Goal: Transaction & Acquisition: Purchase product/service

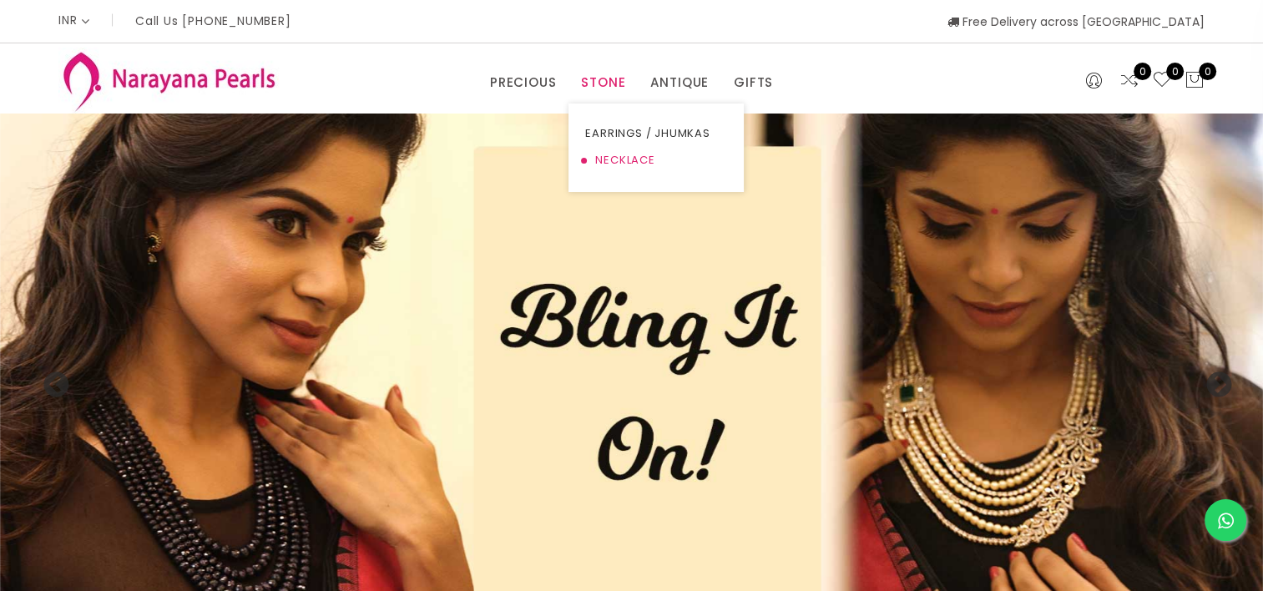
click at [635, 167] on link "NECKLACE" at bounding box center [656, 160] width 142 height 27
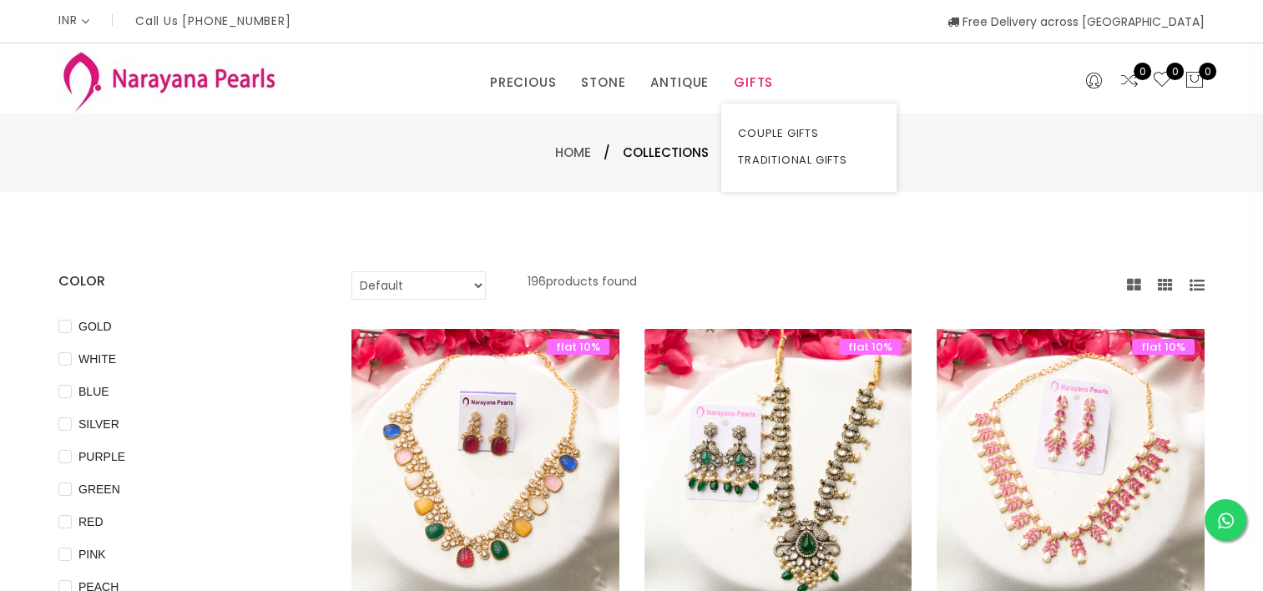
click at [740, 84] on link "GIFTS" at bounding box center [753, 82] width 39 height 25
click at [765, 130] on link "COUPLE GIFTS" at bounding box center [809, 133] width 142 height 27
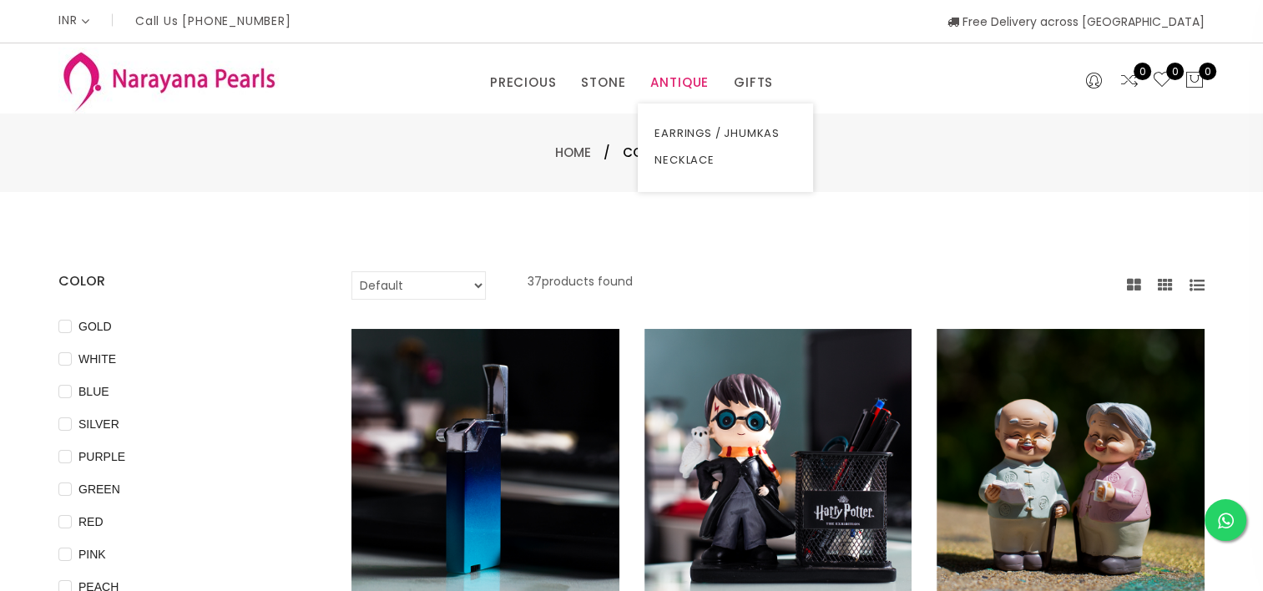
click at [688, 77] on link "ANTIQUE" at bounding box center [679, 82] width 58 height 25
click at [698, 159] on link "NECKLACE" at bounding box center [725, 160] width 142 height 27
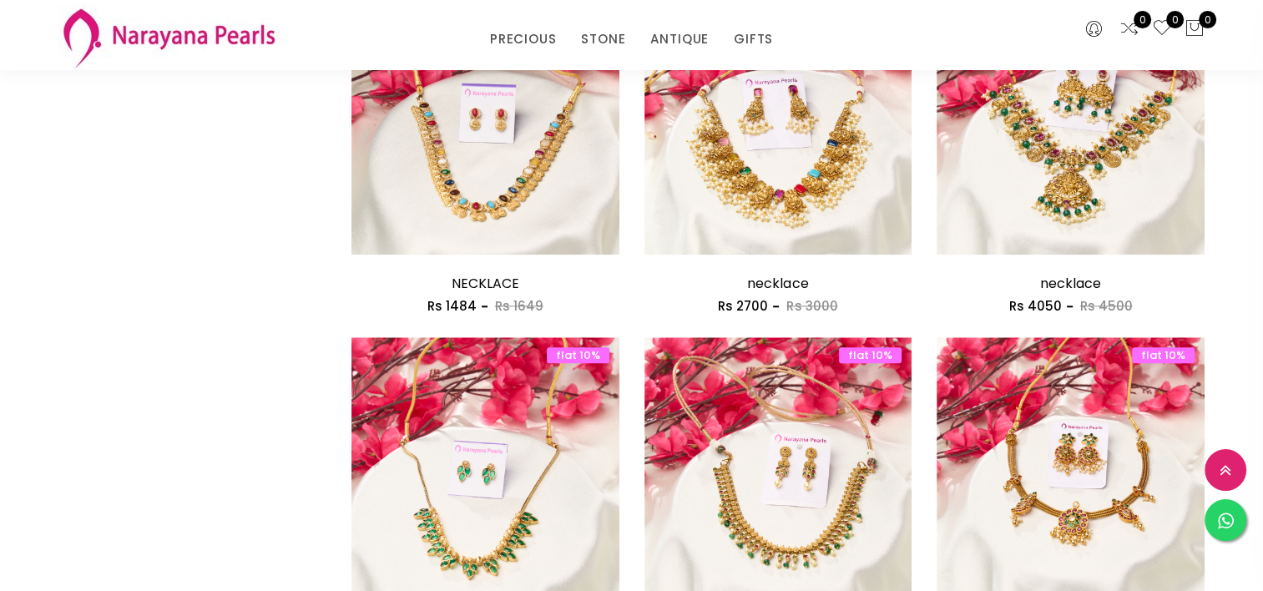
scroll to position [1783, 0]
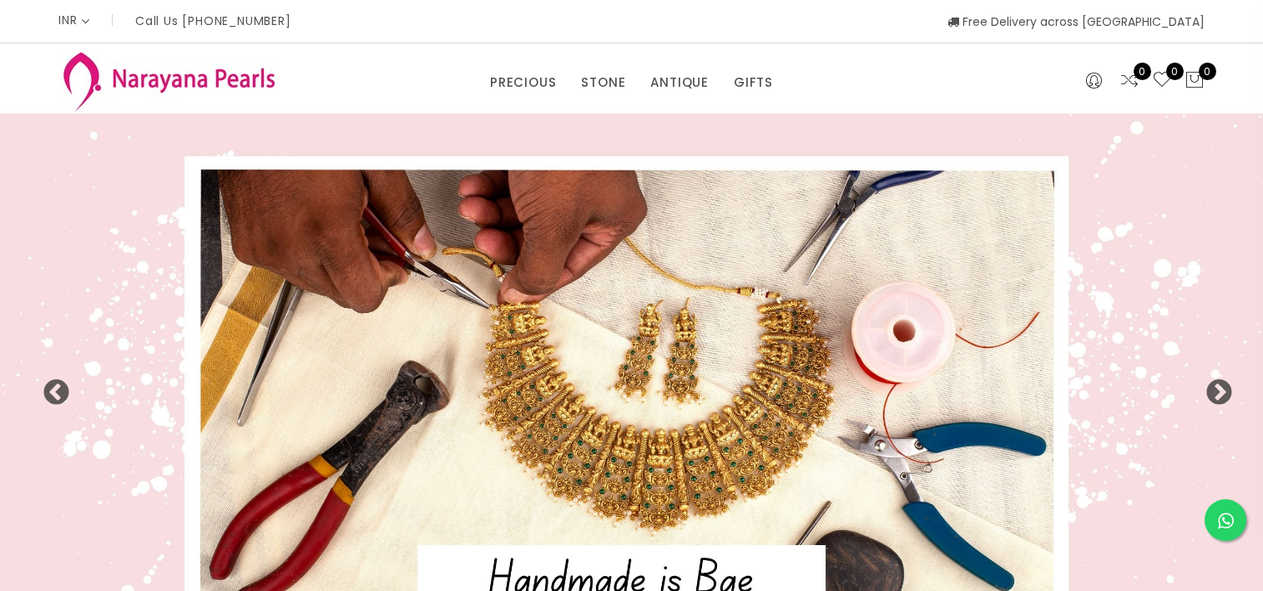
select select "INR"
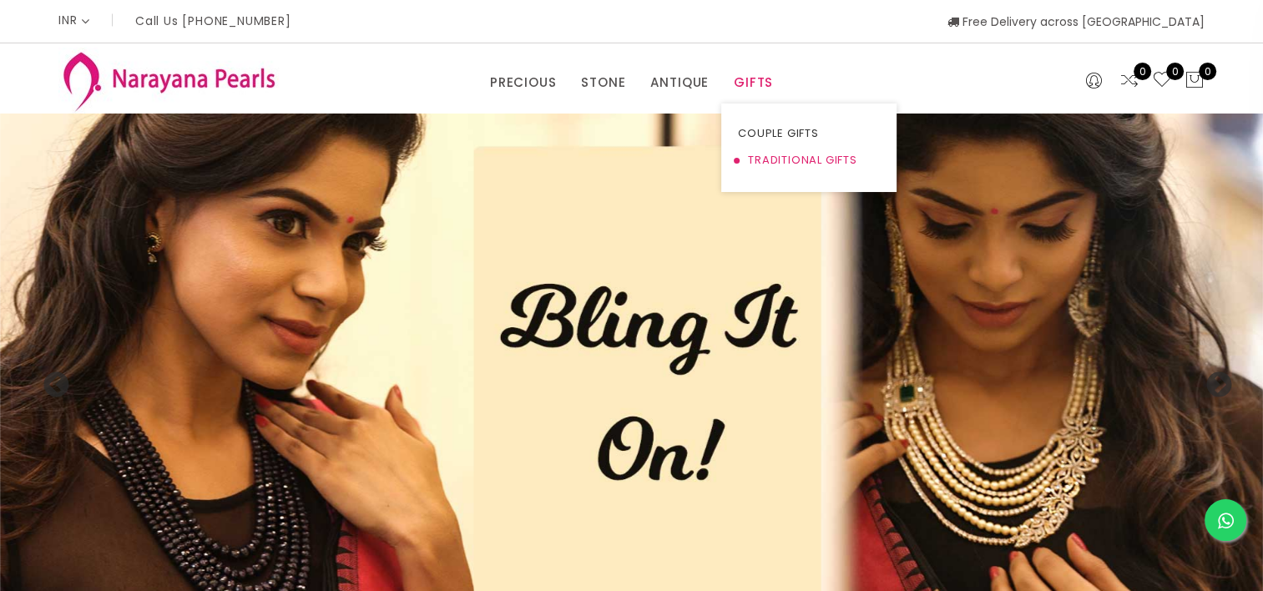
click at [767, 166] on link "TRADITIONAL GIFTS" at bounding box center [809, 160] width 142 height 27
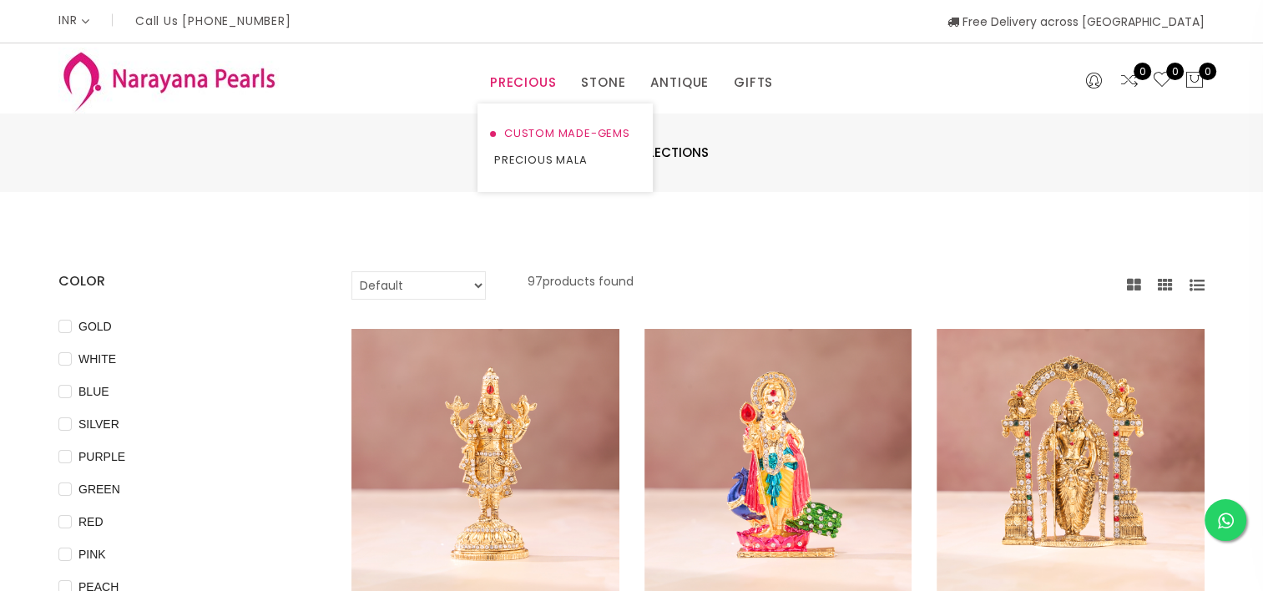
click at [531, 134] on link "CUSTOM MADE-GEMS" at bounding box center [565, 133] width 142 height 27
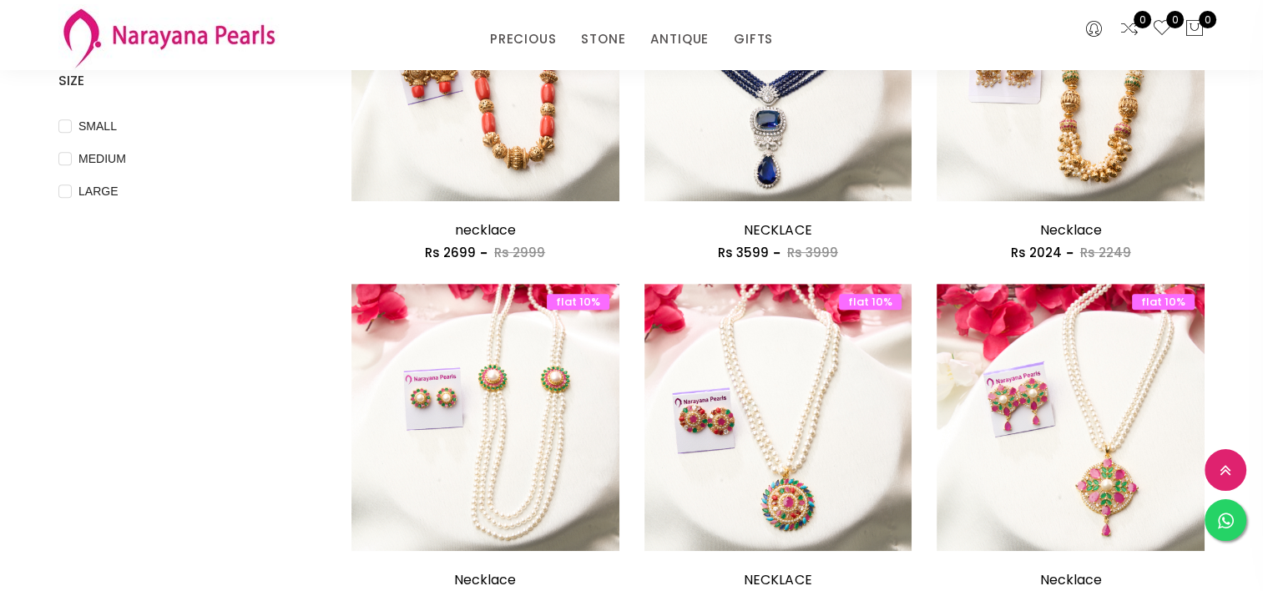
scroll to position [680, 0]
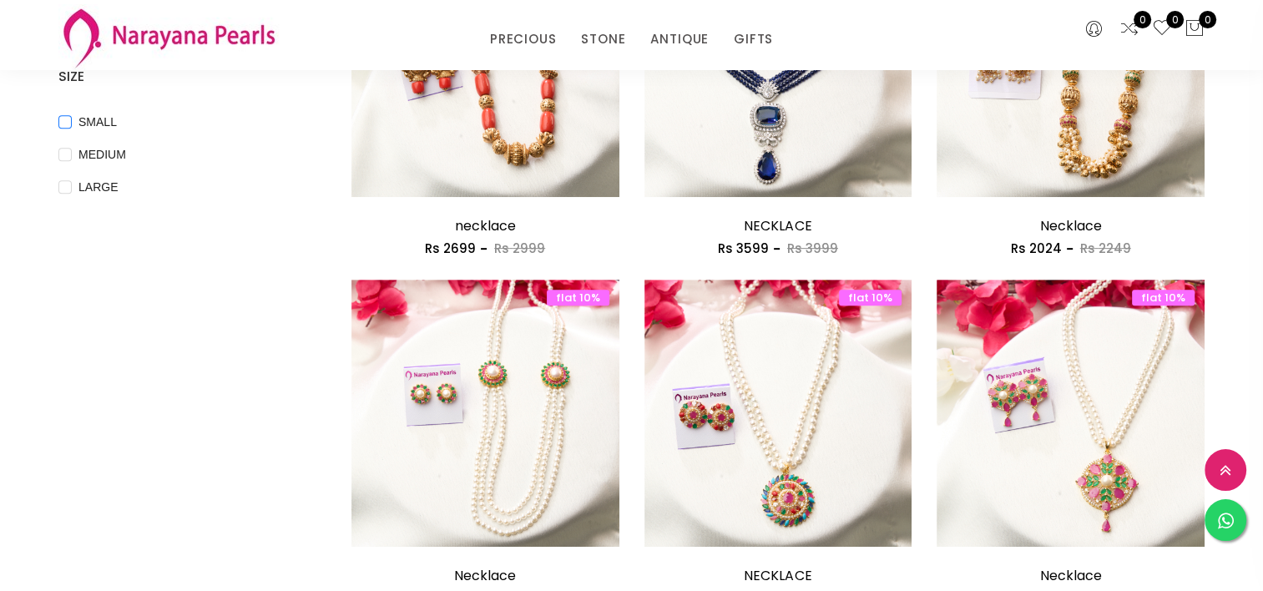
click at [83, 125] on span "SMALL" at bounding box center [98, 122] width 52 height 18
click at [72, 125] on input "SMALL" at bounding box center [64, 134] width 13 height 38
checkbox input "true"
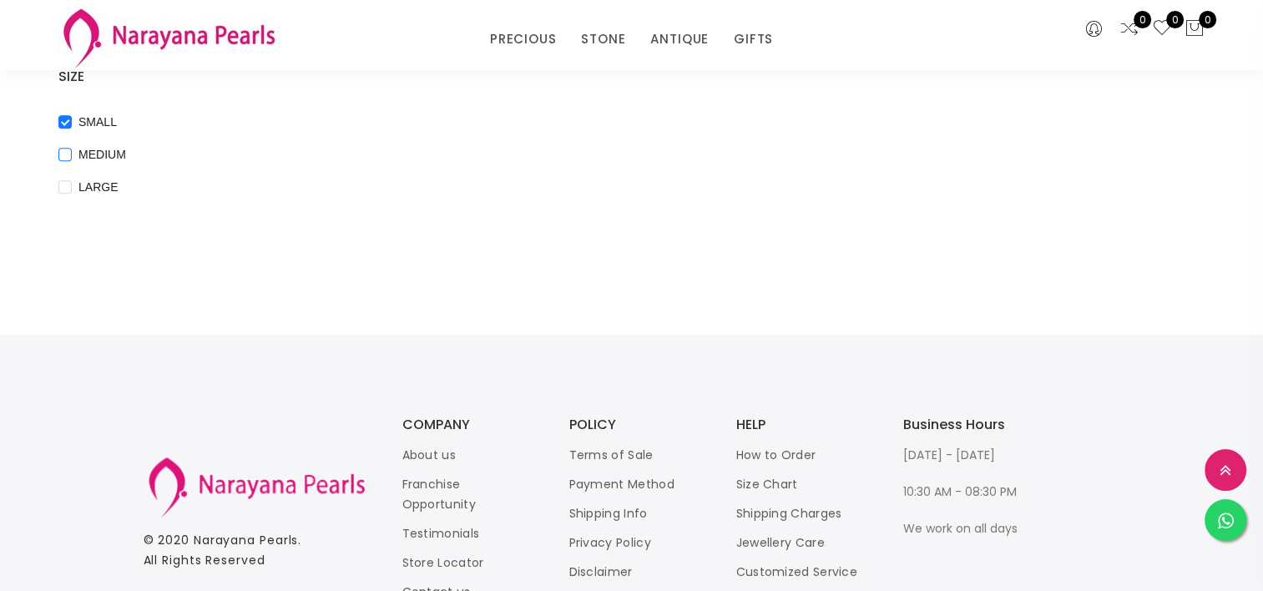
click at [103, 146] on span "MEDIUM" at bounding box center [102, 154] width 61 height 18
click at [72, 148] on input "MEDIUM" at bounding box center [64, 167] width 13 height 38
checkbox input "true"
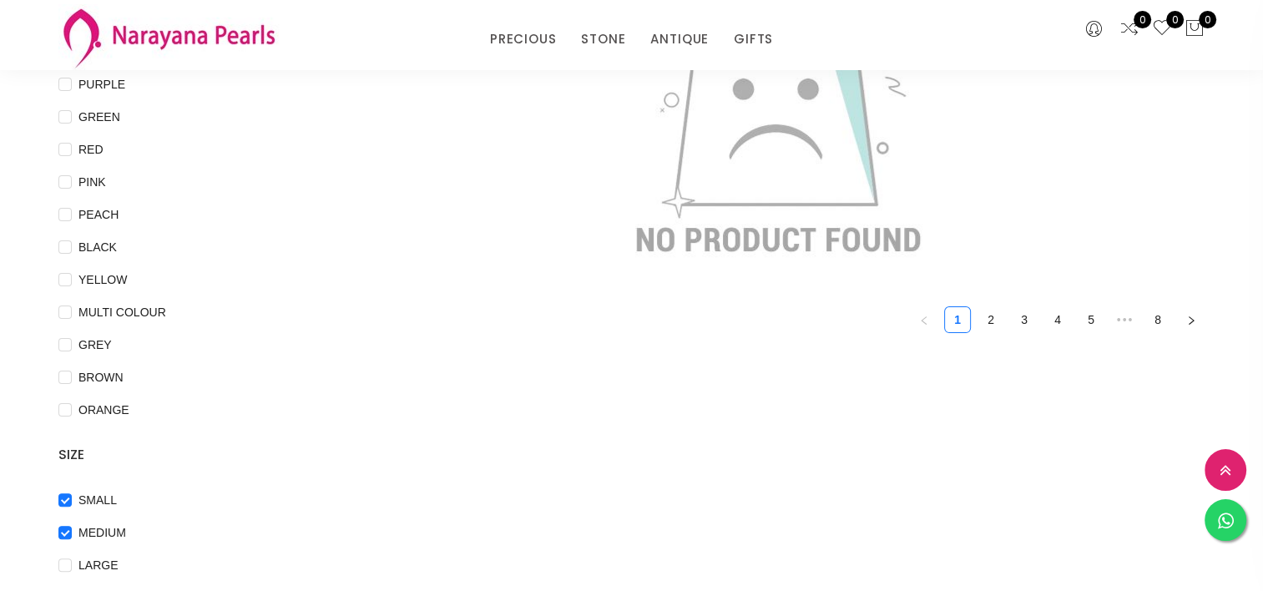
scroll to position [304, 0]
click at [991, 317] on link "2" at bounding box center [990, 317] width 25 height 25
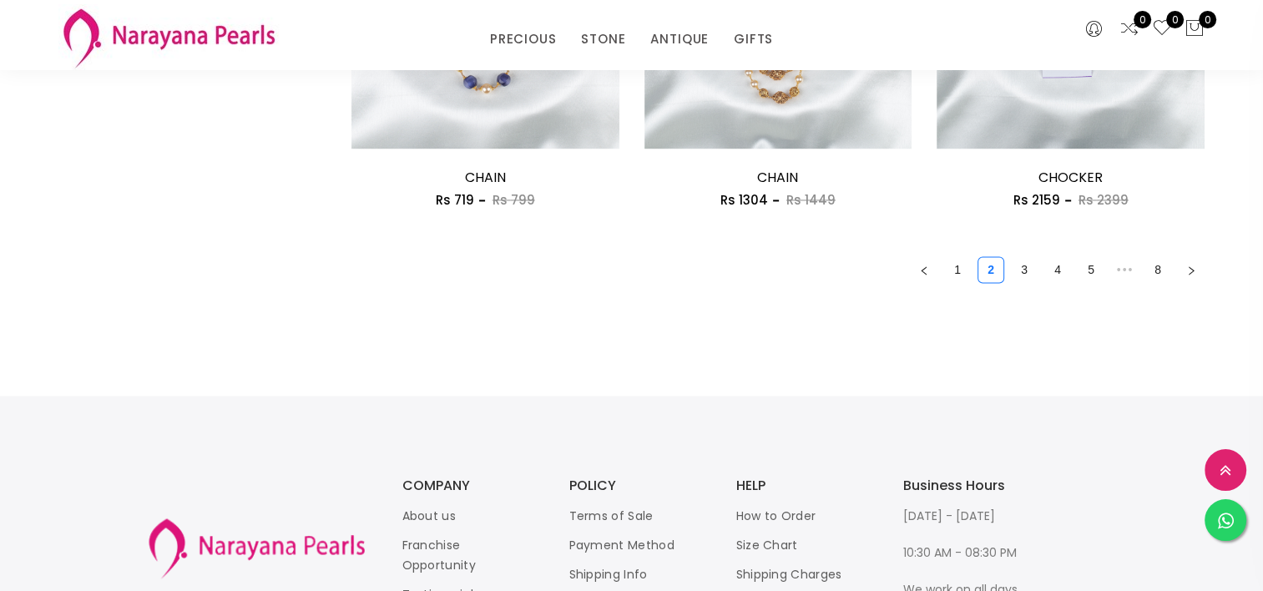
scroll to position [2484, 0]
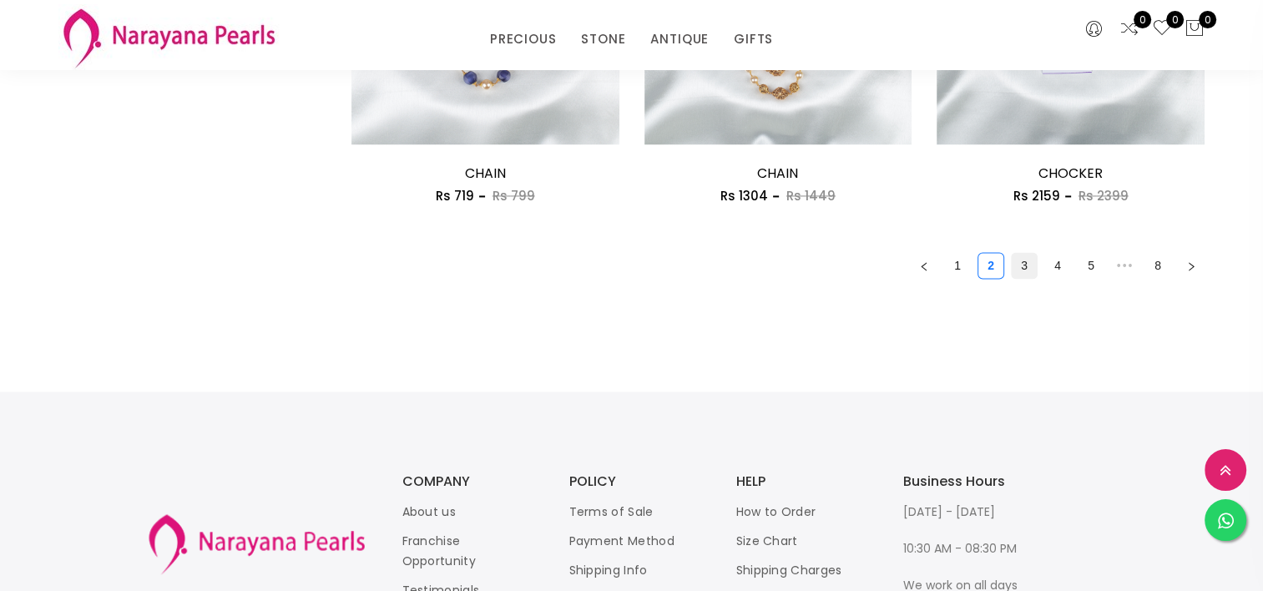
click at [1025, 267] on link "3" at bounding box center [1023, 265] width 25 height 25
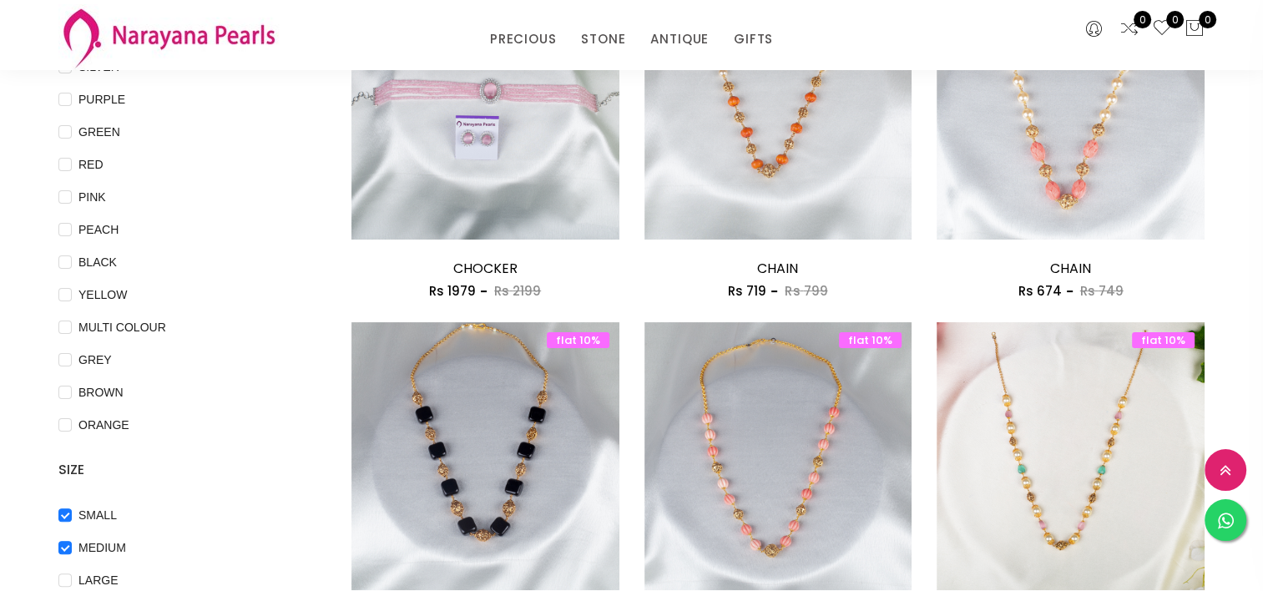
scroll to position [272, 0]
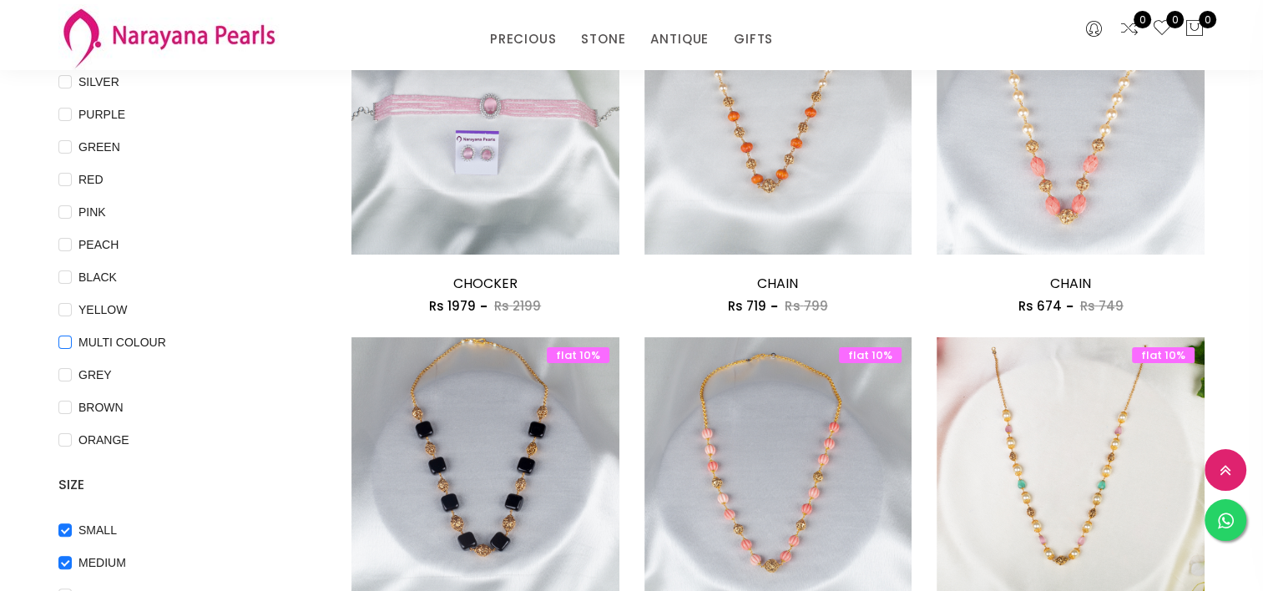
click at [137, 337] on span "MULTI COLOUR" at bounding box center [122, 342] width 101 height 18
click at [72, 337] on COLOUR "MULTI COLOUR" at bounding box center [64, 354] width 13 height 38
checkbox COLOUR "true"
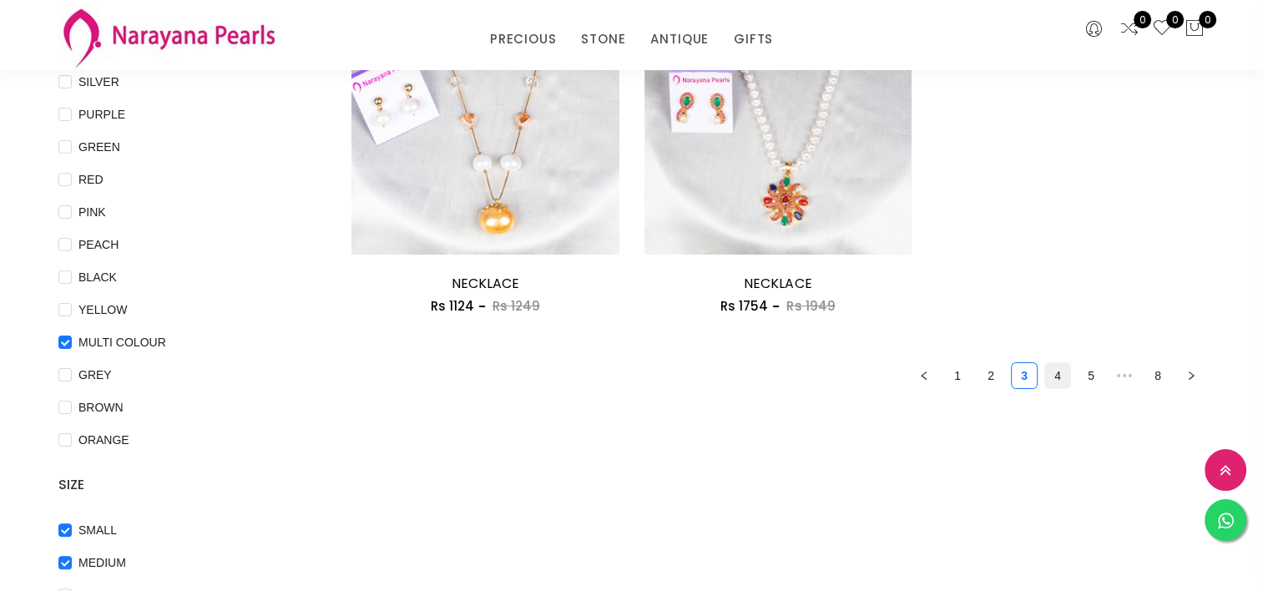
click at [1057, 376] on link "4" at bounding box center [1057, 375] width 25 height 25
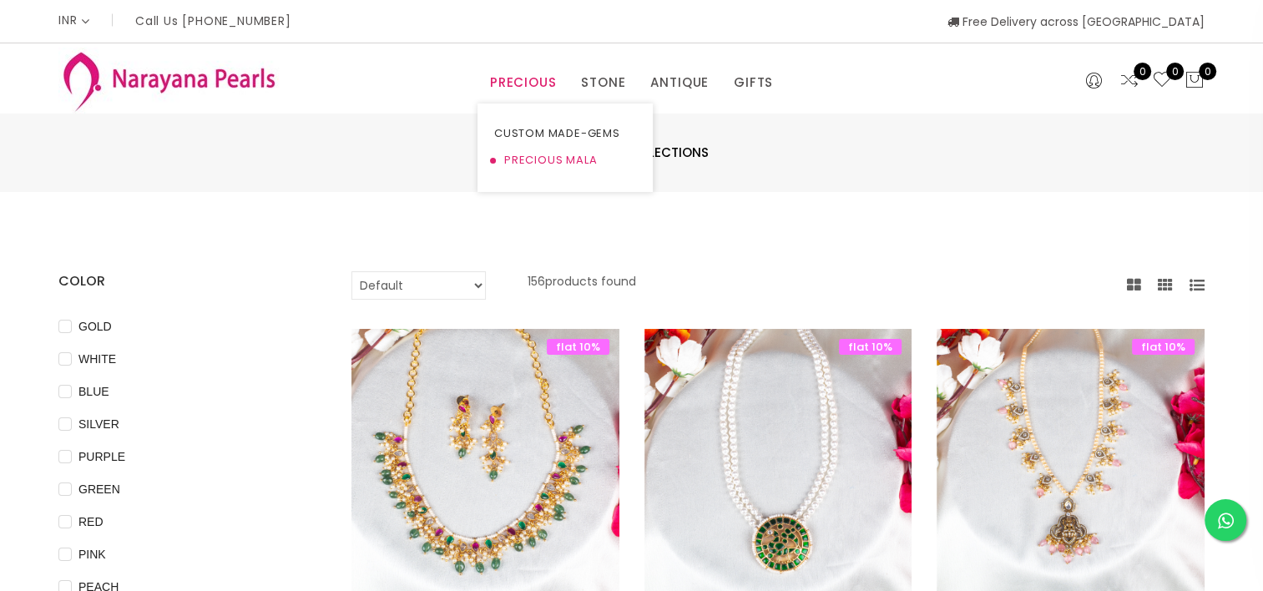
click at [535, 161] on link "PRECIOUS MALA" at bounding box center [565, 160] width 142 height 27
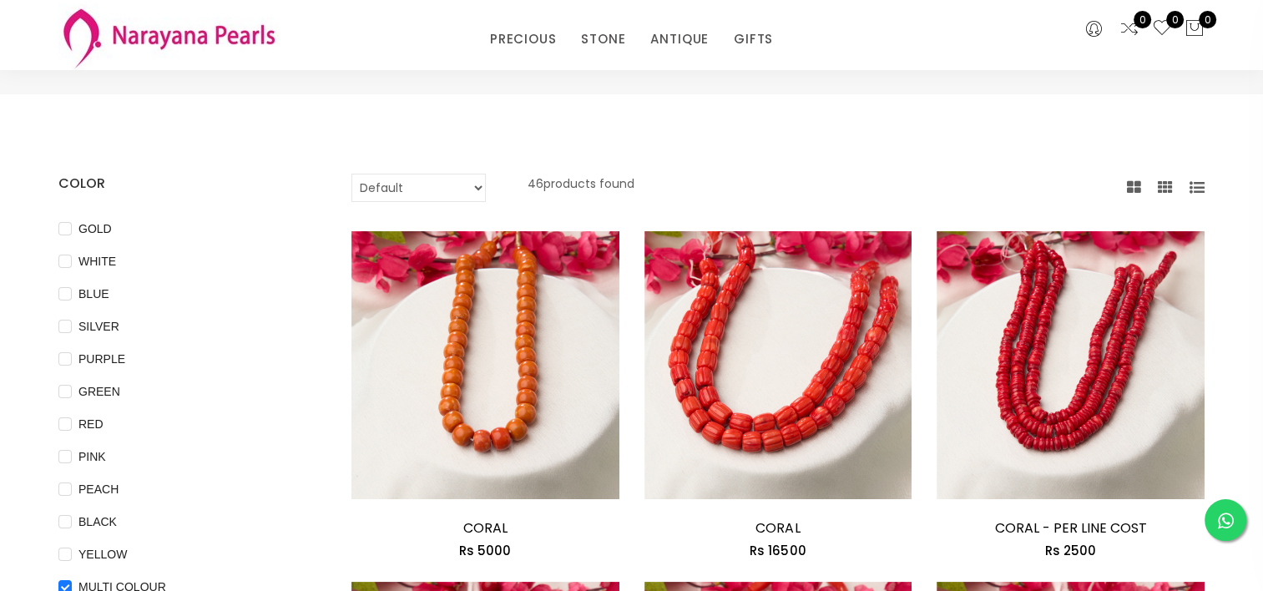
scroll to position [32, 0]
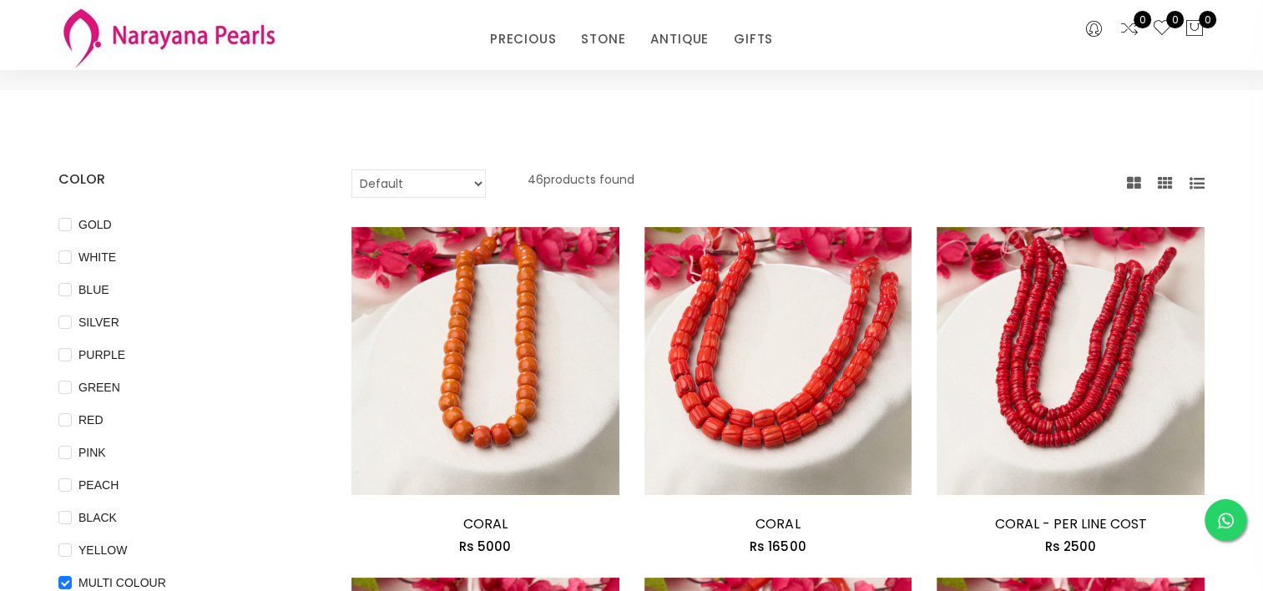
click at [1199, 190] on button at bounding box center [1196, 184] width 15 height 20
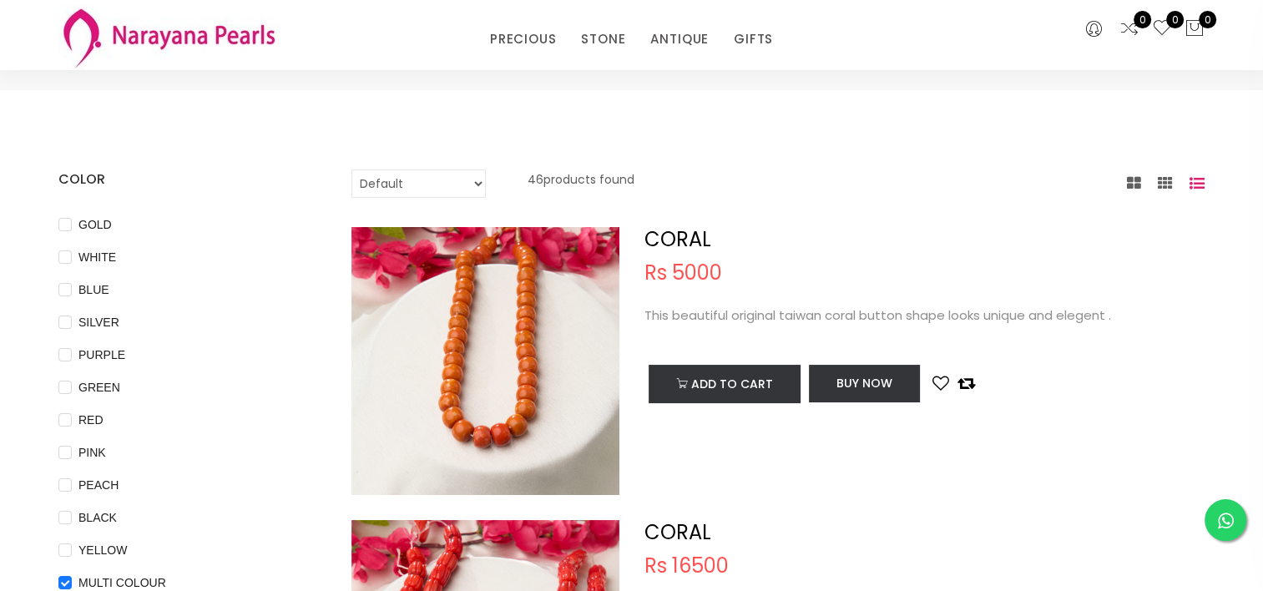
click at [1165, 180] on icon at bounding box center [1164, 183] width 15 height 15
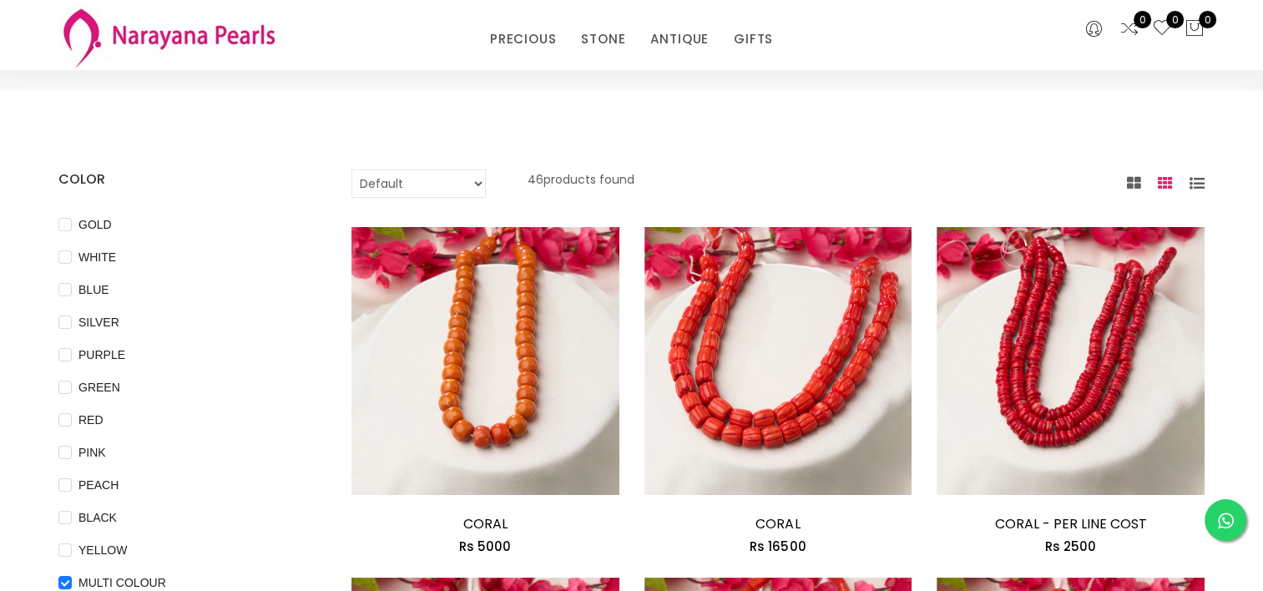
click at [1136, 187] on icon at bounding box center [1134, 183] width 14 height 15
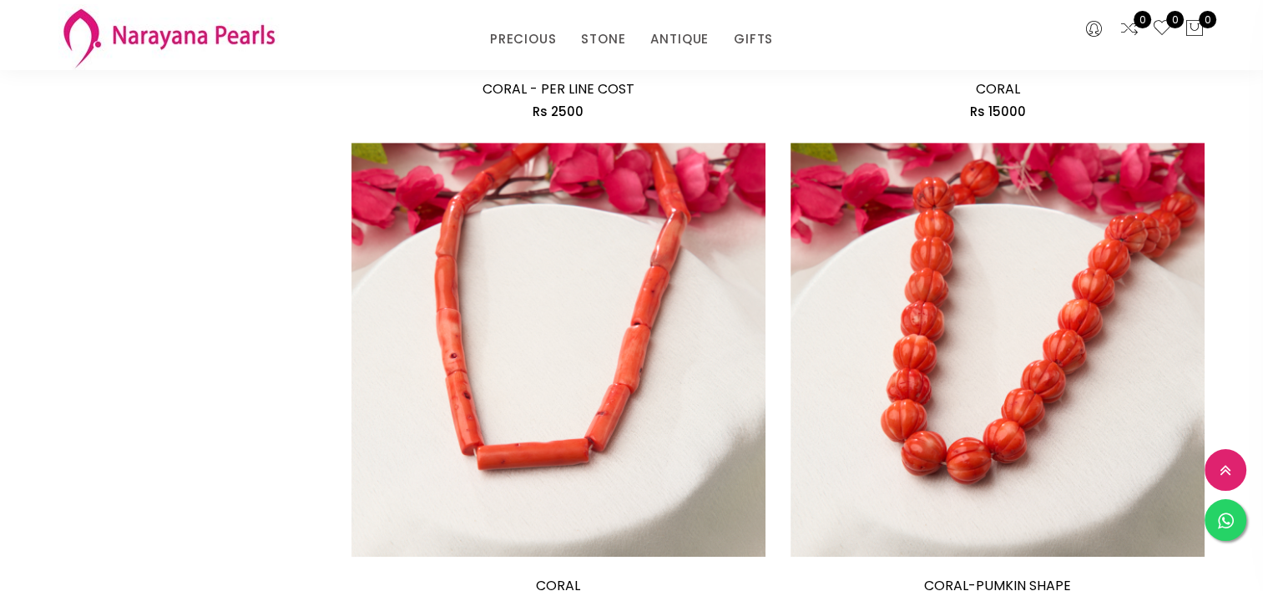
scroll to position [0, 0]
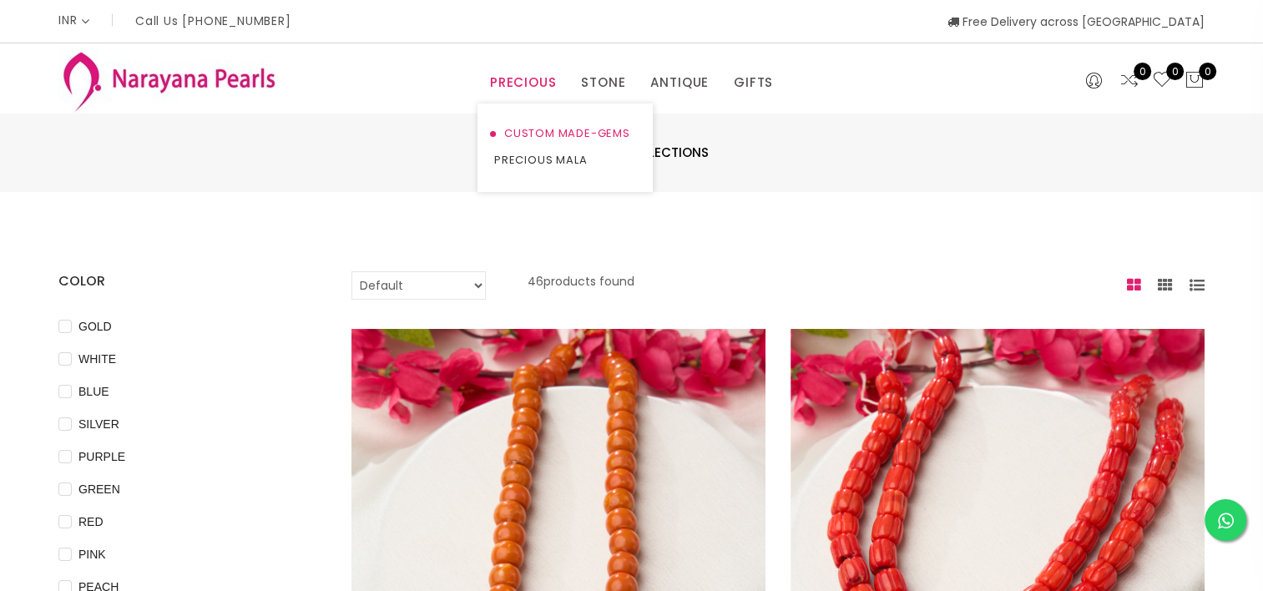
click at [532, 134] on link "CUSTOM MADE-GEMS" at bounding box center [565, 133] width 142 height 27
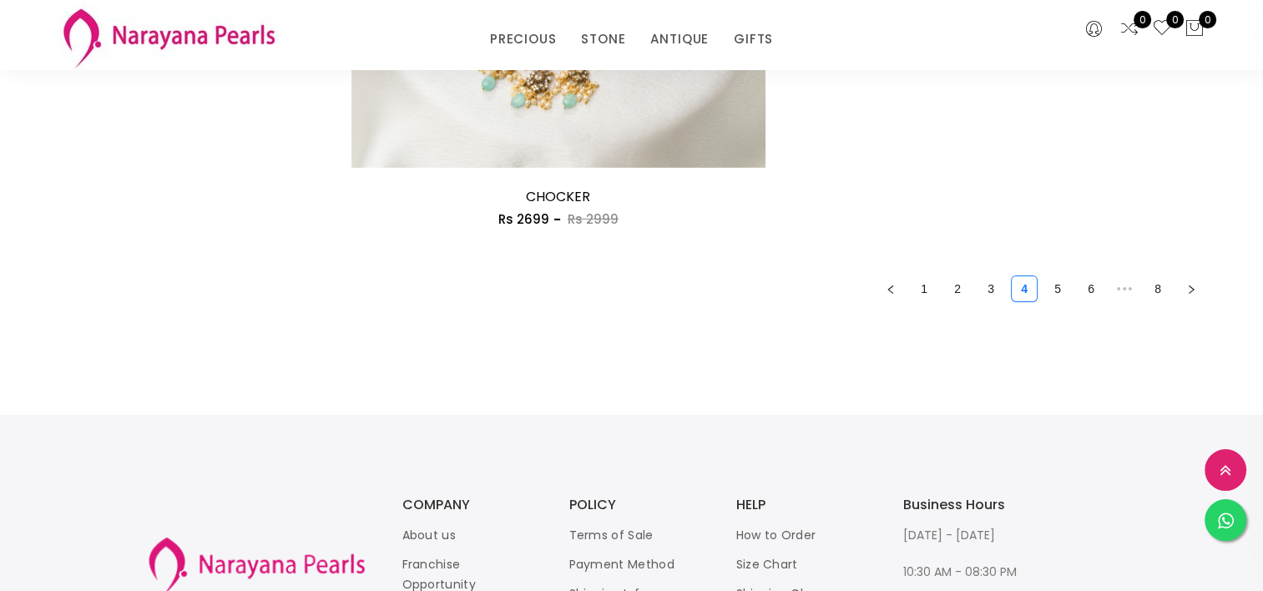
scroll to position [5524, 0]
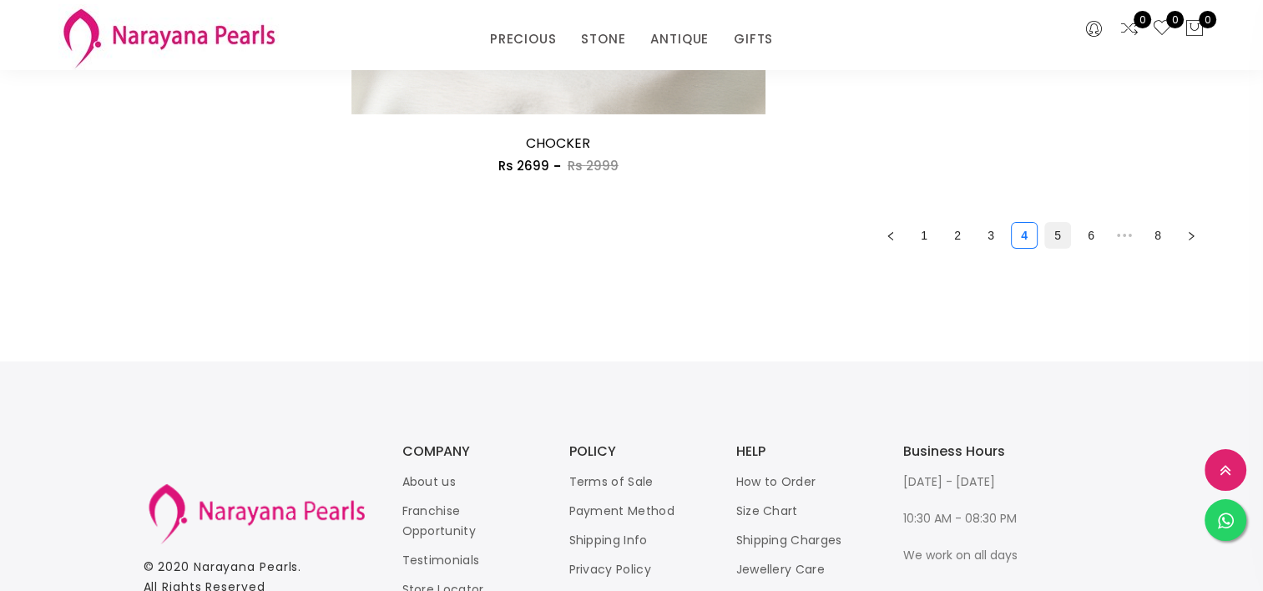
click at [1056, 235] on link "5" at bounding box center [1057, 235] width 25 height 25
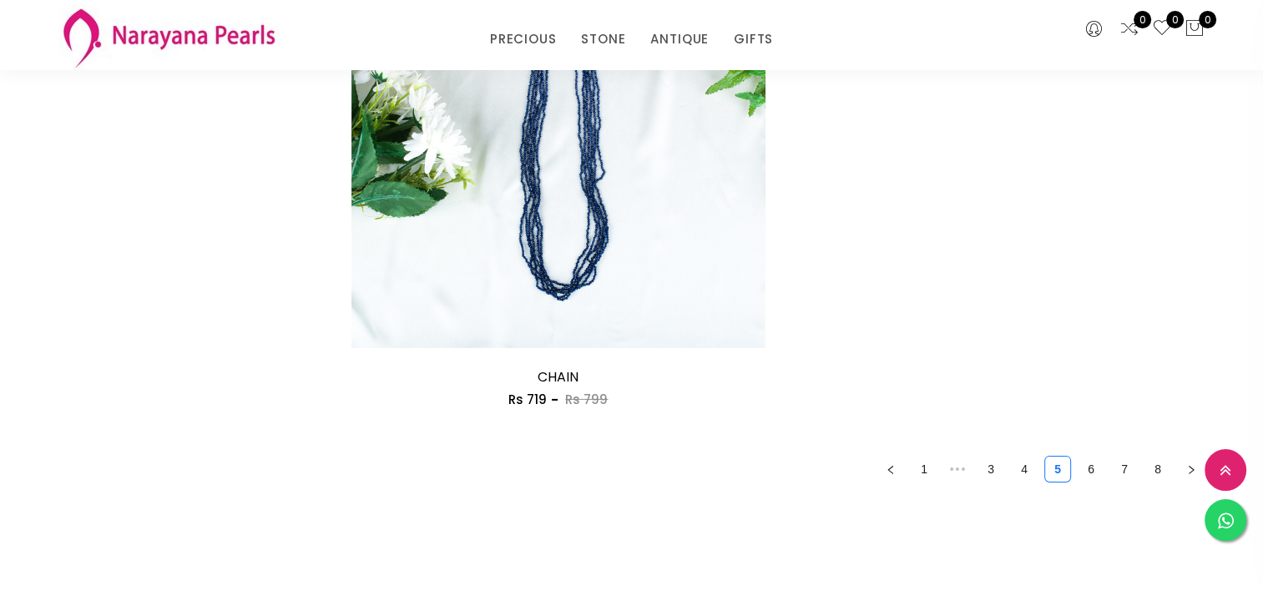
scroll to position [5313, 0]
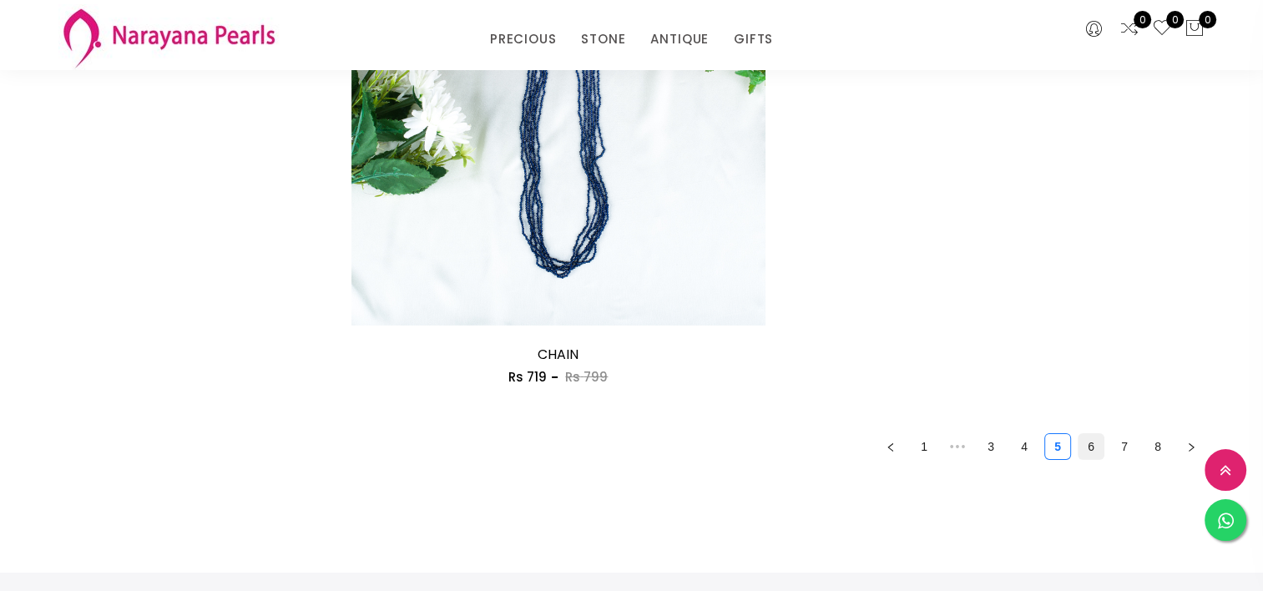
click at [1098, 453] on link "6" at bounding box center [1090, 446] width 25 height 25
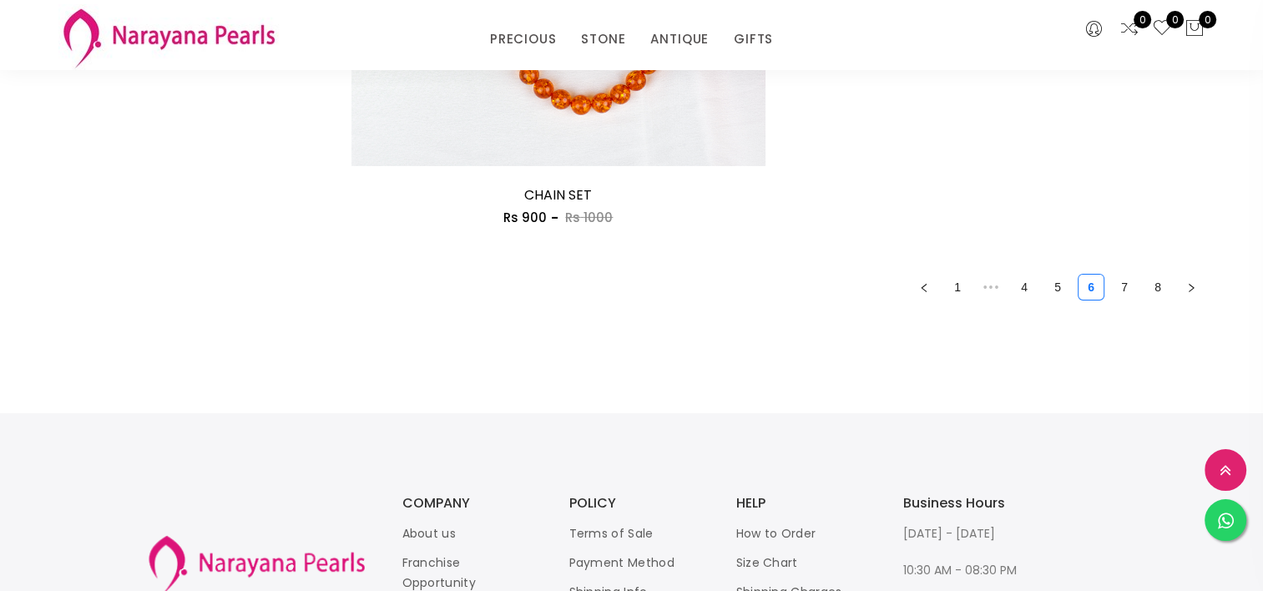
scroll to position [5495, 0]
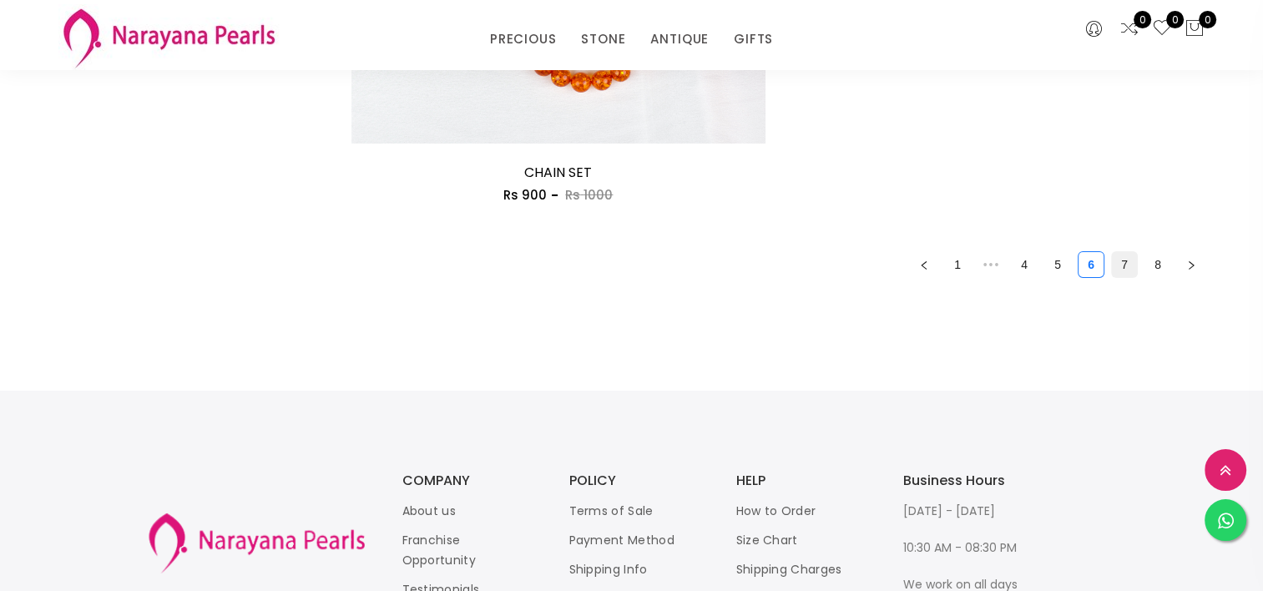
click at [1125, 267] on link "7" at bounding box center [1124, 264] width 25 height 25
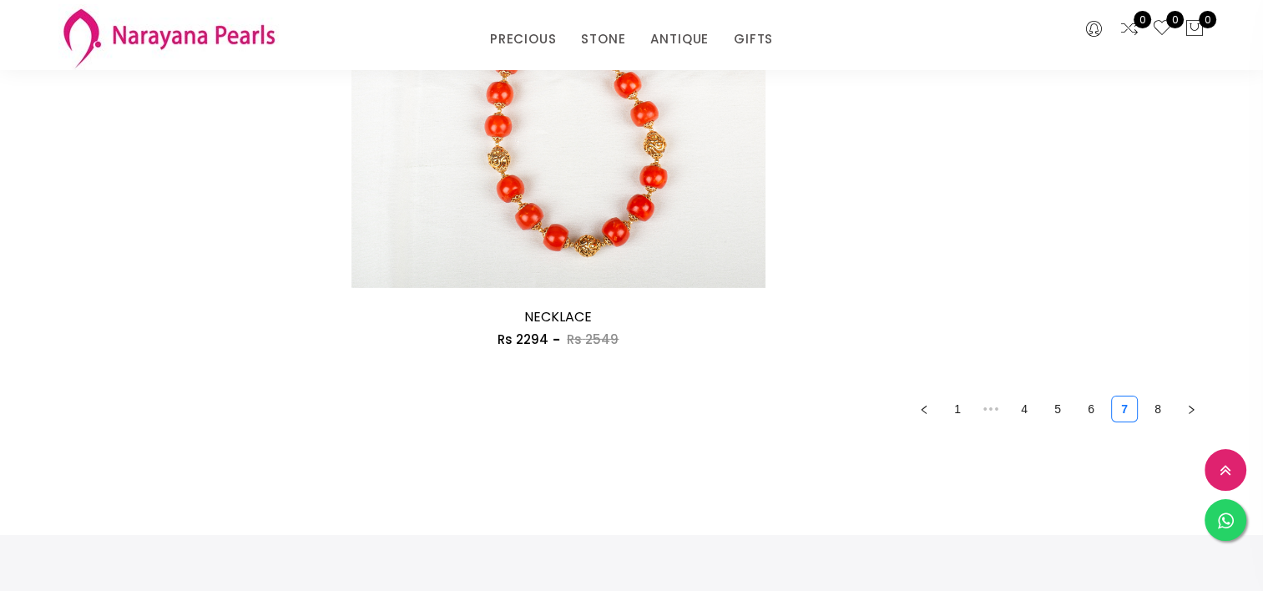
scroll to position [5366, 0]
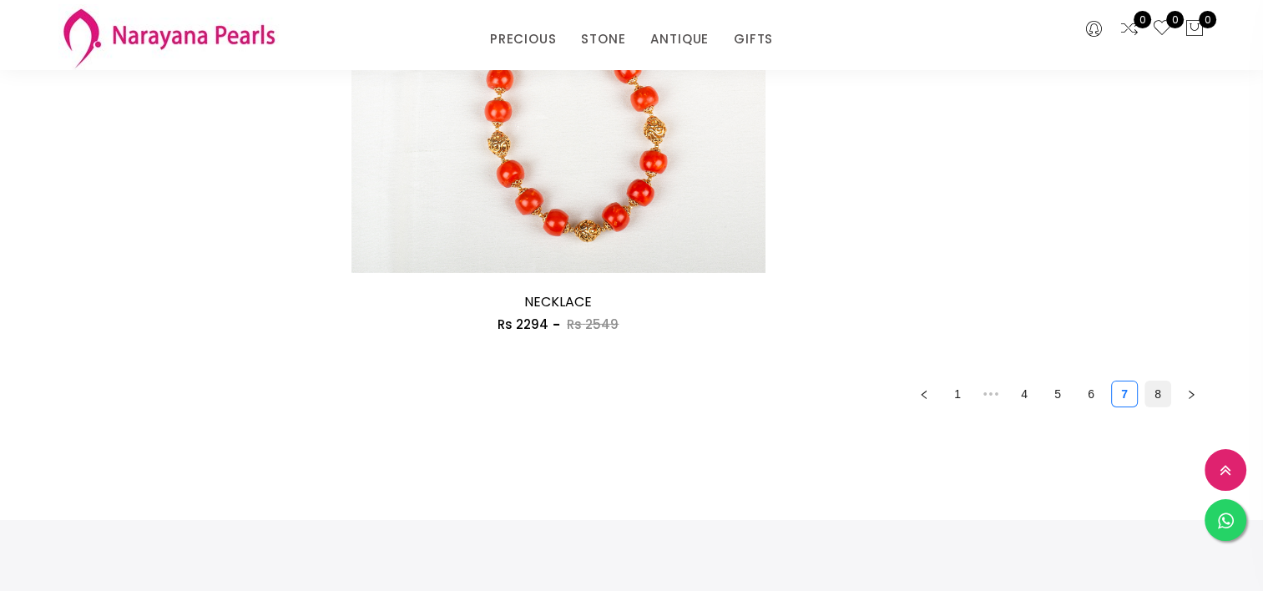
click at [1159, 396] on link "8" at bounding box center [1157, 393] width 25 height 25
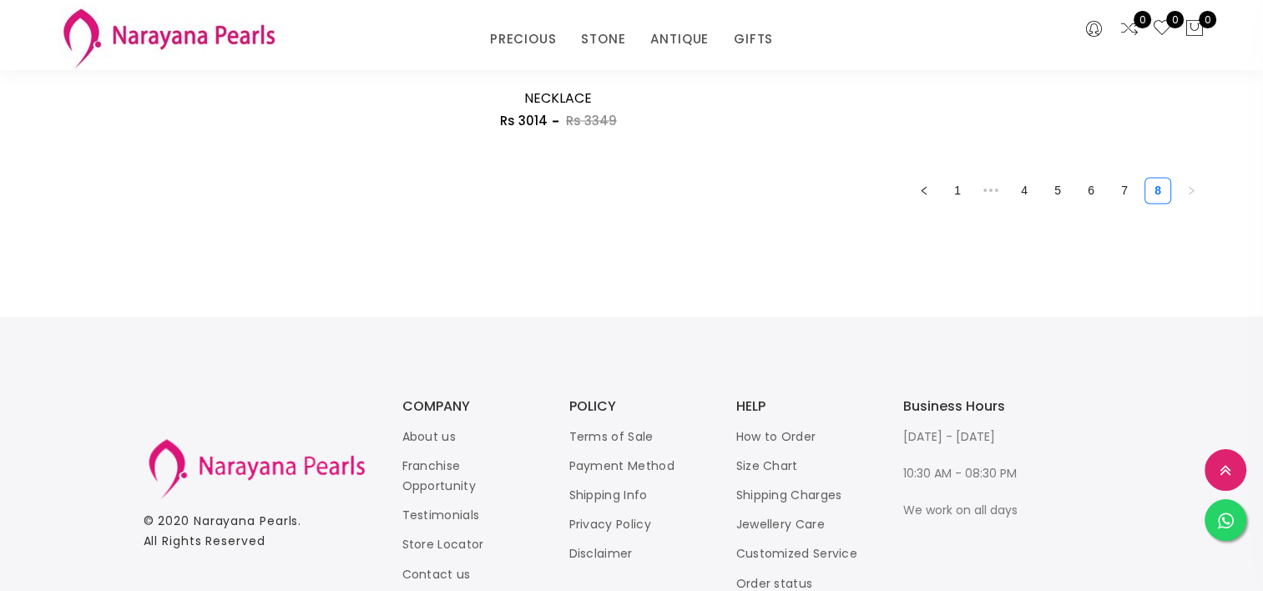
scroll to position [2594, 0]
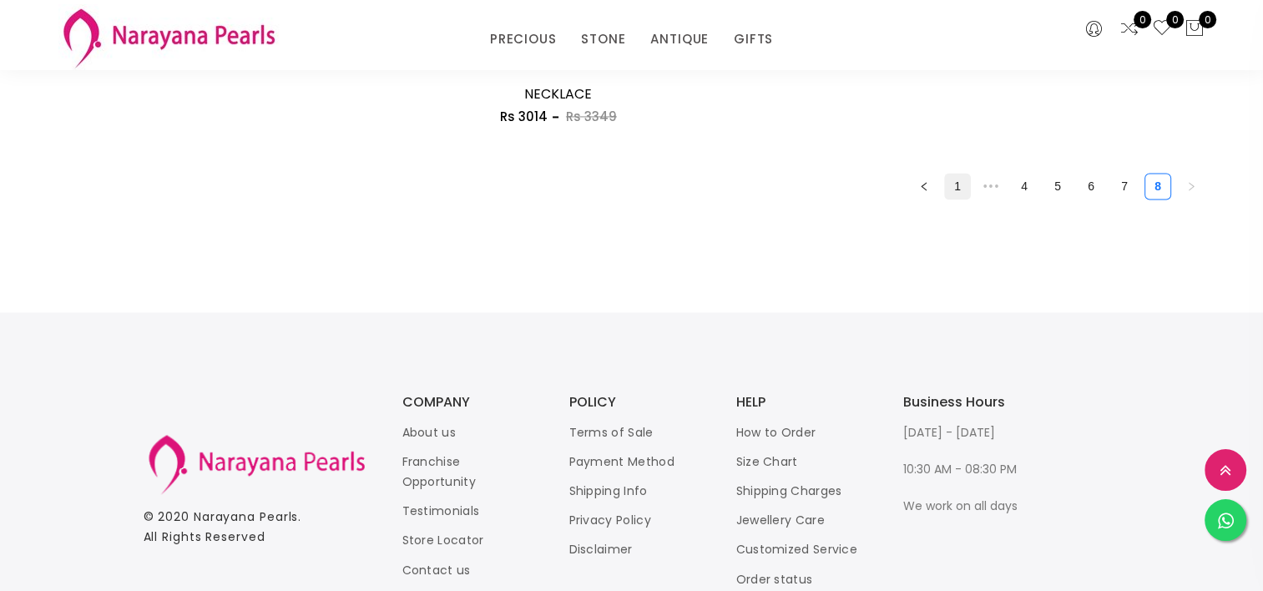
click at [958, 190] on link "1" at bounding box center [957, 186] width 25 height 25
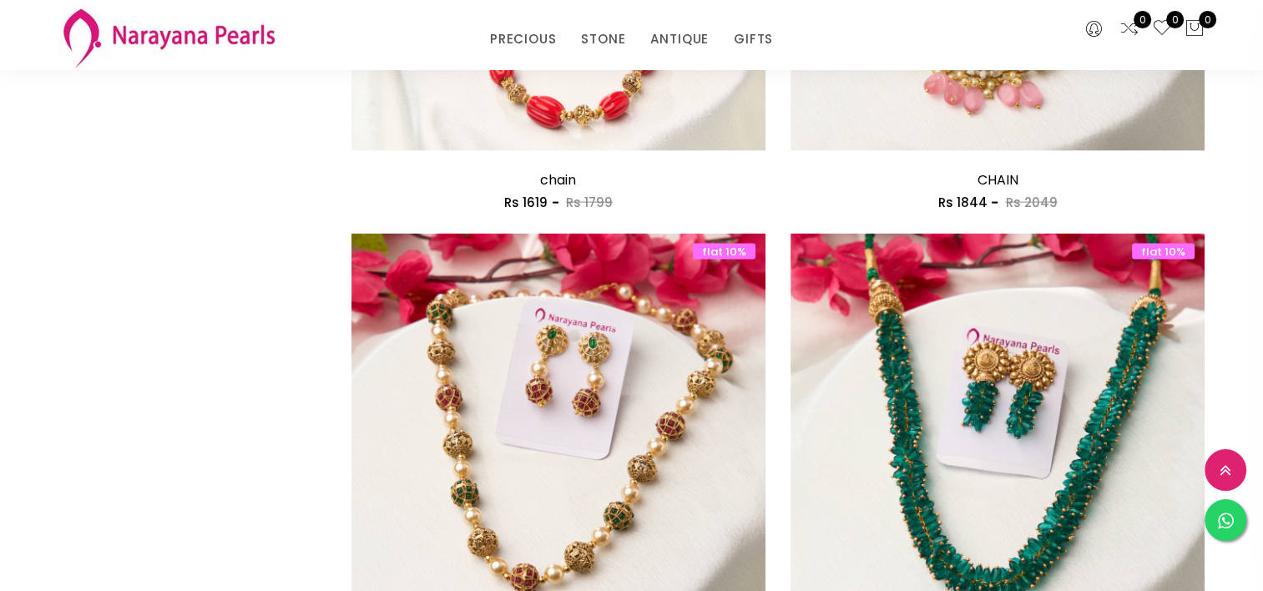
scroll to position [3548, 0]
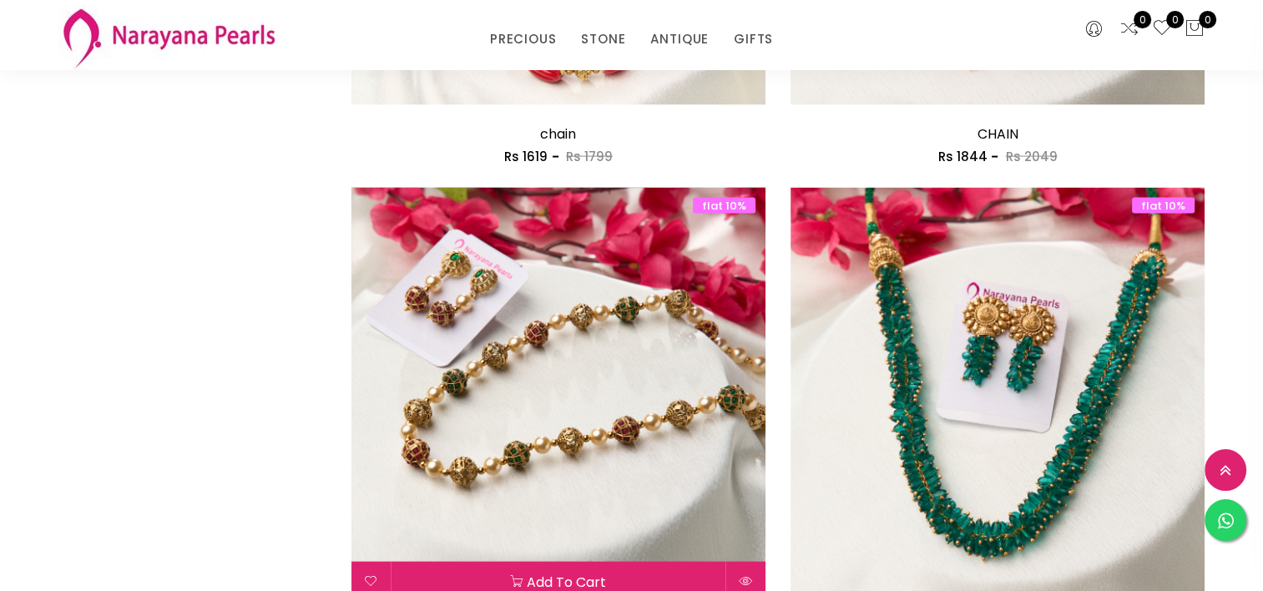
click at [581, 422] on img at bounding box center [558, 395] width 414 height 414
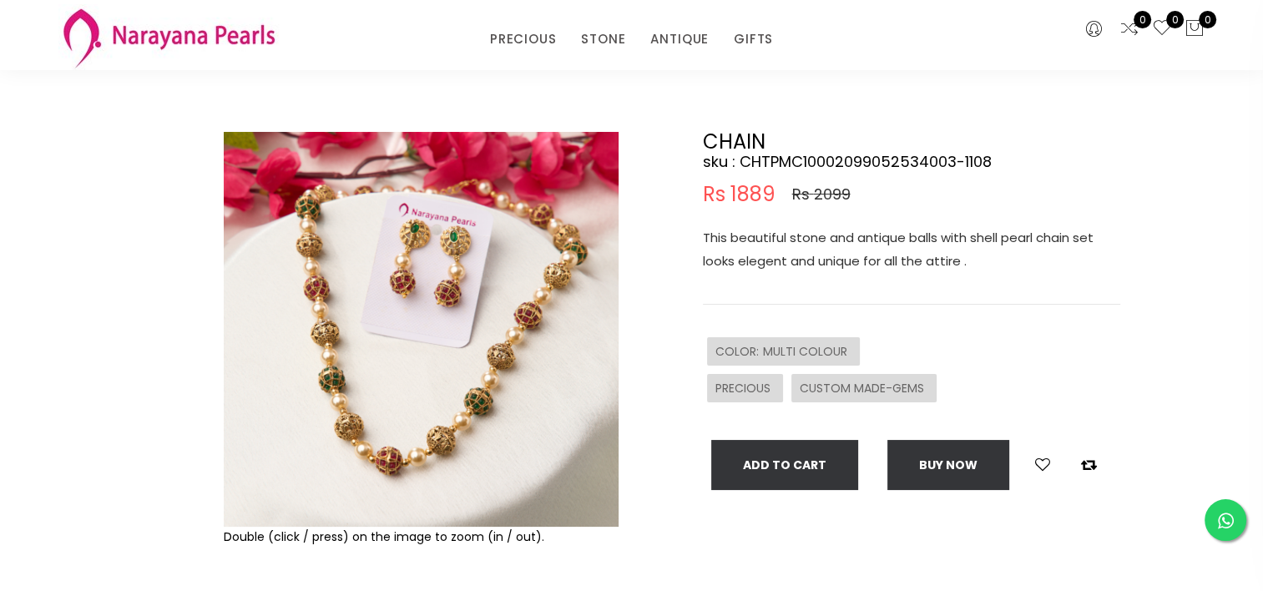
scroll to position [80, 0]
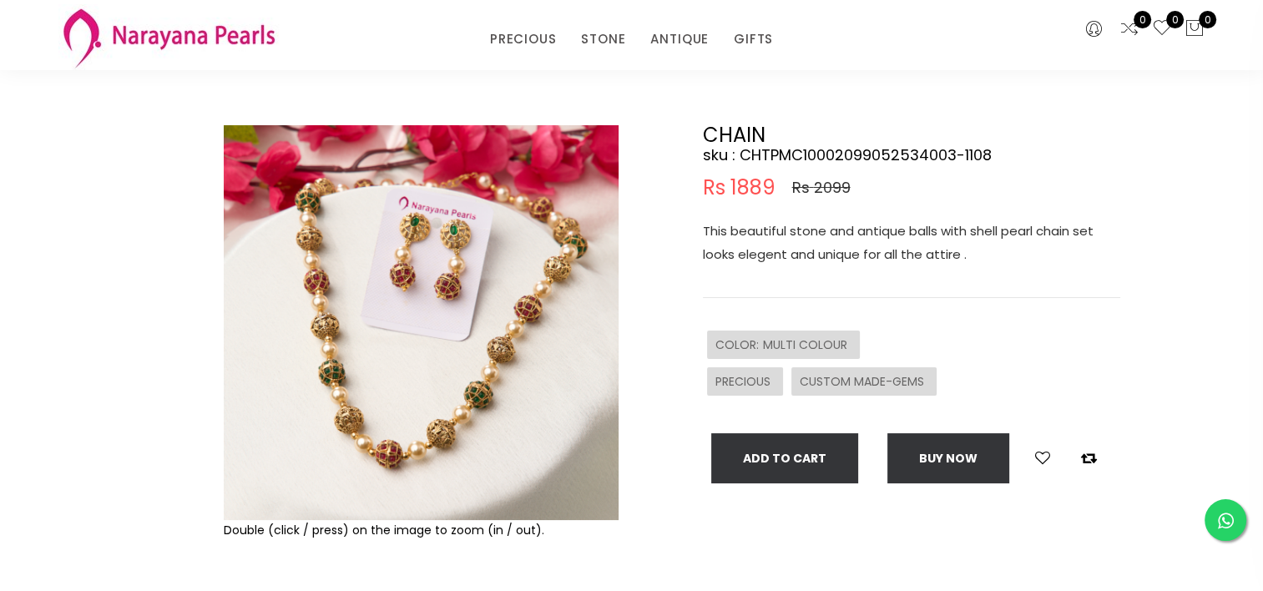
click at [461, 399] on img at bounding box center [421, 322] width 395 height 395
click at [410, 441] on img at bounding box center [421, 322] width 395 height 395
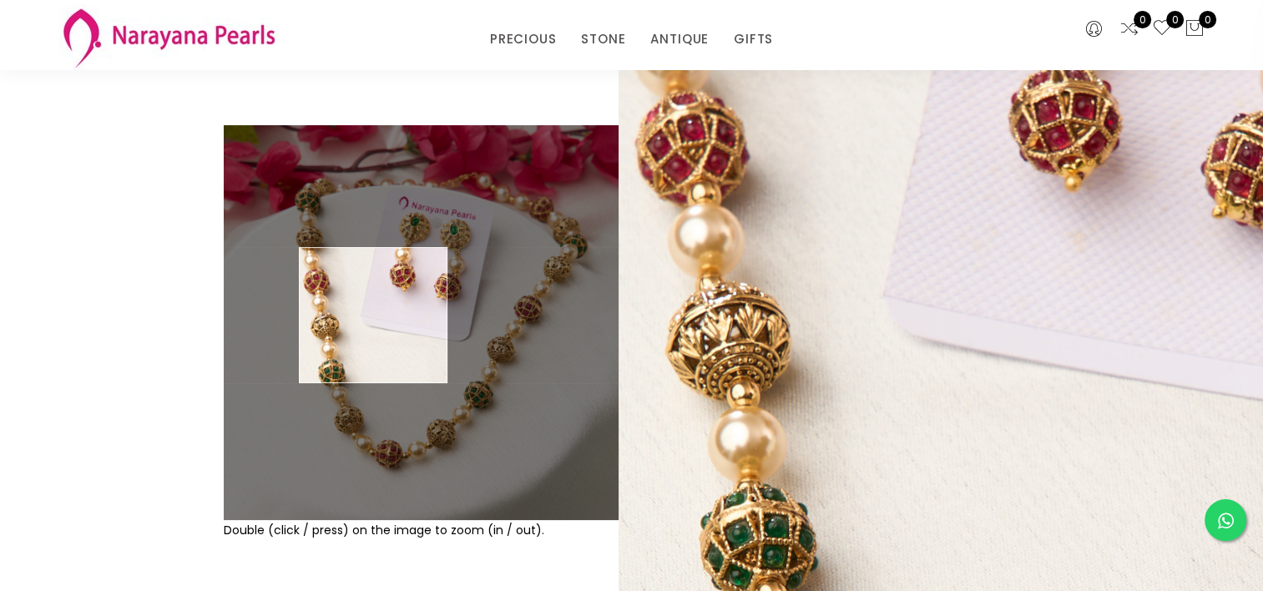
click at [374, 315] on img at bounding box center [421, 322] width 395 height 395
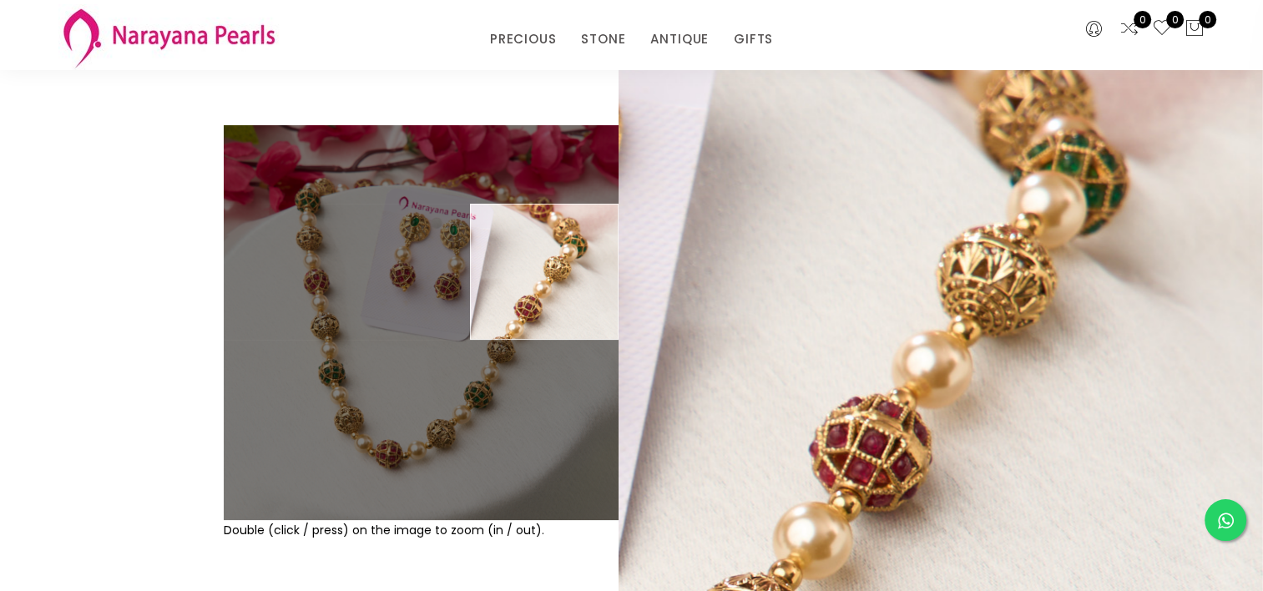
click at [671, 290] on div "CHAIN sku : CHTPMC10002099052534003-1108 Rs 1889 Rs 2099 This beautiful stone a…" at bounding box center [882, 388] width 501 height 526
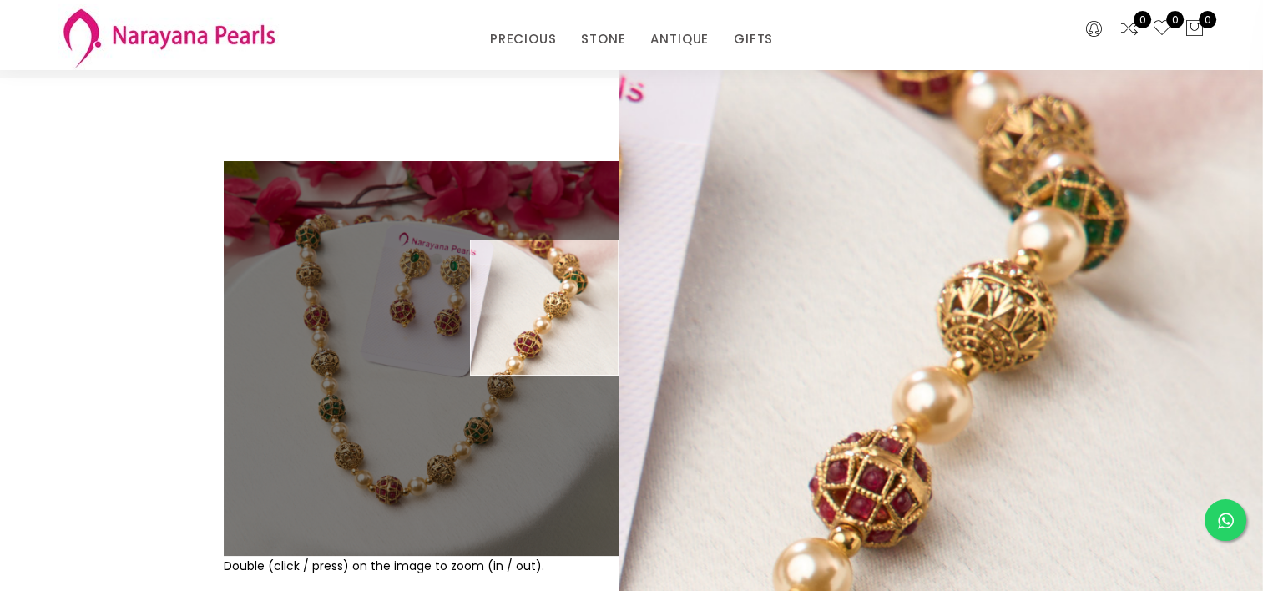
scroll to position [47, 0]
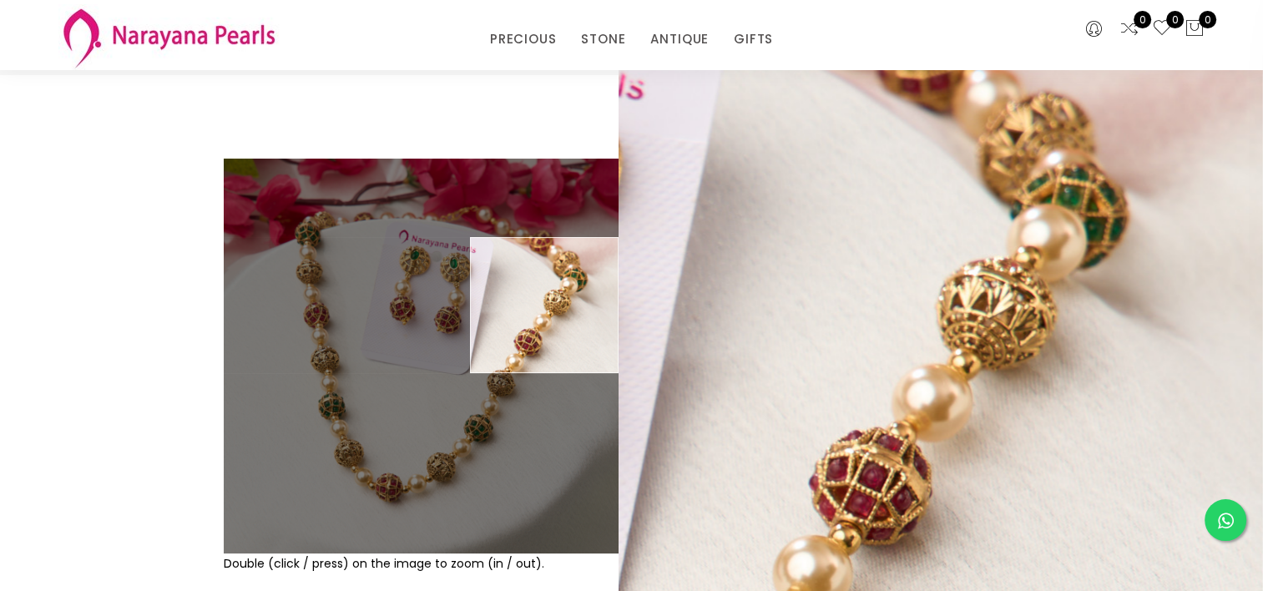
click at [875, 214] on div "Rs 1889 Rs 2099" at bounding box center [911, 221] width 417 height 20
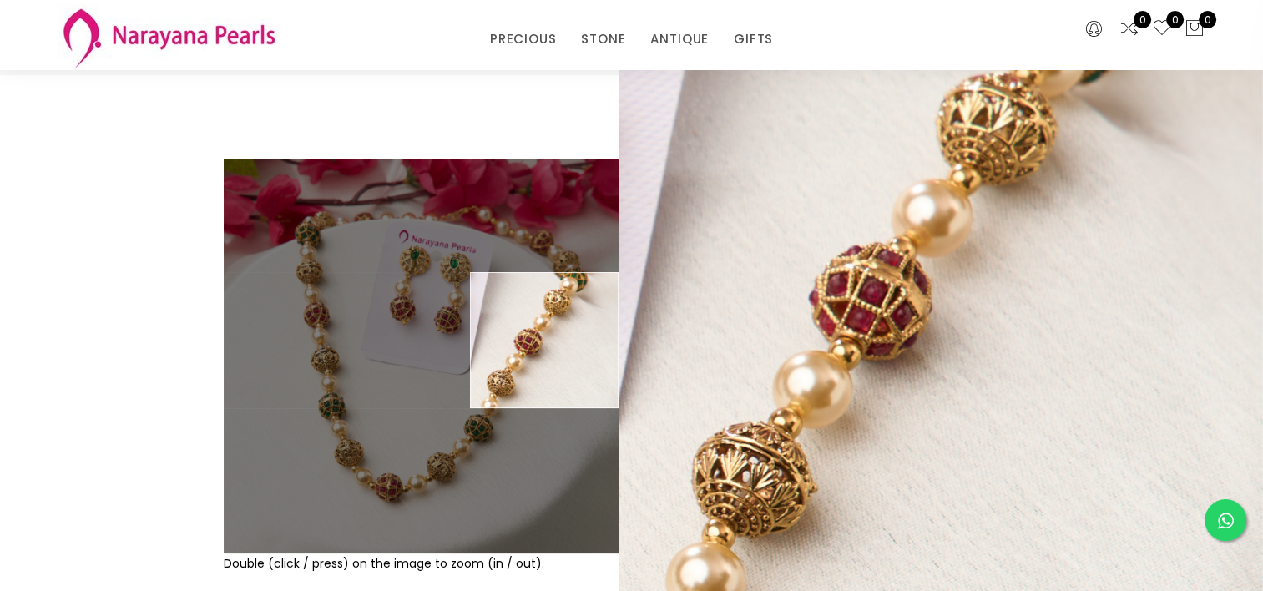
click at [577, 340] on img at bounding box center [421, 356] width 395 height 395
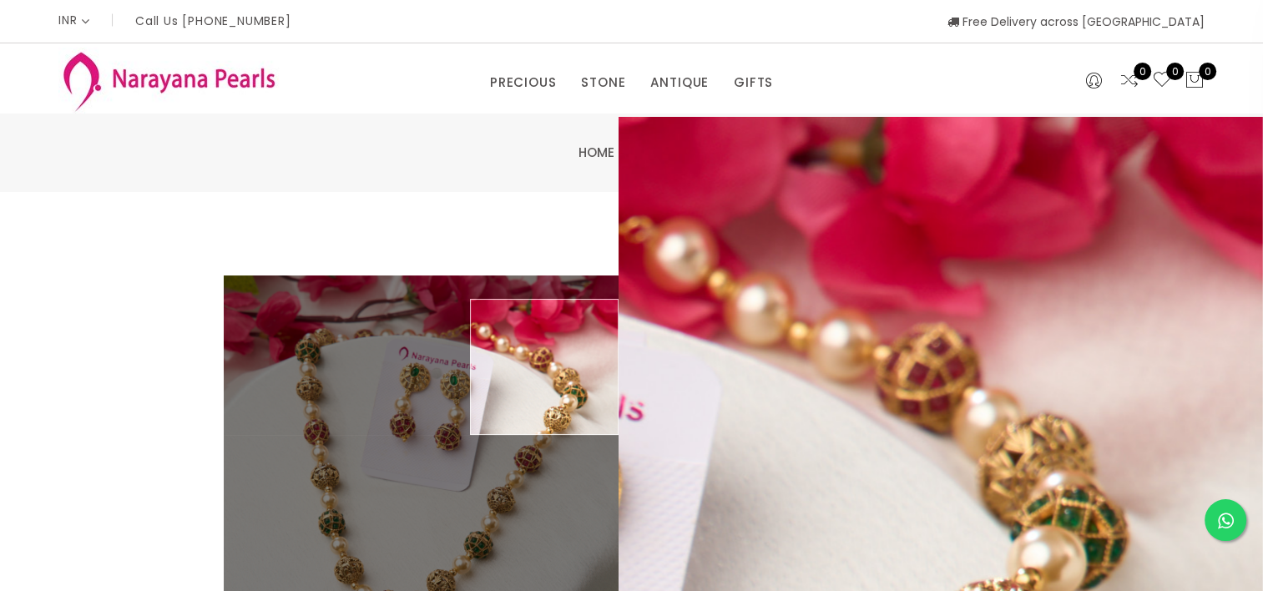
scroll to position [0, 0]
click at [1027, 234] on div "Double (click / press) on the image to zoom (in / out). CHAIN sku : CHTPMC10002…" at bounding box center [631, 538] width 1263 height 693
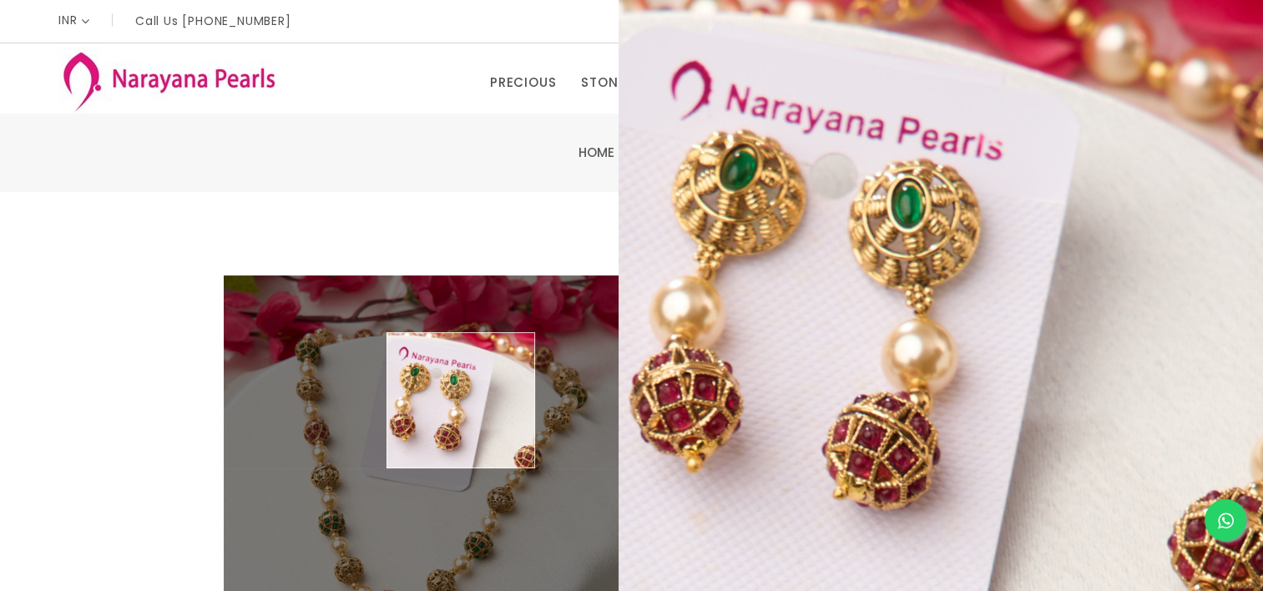
click at [461, 401] on img at bounding box center [421, 472] width 395 height 395
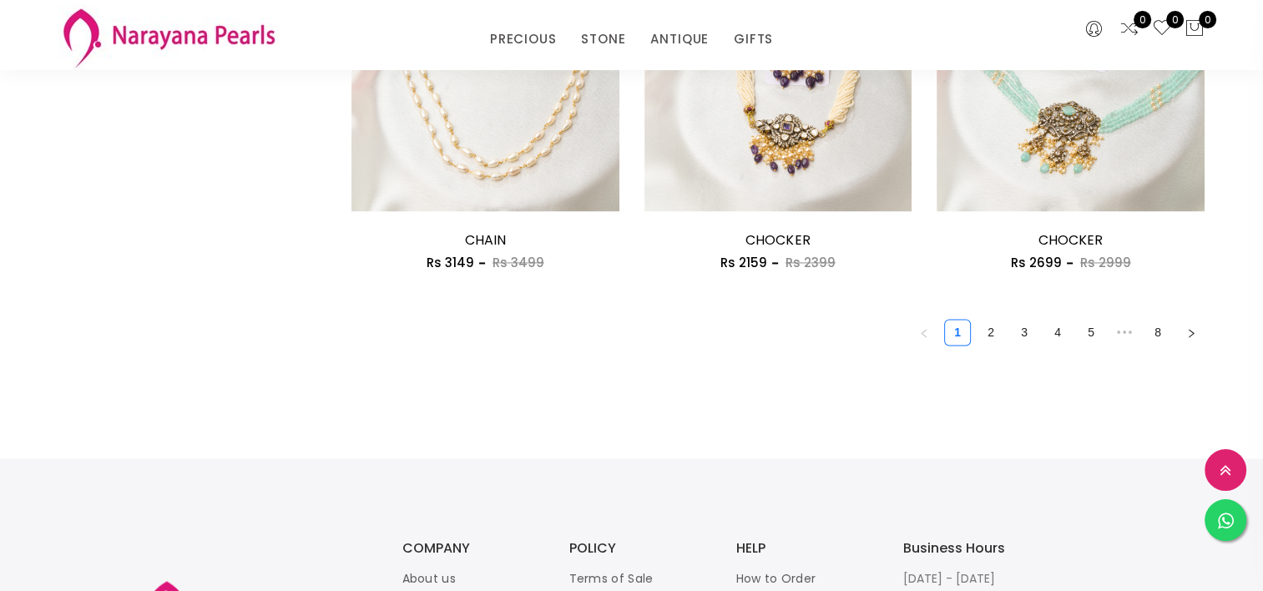
scroll to position [2406, 0]
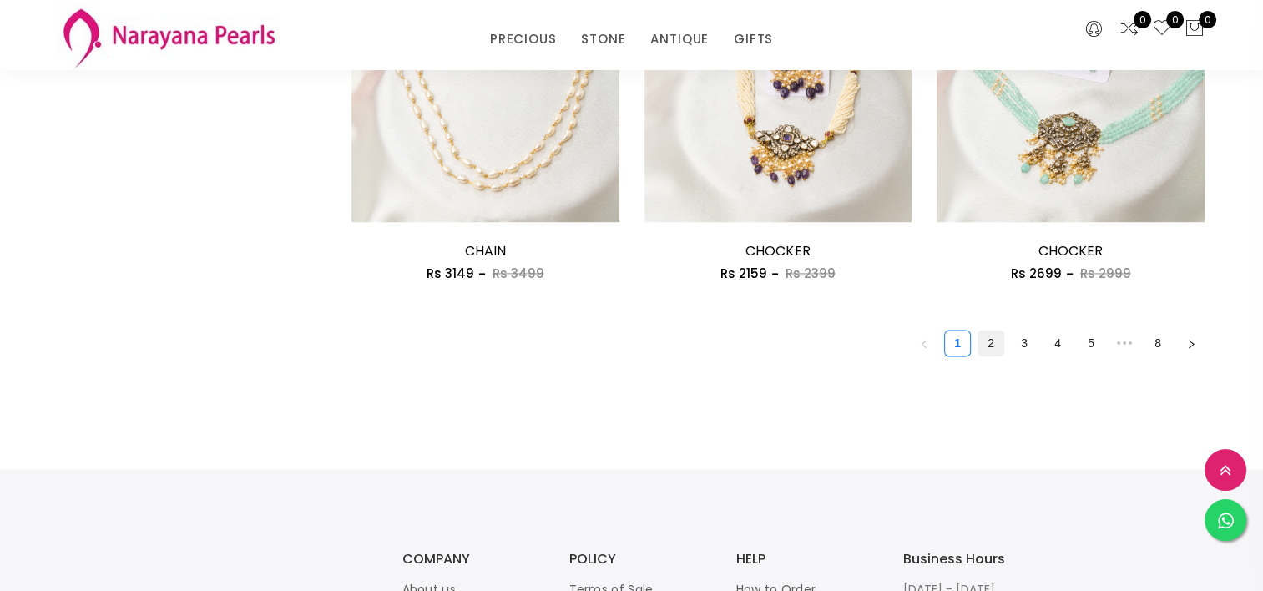
click at [990, 341] on link "2" at bounding box center [990, 342] width 25 height 25
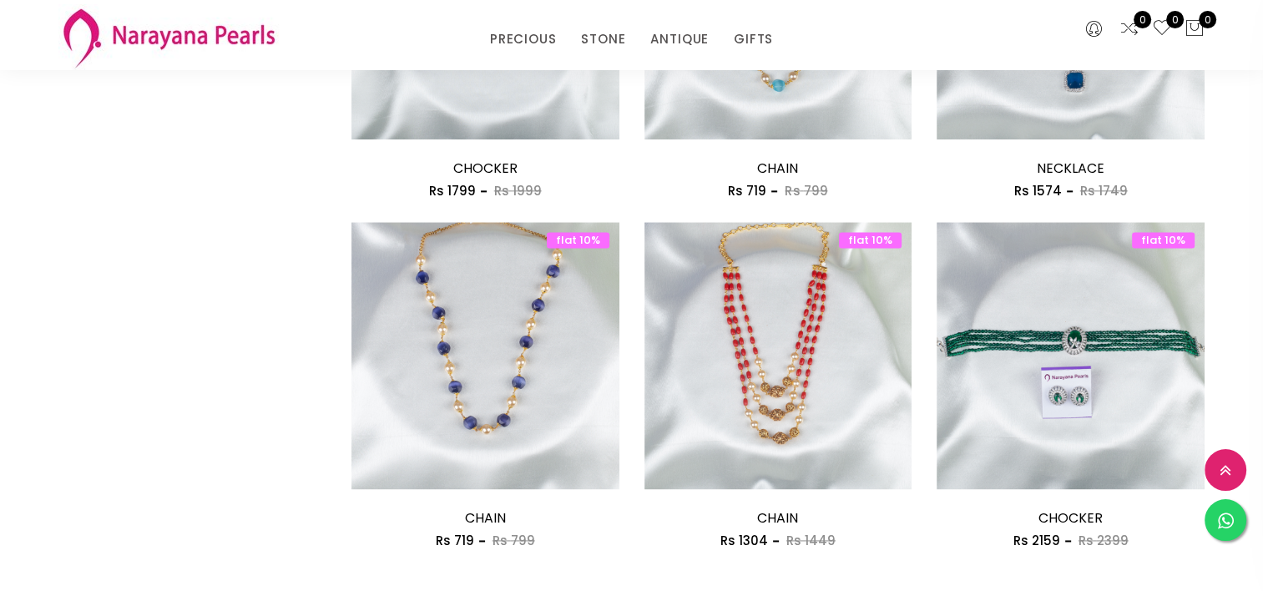
scroll to position [2193, 0]
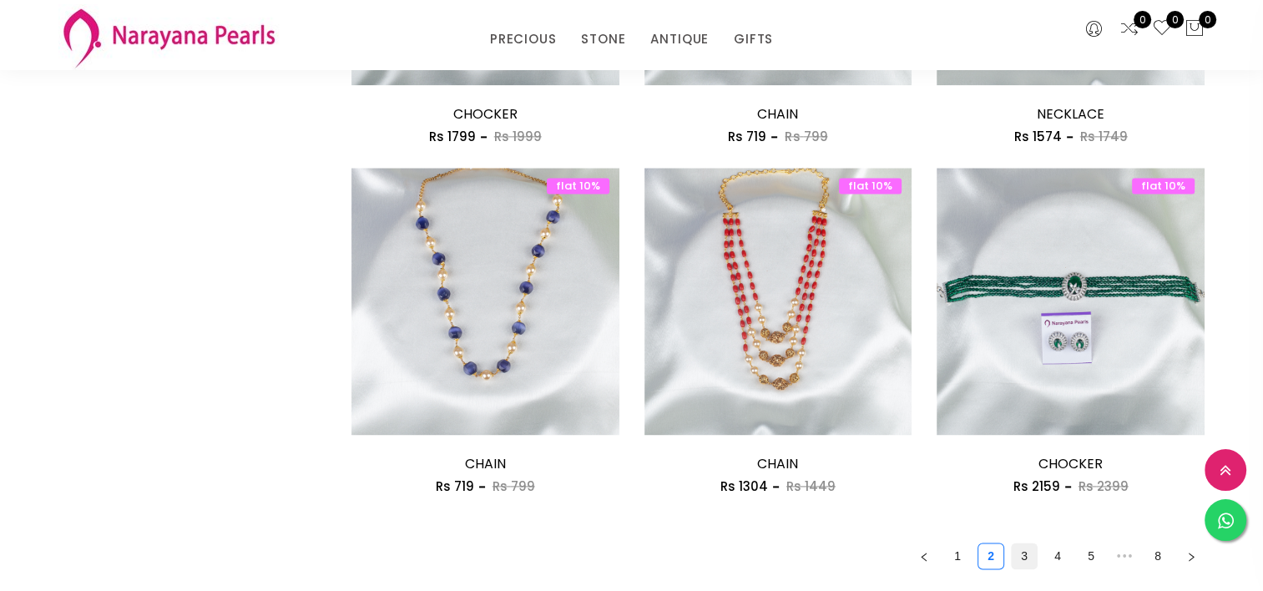
click at [1025, 558] on link "3" at bounding box center [1023, 555] width 25 height 25
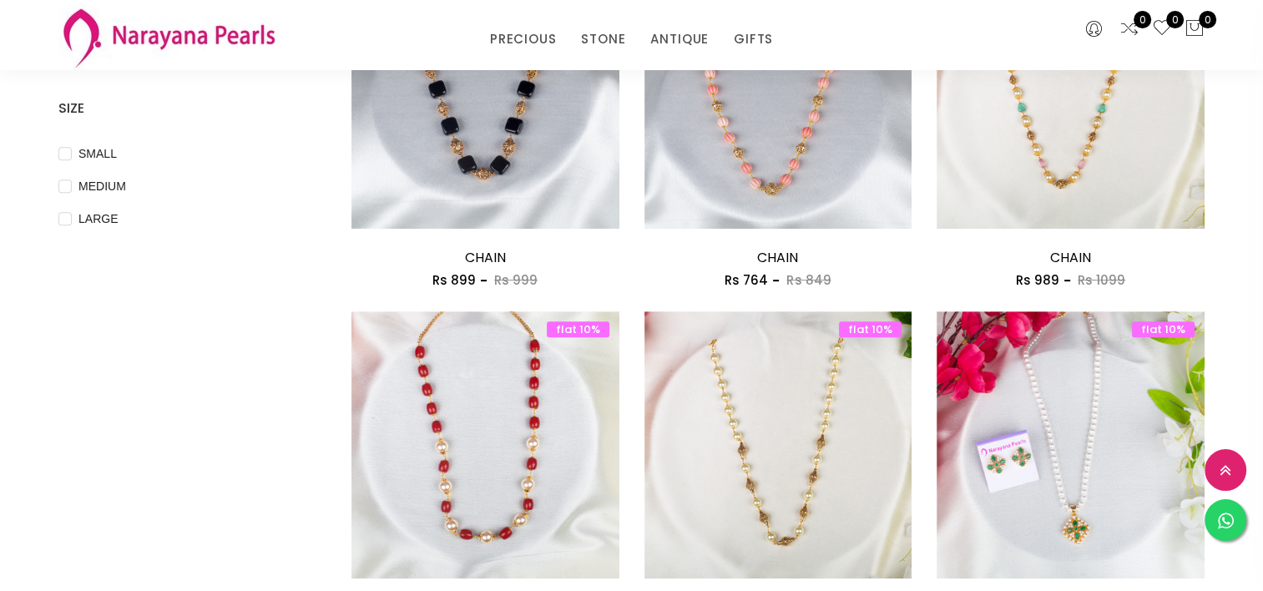
scroll to position [668, 0]
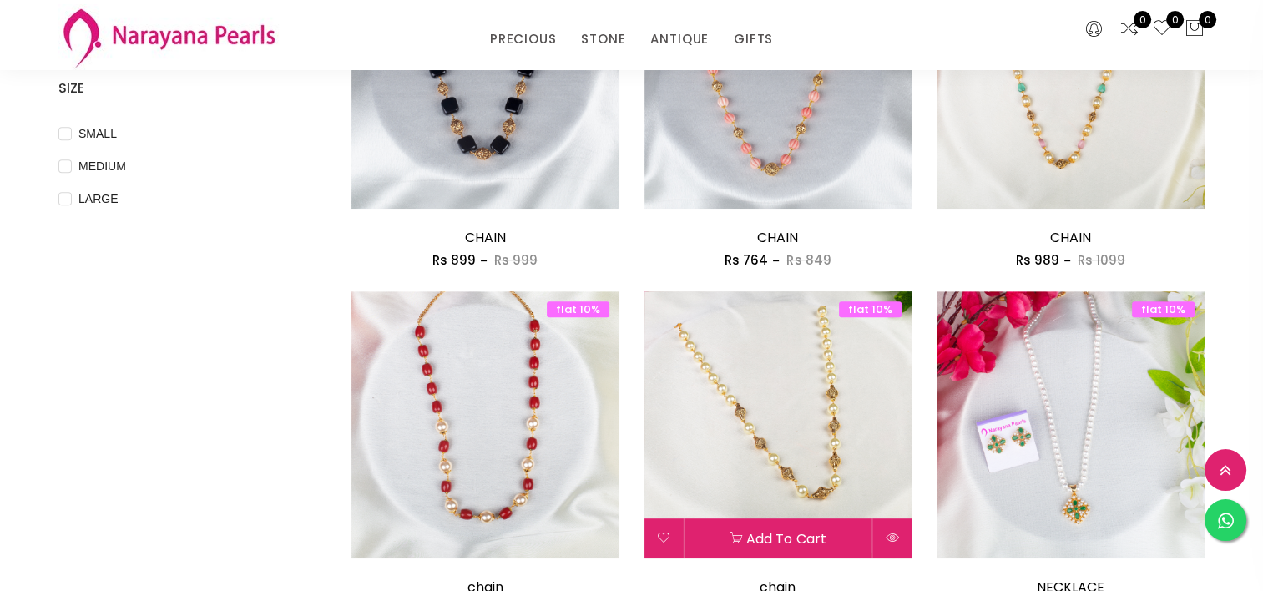
click at [774, 367] on img at bounding box center [778, 425] width 268 height 268
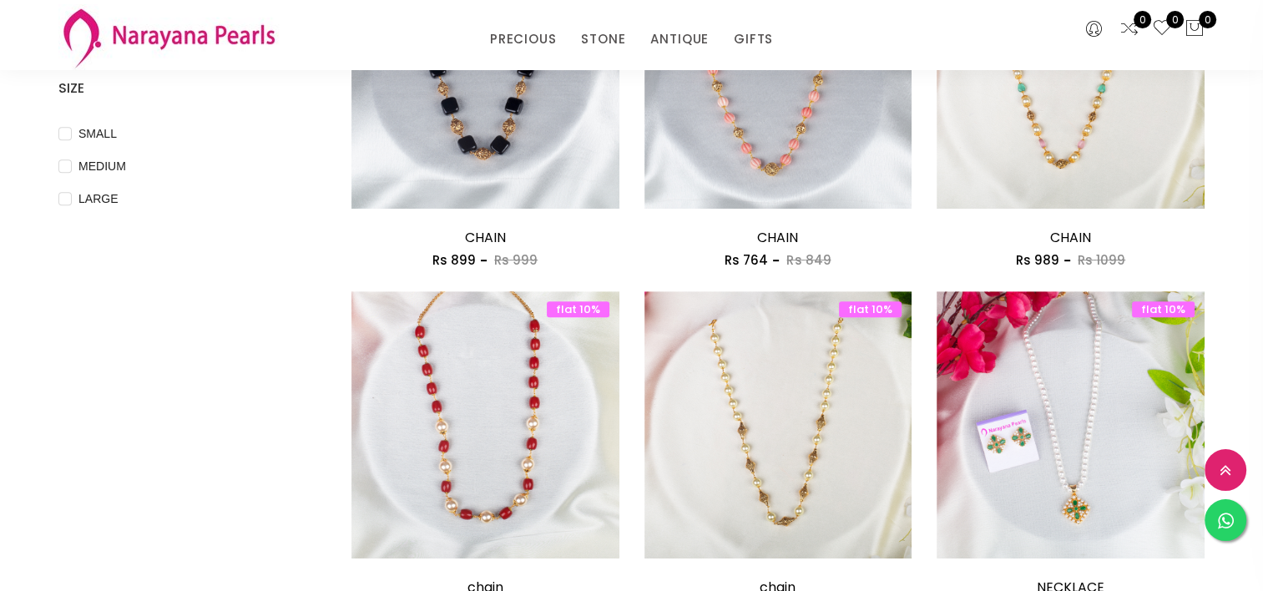
scroll to position [493, 0]
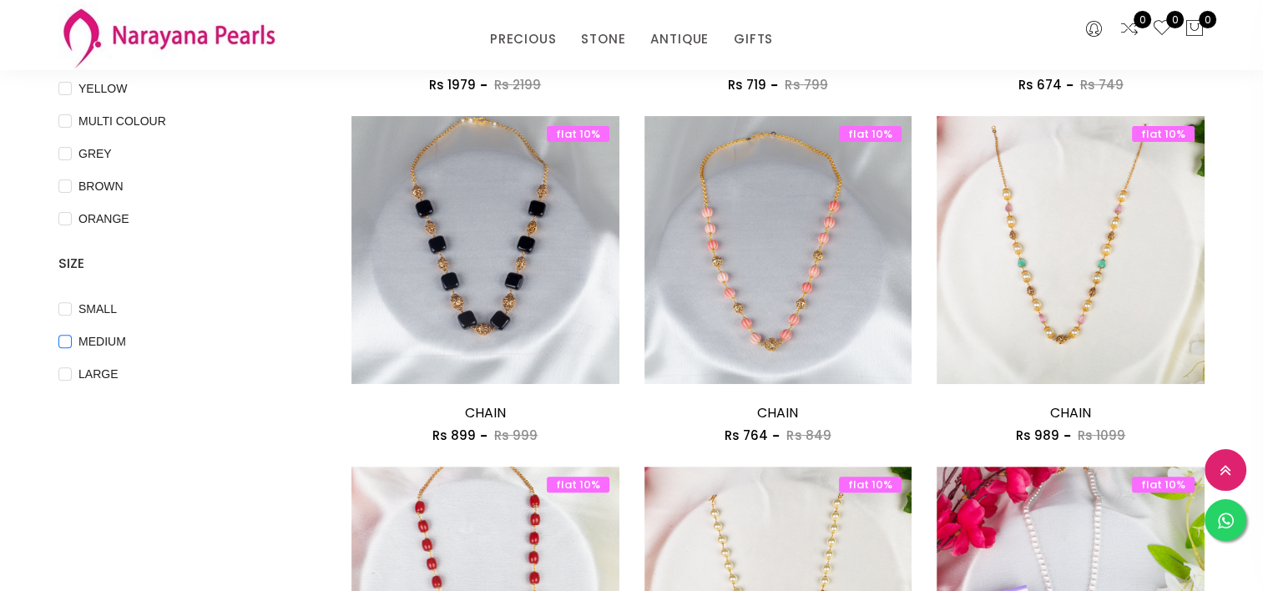
click at [109, 340] on span "MEDIUM" at bounding box center [102, 341] width 61 height 18
click at [72, 340] on input "MEDIUM" at bounding box center [64, 354] width 13 height 38
checkbox input "true"
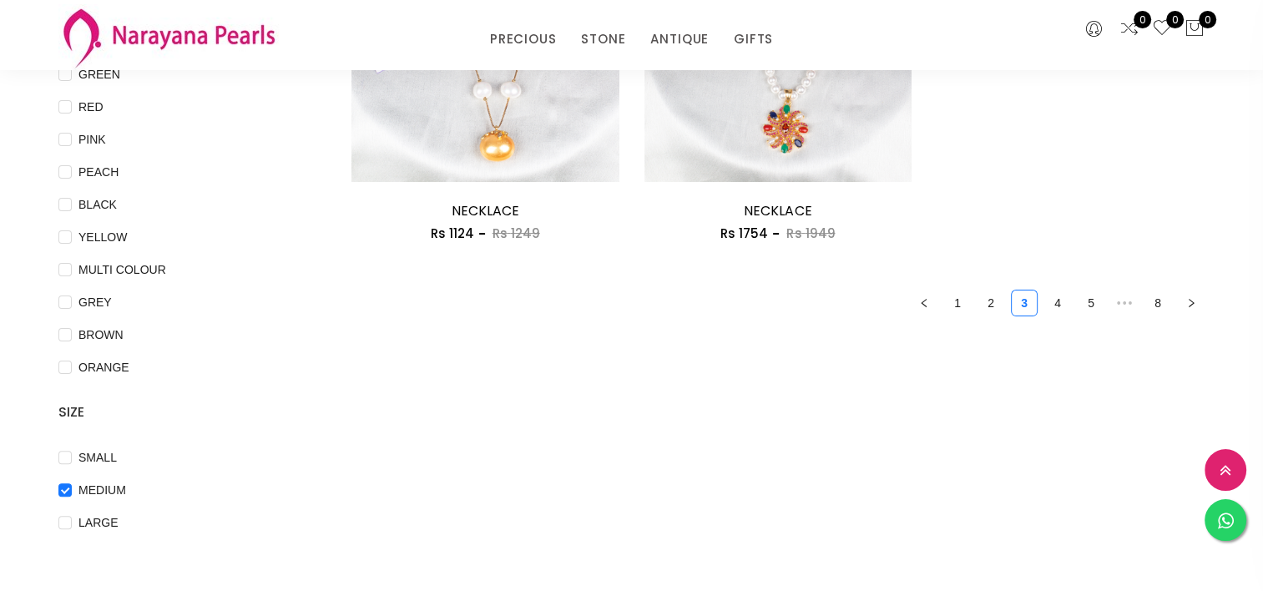
scroll to position [358, 0]
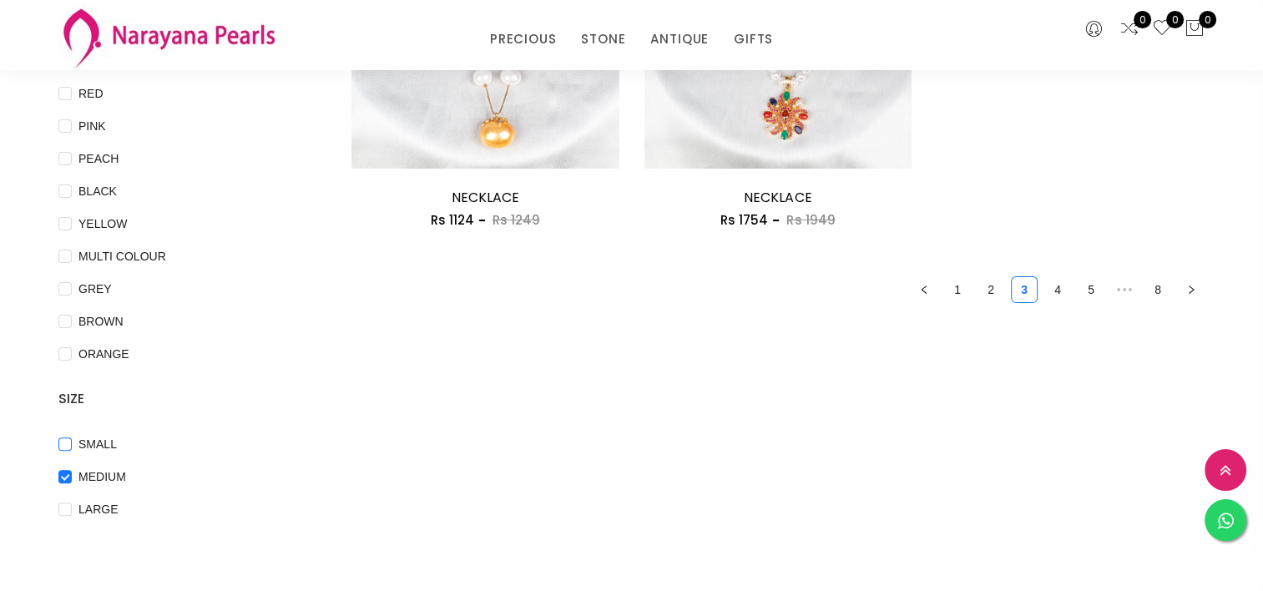
click at [83, 435] on span "SMALL" at bounding box center [98, 444] width 52 height 18
click at [72, 437] on input "SMALL" at bounding box center [64, 456] width 13 height 38
checkbox input "true"
click at [94, 512] on span "LARGE" at bounding box center [98, 509] width 53 height 18
click at [72, 512] on input "LARGE" at bounding box center [64, 521] width 13 height 38
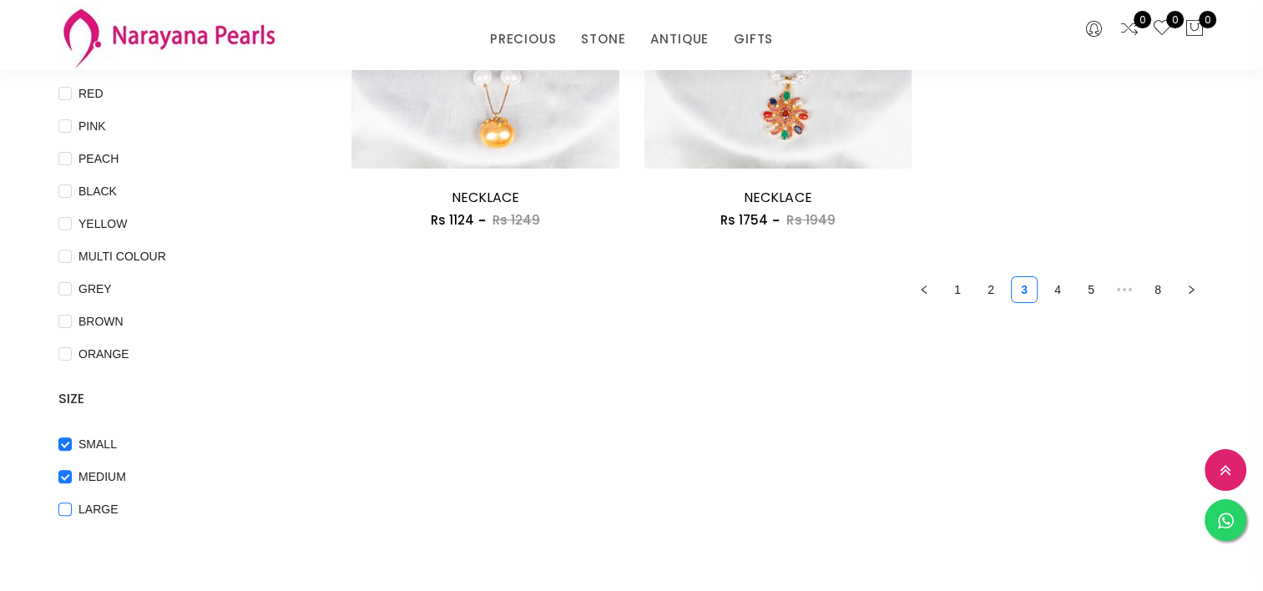
checkbox input "true"
click at [956, 289] on link "1" at bounding box center [957, 289] width 25 height 25
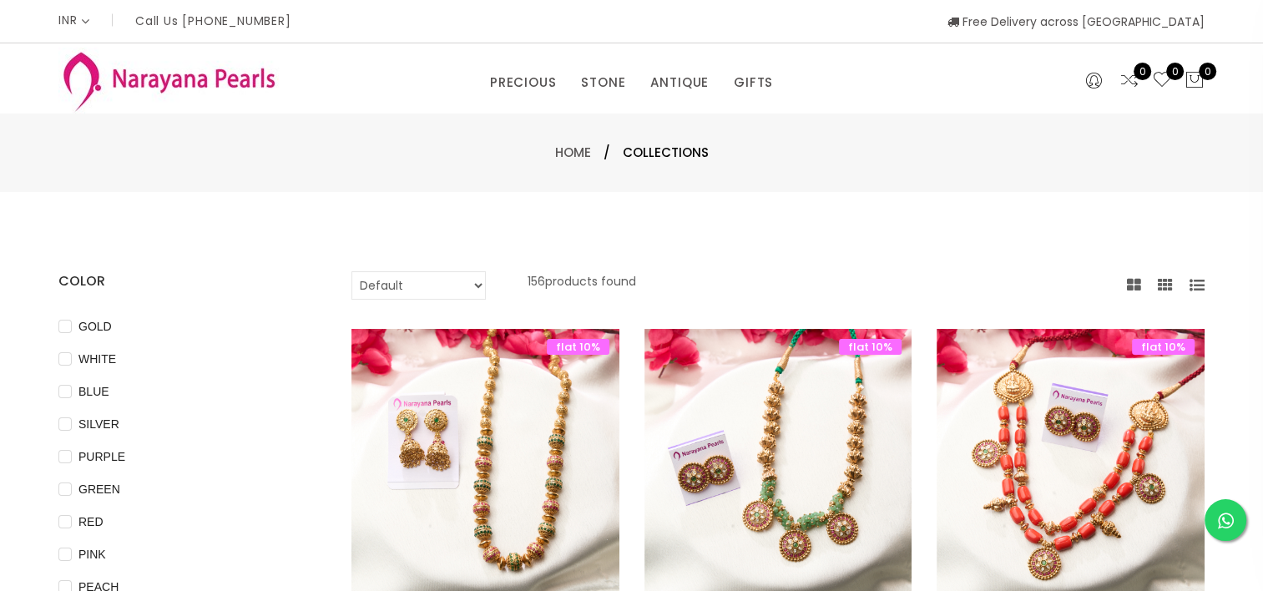
click at [467, 290] on select "Default Price - High to Low Price - Low to High" at bounding box center [418, 285] width 134 height 28
select select "priceLowToHigh"
click at [351, 271] on select "Default Price - High to Low Price - Low to High" at bounding box center [418, 285] width 134 height 28
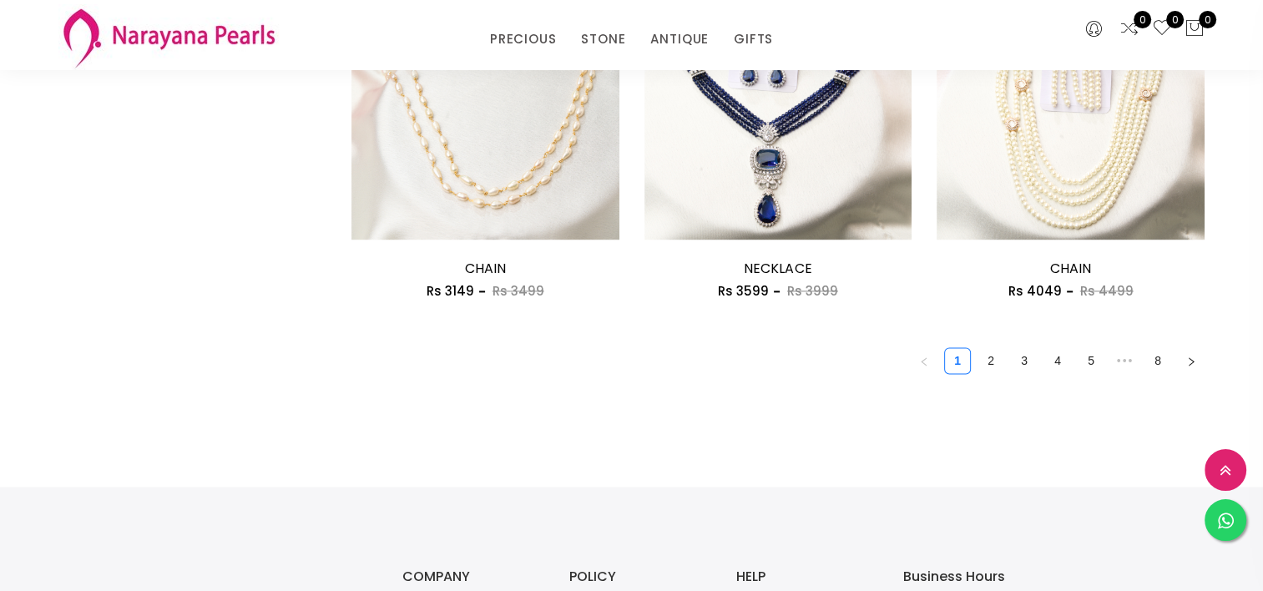
scroll to position [2393, 0]
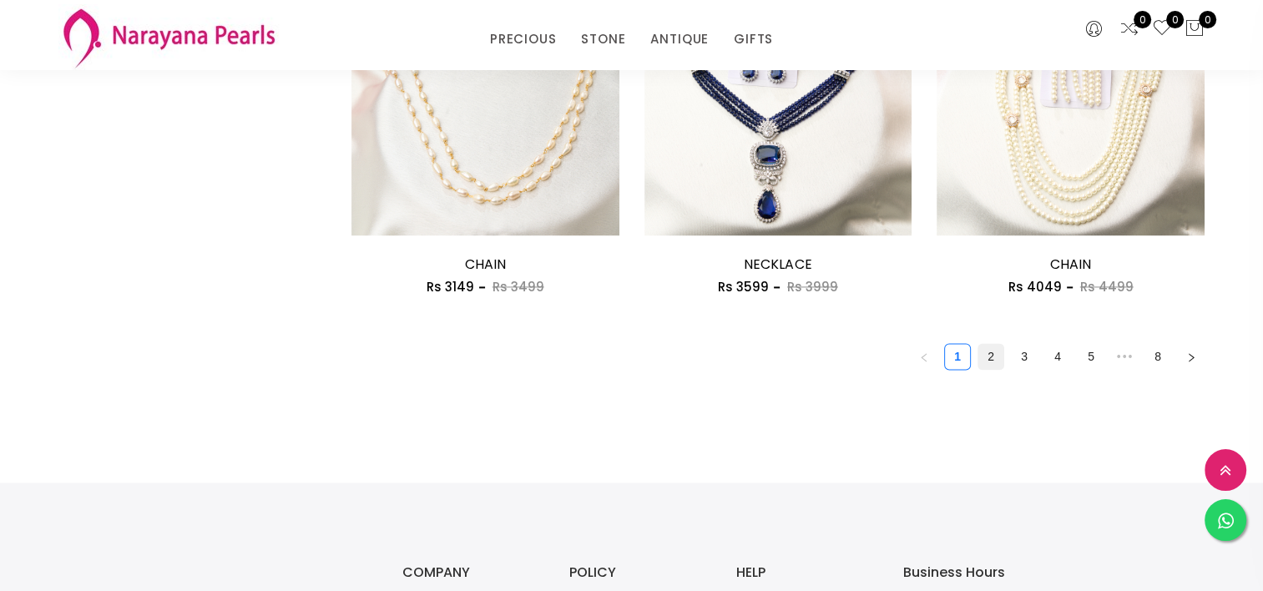
click at [989, 367] on li "2" at bounding box center [990, 356] width 27 height 27
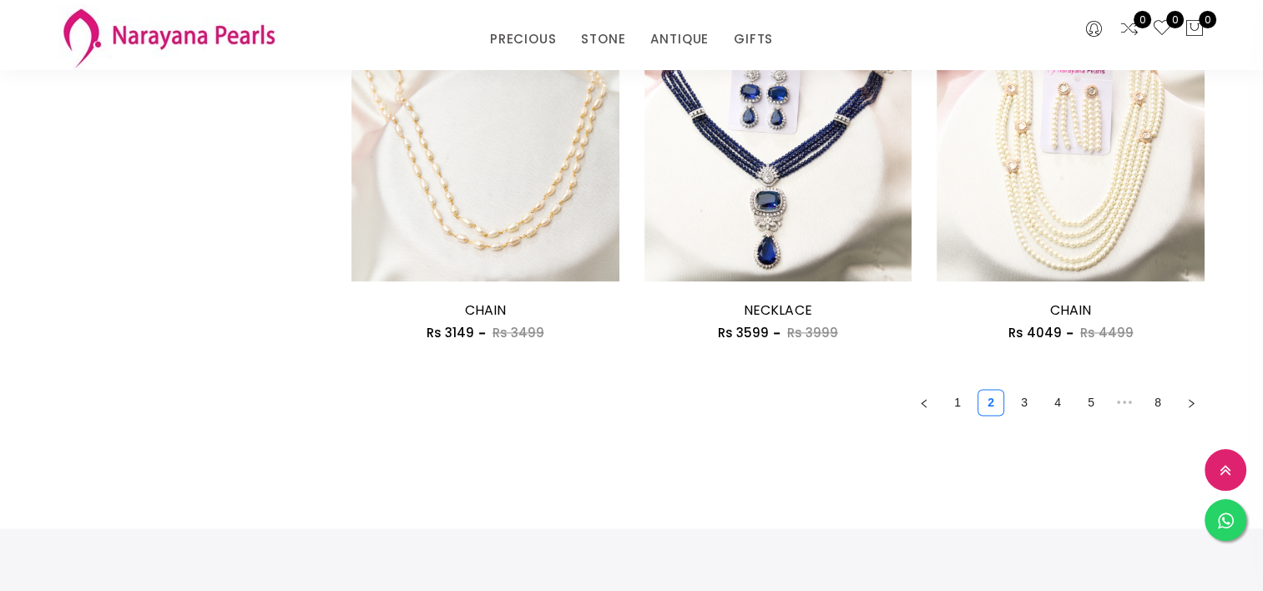
scroll to position [2353, 0]
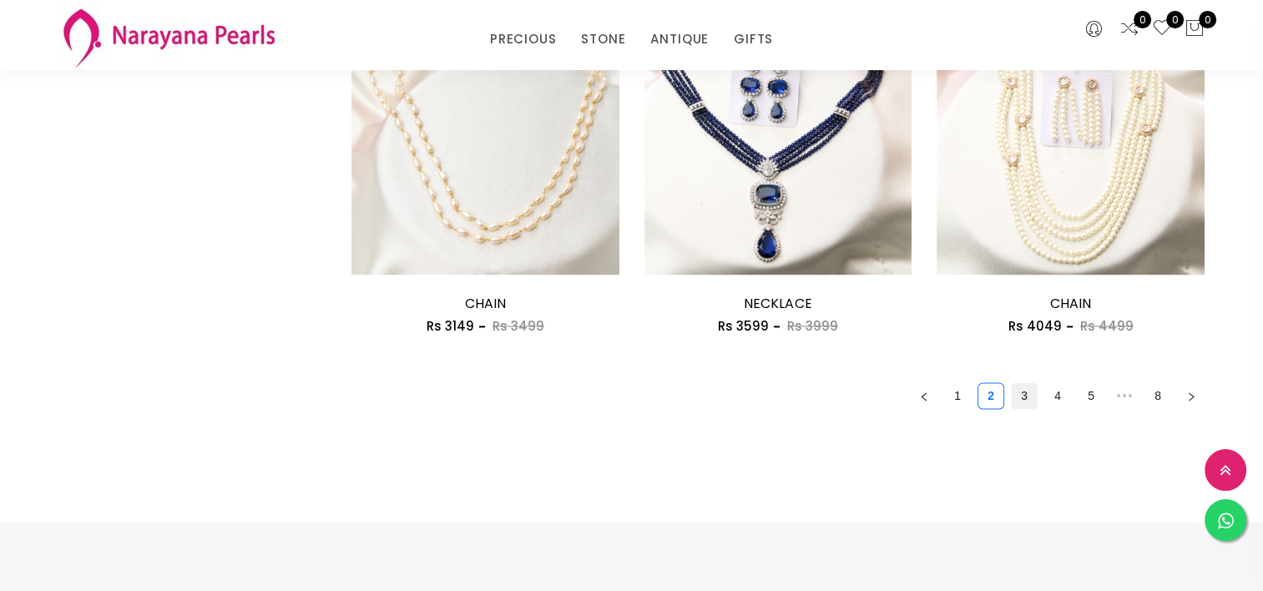
click at [1021, 391] on link "3" at bounding box center [1023, 395] width 25 height 25
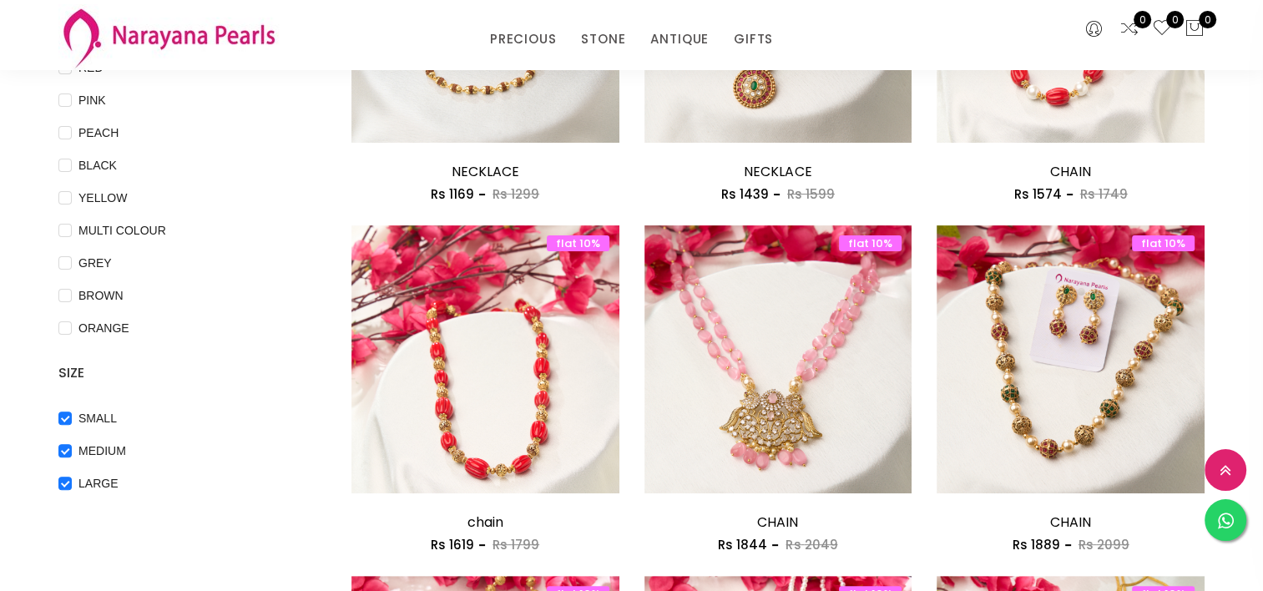
scroll to position [387, 0]
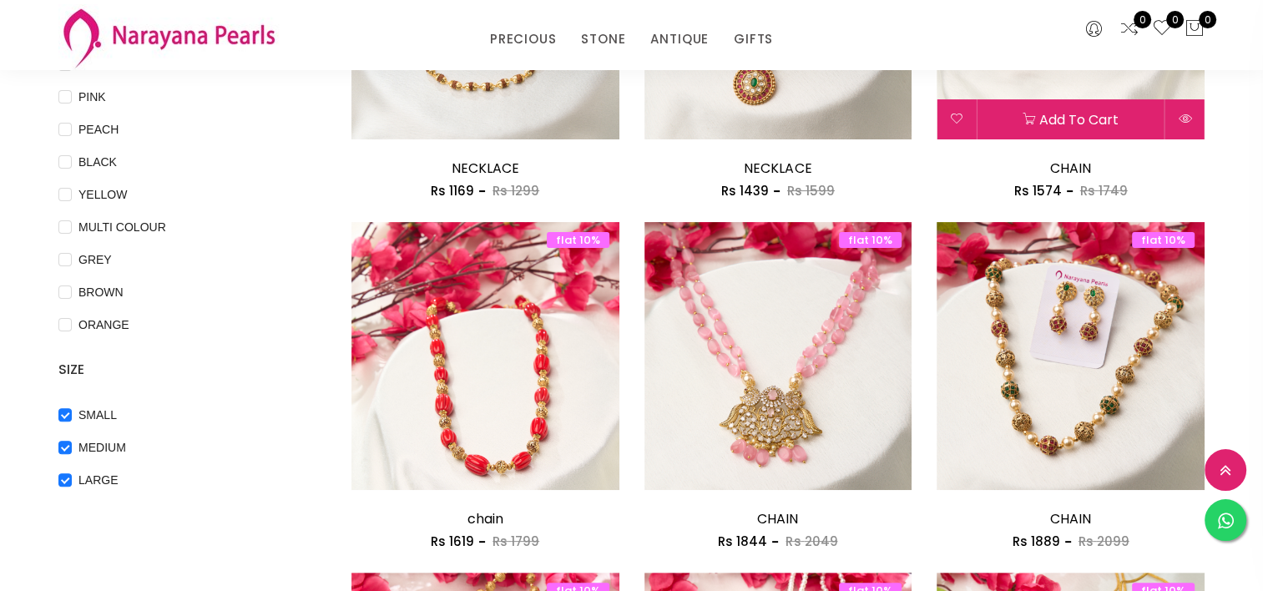
click at [1037, 77] on img at bounding box center [1070, 5] width 268 height 268
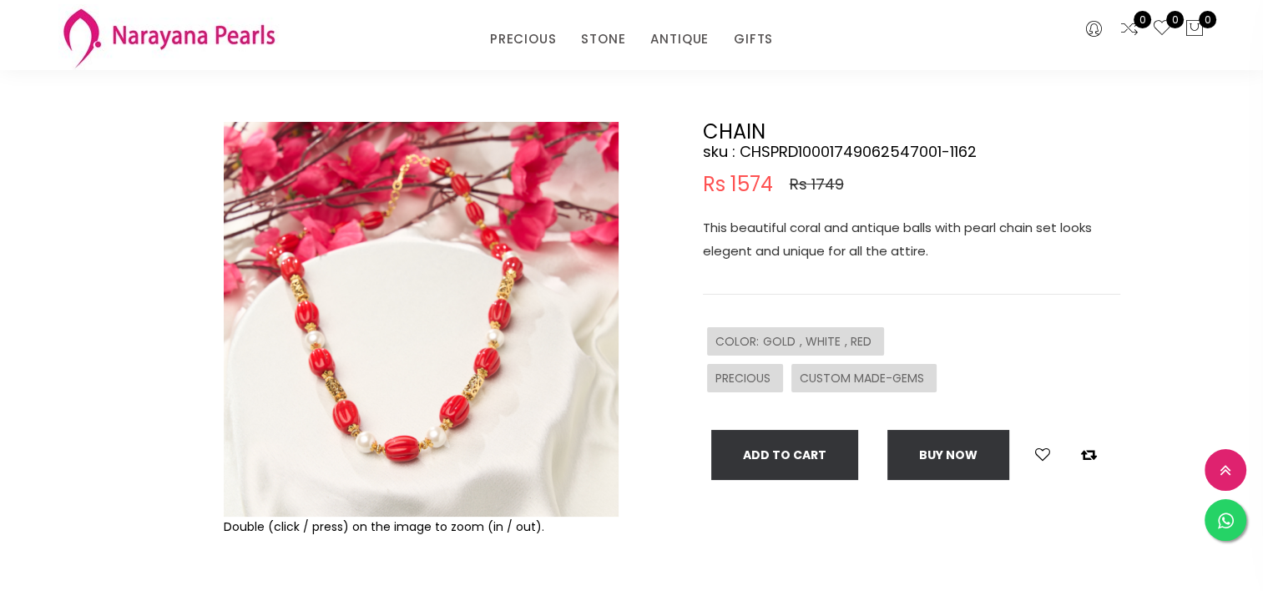
scroll to position [97, 0]
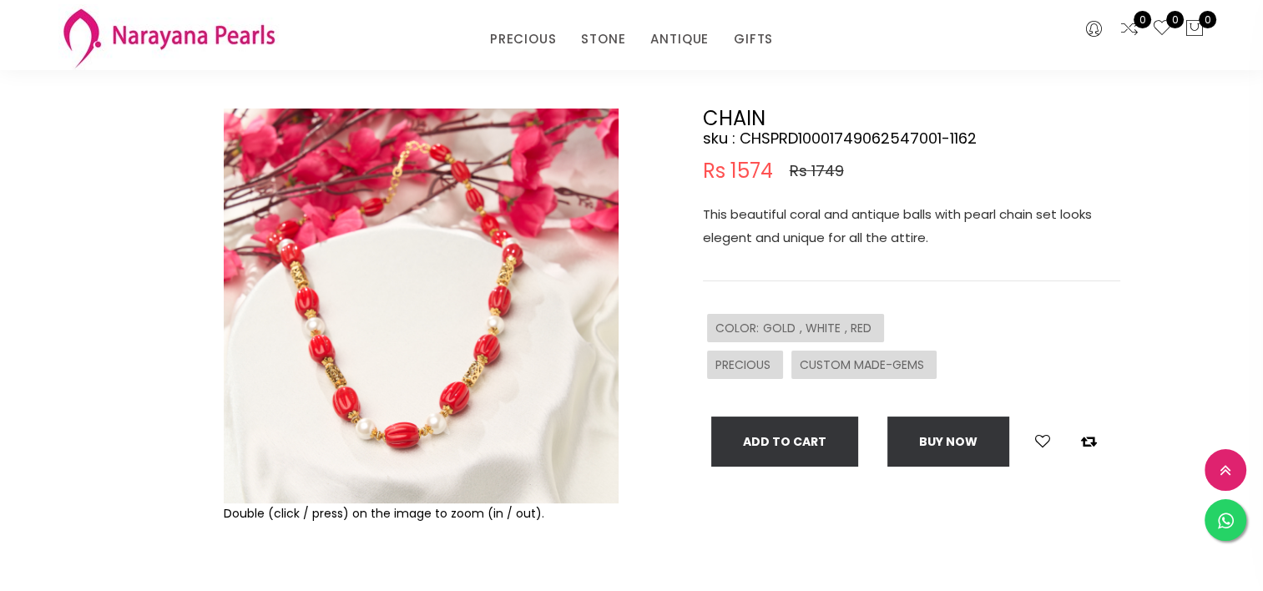
click at [471, 371] on img at bounding box center [421, 305] width 395 height 395
click at [393, 406] on img at bounding box center [421, 305] width 395 height 395
click at [407, 420] on img at bounding box center [421, 305] width 395 height 395
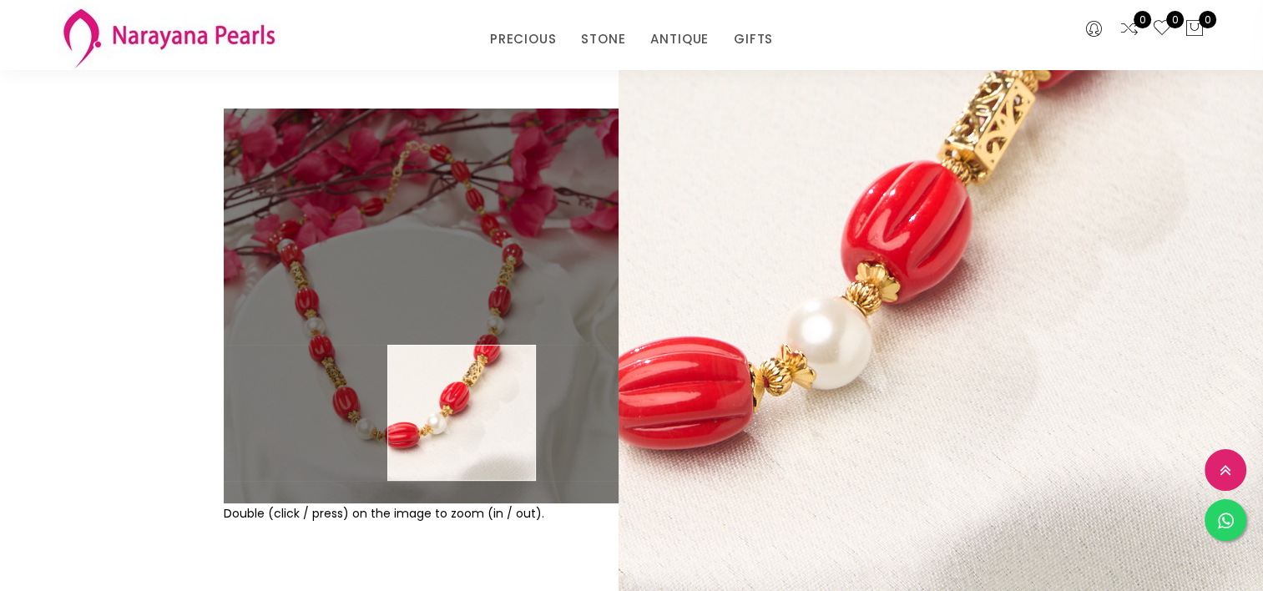
click at [462, 412] on img at bounding box center [421, 305] width 395 height 395
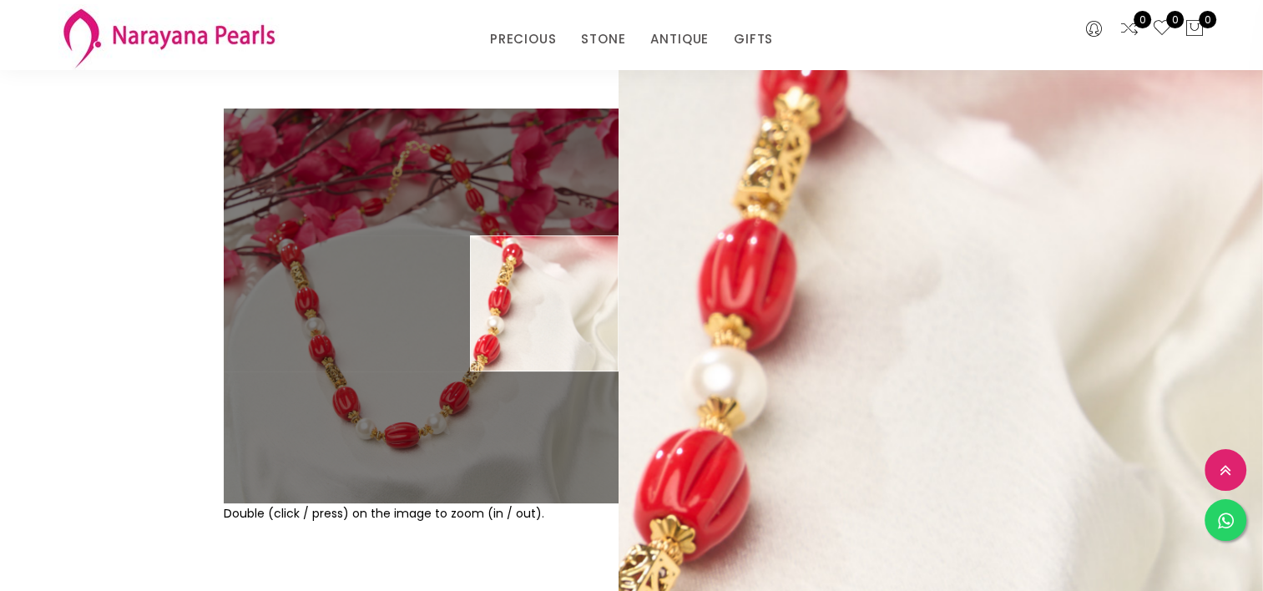
click at [1009, 194] on div "CHAIN sku : CHSPRD10001749062547001-1162 Rs 1574 Rs 1749 This beautiful coral a…" at bounding box center [911, 287] width 417 height 358
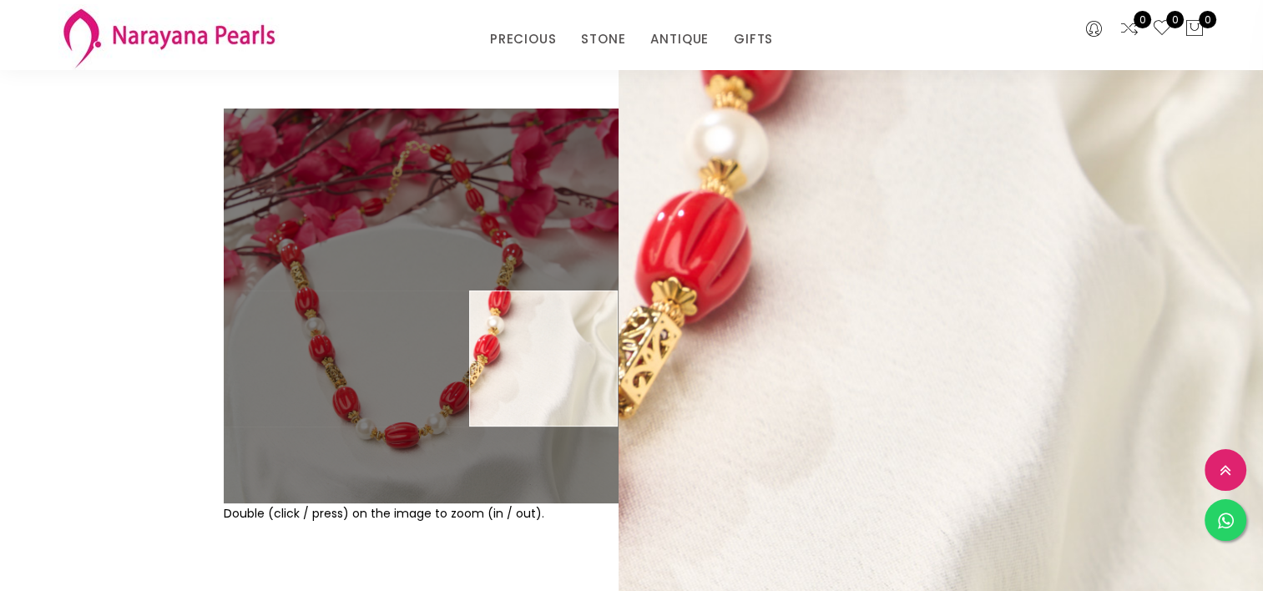
click at [544, 358] on img at bounding box center [421, 305] width 395 height 395
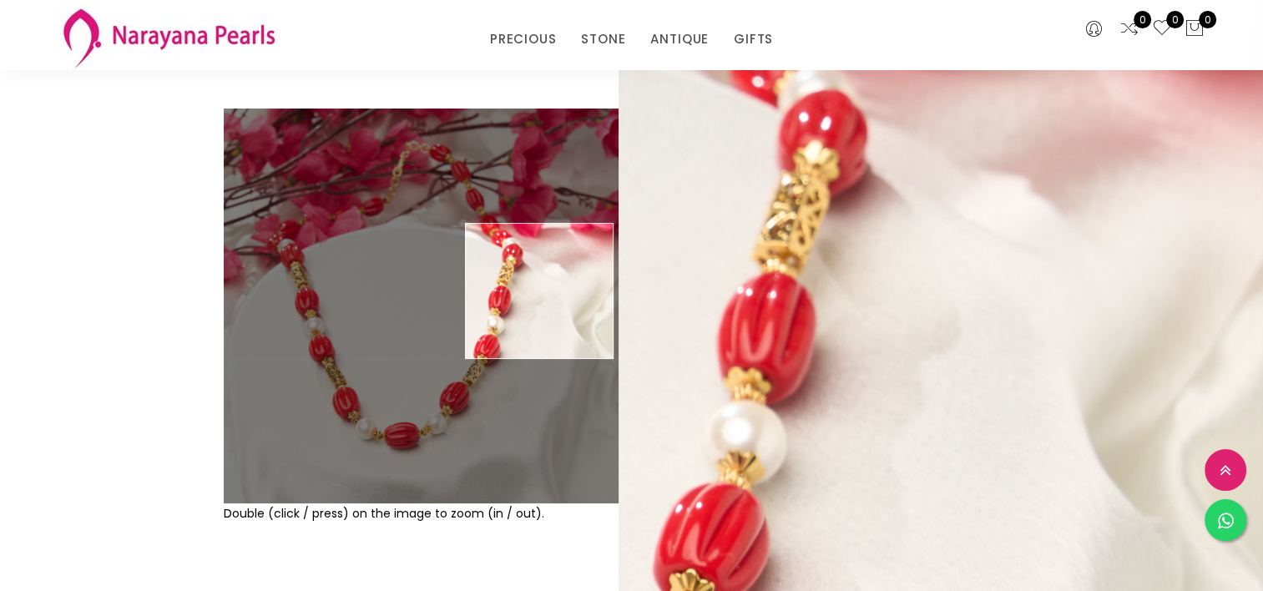
click at [540, 290] on img at bounding box center [421, 305] width 395 height 395
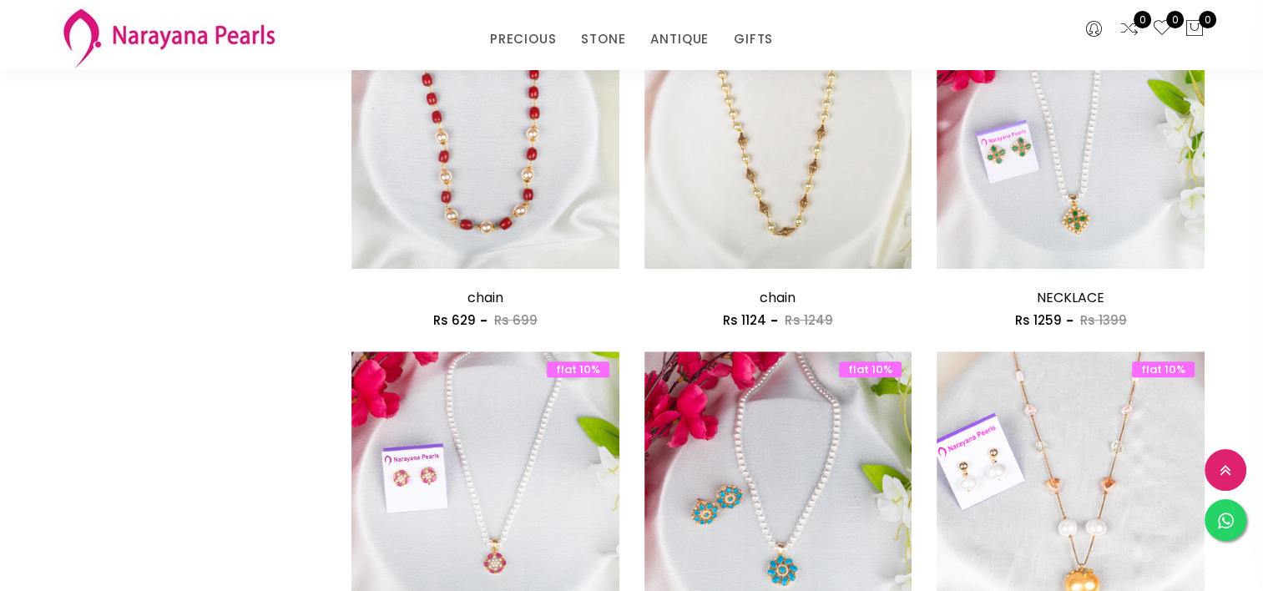
scroll to position [744, 0]
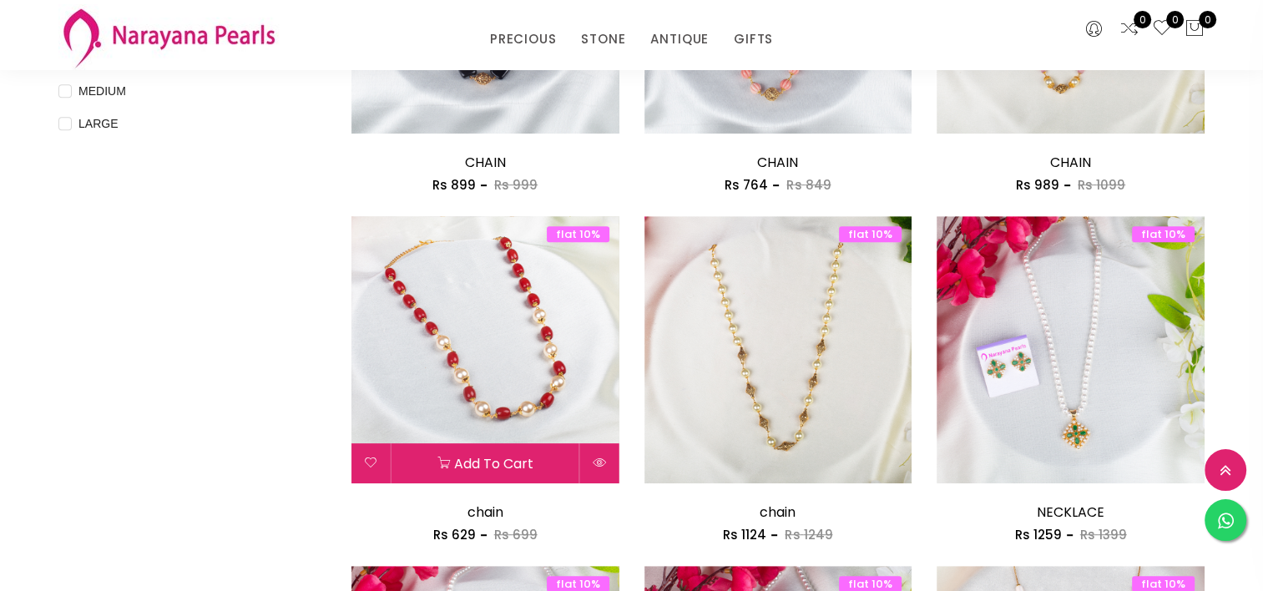
click at [567, 356] on img at bounding box center [485, 350] width 268 height 268
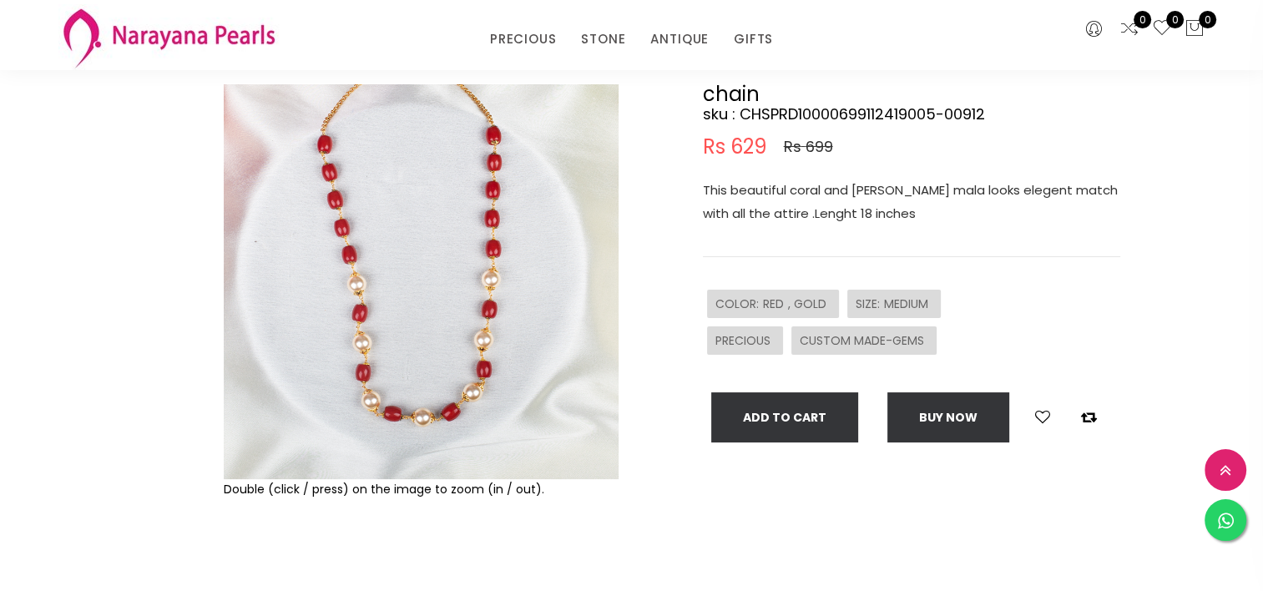
scroll to position [134, 0]
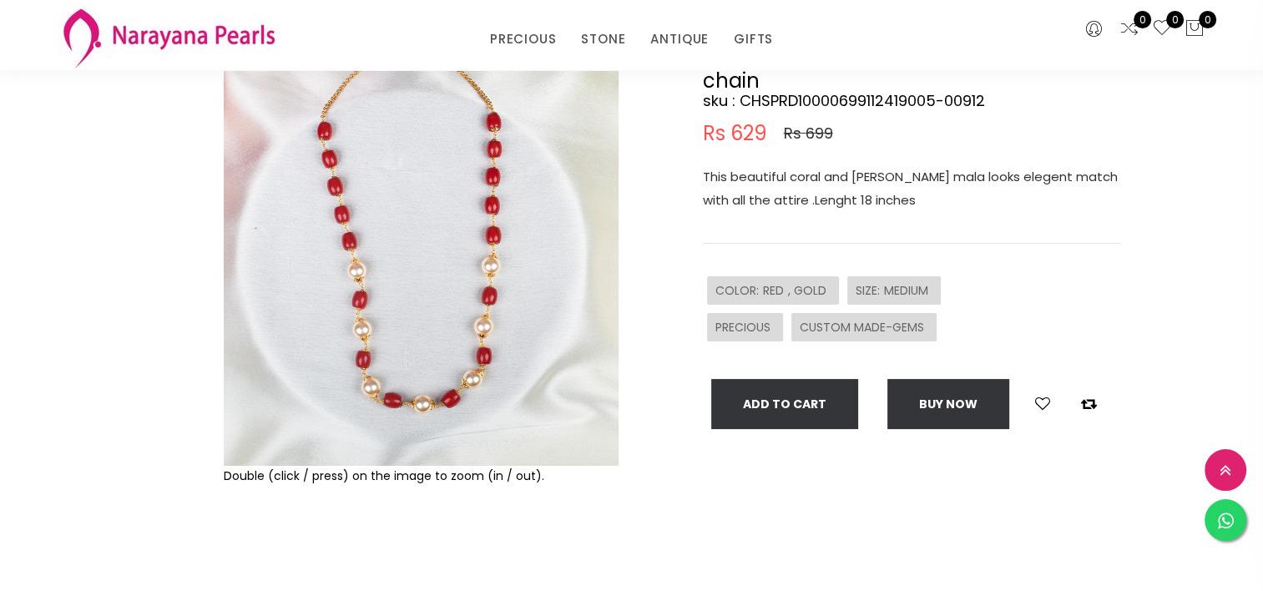
click at [446, 190] on img at bounding box center [421, 268] width 395 height 395
click at [436, 354] on img at bounding box center [421, 268] width 395 height 395
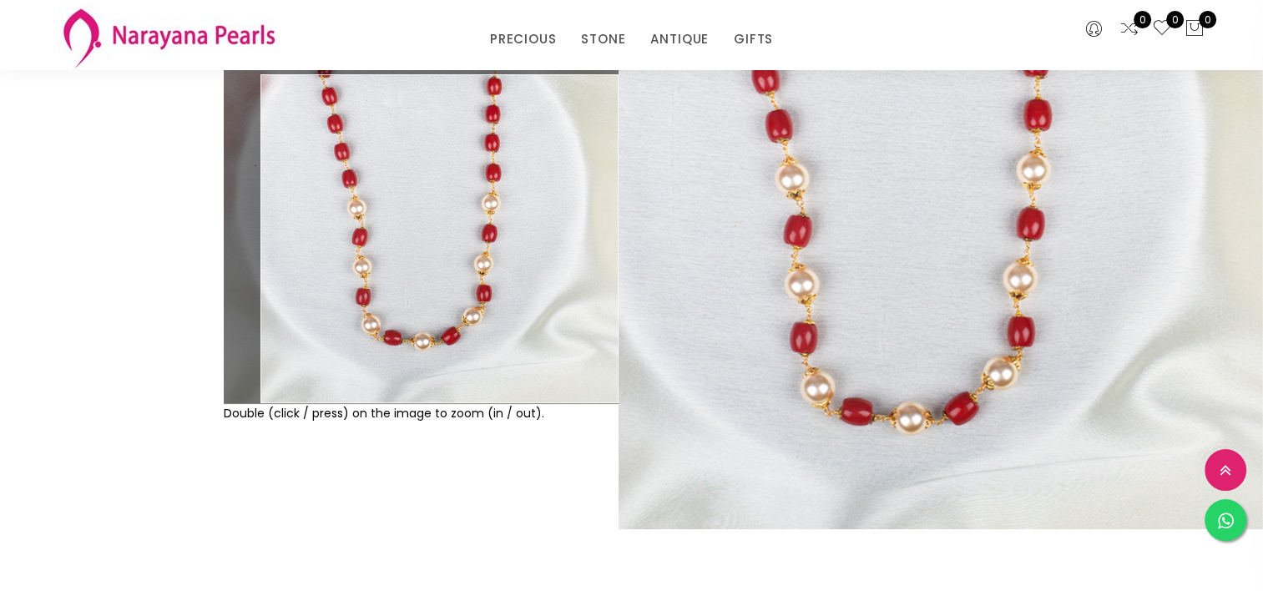
scroll to position [240, 0]
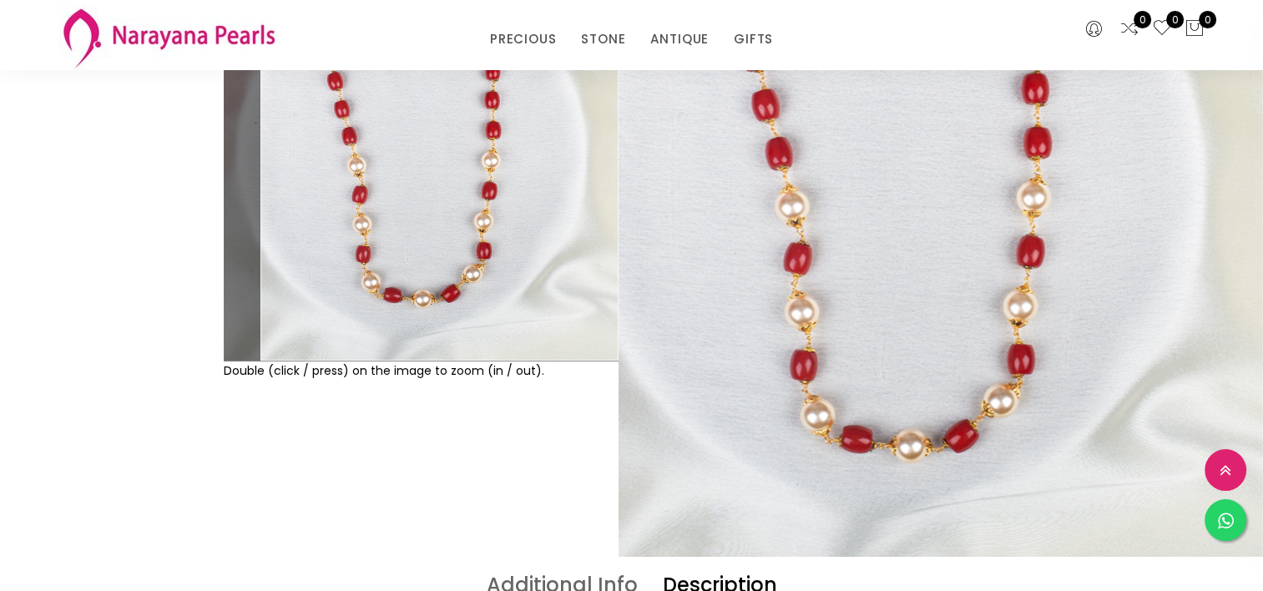
click at [538, 250] on img at bounding box center [421, 163] width 395 height 395
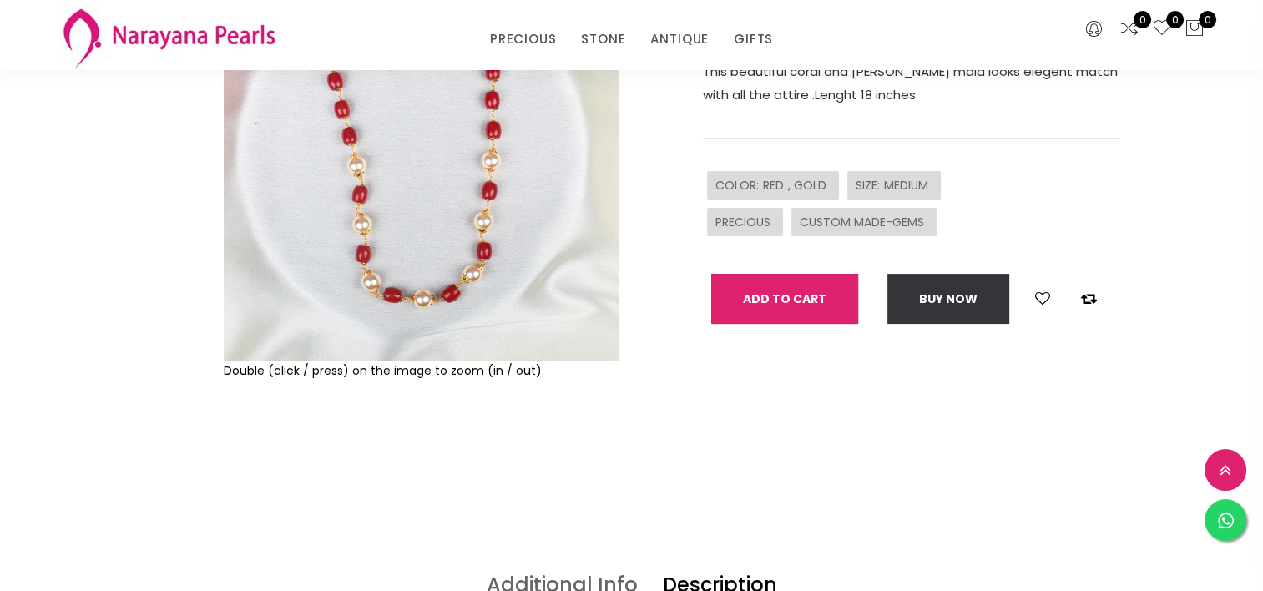
click at [809, 307] on button "Add To Cart" at bounding box center [784, 299] width 147 height 50
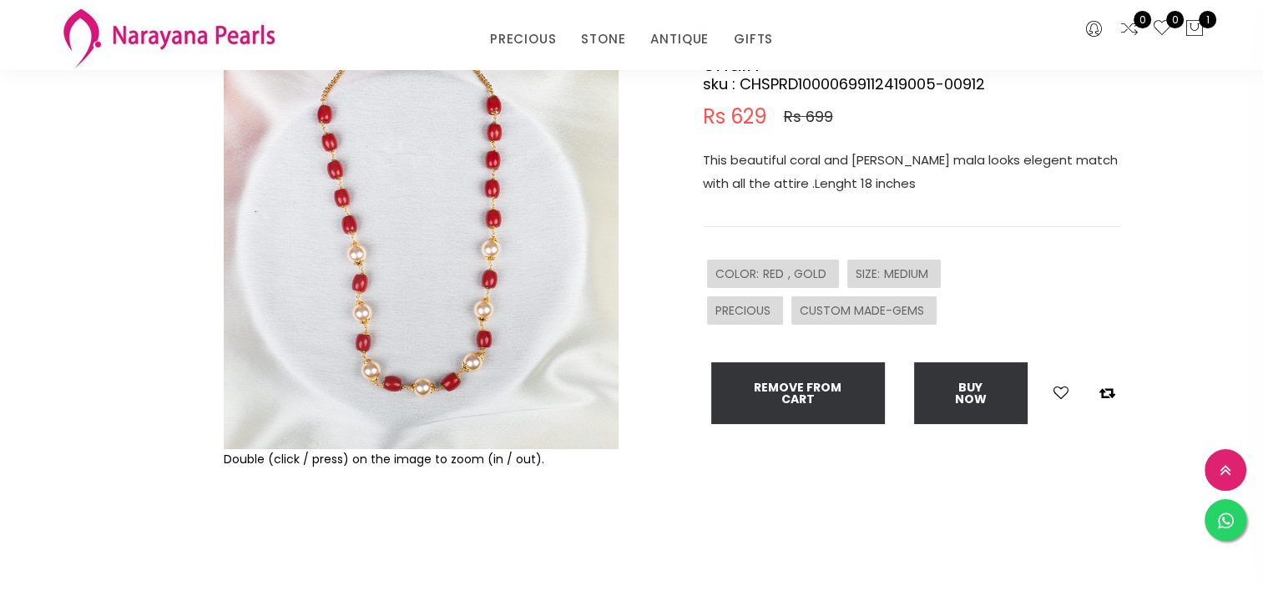
scroll to position [0, 0]
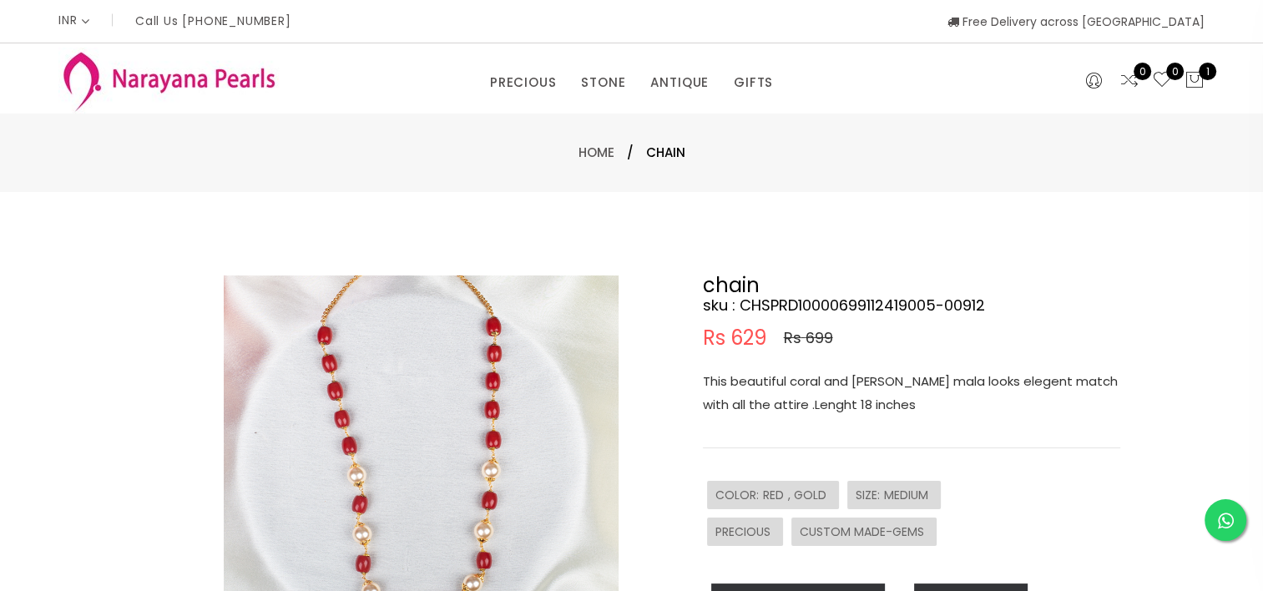
scroll to position [744, 0]
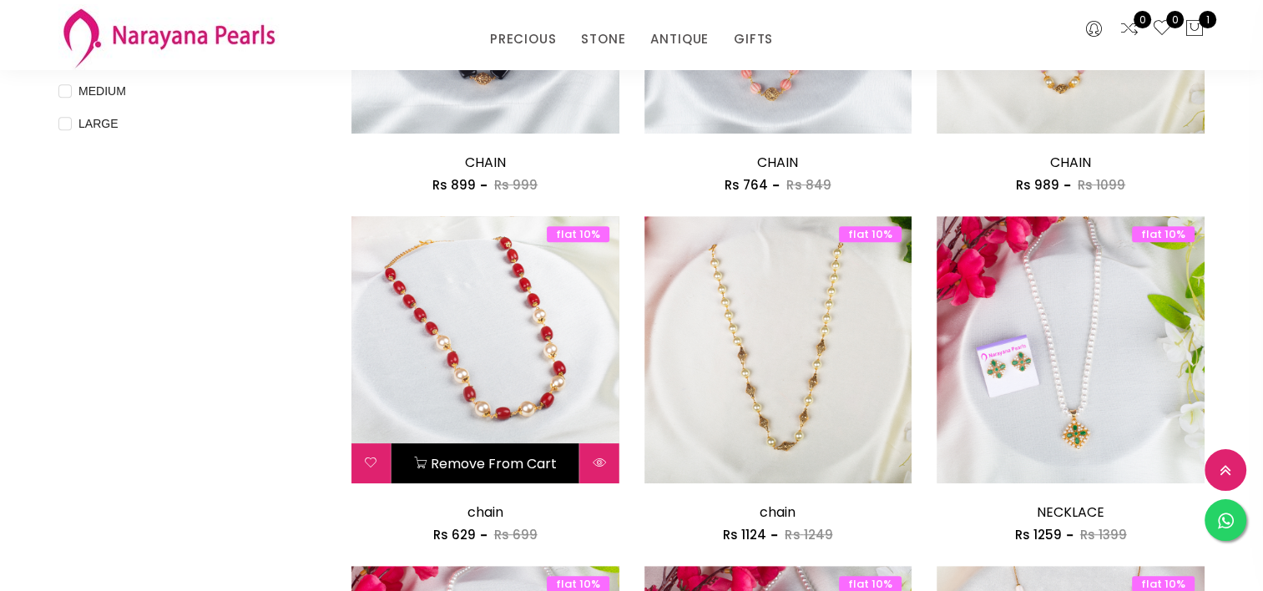
click at [481, 250] on img at bounding box center [485, 350] width 268 height 268
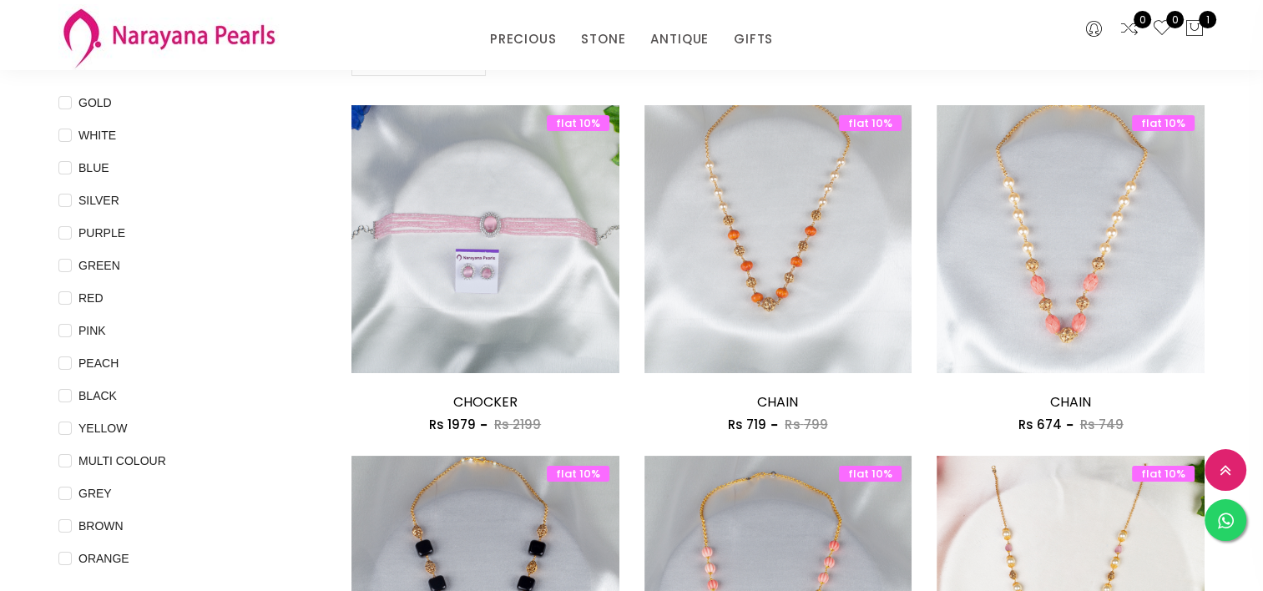
scroll to position [130, 0]
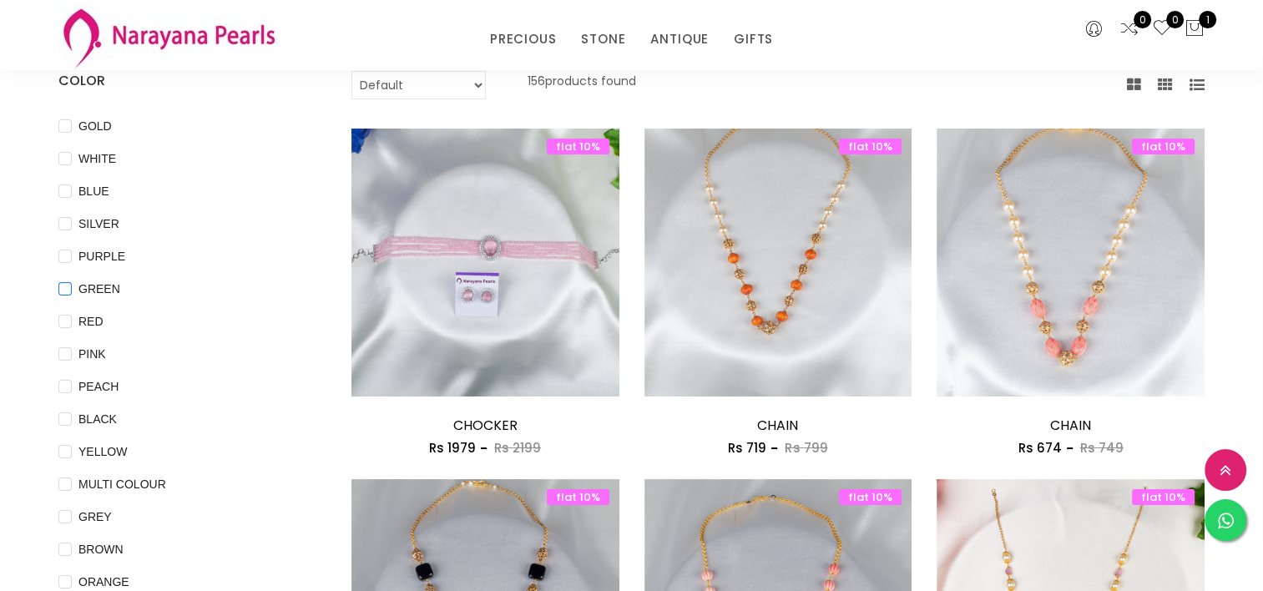
click at [105, 284] on span "GREEN" at bounding box center [99, 289] width 55 height 18
click at [72, 284] on input "GREEN" at bounding box center [64, 301] width 13 height 38
checkbox input "true"
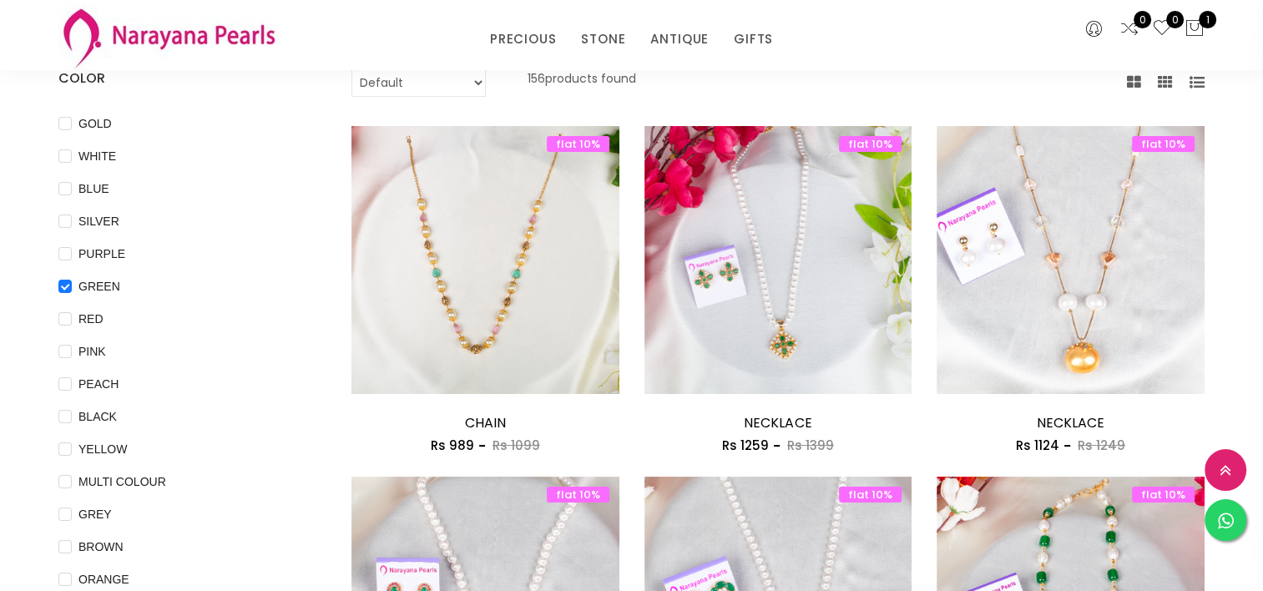
scroll to position [120, 0]
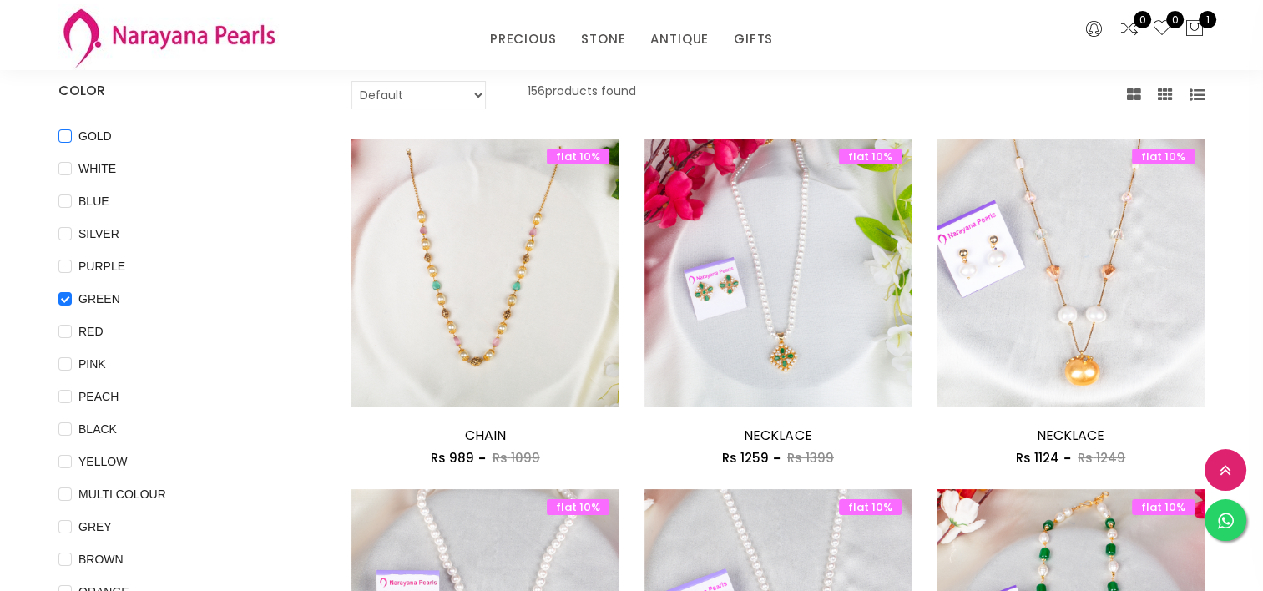
click at [100, 129] on span "GOLD" at bounding box center [95, 136] width 47 height 18
click at [72, 129] on input "GOLD" at bounding box center [64, 148] width 13 height 38
checkbox input "true"
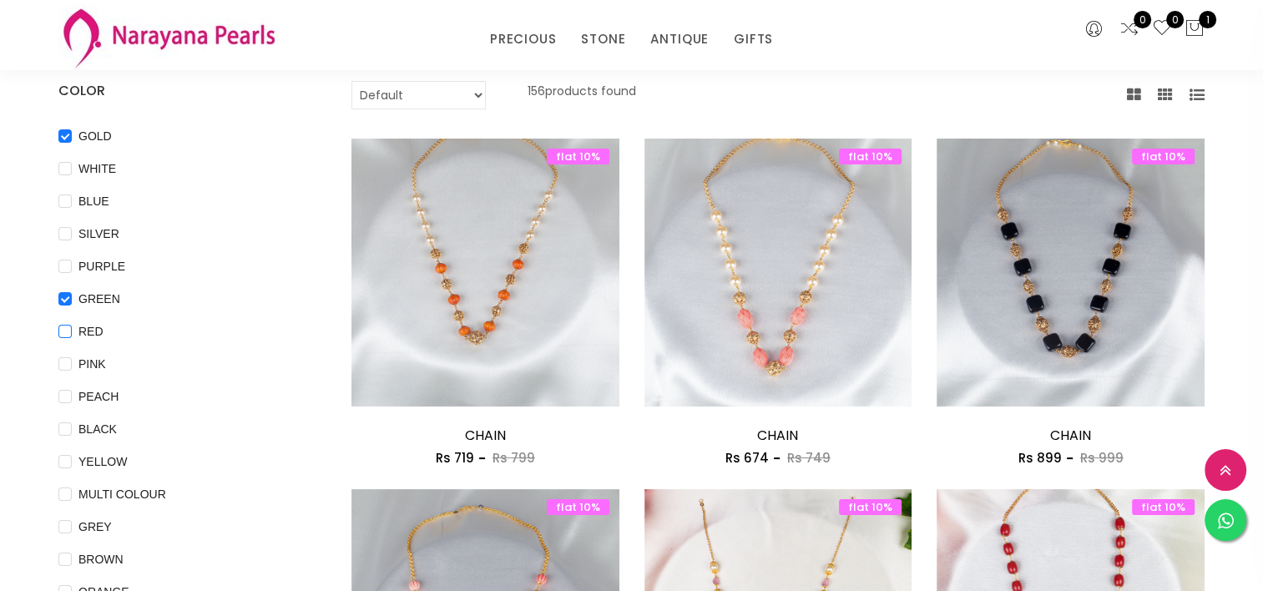
click at [90, 328] on span "RED" at bounding box center [91, 331] width 38 height 18
click at [72, 328] on input "RED" at bounding box center [64, 344] width 13 height 38
checkbox input "true"
click at [98, 164] on span "WHITE" at bounding box center [97, 168] width 51 height 18
click at [72, 164] on input "WHITE" at bounding box center [64, 181] width 13 height 38
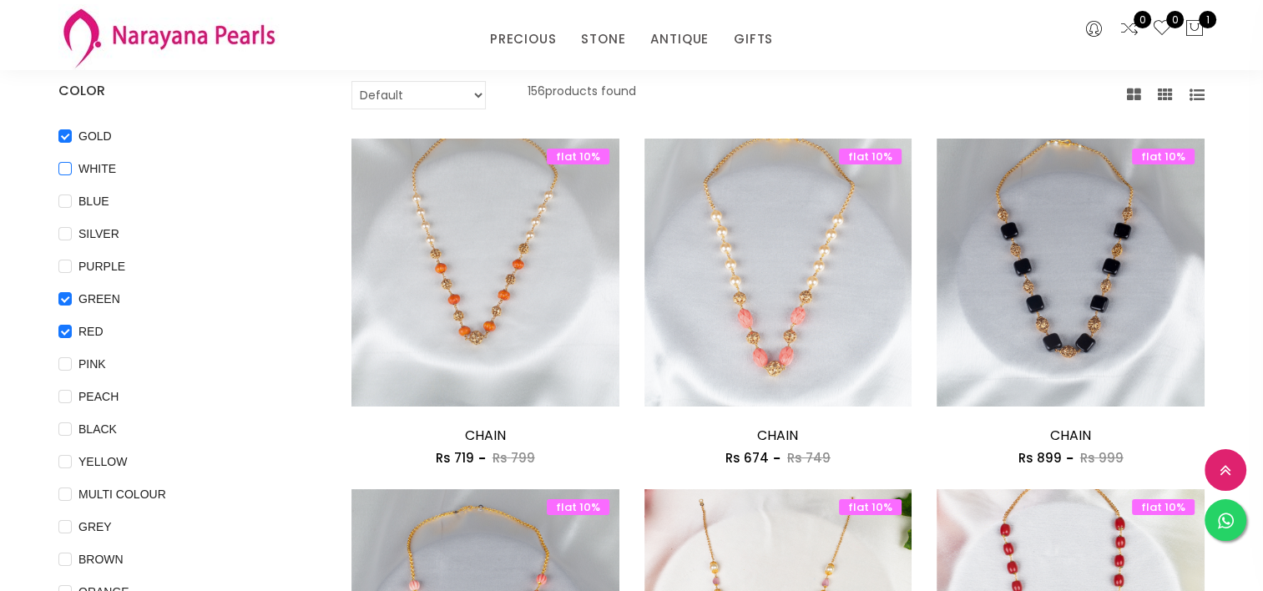
checkbox input "true"
click at [89, 209] on span "BLUE" at bounding box center [94, 201] width 44 height 18
click at [72, 209] on input "BLUE" at bounding box center [64, 213] width 13 height 38
checkbox input "true"
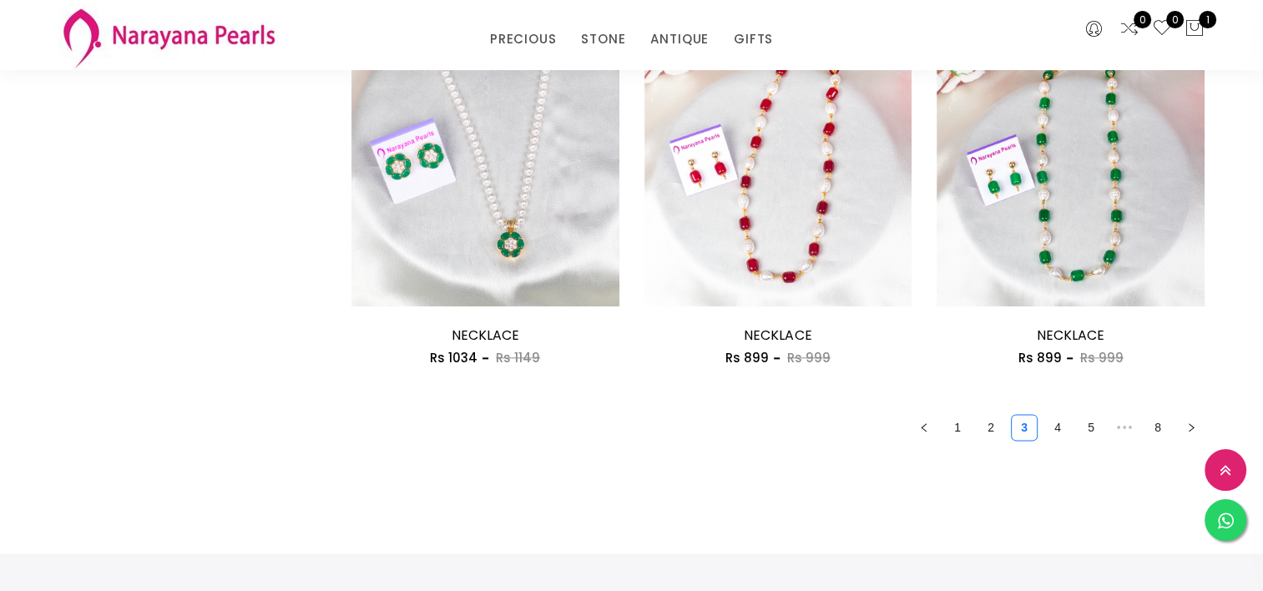
scroll to position [1975, 0]
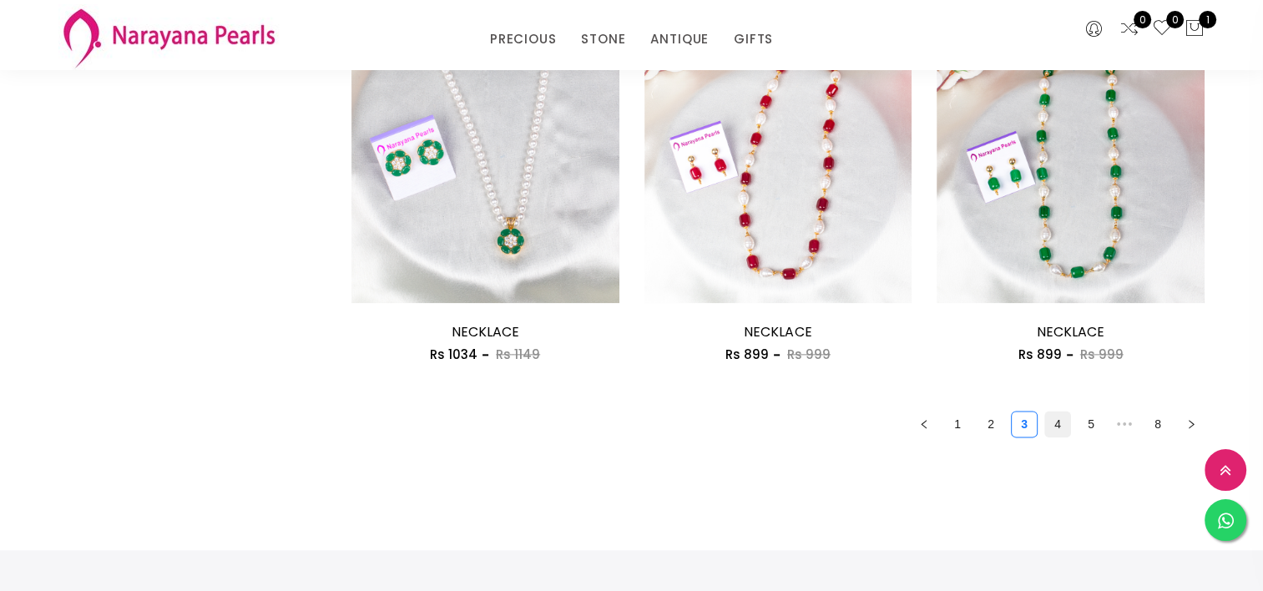
click at [1060, 427] on link "4" at bounding box center [1057, 423] width 25 height 25
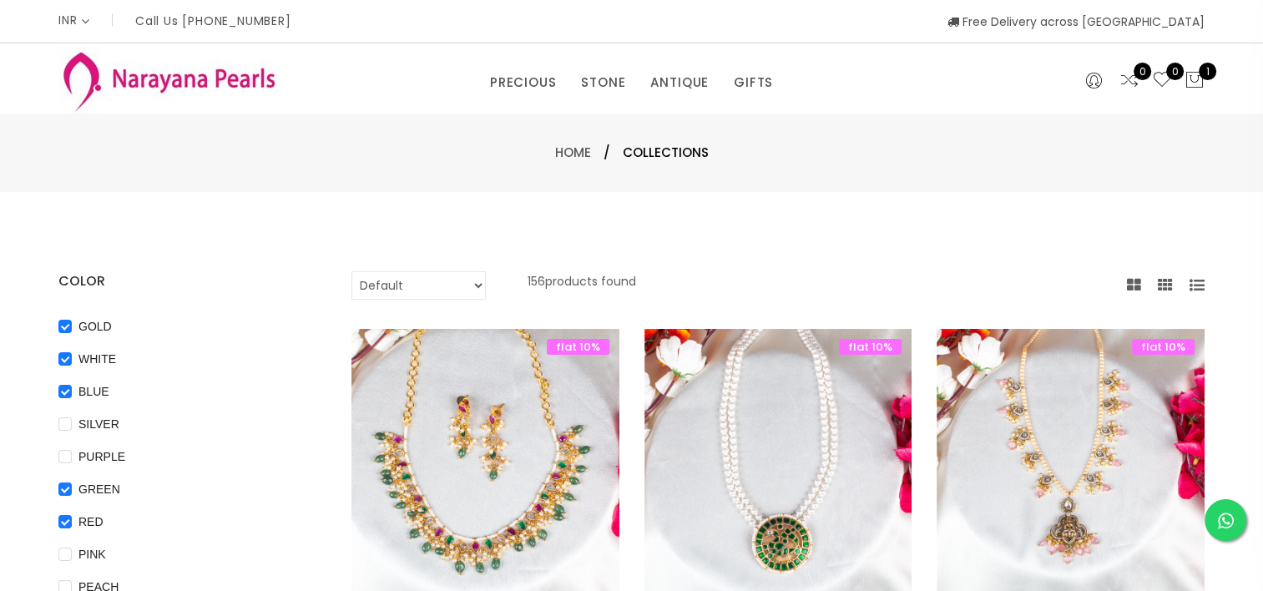
click at [478, 292] on select "Default Price - High to Low Price - Low to High" at bounding box center [418, 285] width 134 height 28
select select "priceLowToHigh"
click at [351, 271] on select "Default Price - High to Low Price - Low to High" at bounding box center [418, 285] width 134 height 28
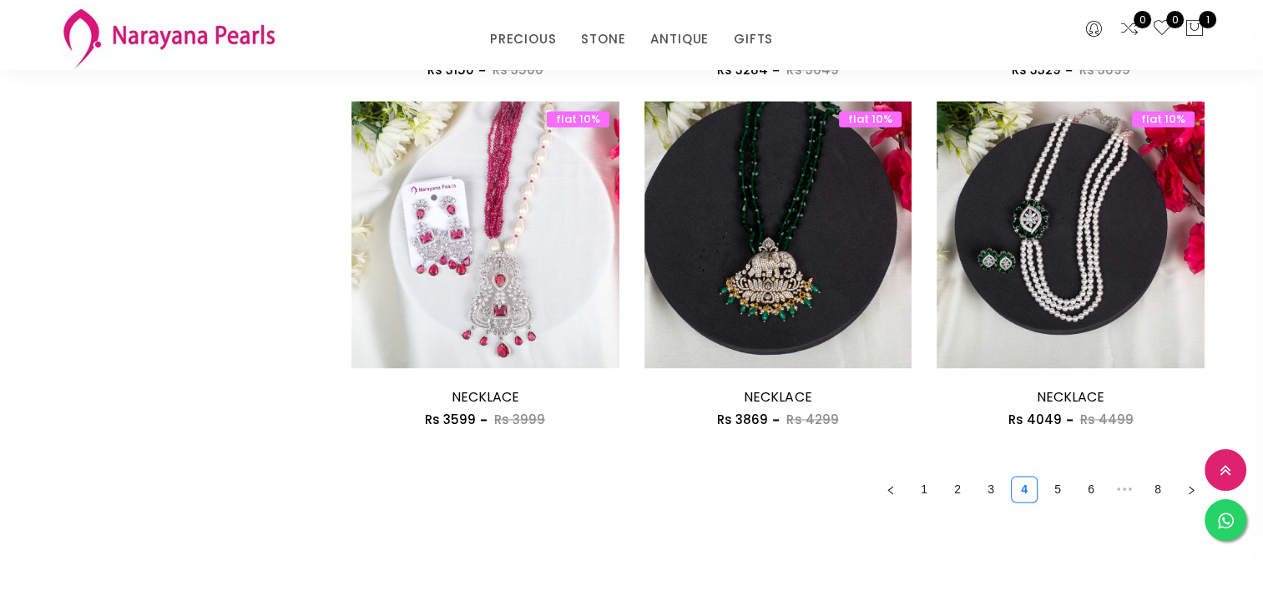
scroll to position [2283, 0]
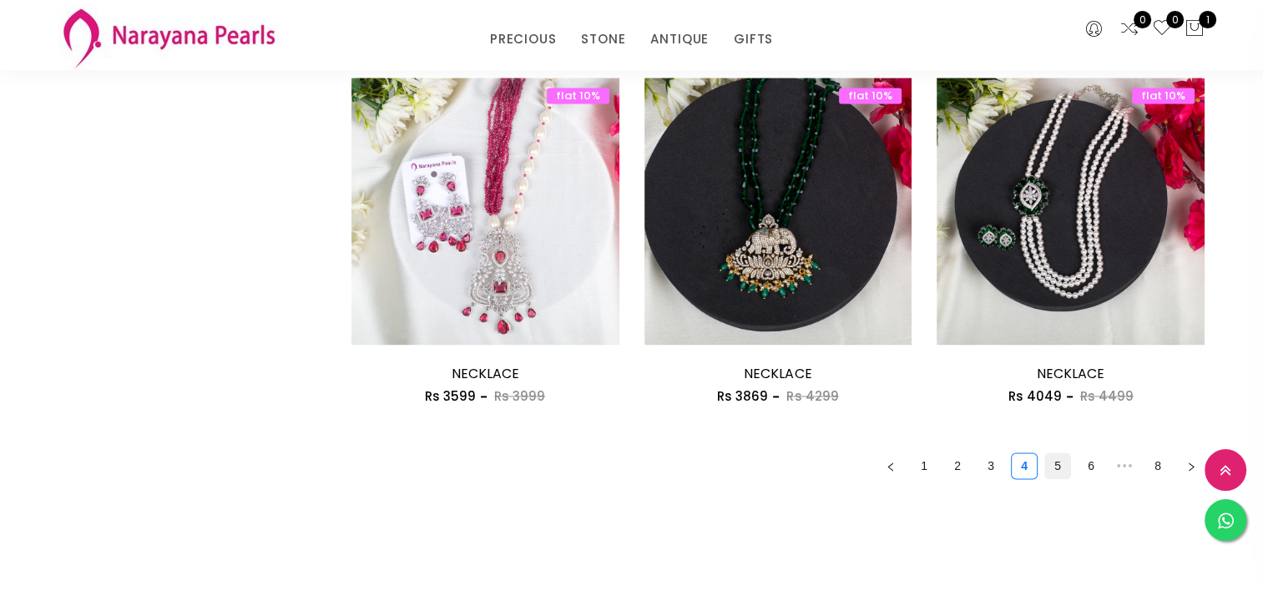
click at [1055, 469] on link "5" at bounding box center [1057, 465] width 25 height 25
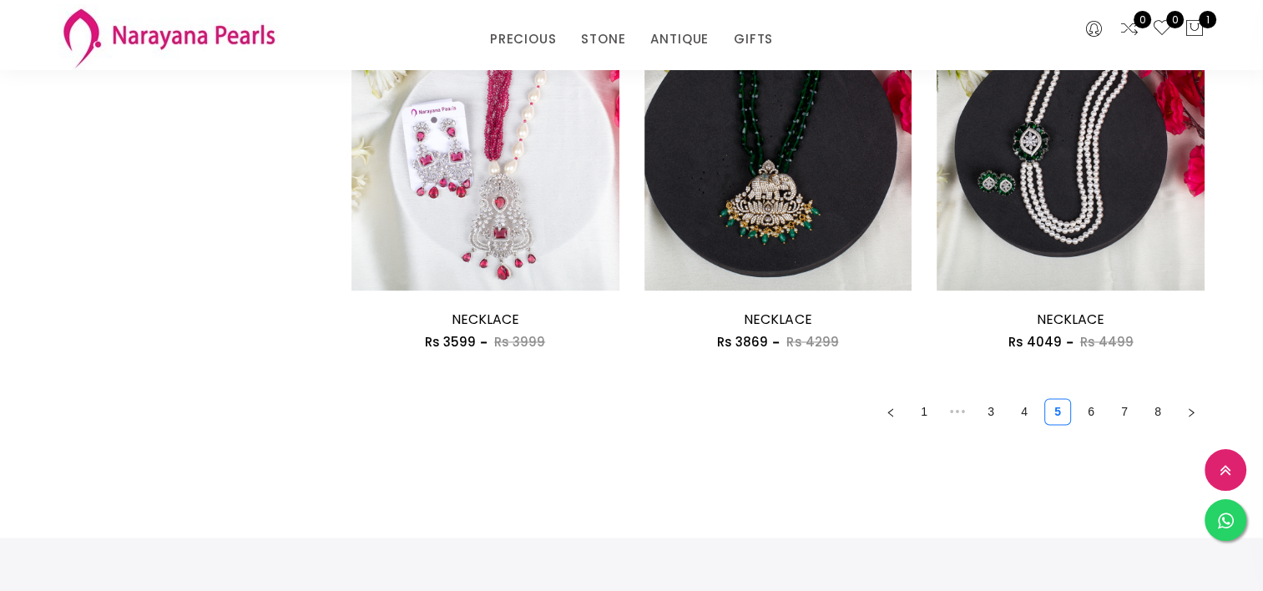
scroll to position [2361, 0]
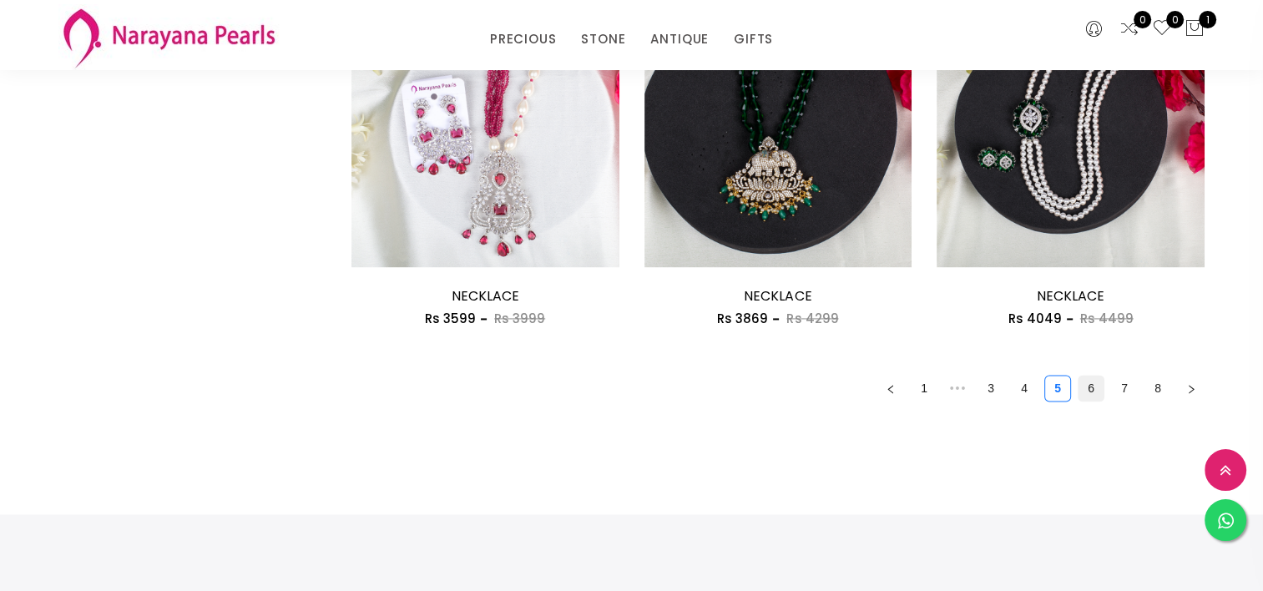
click at [1090, 394] on link "6" at bounding box center [1090, 388] width 25 height 25
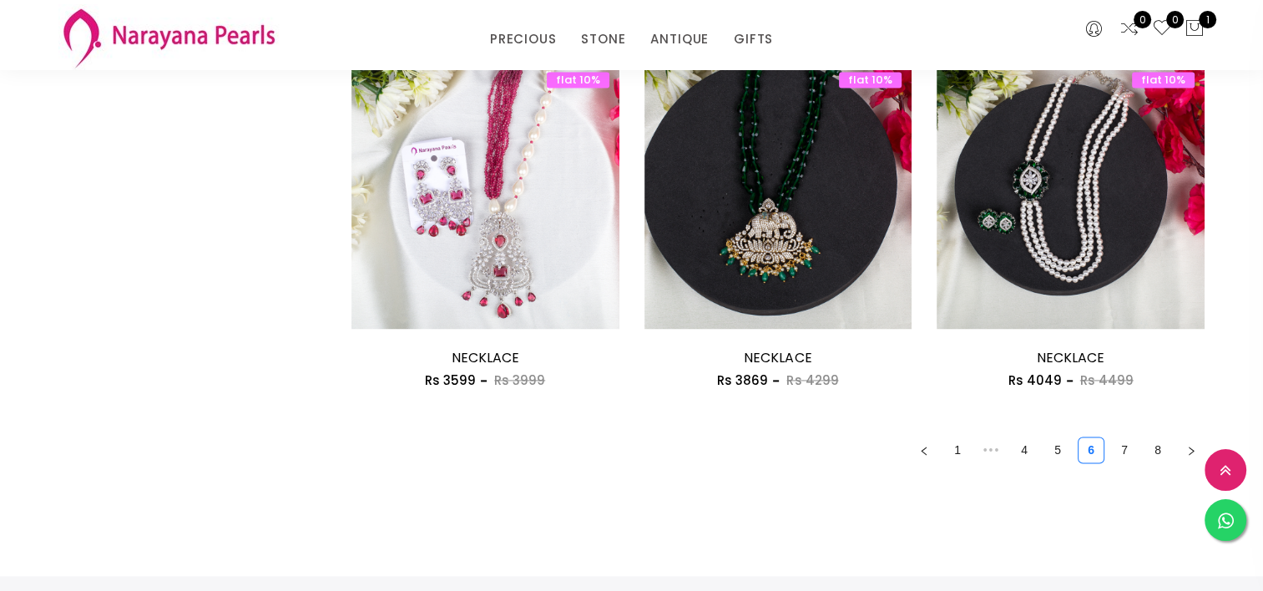
scroll to position [2307, 0]
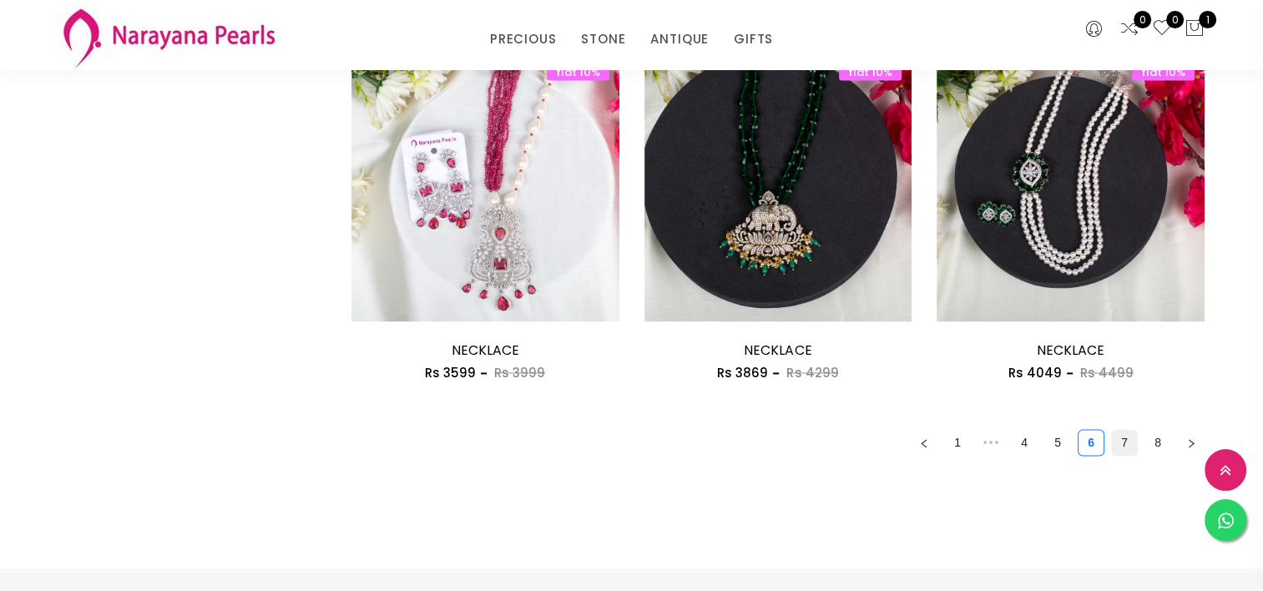
click at [1127, 446] on link "7" at bounding box center [1124, 442] width 25 height 25
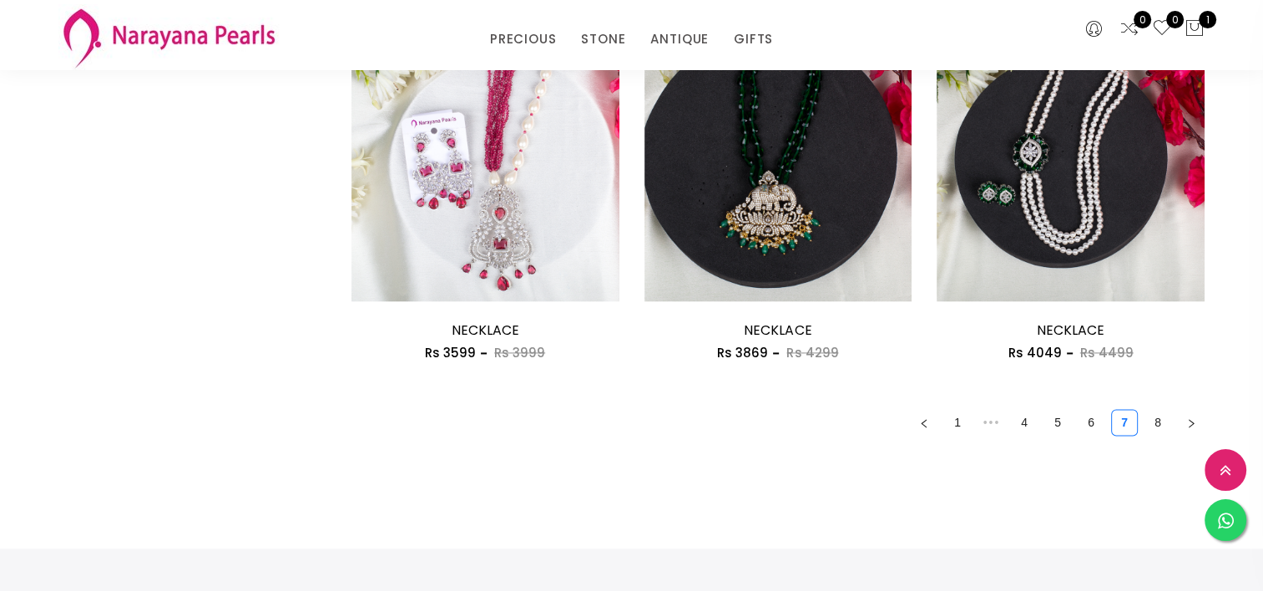
scroll to position [2404, 0]
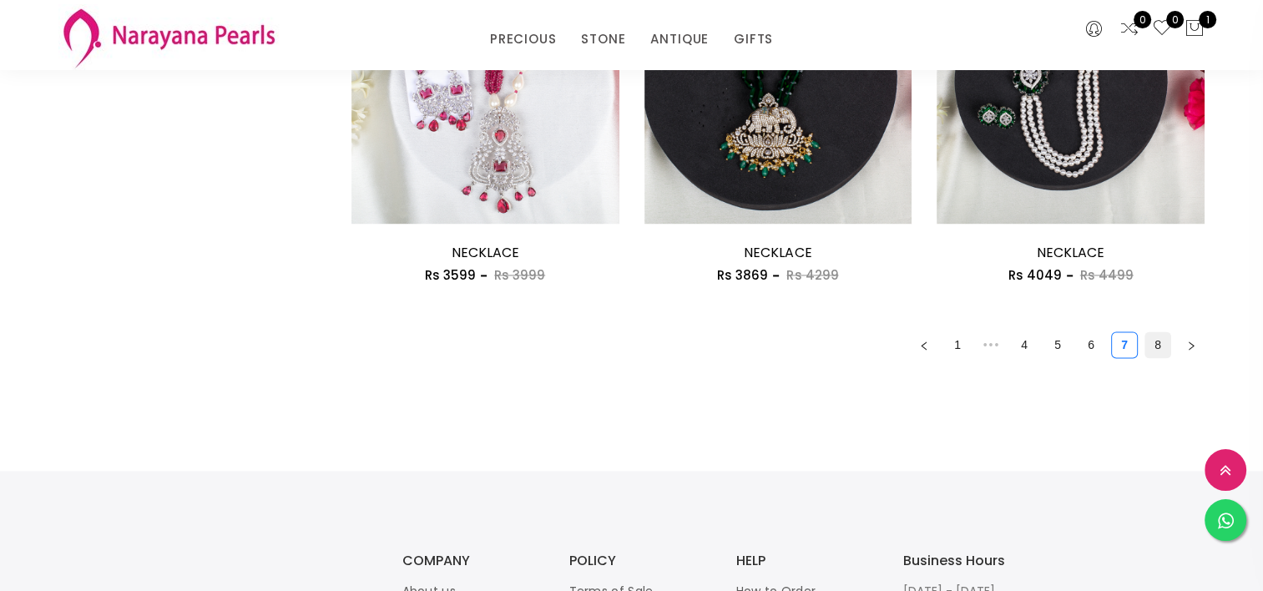
click at [1155, 341] on link "8" at bounding box center [1157, 344] width 25 height 25
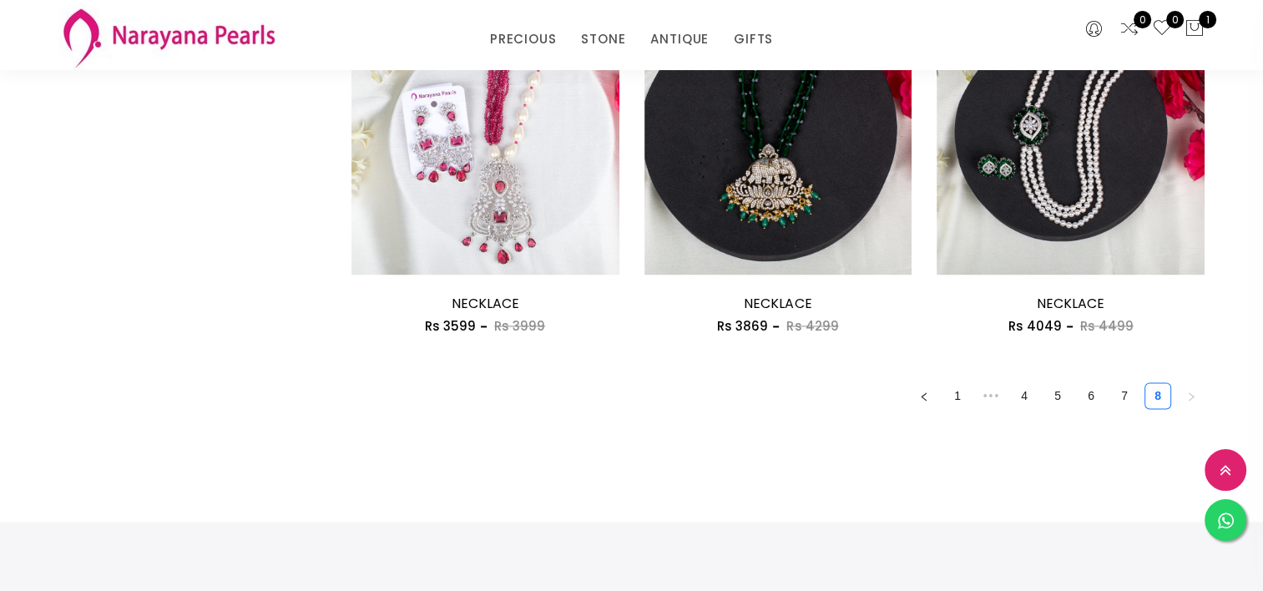
scroll to position [2362, 0]
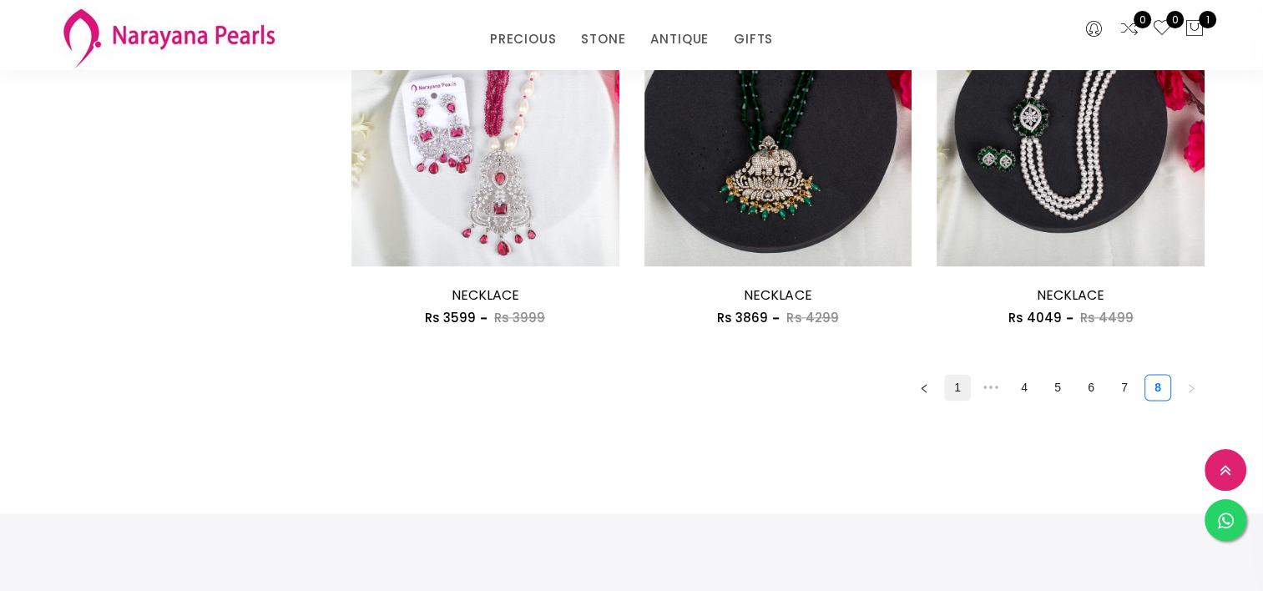
click at [956, 387] on link "1" at bounding box center [957, 387] width 25 height 25
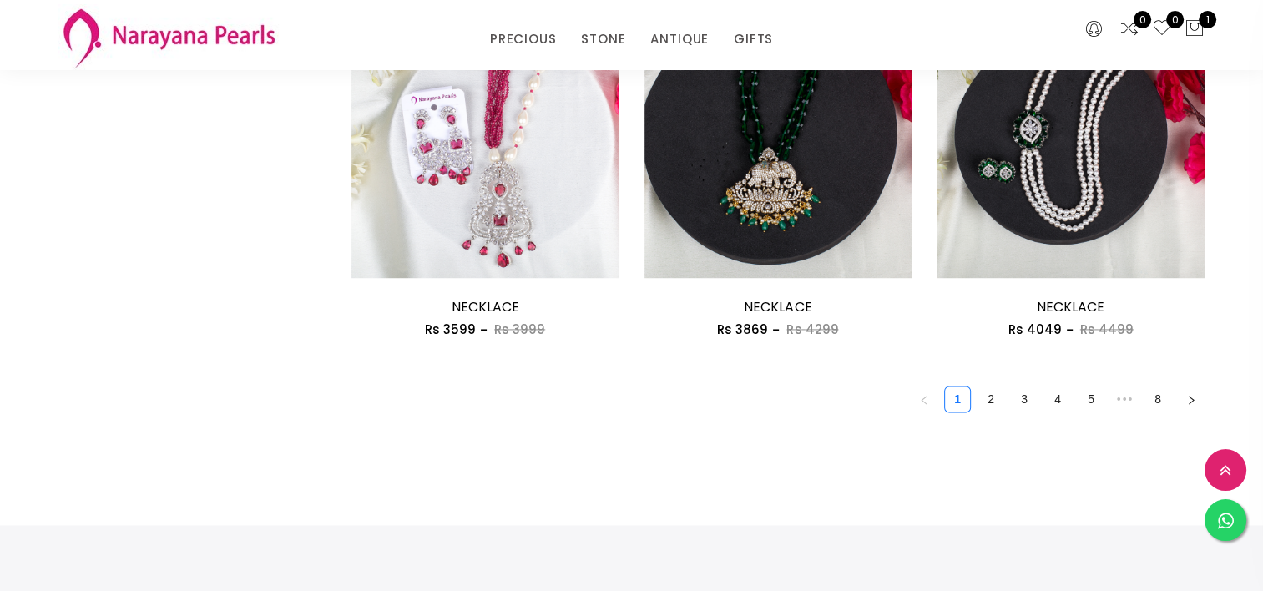
scroll to position [2354, 0]
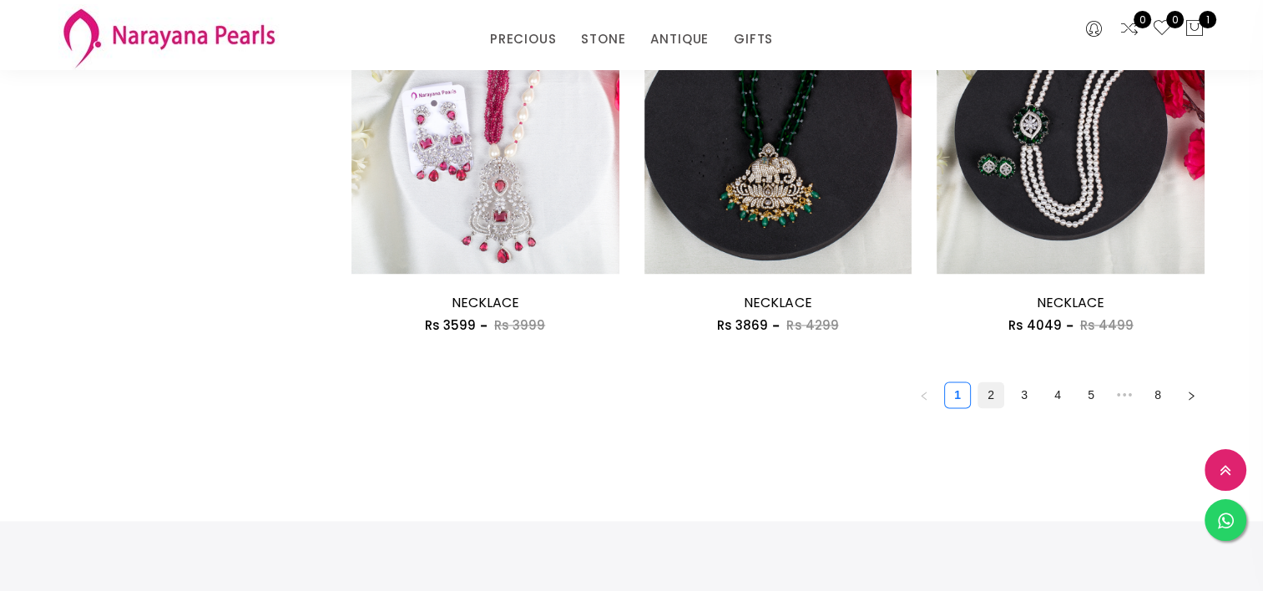
click at [987, 391] on link "2" at bounding box center [990, 394] width 25 height 25
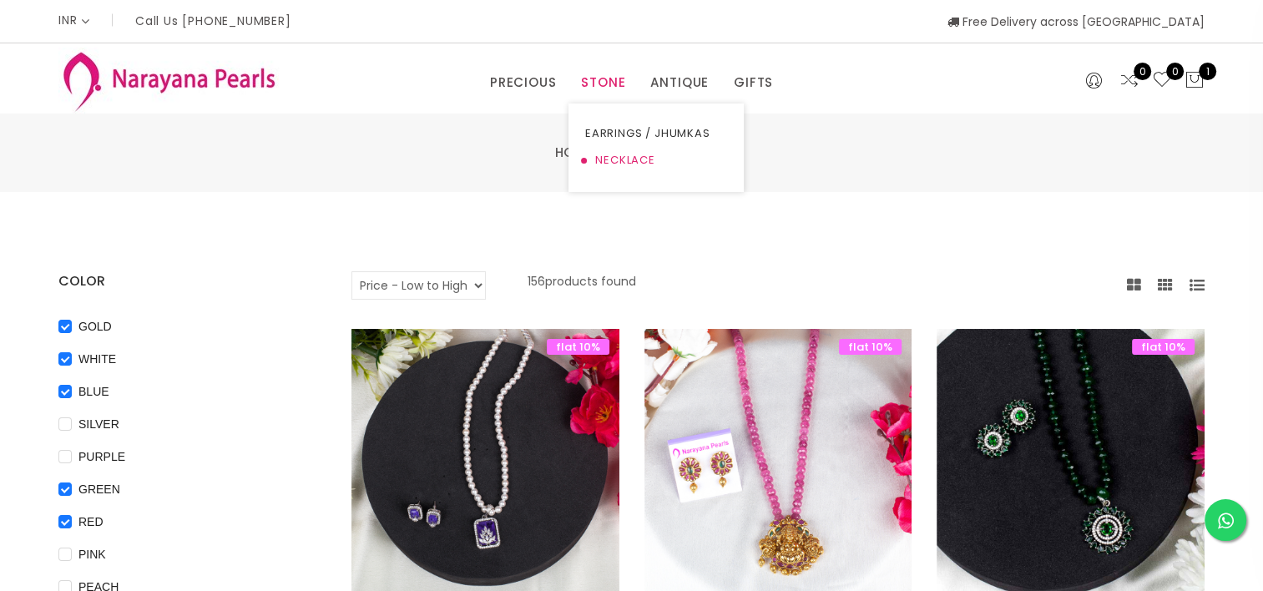
click at [615, 160] on link "NECKLACE" at bounding box center [656, 160] width 142 height 27
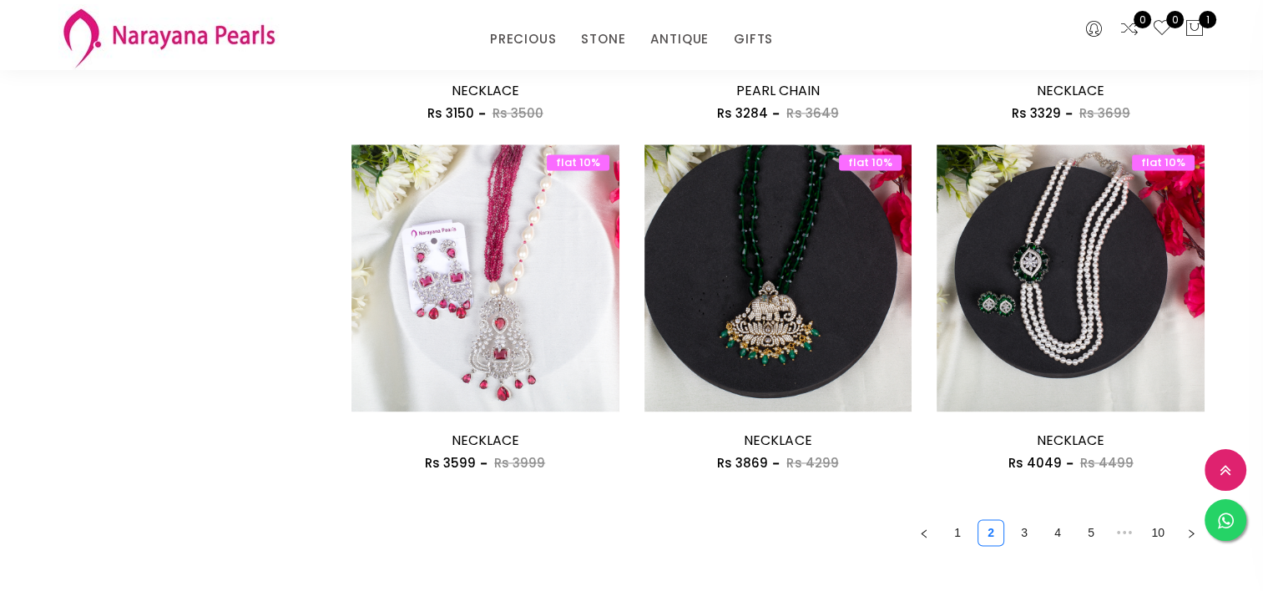
scroll to position [2470, 0]
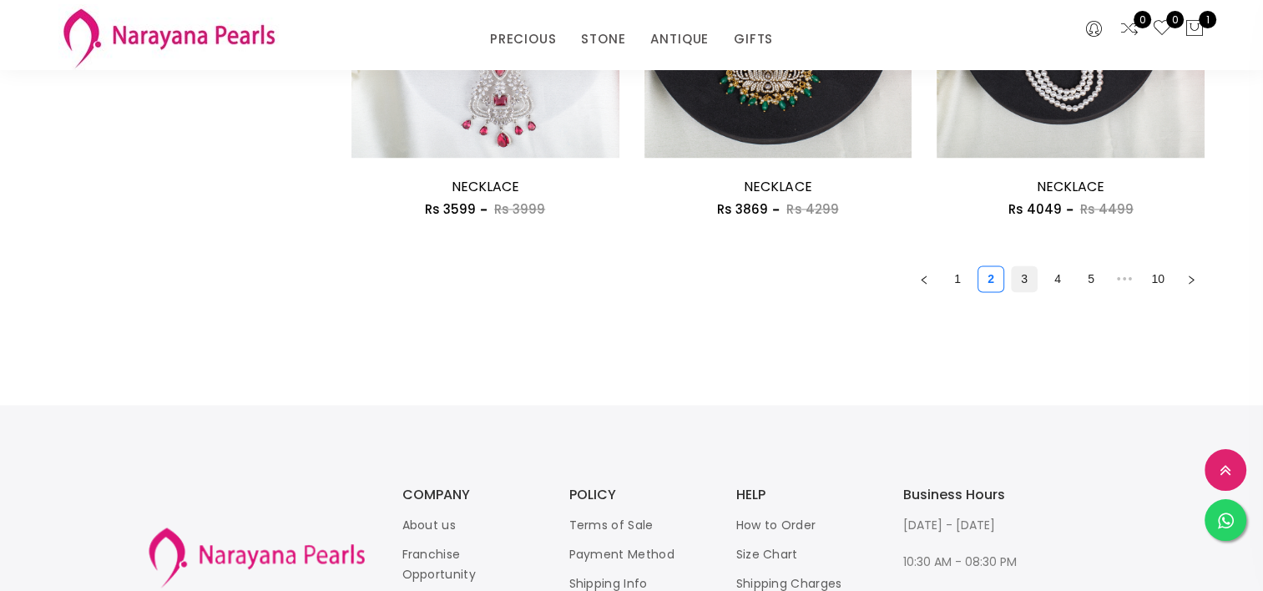
click at [1021, 277] on link "3" at bounding box center [1023, 278] width 25 height 25
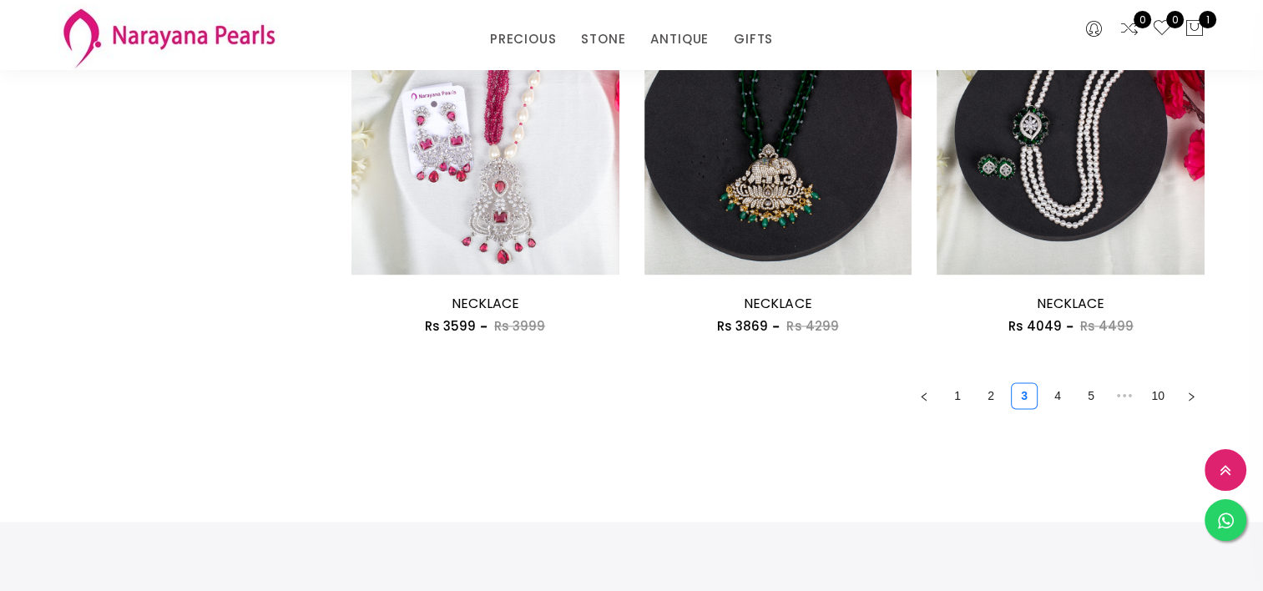
scroll to position [2365, 0]
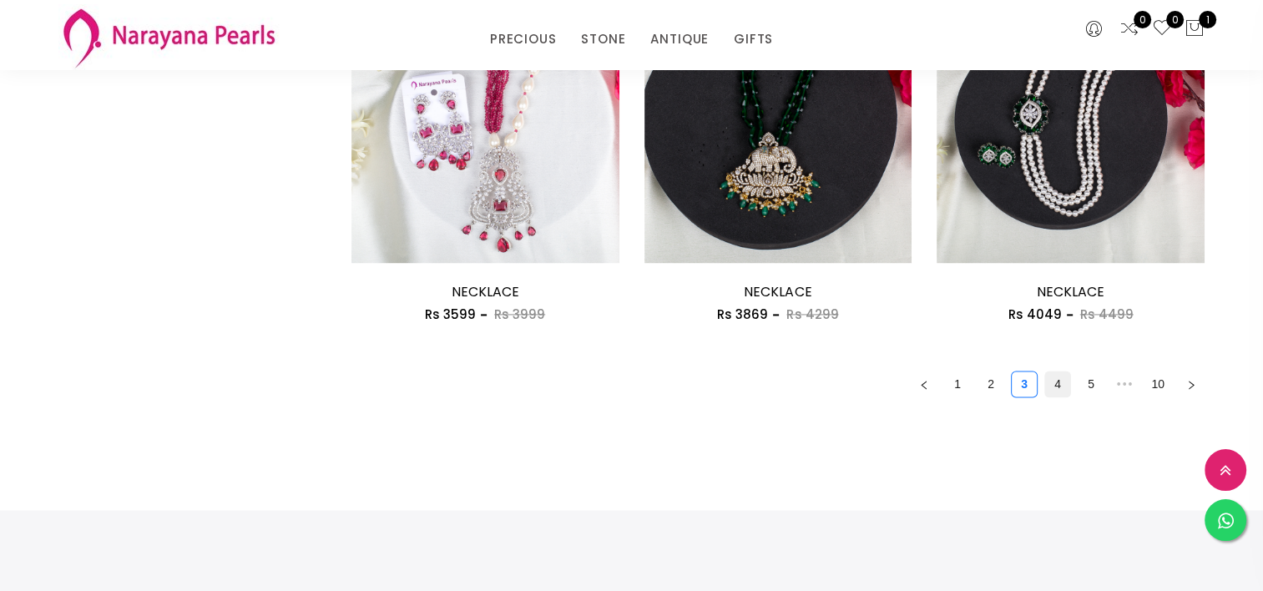
click at [1061, 374] on link "4" at bounding box center [1057, 383] width 25 height 25
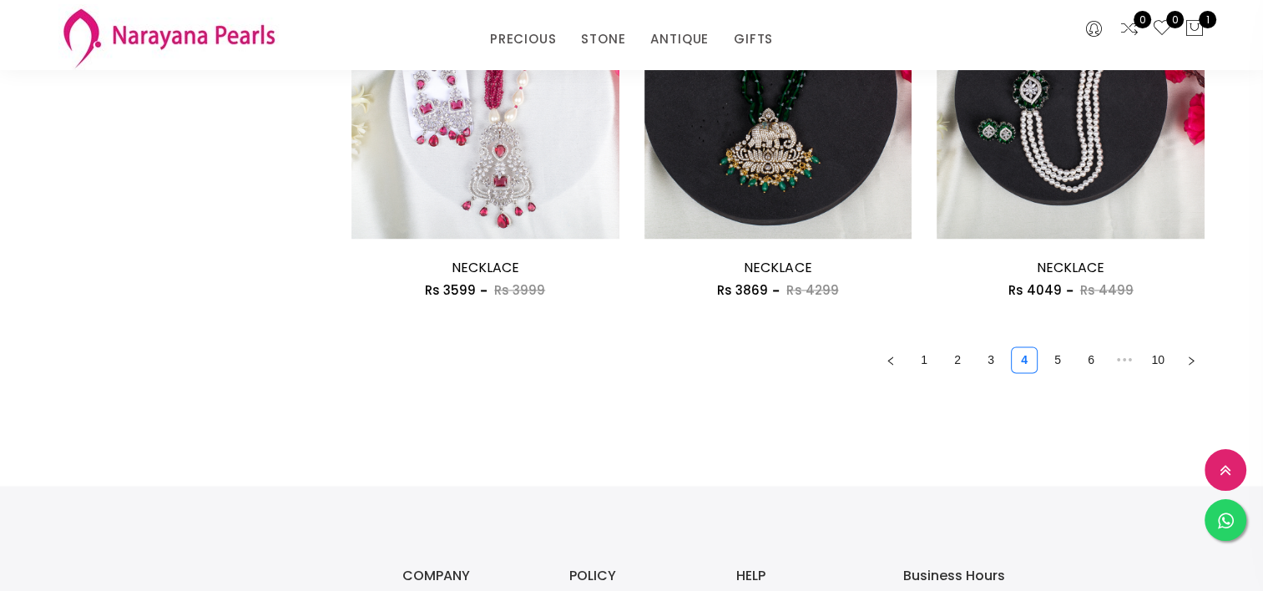
scroll to position [2400, 0]
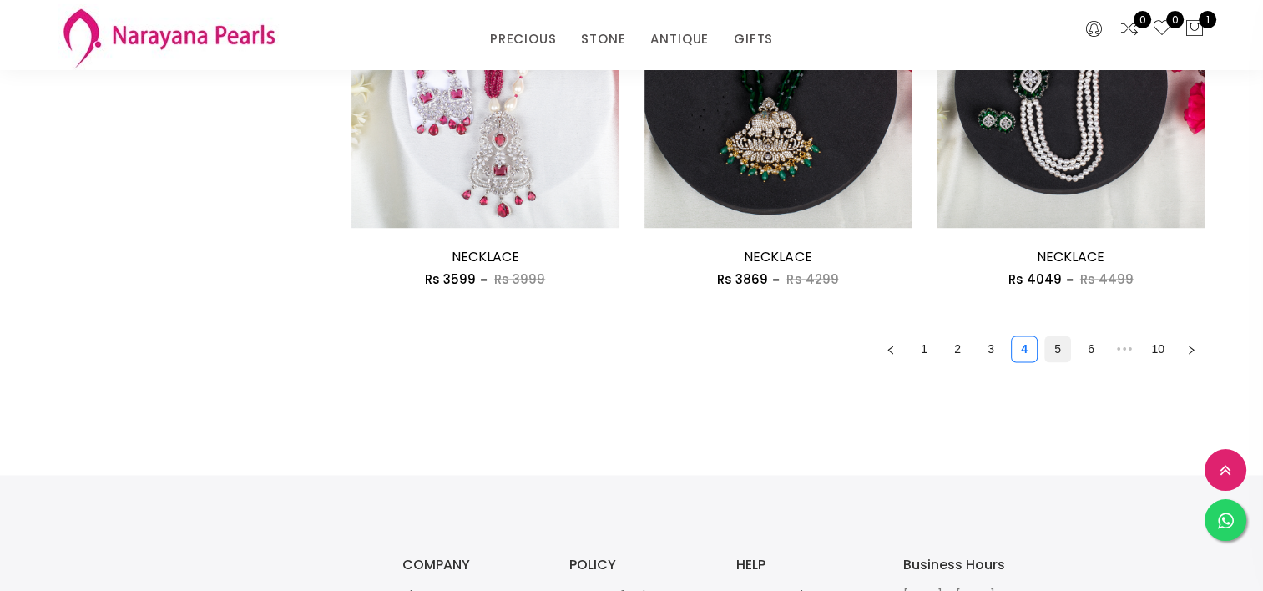
click at [1060, 337] on link "5" at bounding box center [1057, 348] width 25 height 25
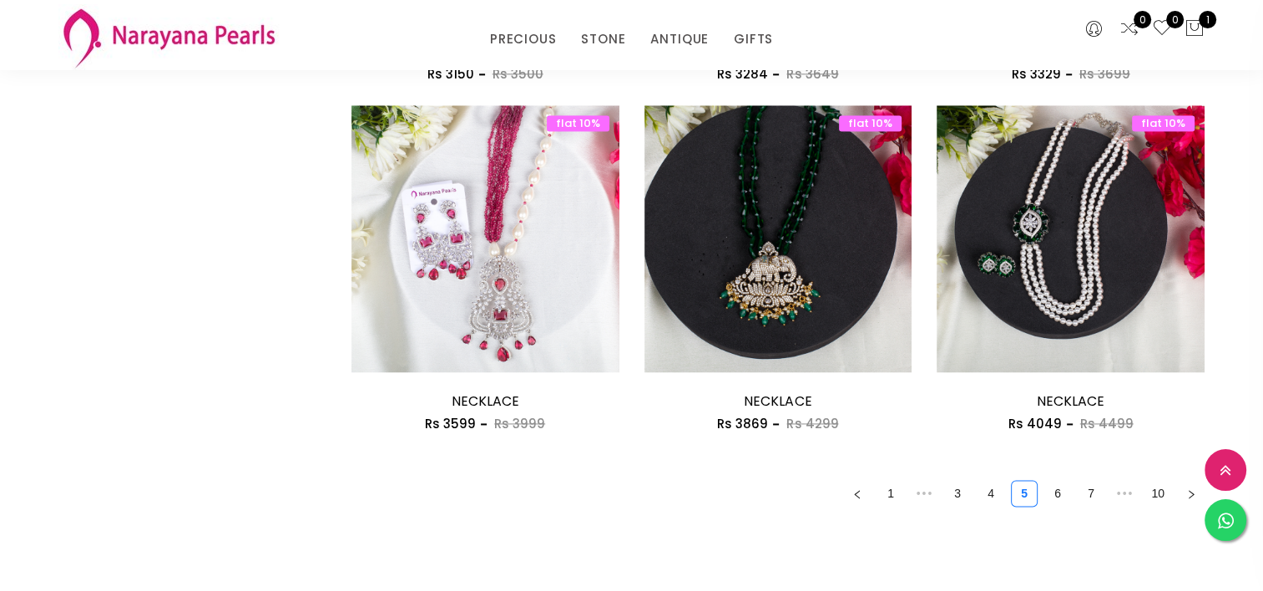
scroll to position [2252, 0]
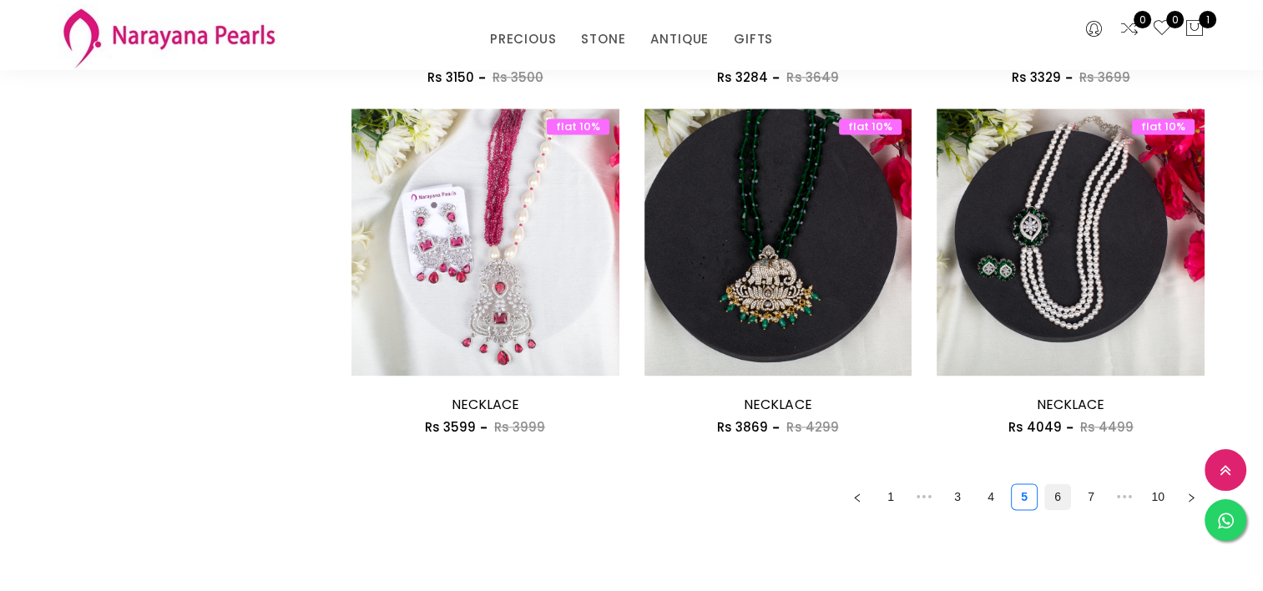
click at [1062, 489] on link "6" at bounding box center [1057, 496] width 25 height 25
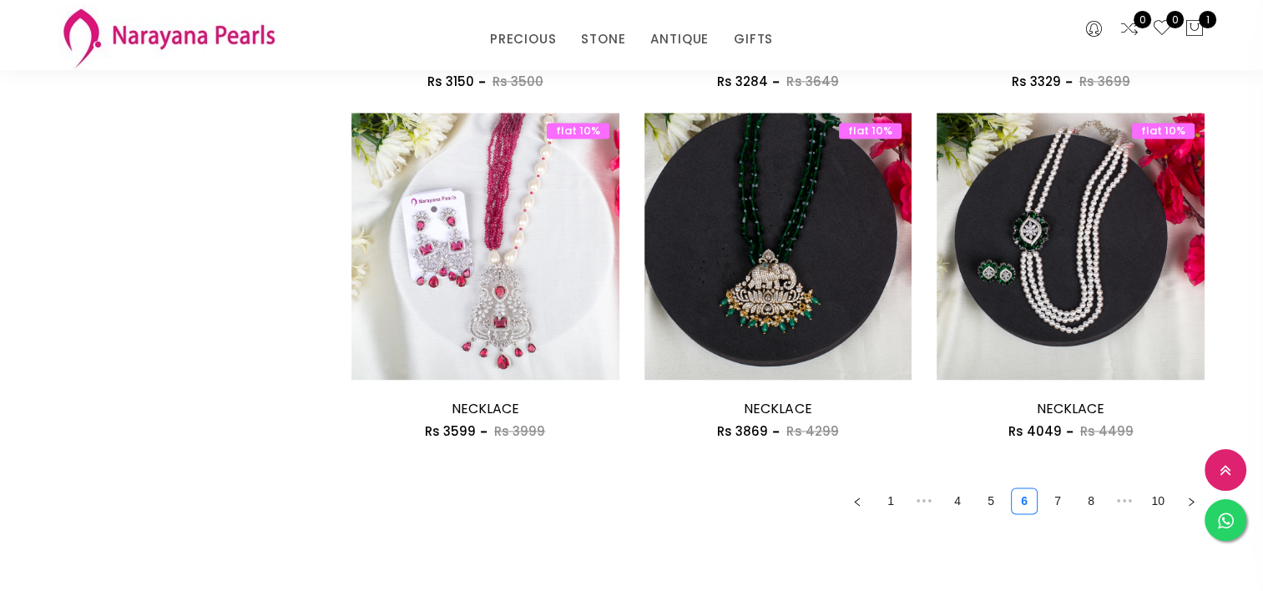
scroll to position [2256, 0]
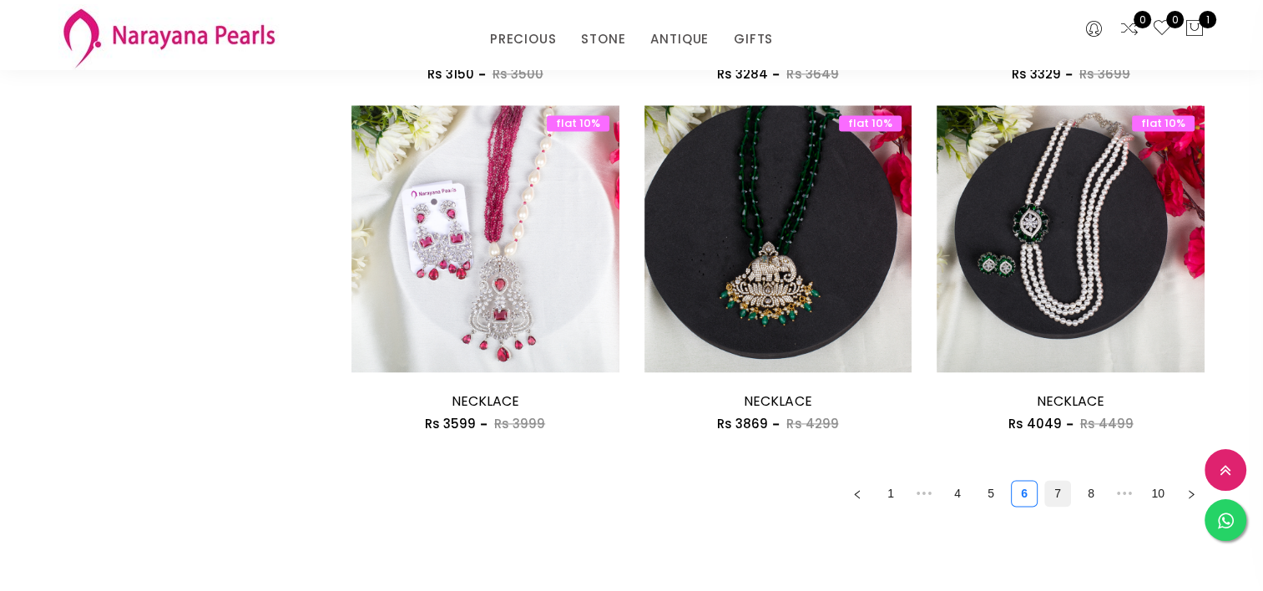
click at [1057, 495] on link "7" at bounding box center [1057, 493] width 25 height 25
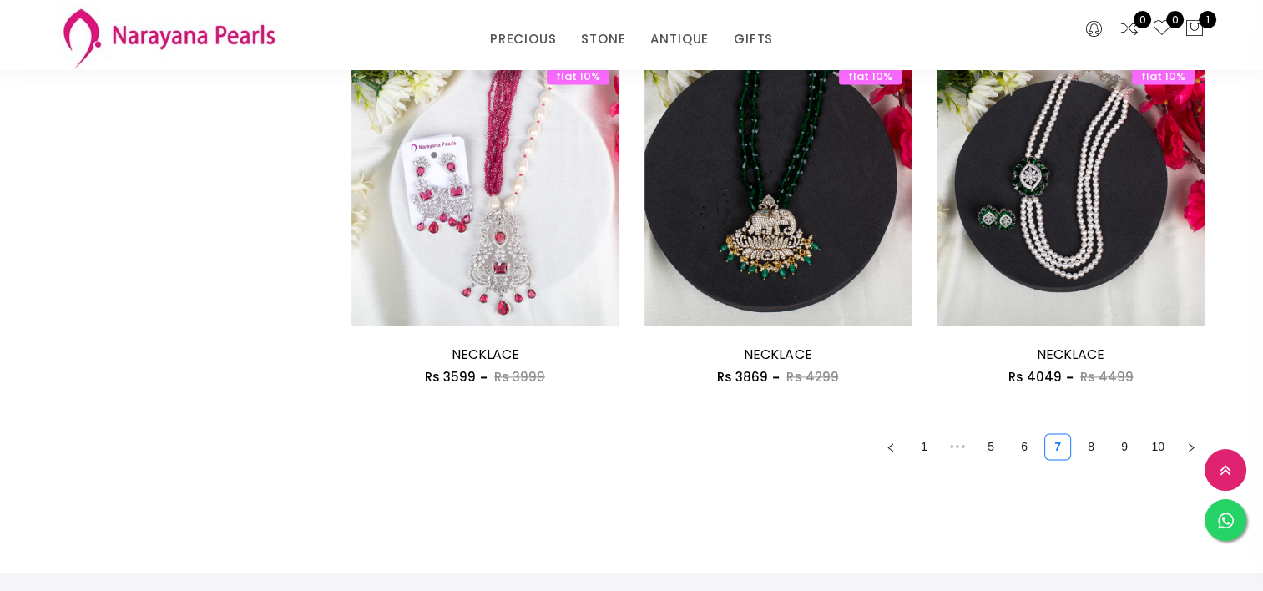
scroll to position [2298, 0]
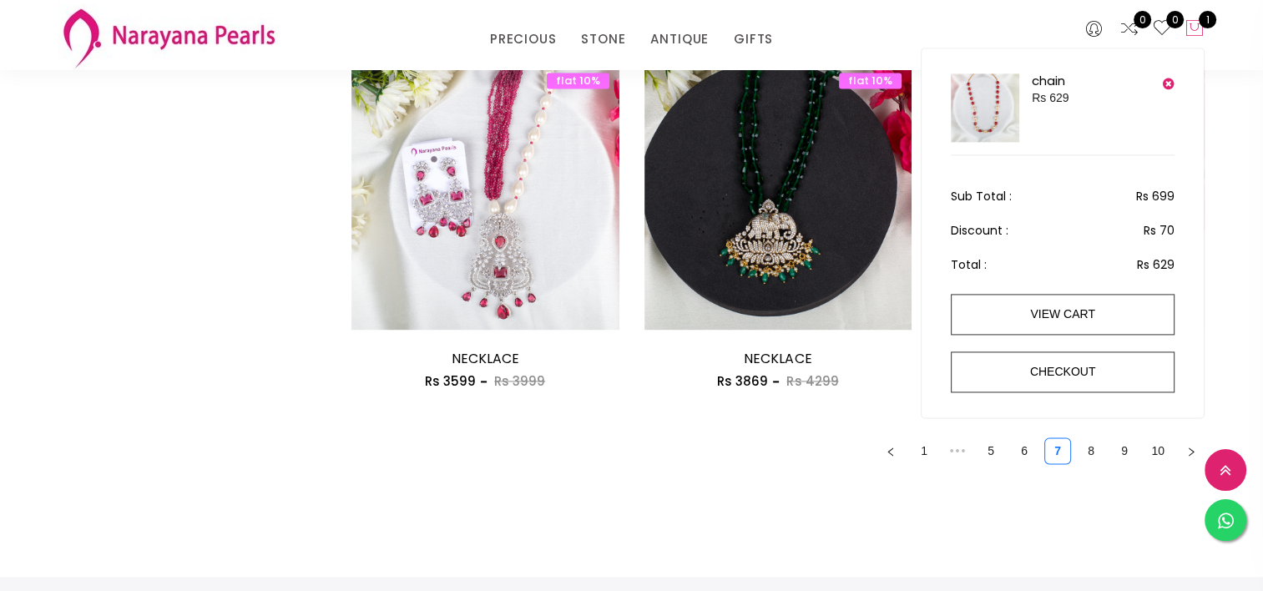
click at [1195, 33] on icon at bounding box center [1194, 28] width 20 height 20
click at [1038, 78] on link "chain" at bounding box center [1047, 81] width 33 height 18
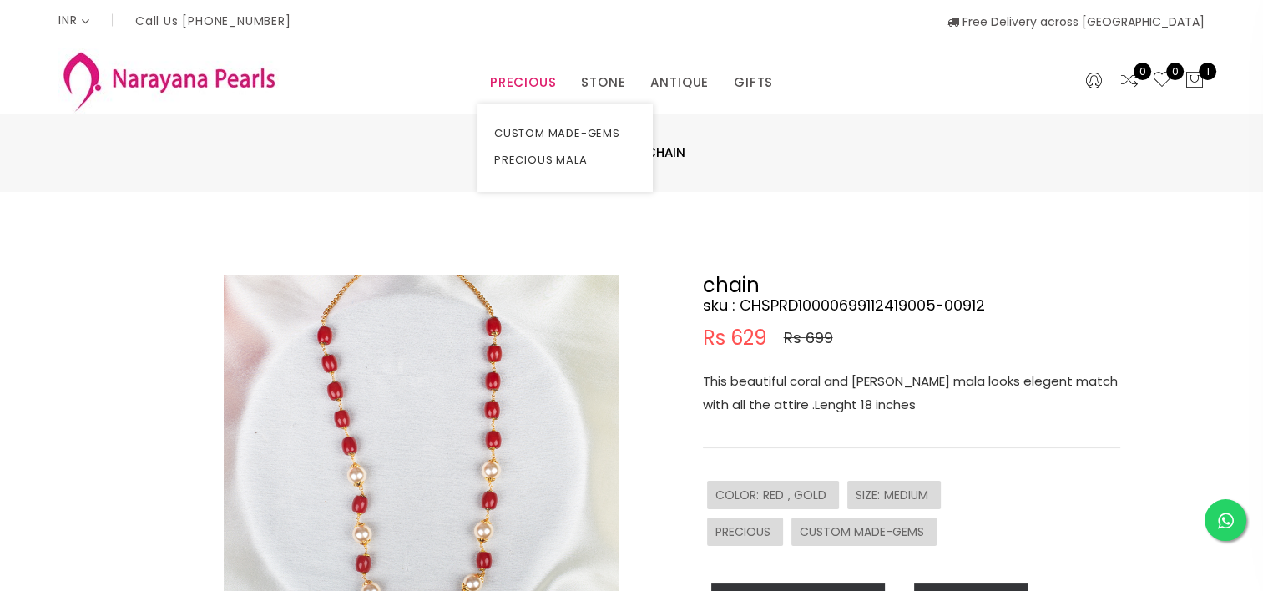
click at [521, 87] on link "PRECIOUS" at bounding box center [523, 82] width 66 height 25
click at [538, 158] on link "PRECIOUS MALA" at bounding box center [565, 160] width 142 height 27
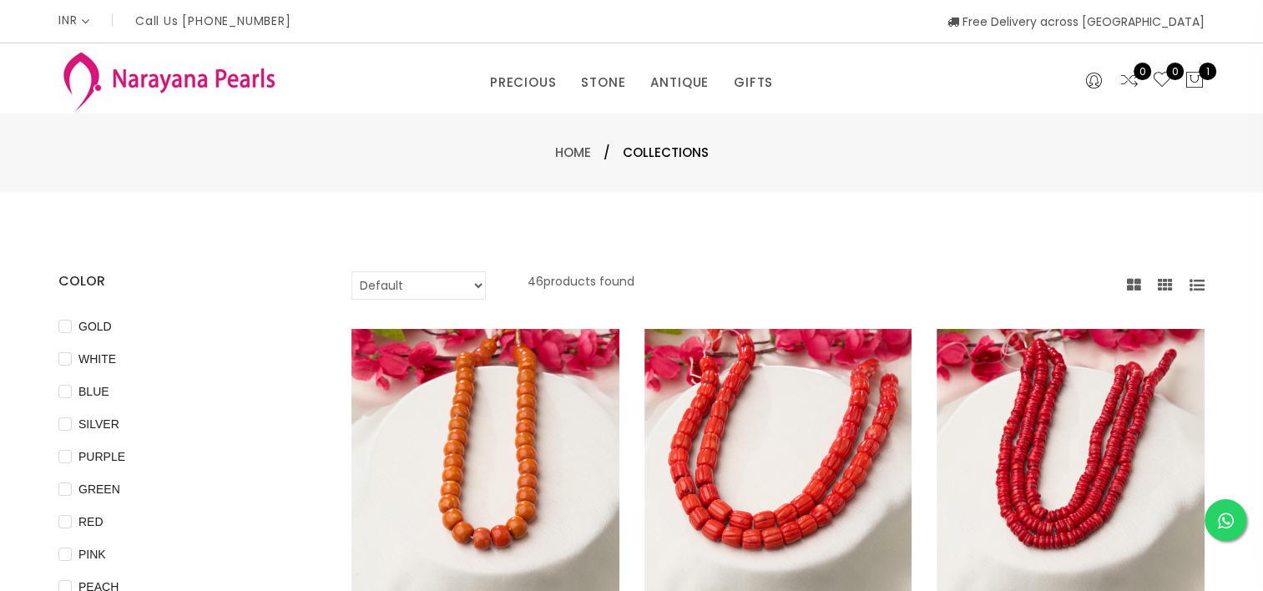
click at [466, 287] on select "Default Price - High to Low Price - Low to High" at bounding box center [418, 285] width 134 height 28
select select "priceLowToHigh"
click at [351, 271] on select "Default Price - High to Low Price - Low to High" at bounding box center [418, 285] width 134 height 28
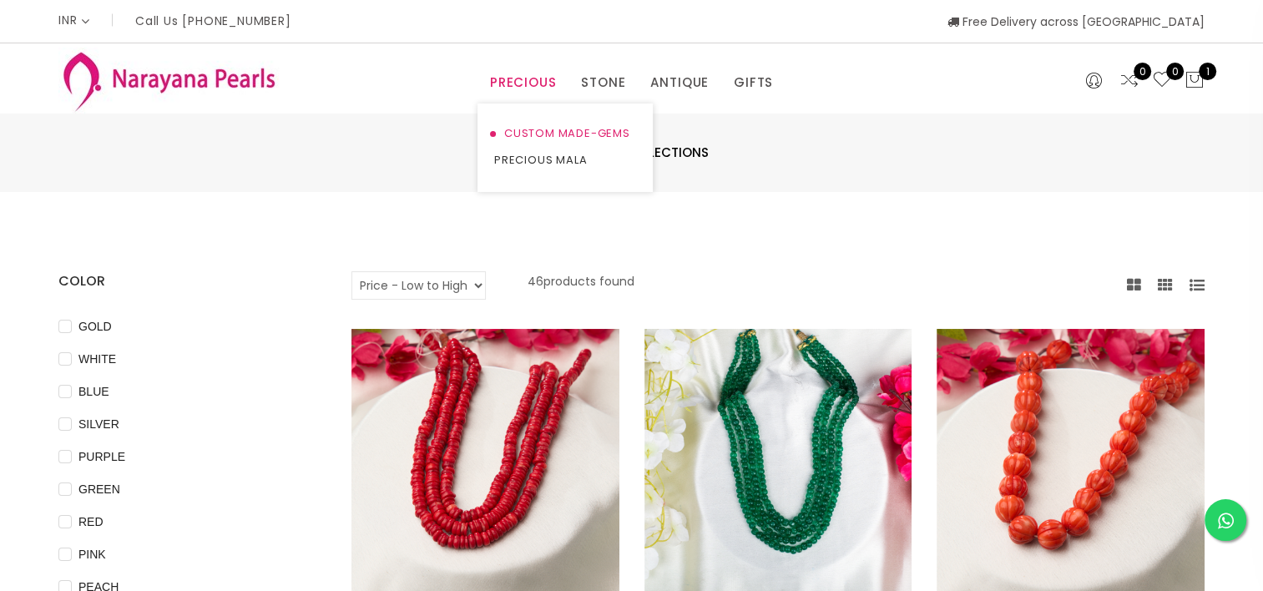
click at [550, 127] on link "CUSTOM MADE-GEMS" at bounding box center [565, 133] width 142 height 27
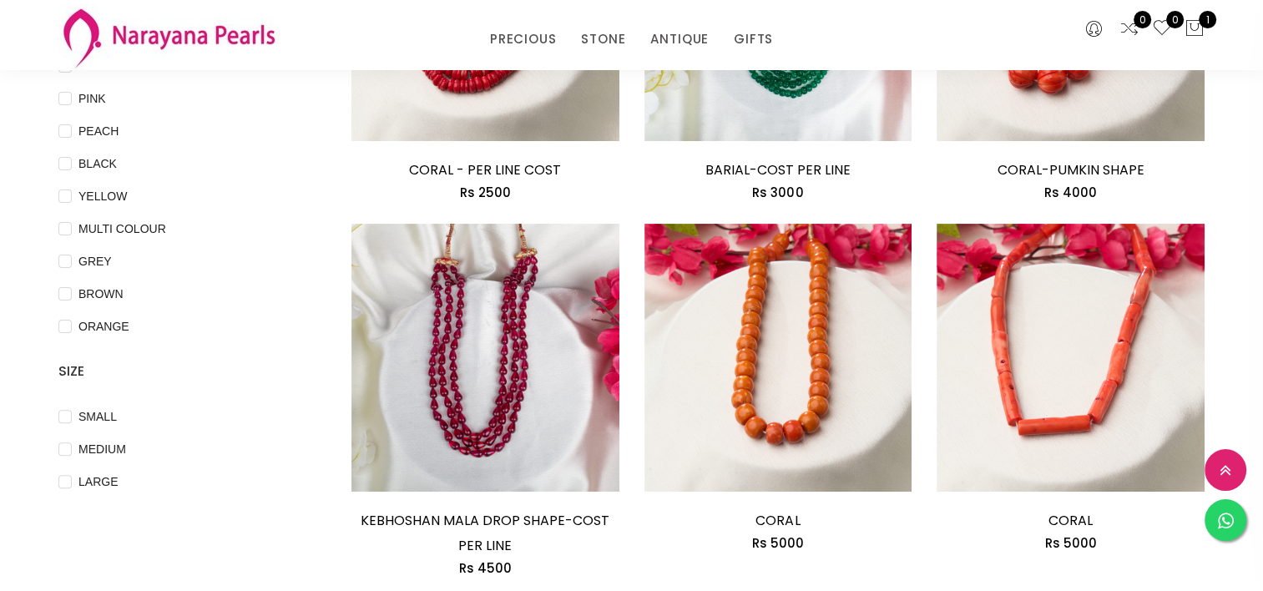
scroll to position [346, 0]
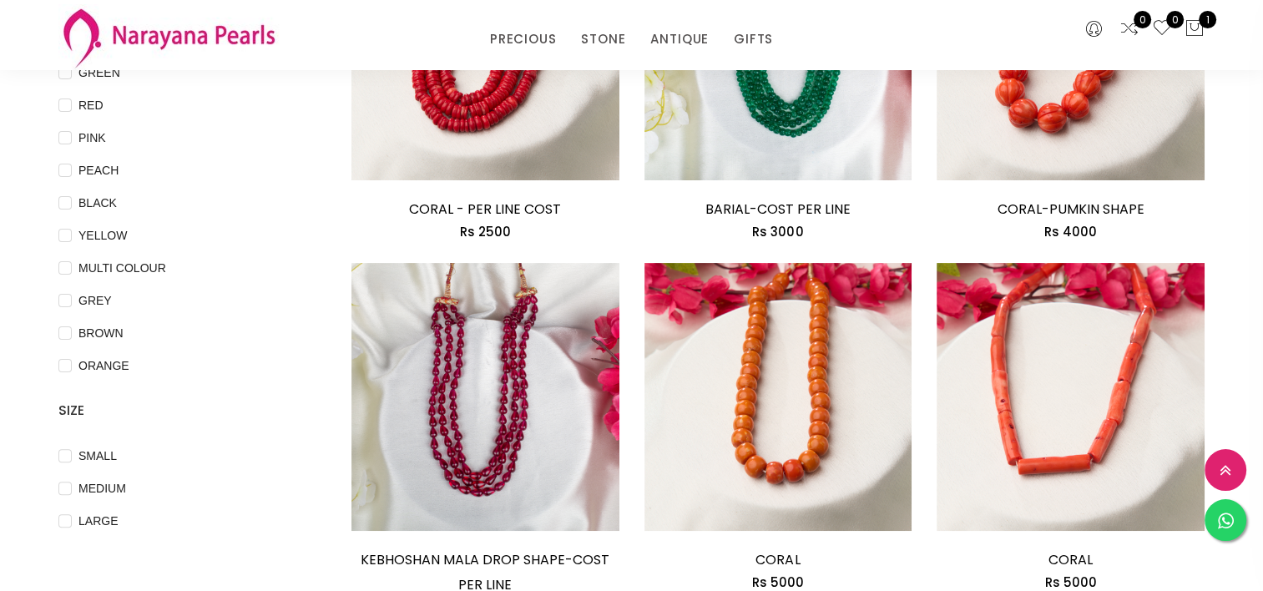
click at [1215, 164] on div "Add to cart CORAL-PUMKIN SHAPE Rs 4000 CORAL-PUMKIN SHAPE Rs 4000 This beautifu…" at bounding box center [1070, 87] width 293 height 350
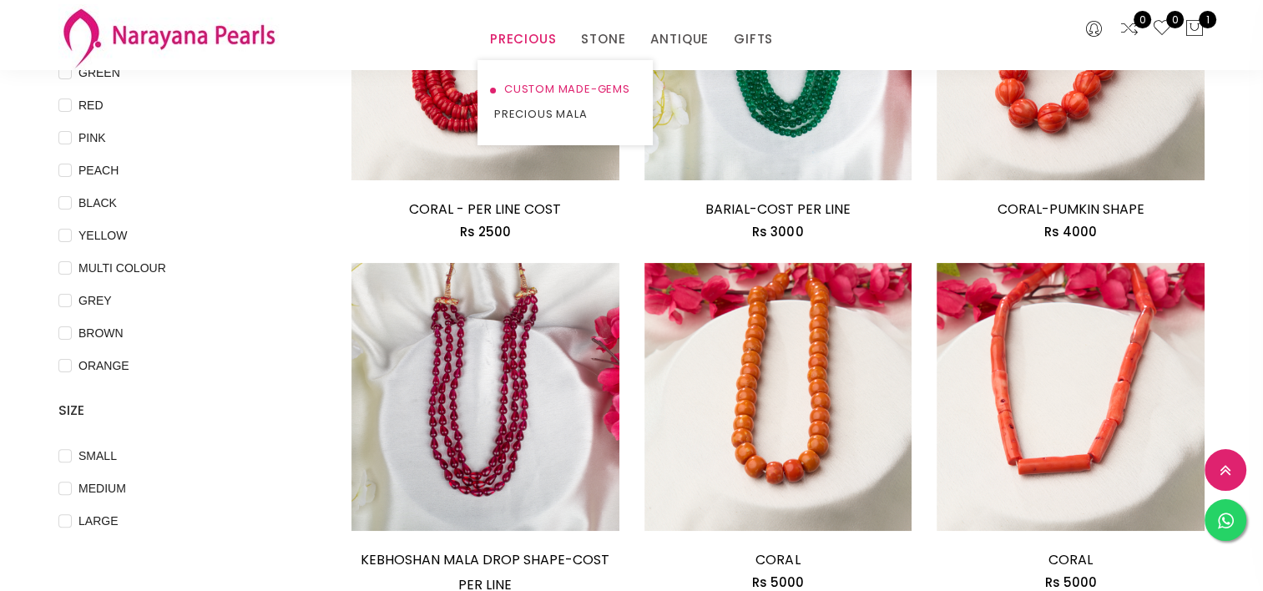
click at [532, 93] on link "CUSTOM MADE-GEMS" at bounding box center [565, 89] width 142 height 25
click at [567, 88] on link "CUSTOM MADE-GEMS" at bounding box center [565, 89] width 142 height 25
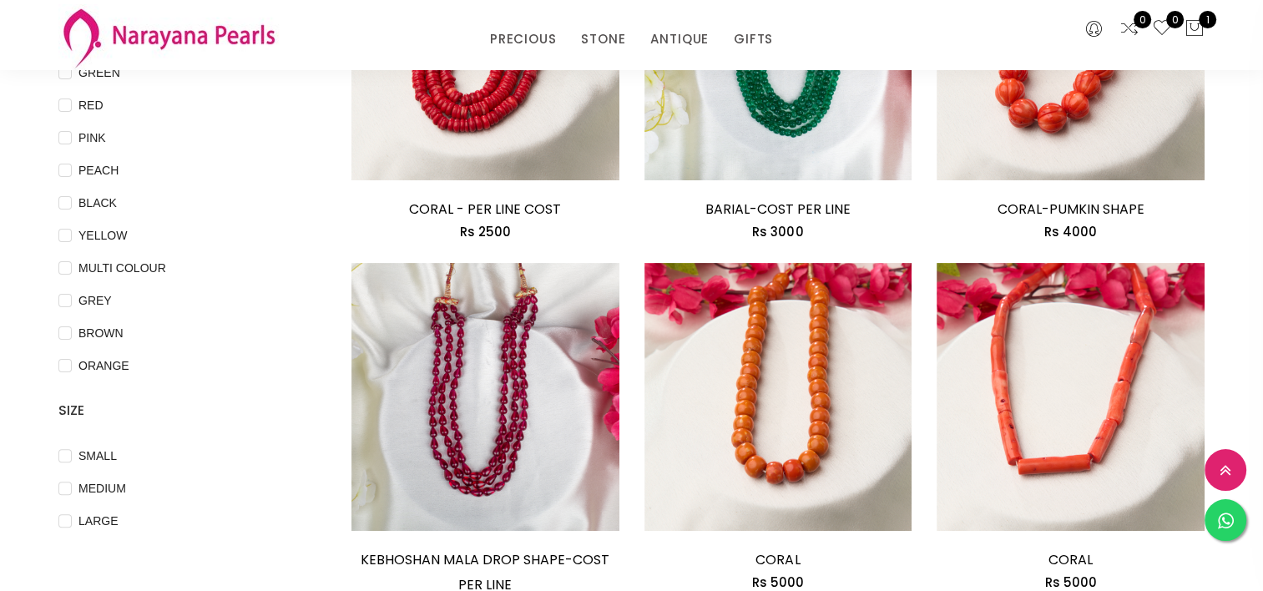
scroll to position [0, 0]
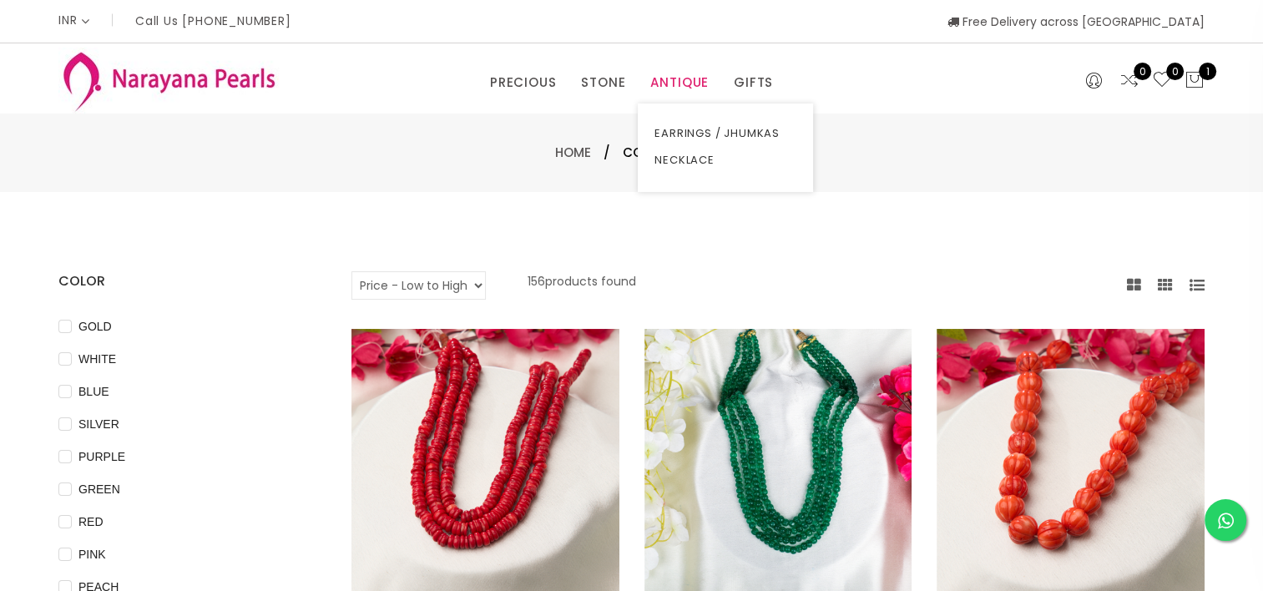
click at [687, 90] on link "ANTIQUE" at bounding box center [679, 82] width 58 height 25
click at [700, 129] on link "EARRINGS / JHUMKAS" at bounding box center [725, 133] width 142 height 27
click at [541, 132] on link "CUSTOM MADE-GEMS" at bounding box center [565, 133] width 142 height 27
click at [507, 142] on link "CUSTOM MADE-GEMS" at bounding box center [565, 133] width 142 height 27
click at [767, 130] on link "COUPLE GIFTS" at bounding box center [809, 133] width 142 height 27
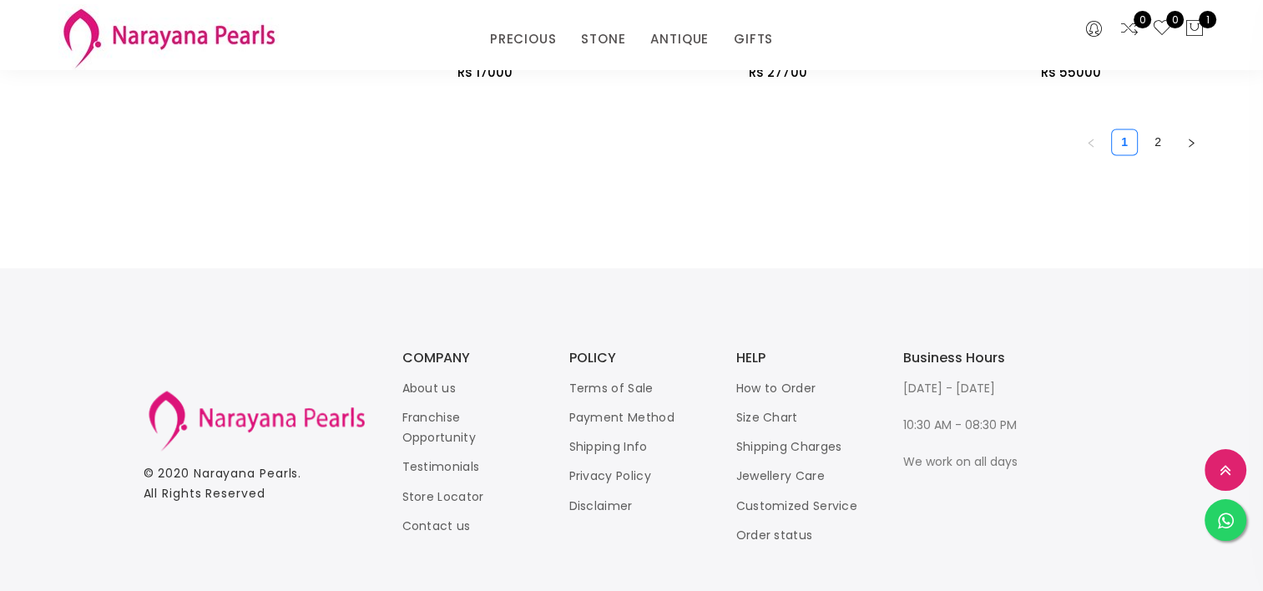
scroll to position [2692, 0]
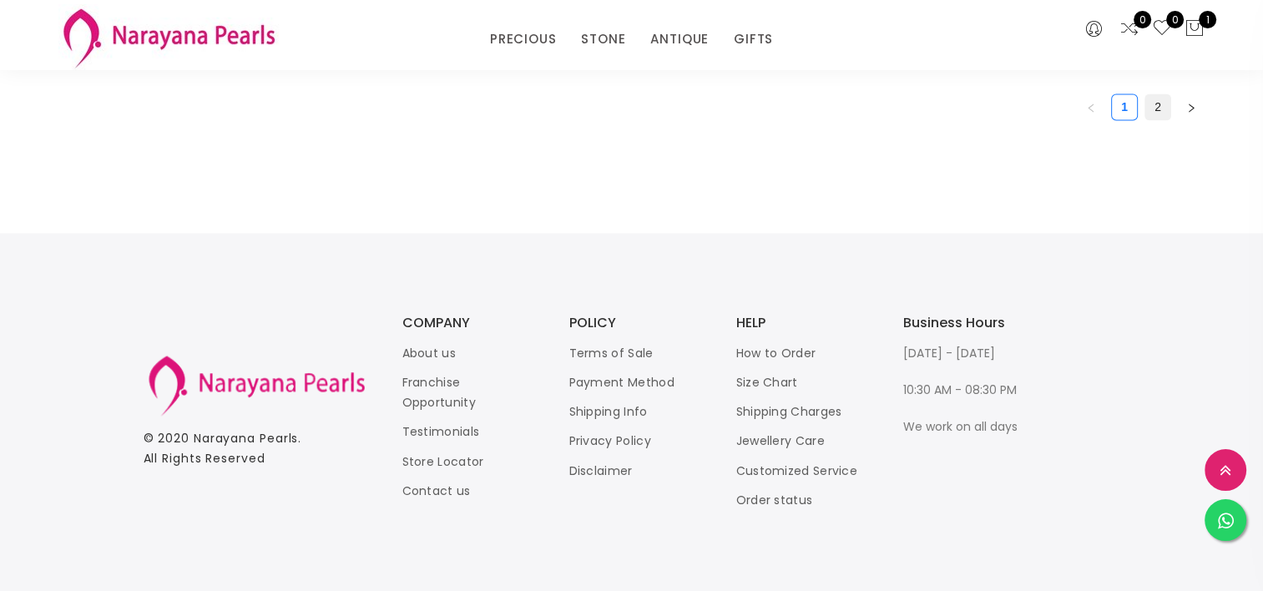
click at [1157, 103] on link "2" at bounding box center [1157, 106] width 25 height 25
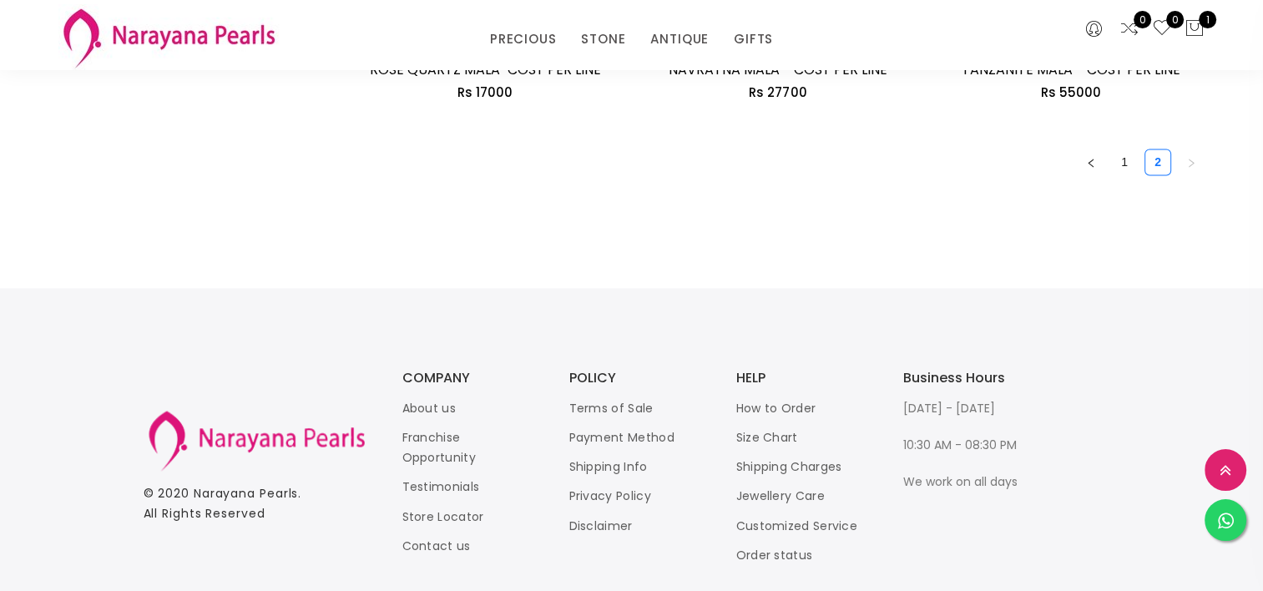
scroll to position [2640, 0]
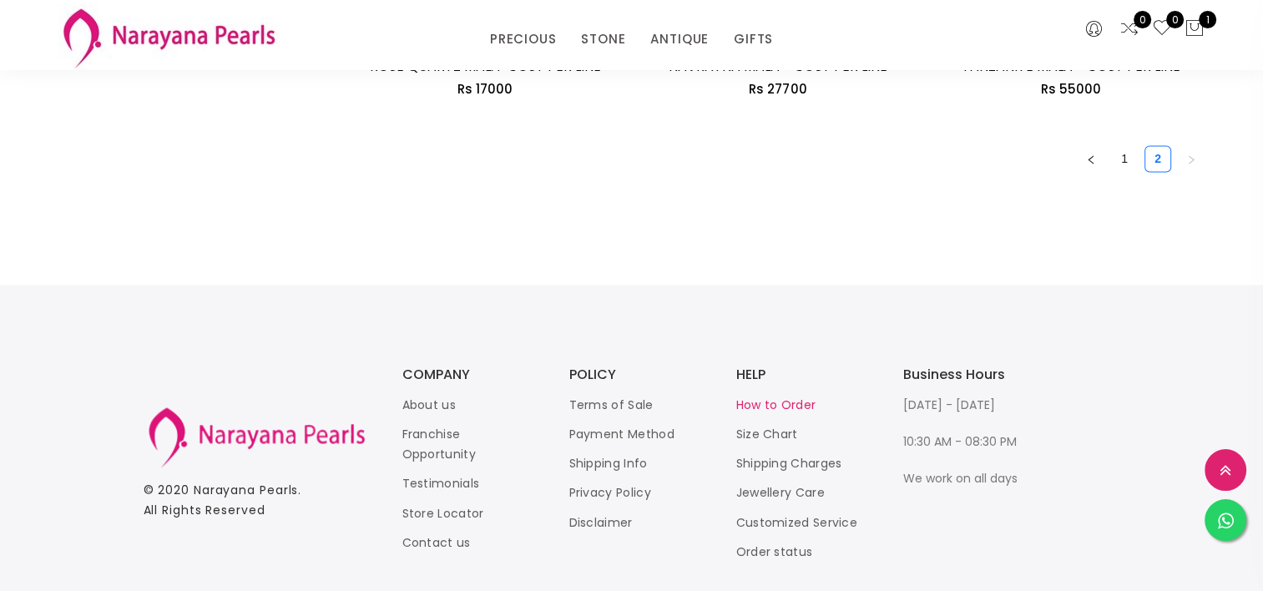
click at [775, 401] on link "How to Order" at bounding box center [776, 404] width 80 height 17
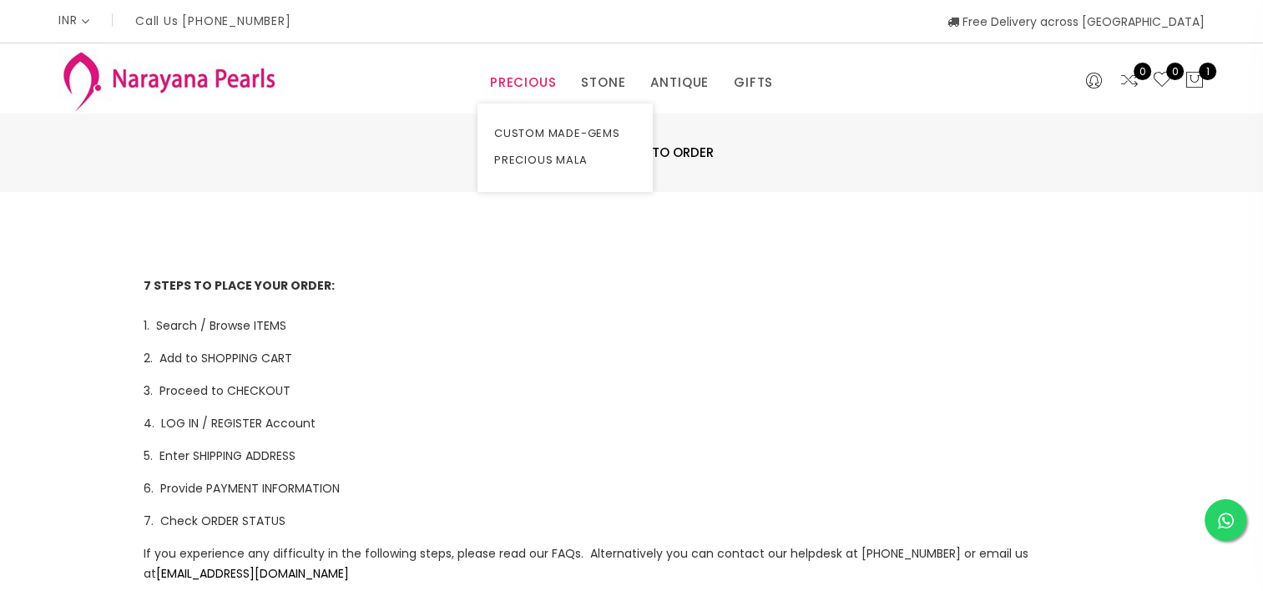
click at [537, 83] on link "PRECIOUS" at bounding box center [523, 82] width 66 height 25
click at [543, 127] on link "CUSTOM MADE-GEMS" at bounding box center [565, 133] width 142 height 27
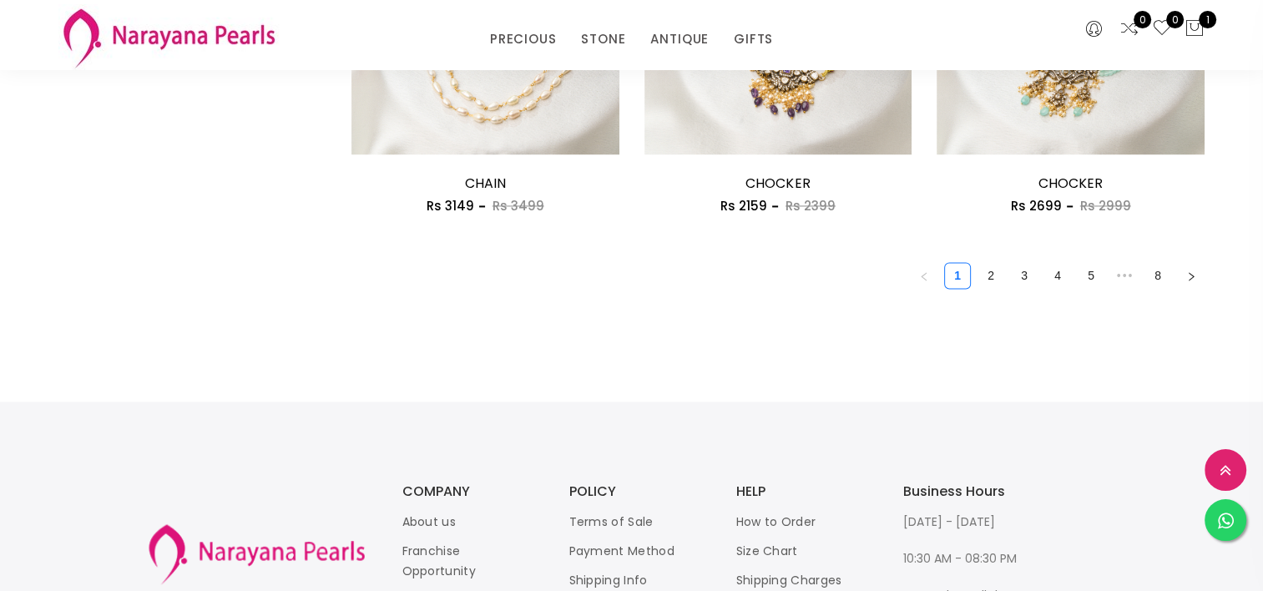
scroll to position [2477, 0]
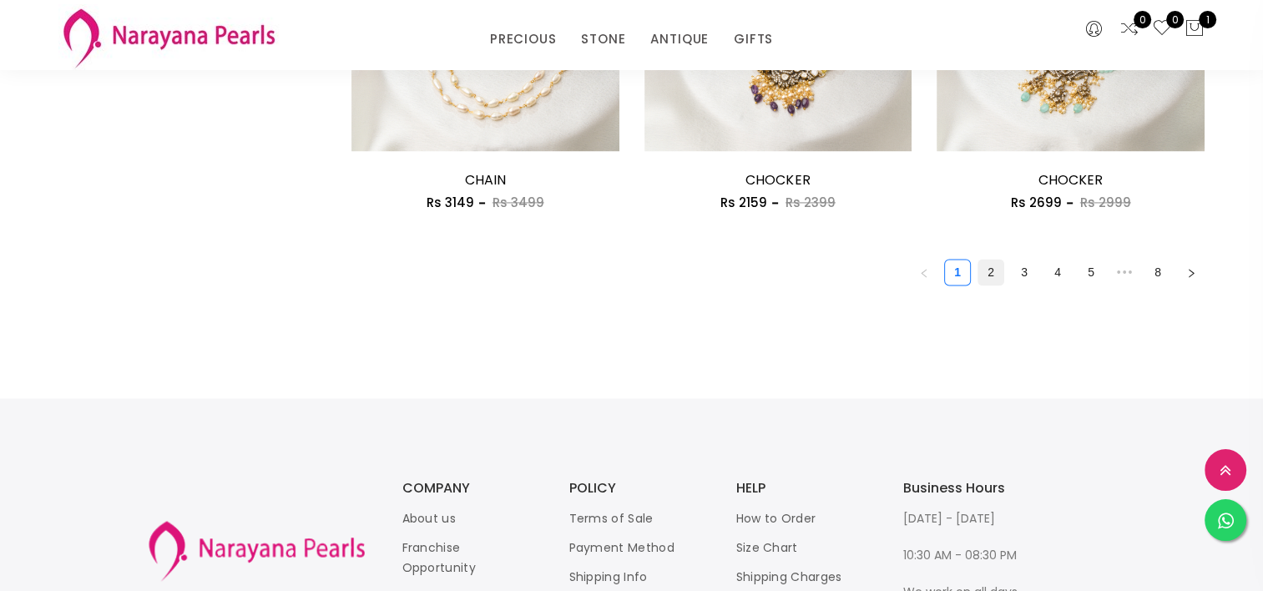
click at [994, 277] on link "2" at bounding box center [990, 272] width 25 height 25
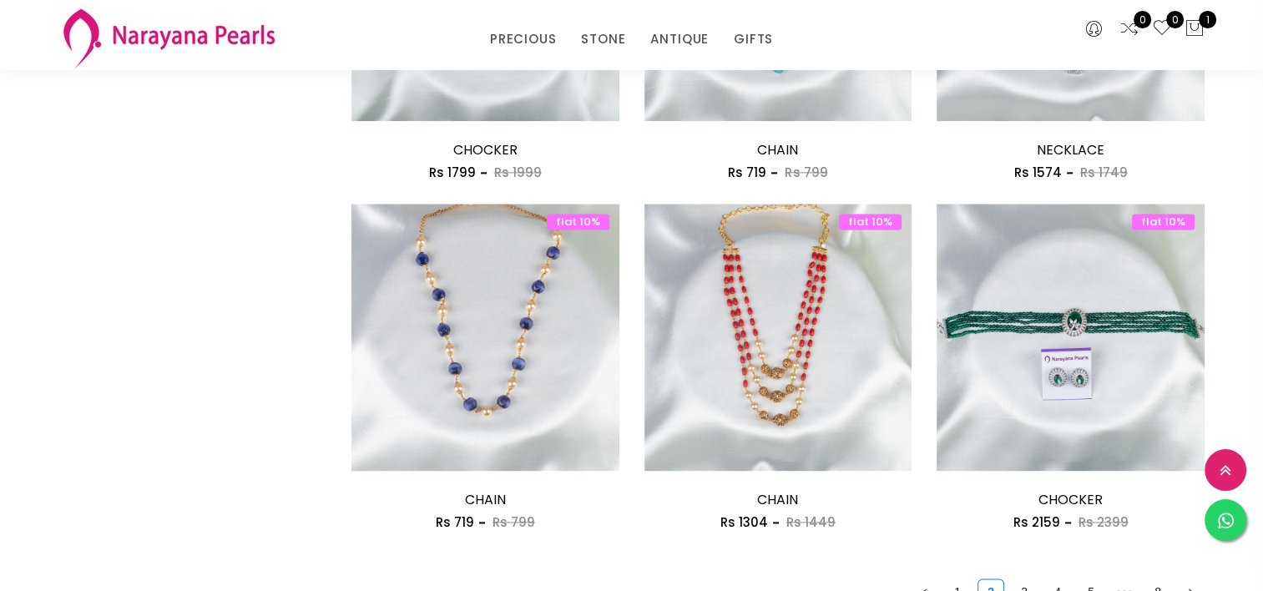
scroll to position [2161, 0]
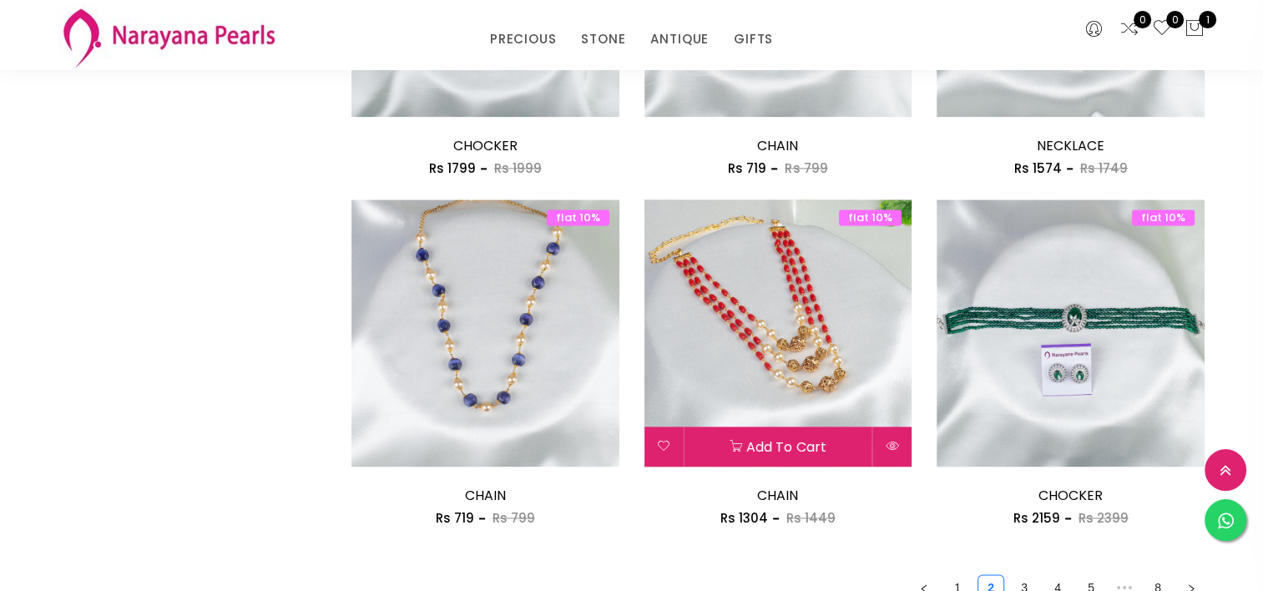
click at [818, 356] on img at bounding box center [778, 333] width 268 height 268
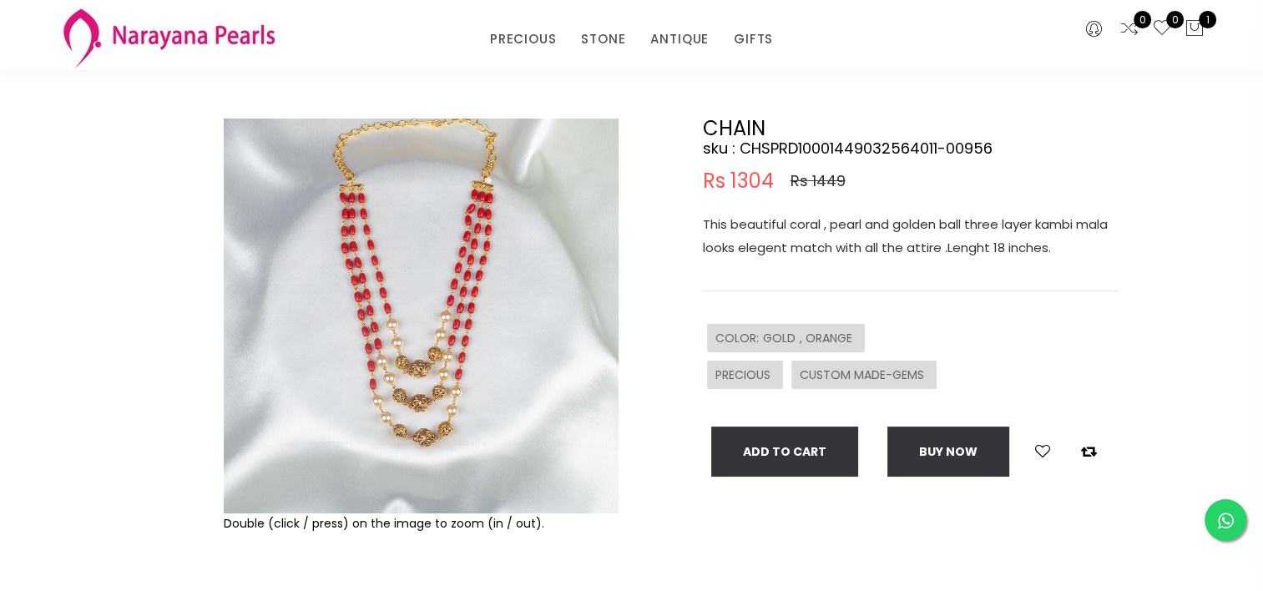
scroll to position [127, 0]
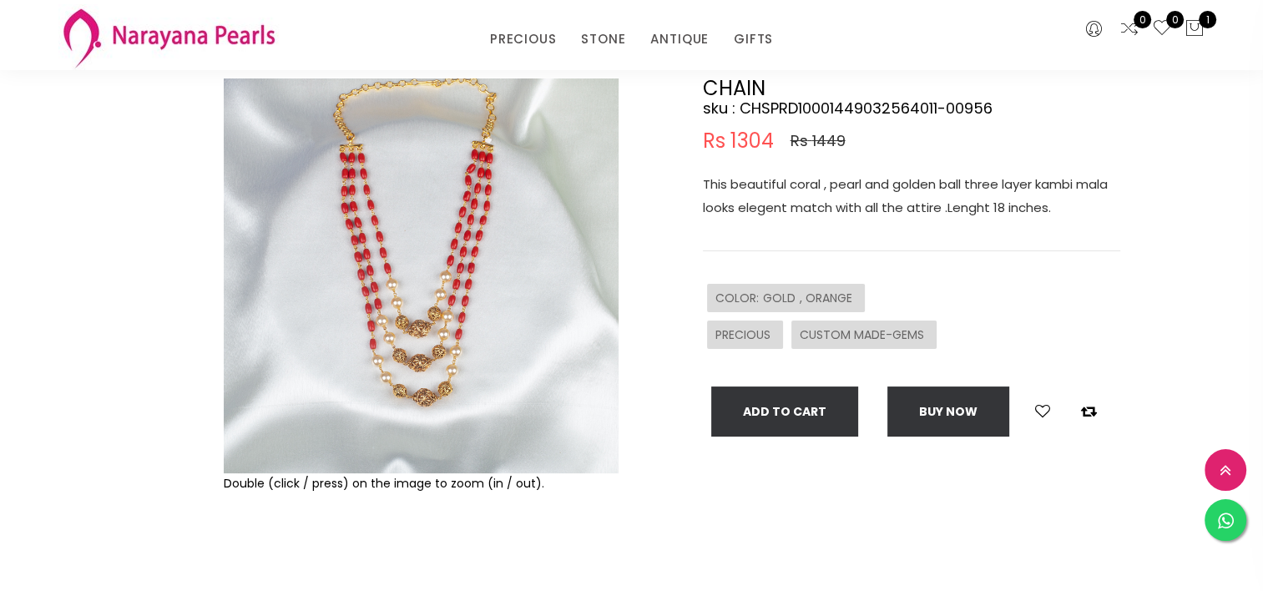
click at [511, 228] on img at bounding box center [421, 275] width 395 height 395
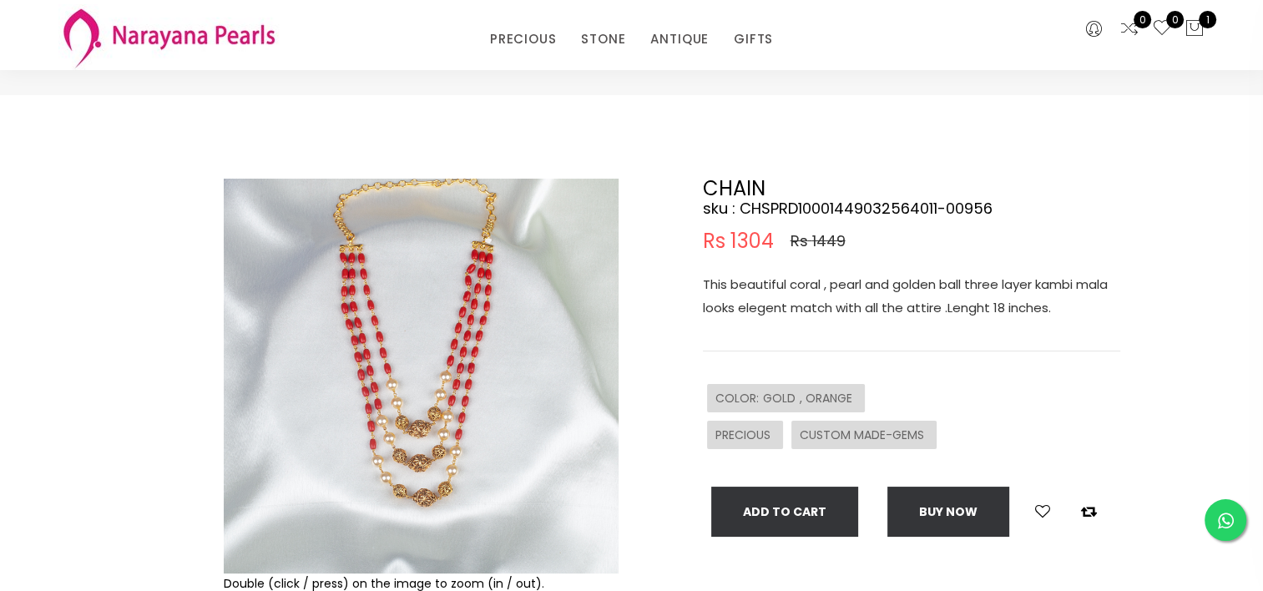
scroll to position [0, 0]
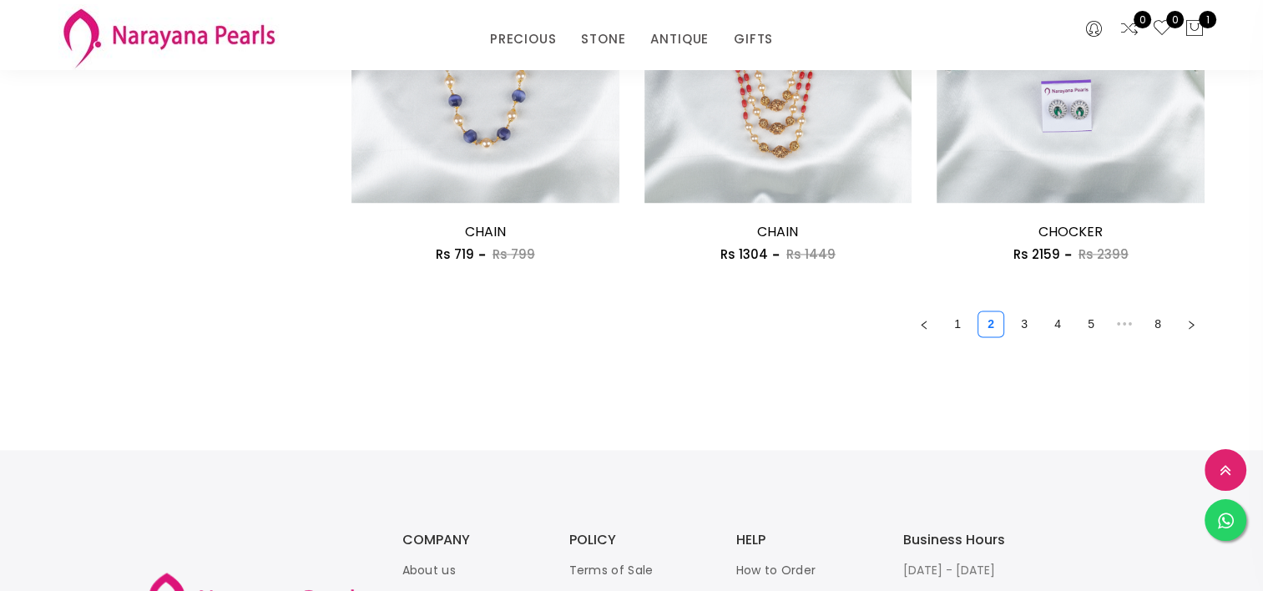
scroll to position [2433, 0]
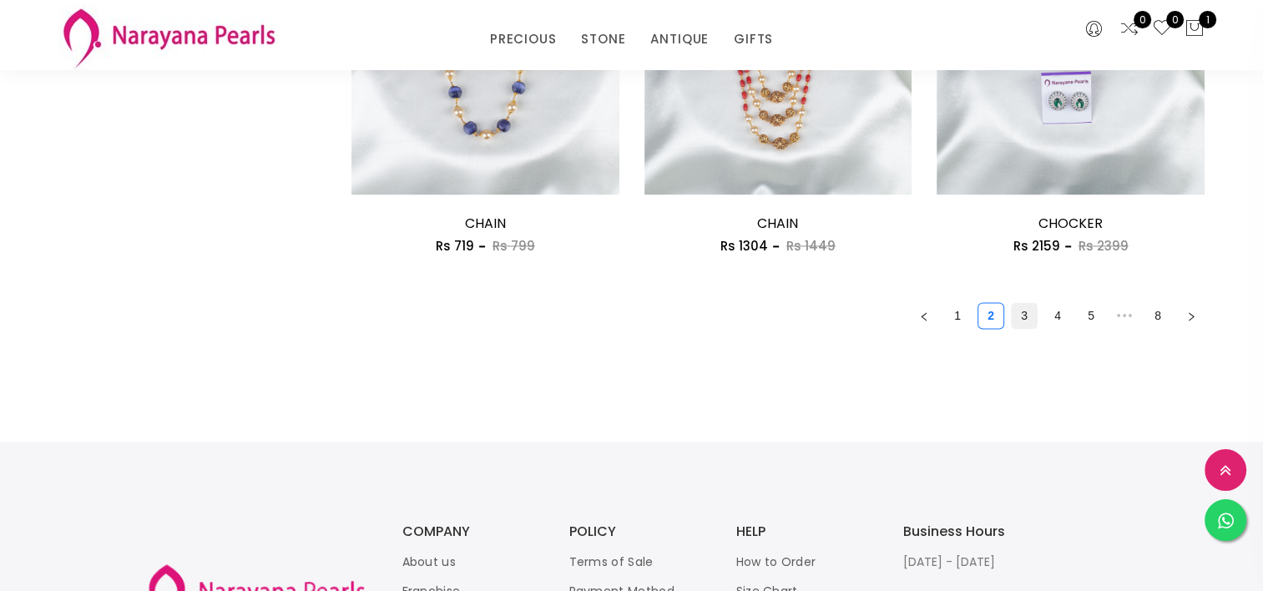
click at [1025, 307] on link "3" at bounding box center [1023, 315] width 25 height 25
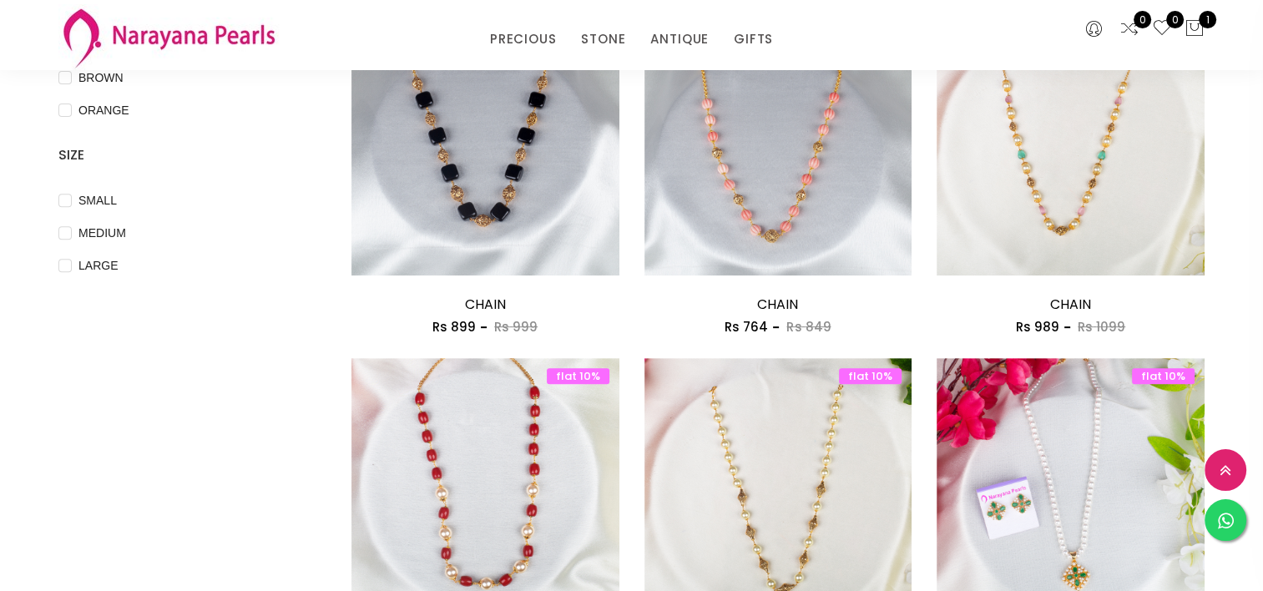
scroll to position [598, 0]
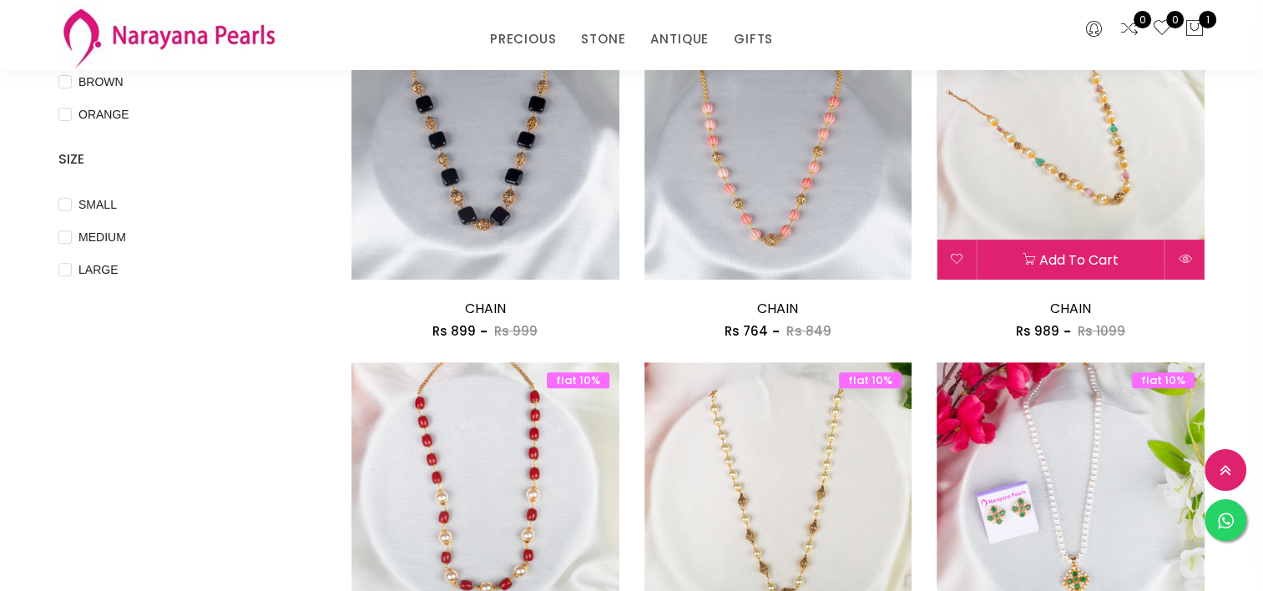
click at [1076, 200] on img at bounding box center [1070, 146] width 268 height 268
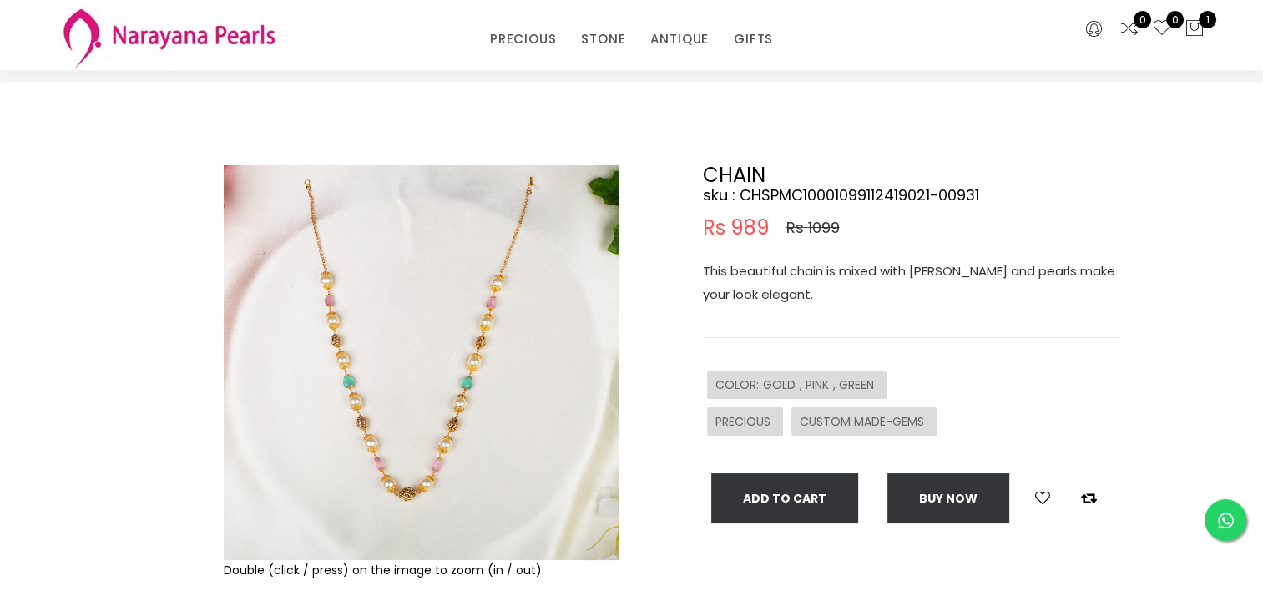
scroll to position [52, 0]
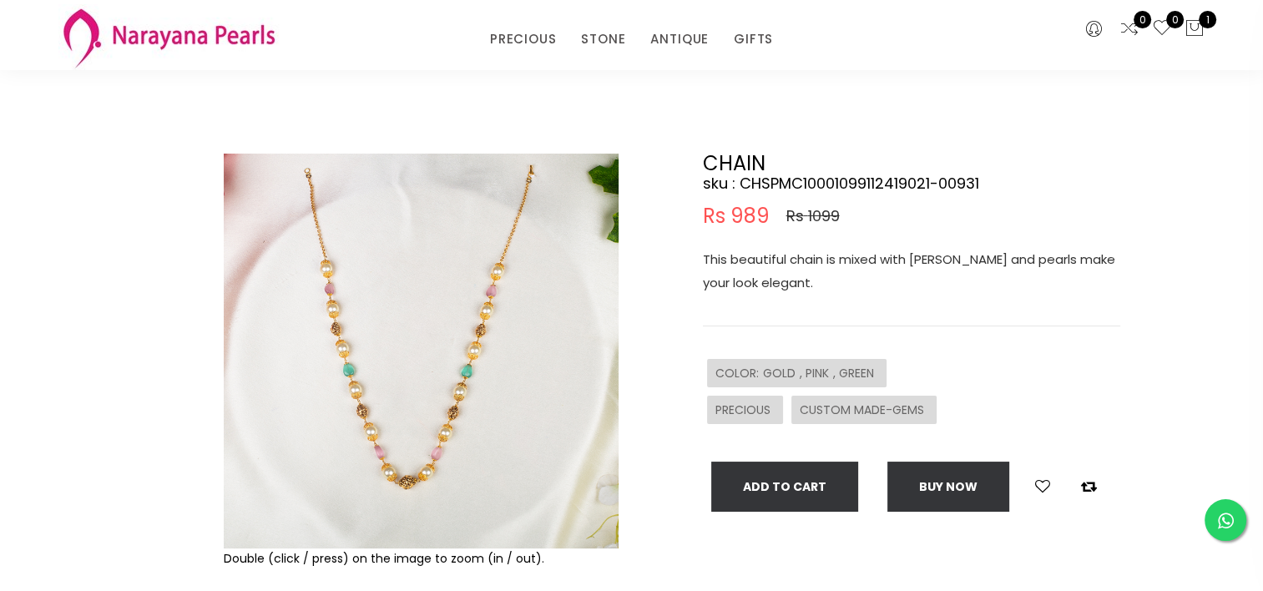
click at [385, 359] on img at bounding box center [421, 351] width 395 height 395
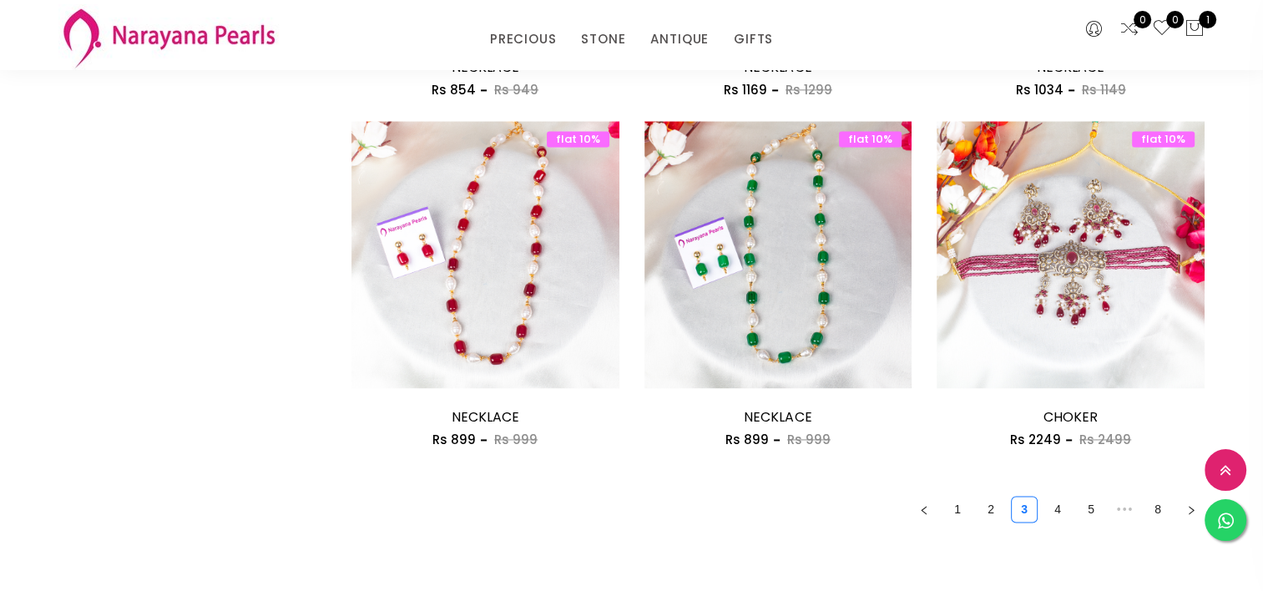
scroll to position [2337, 0]
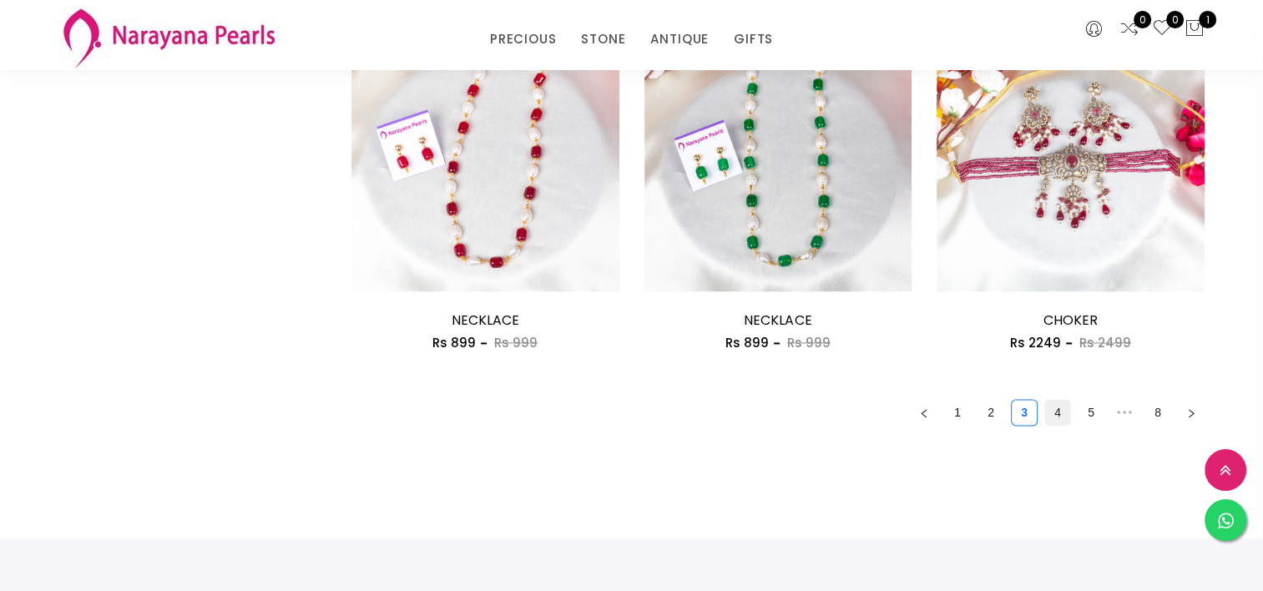
click at [1058, 415] on link "4" at bounding box center [1057, 412] width 25 height 25
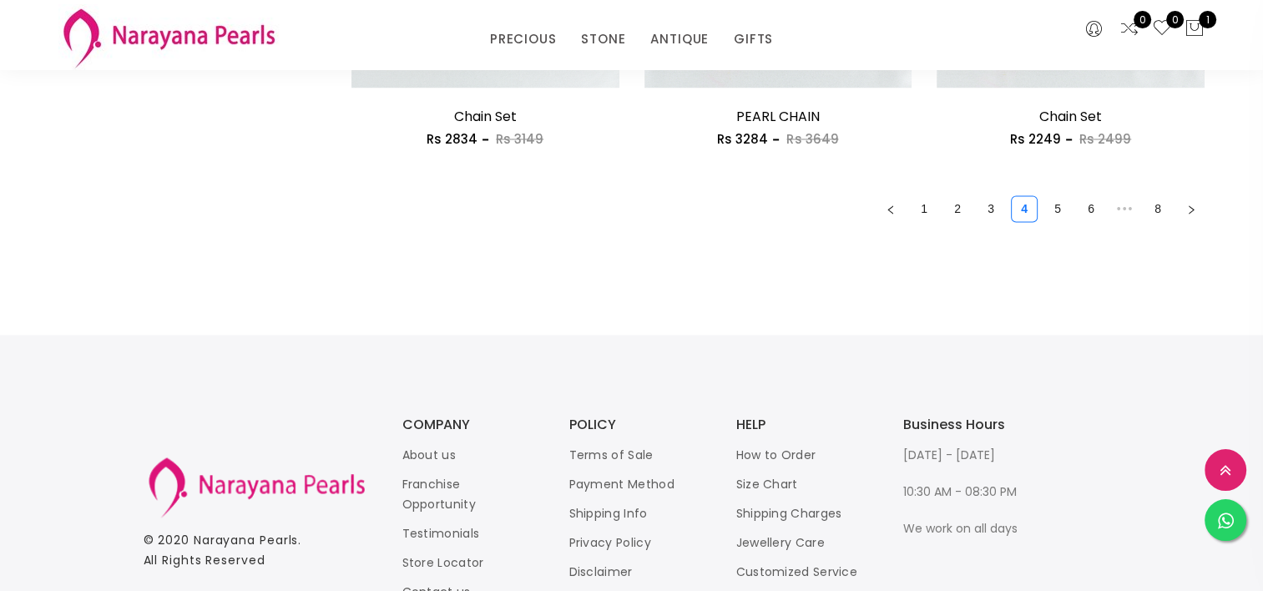
scroll to position [2595, 0]
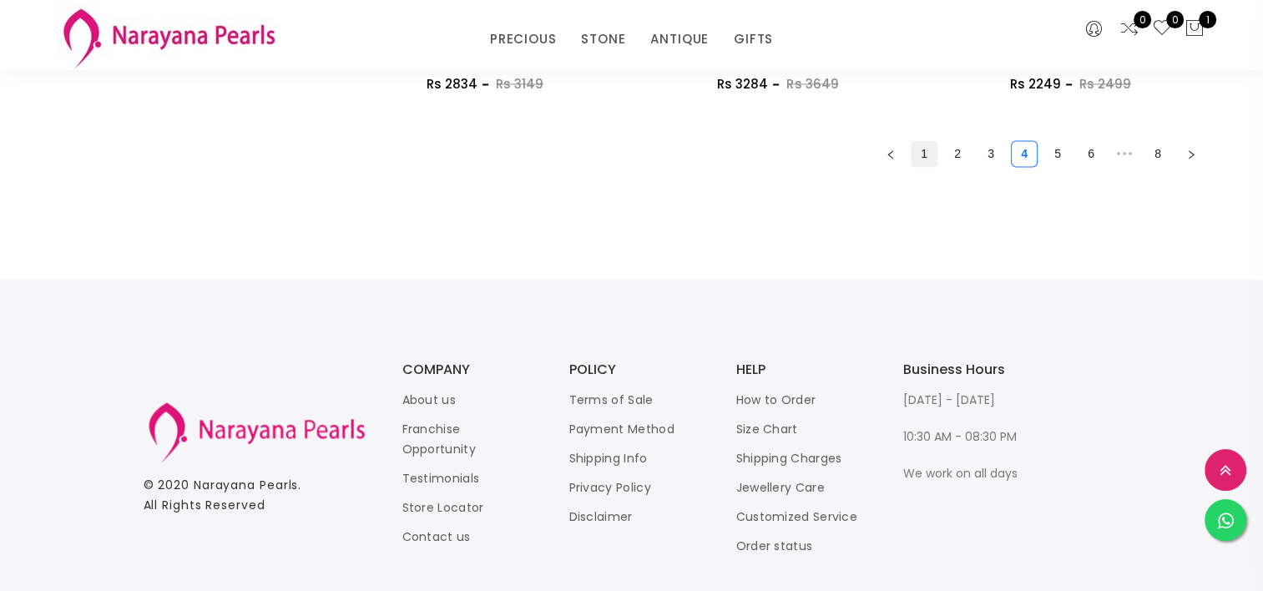
click at [925, 149] on link "1" at bounding box center [923, 153] width 25 height 25
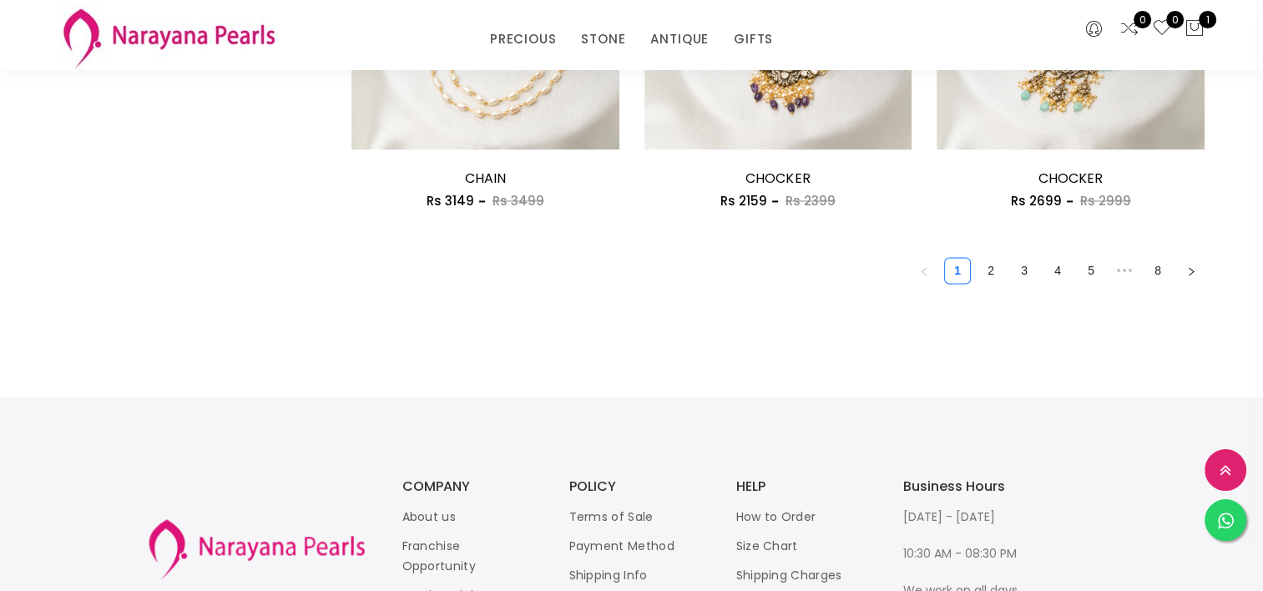
scroll to position [2490, 0]
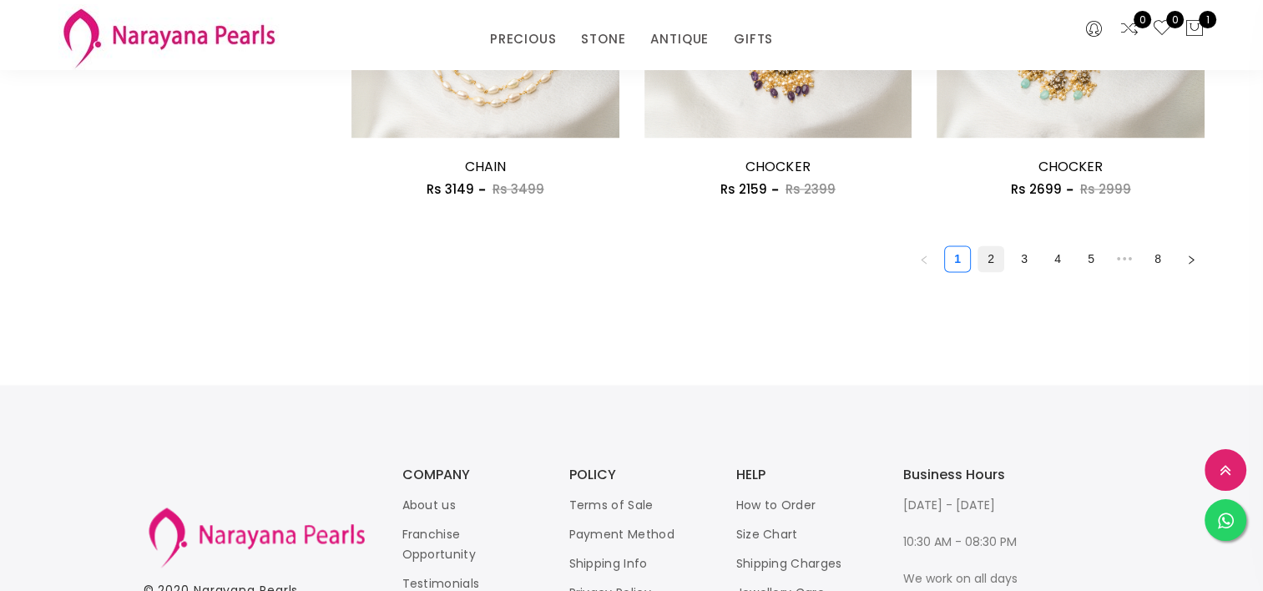
click at [995, 257] on link "2" at bounding box center [990, 258] width 25 height 25
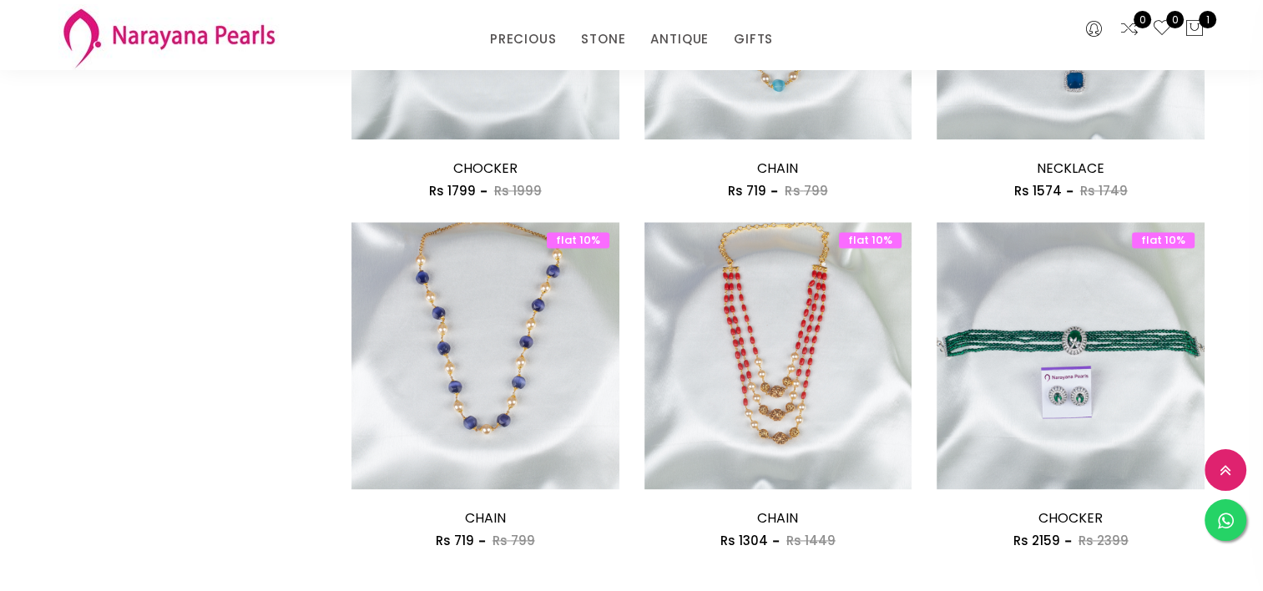
scroll to position [2146, 0]
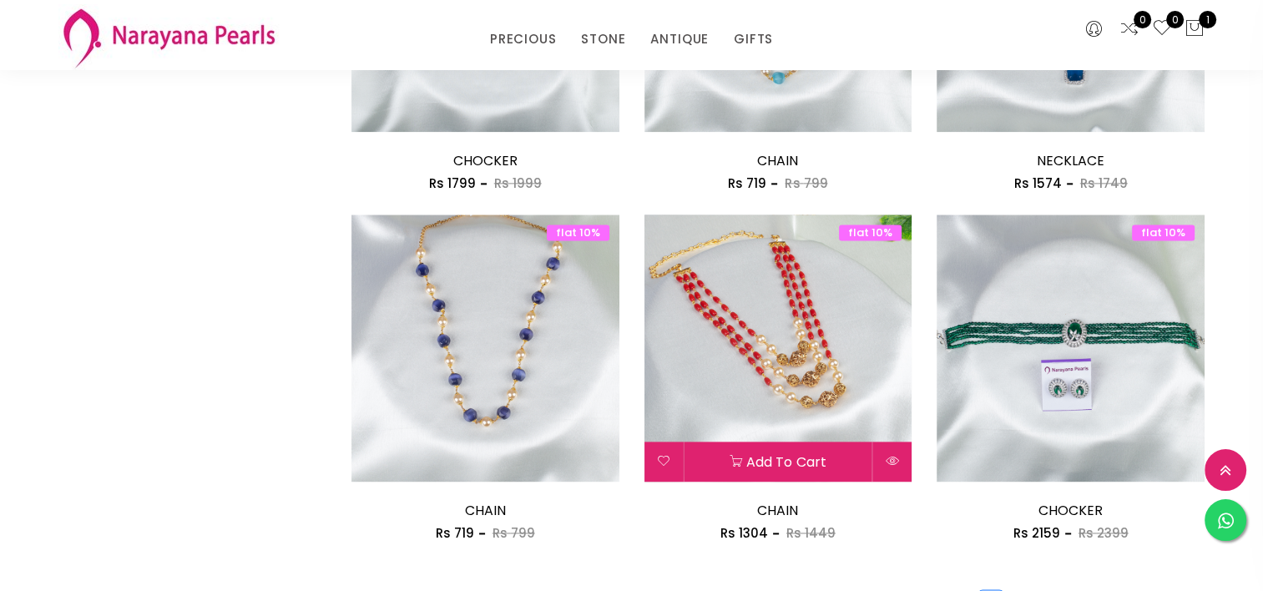
click at [783, 364] on img at bounding box center [778, 348] width 268 height 268
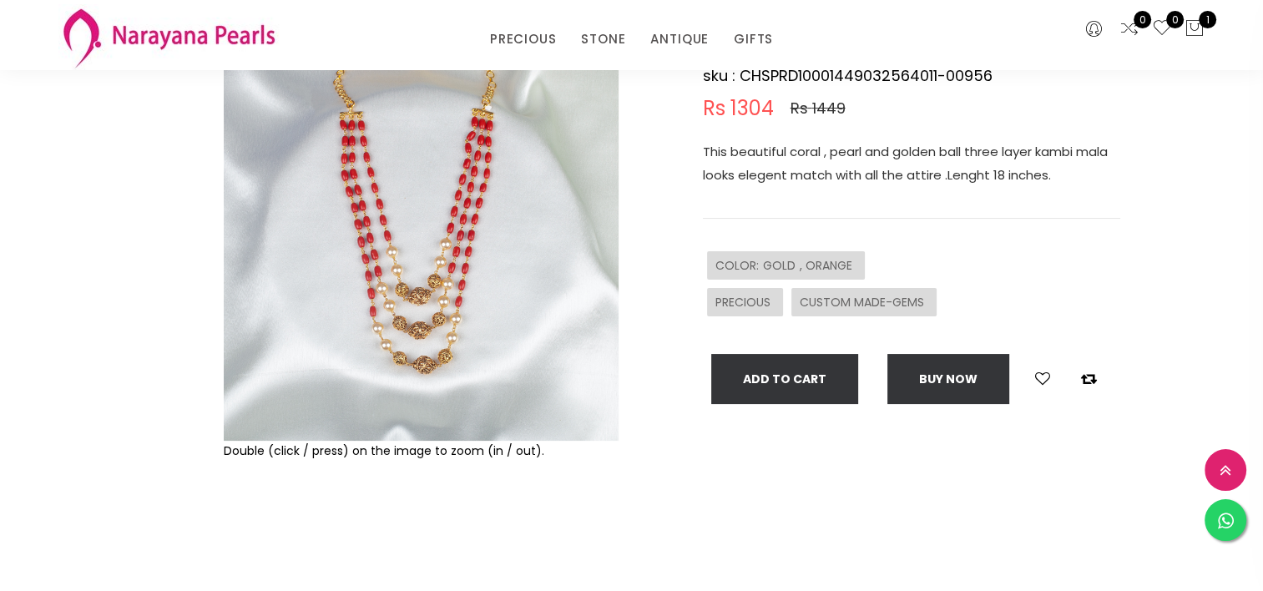
scroll to position [150, 0]
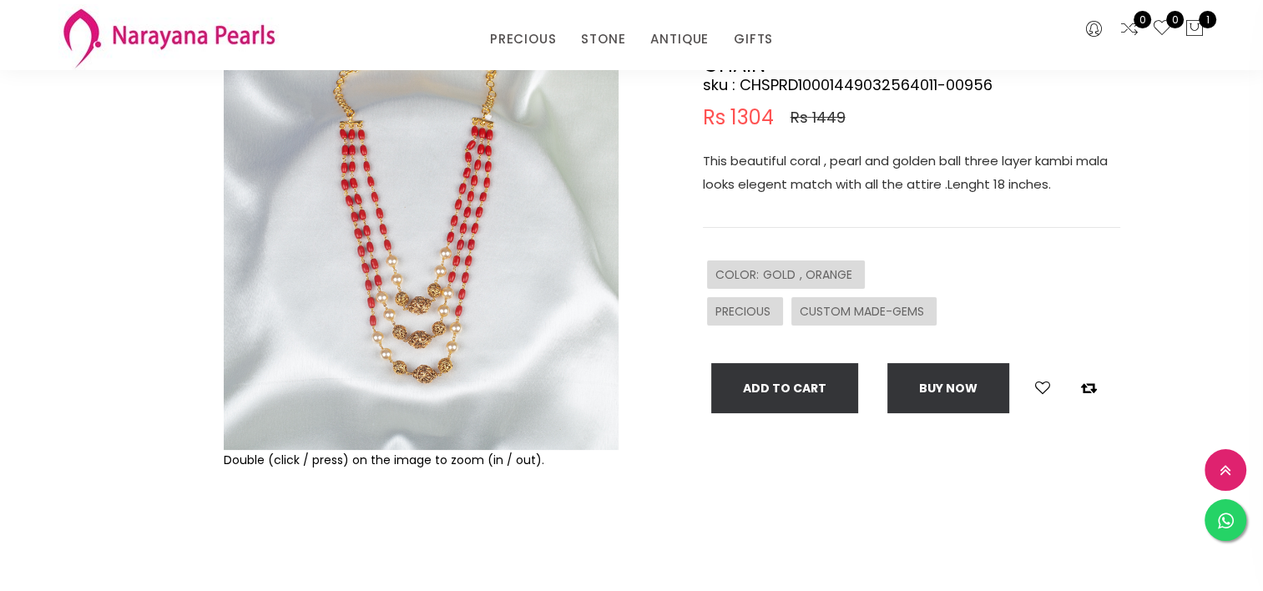
click at [474, 204] on img at bounding box center [421, 252] width 395 height 395
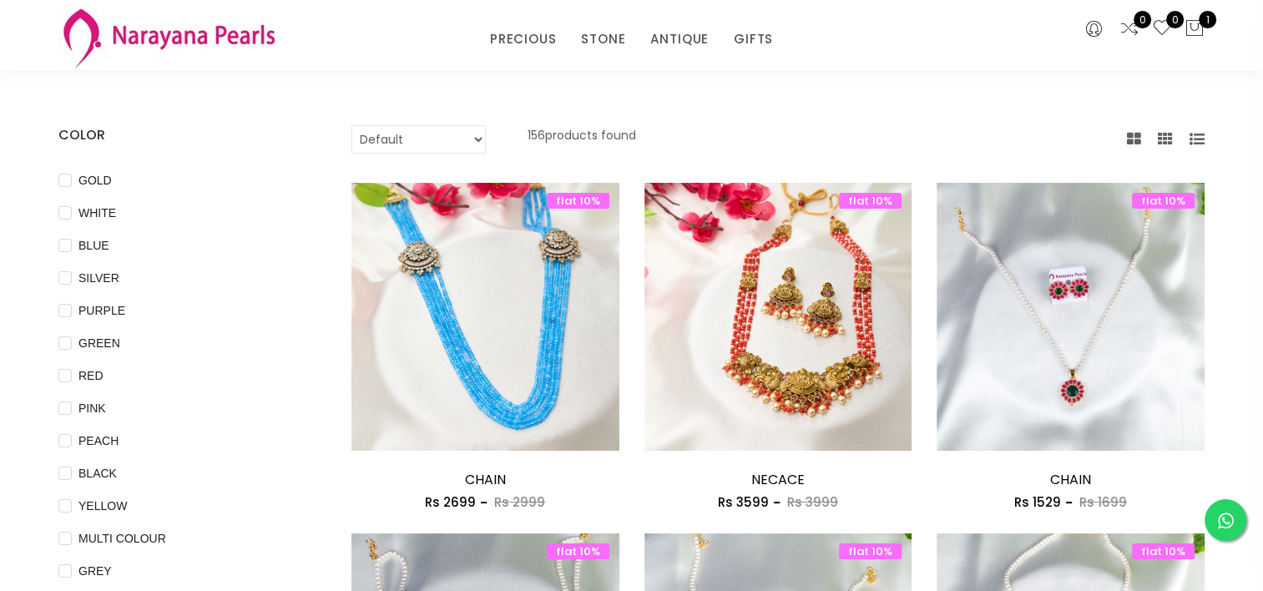
scroll to position [72, 0]
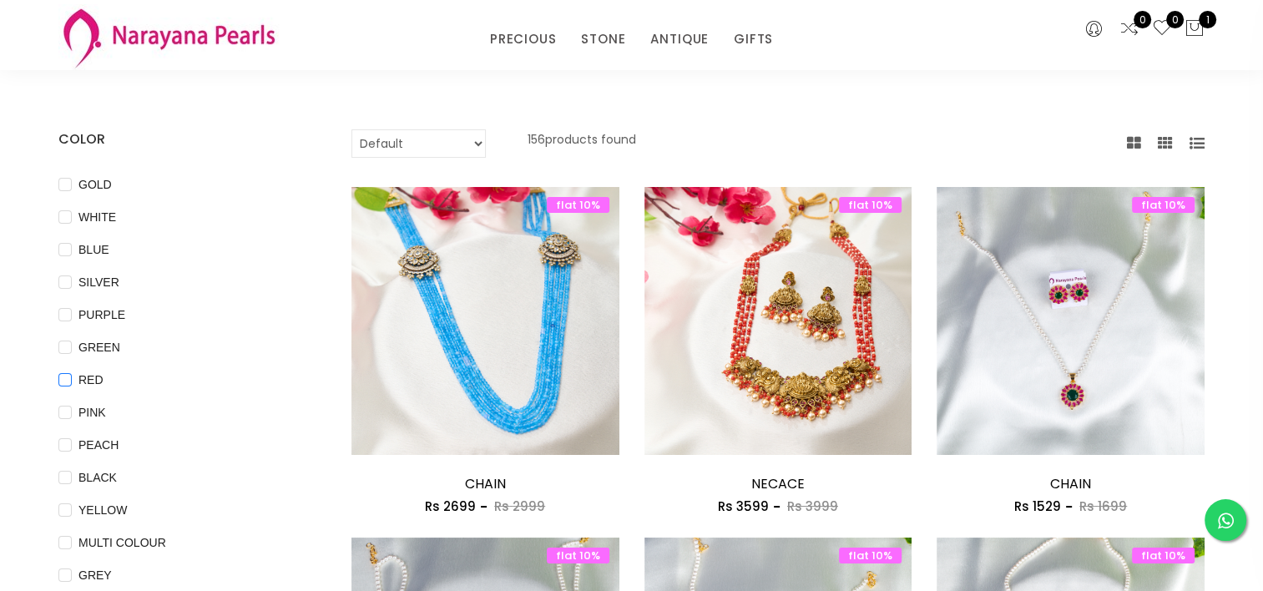
click at [93, 384] on span "RED" at bounding box center [91, 380] width 38 height 18
click at [72, 384] on input "RED" at bounding box center [64, 392] width 13 height 38
checkbox input "true"
click at [95, 240] on span "BLUE" at bounding box center [94, 249] width 44 height 18
click at [72, 243] on input "BLUE" at bounding box center [64, 262] width 13 height 38
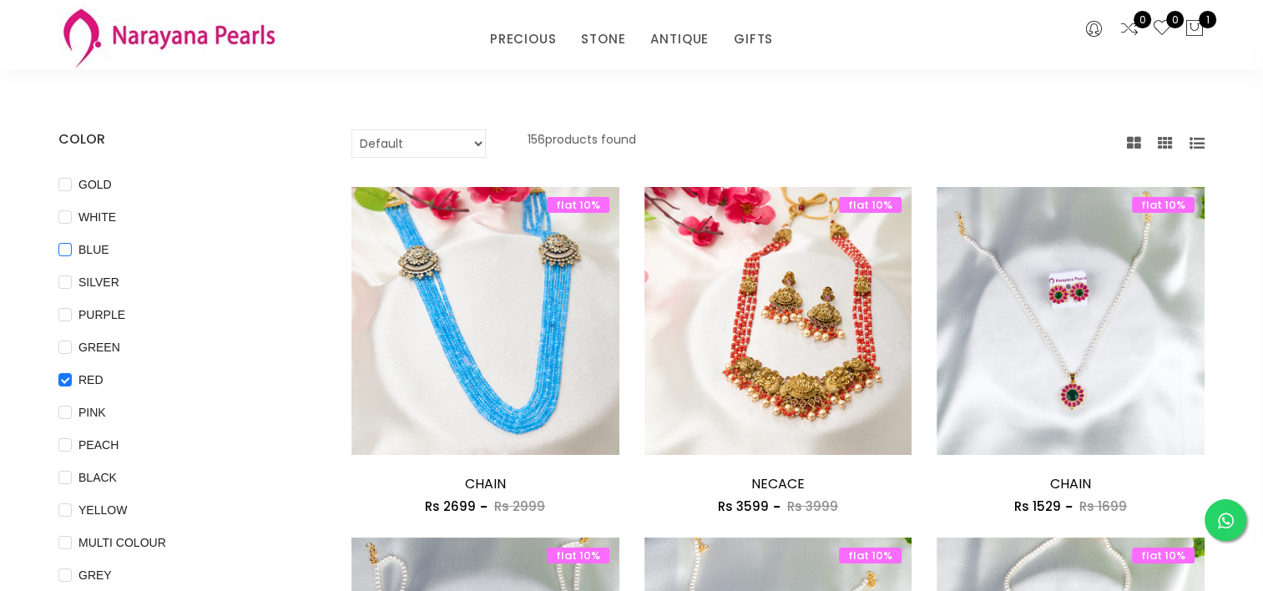
checkbox input "true"
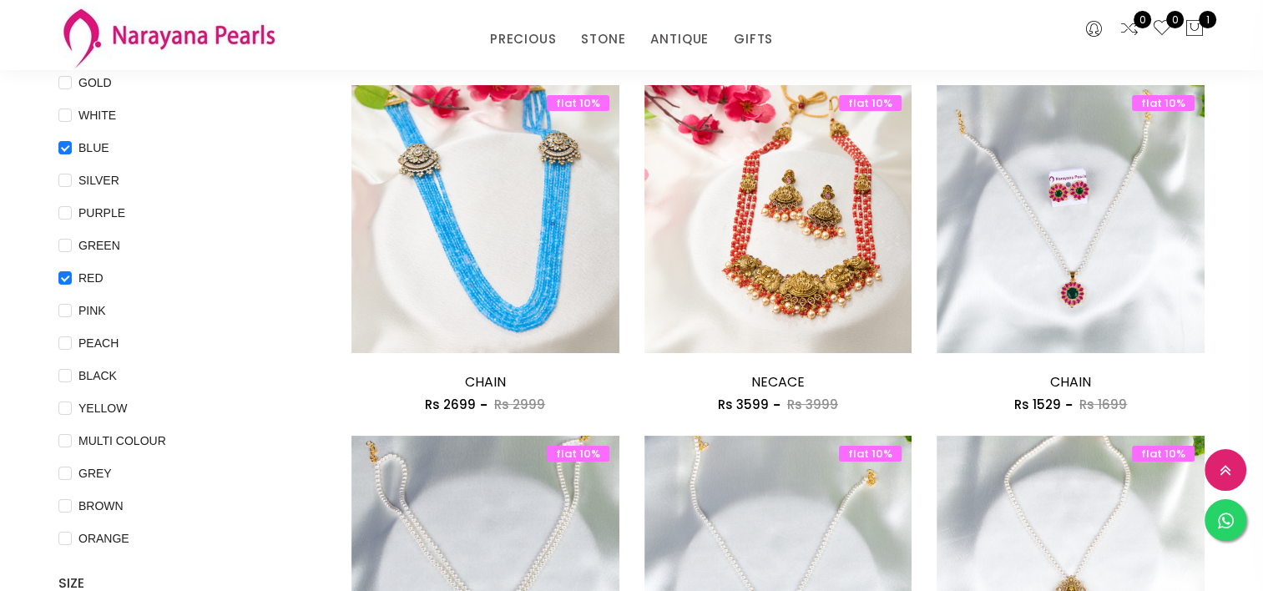
scroll to position [111, 0]
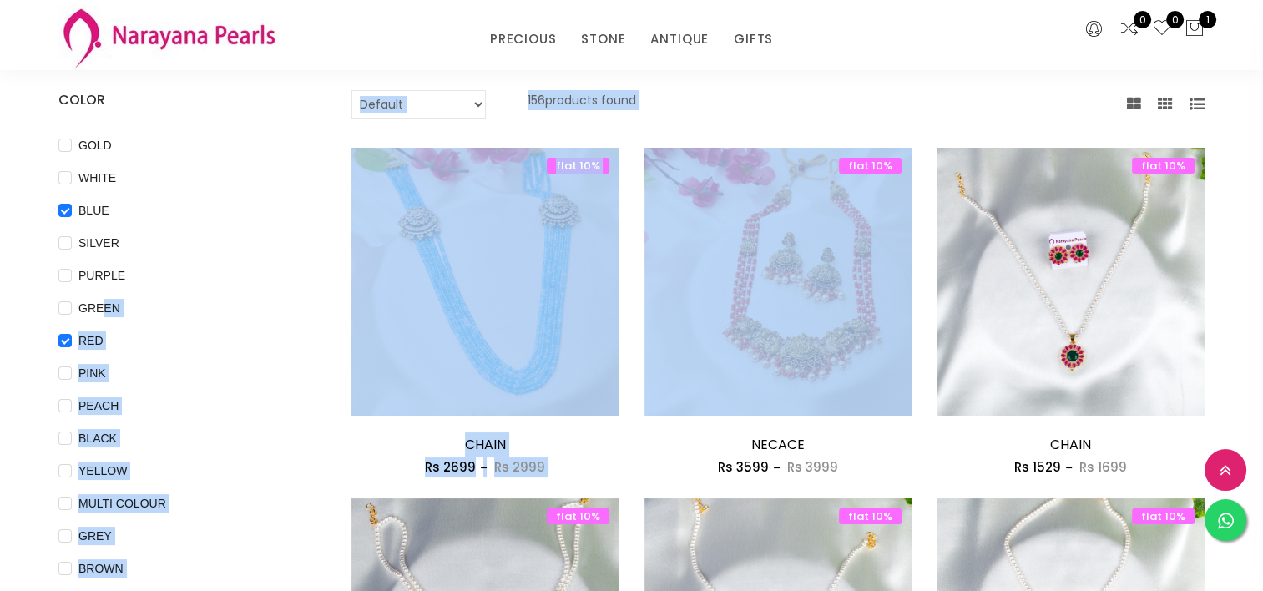
drag, startPoint x: 98, startPoint y: 308, endPoint x: 928, endPoint y: 348, distance: 831.3
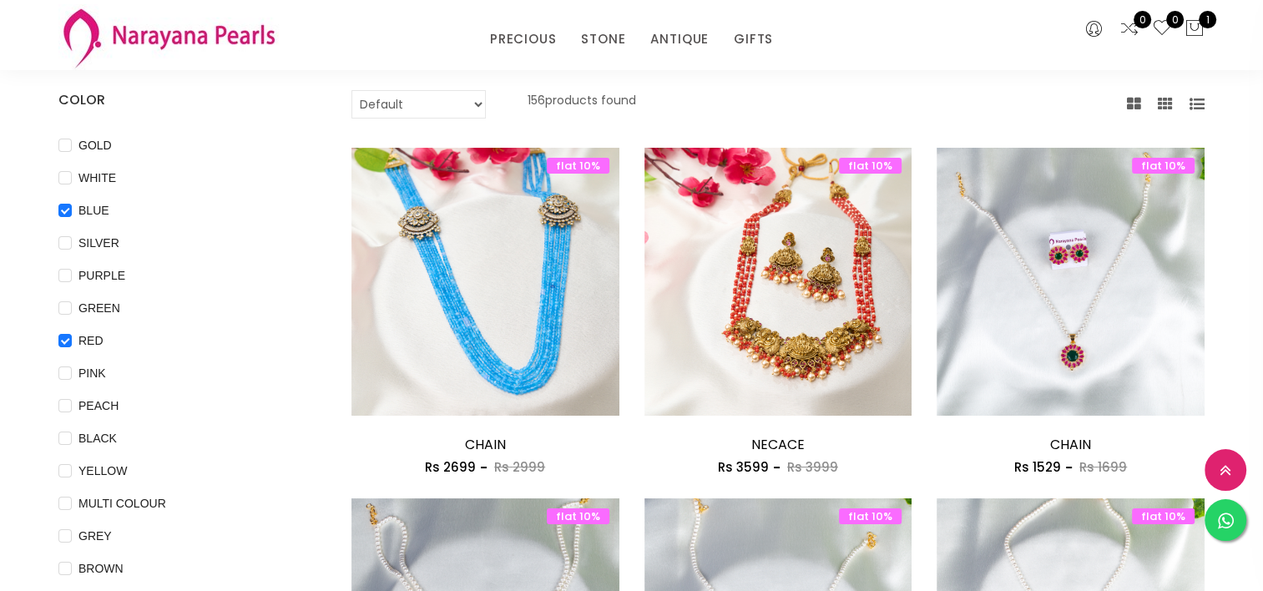
click at [290, 130] on div "COLOR GOLD WHITE BLUE SILVER PURPLE GREEN RED PINK PEACH BLACK YELLOW MULTI COL…" at bounding box center [179, 350] width 243 height 521
click at [97, 299] on span "GREEN" at bounding box center [99, 308] width 55 height 18
click at [72, 301] on input "GREEN" at bounding box center [64, 320] width 13 height 38
checkbox input "true"
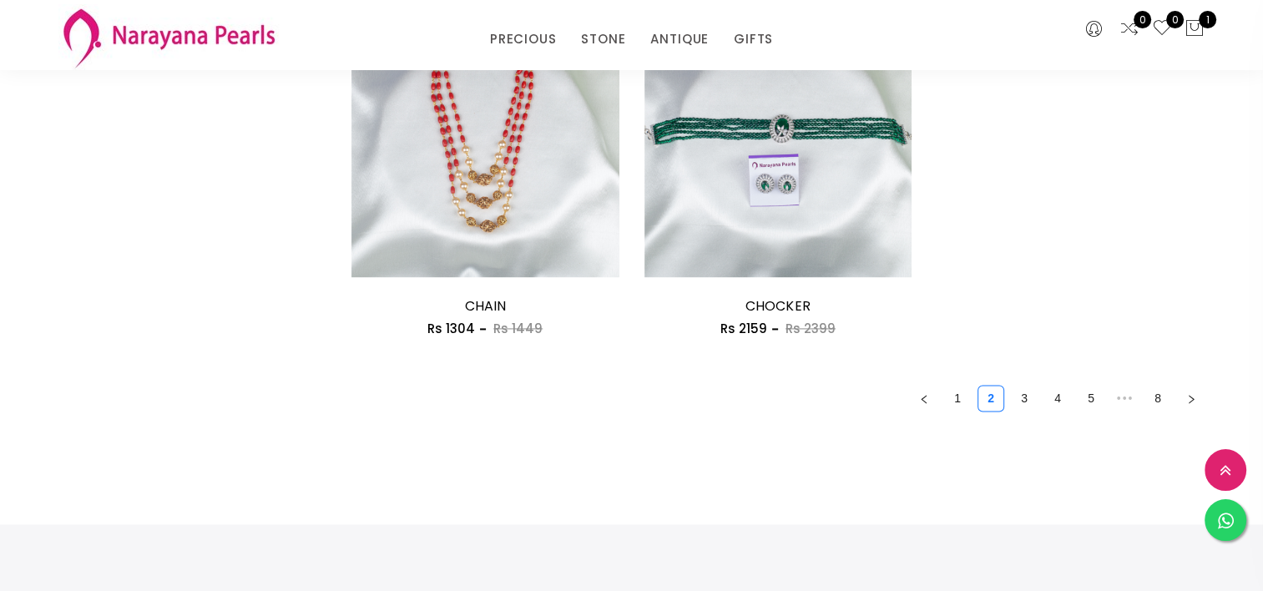
scroll to position [2417, 0]
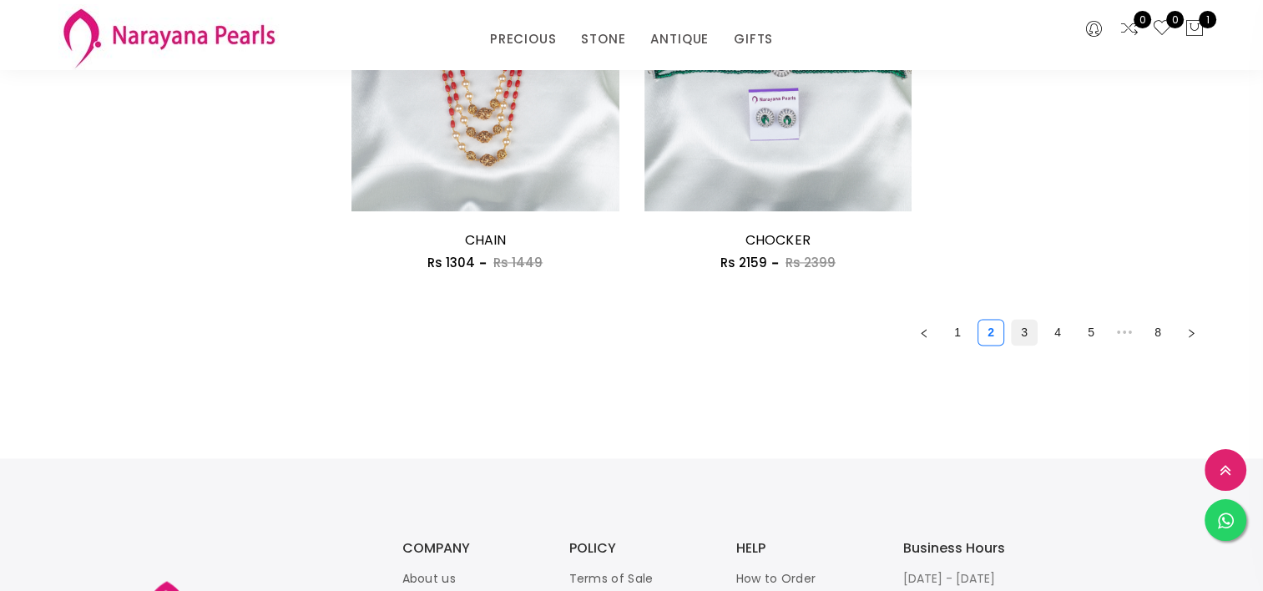
click at [1014, 333] on link "3" at bounding box center [1023, 332] width 25 height 25
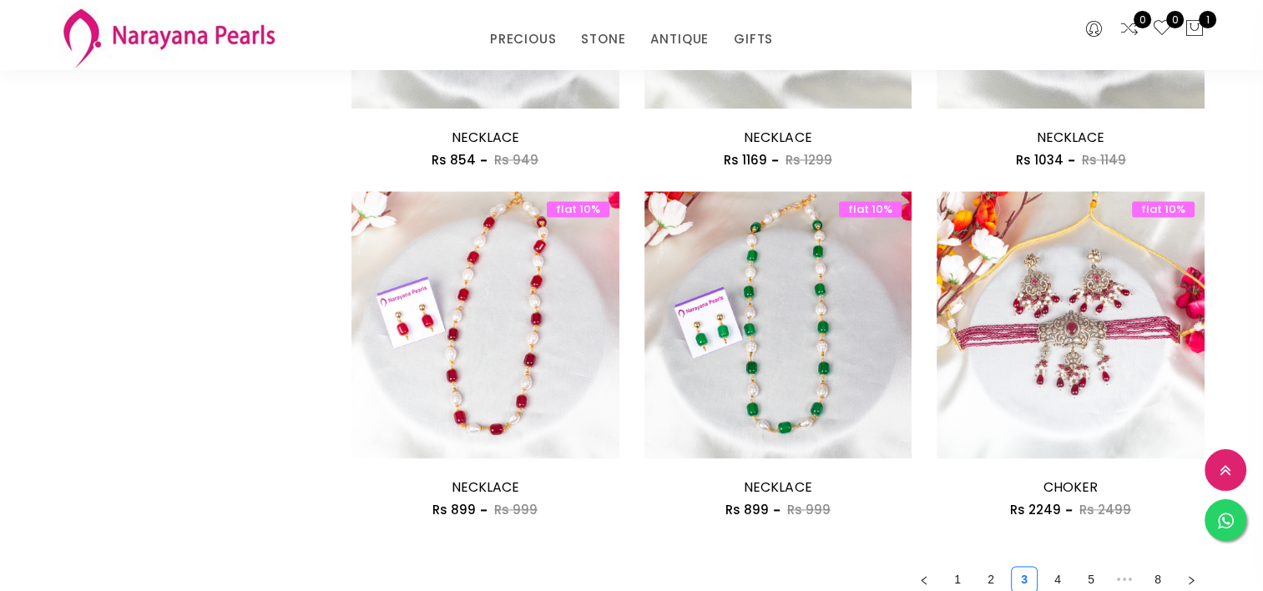
scroll to position [2173, 0]
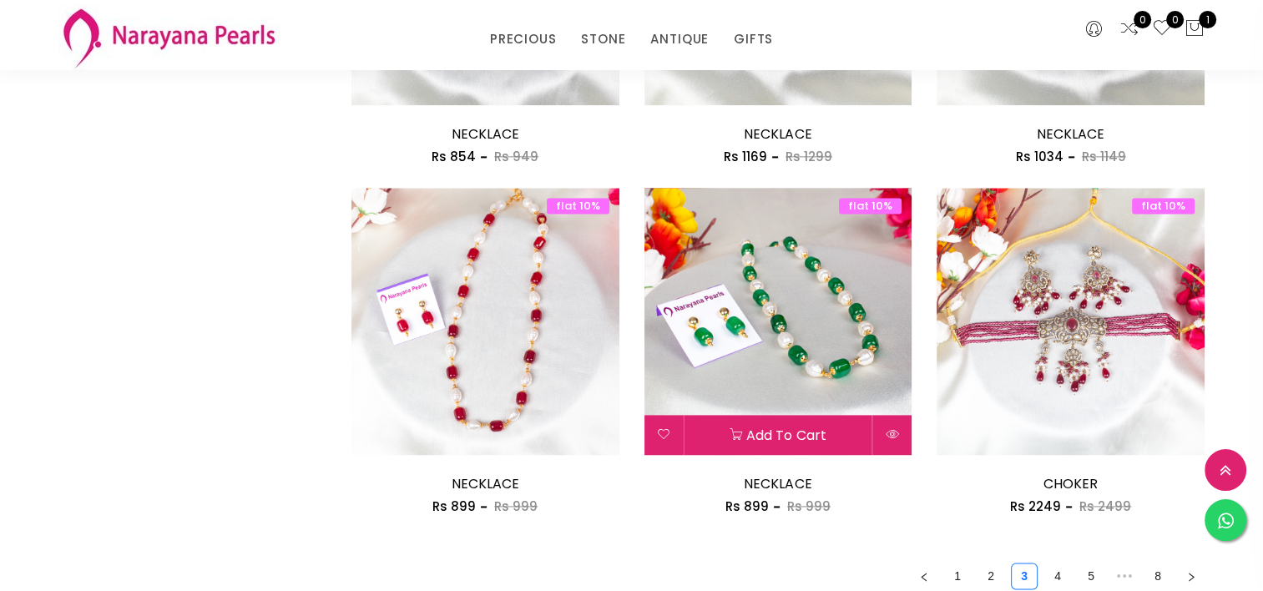
click at [843, 327] on img at bounding box center [778, 322] width 268 height 268
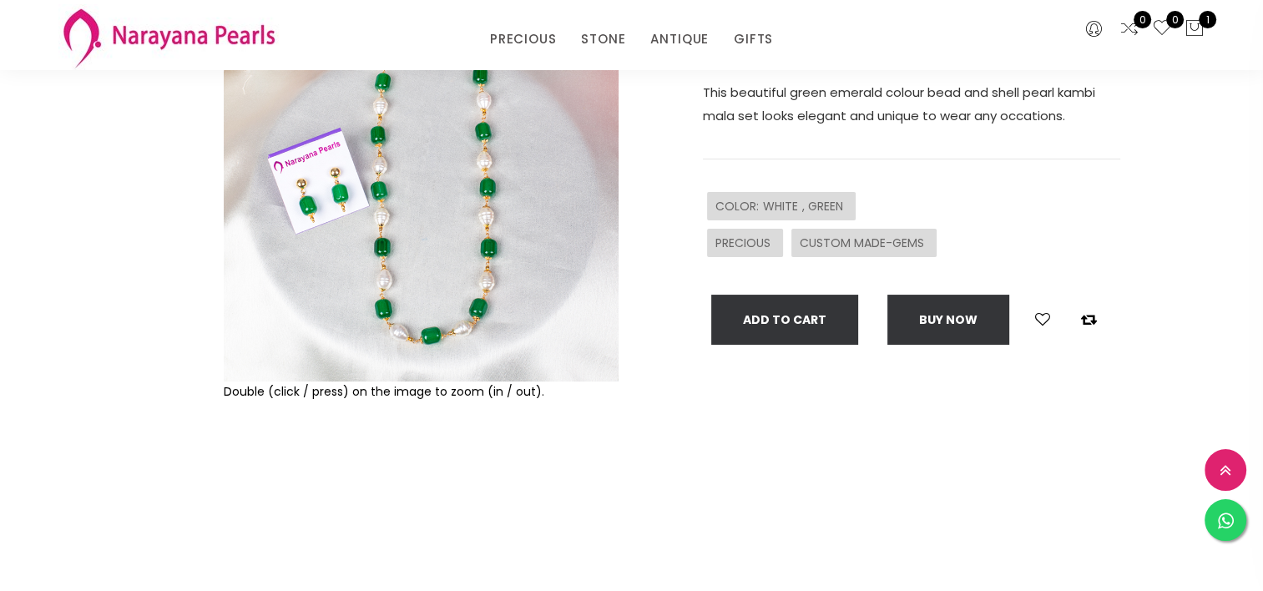
scroll to position [102, 0]
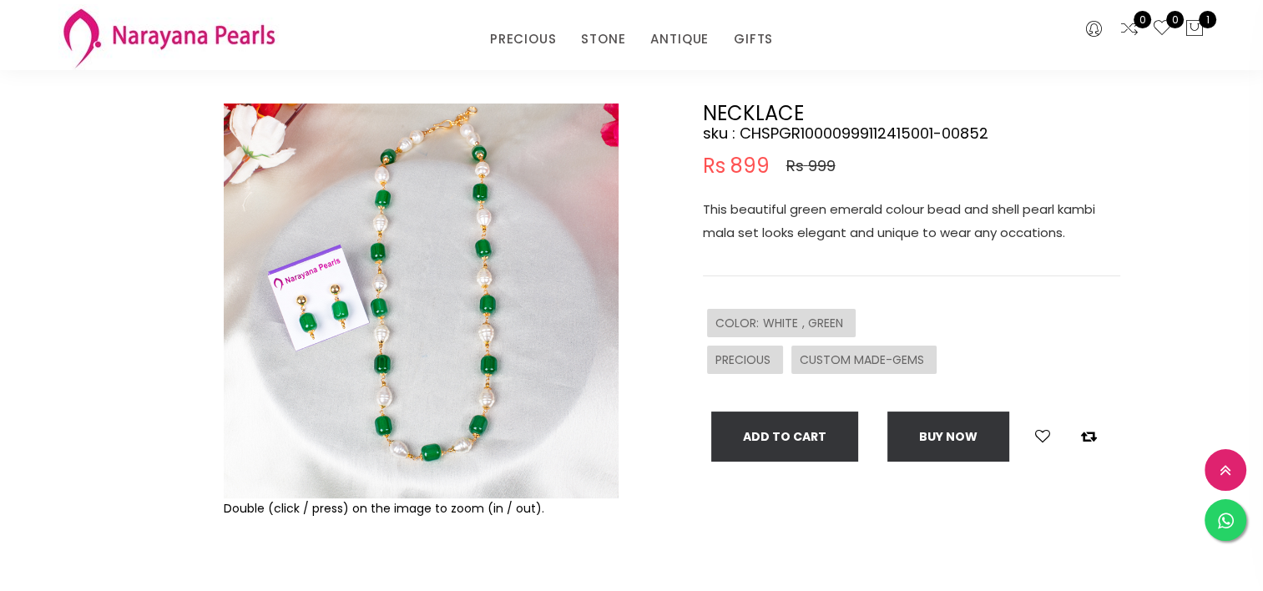
click at [454, 244] on img at bounding box center [421, 300] width 395 height 395
click at [813, 448] on button "Add To Cart" at bounding box center [784, 436] width 147 height 50
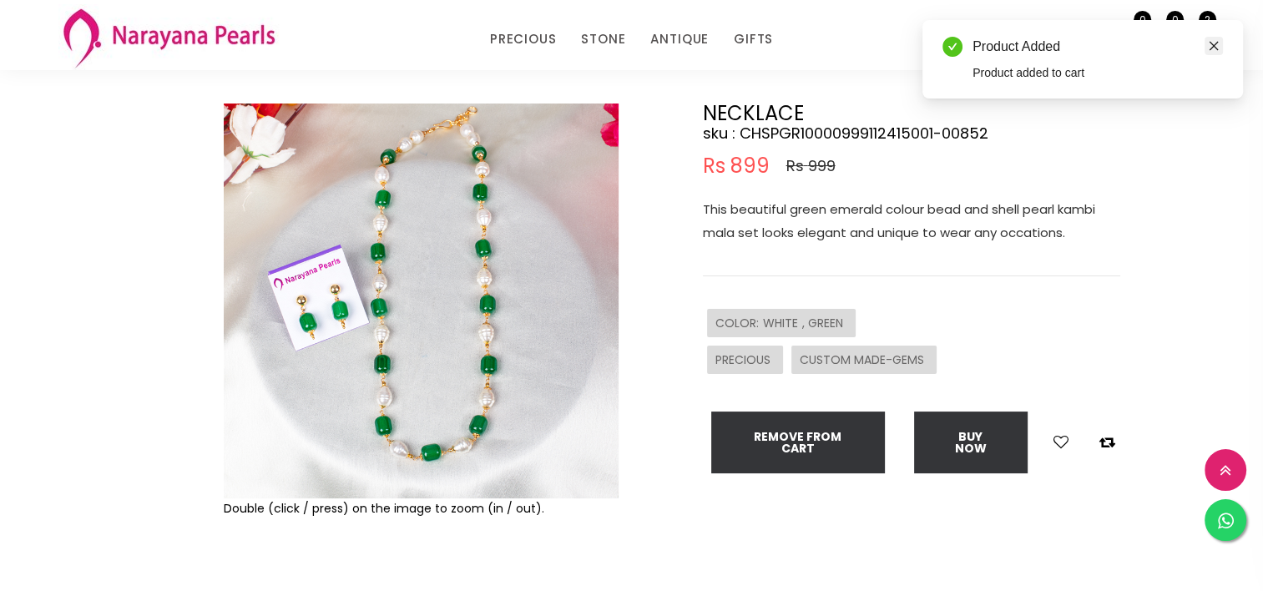
click at [1216, 41] on icon "close" at bounding box center [1214, 46] width 12 height 12
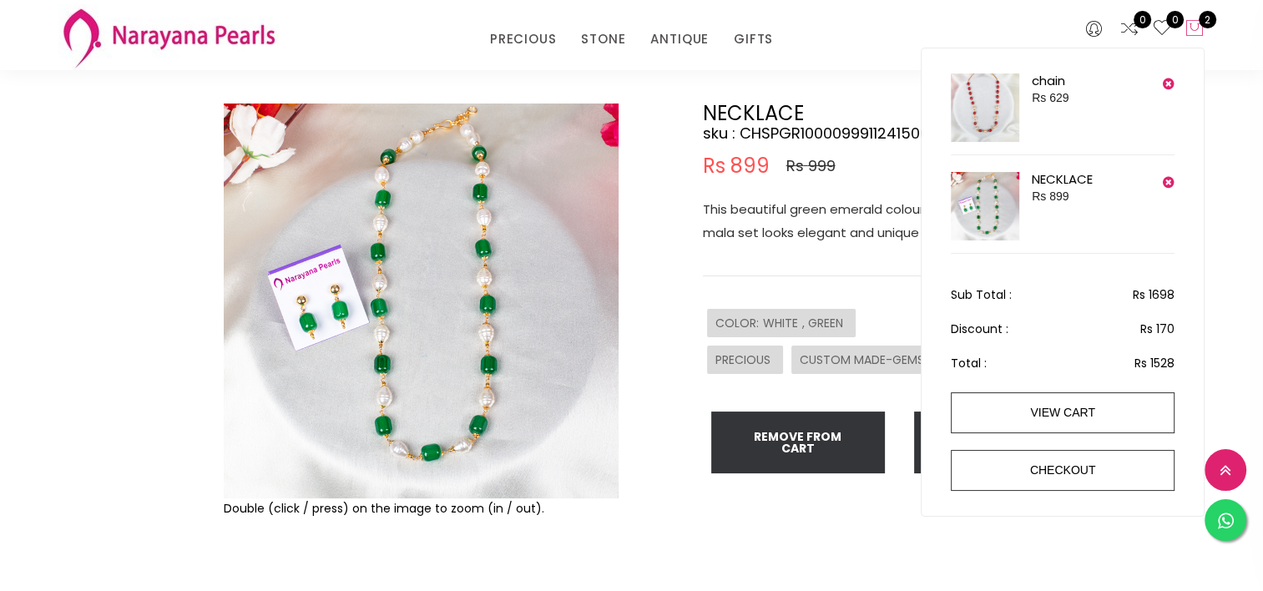
click at [1194, 27] on icon at bounding box center [1194, 28] width 20 height 20
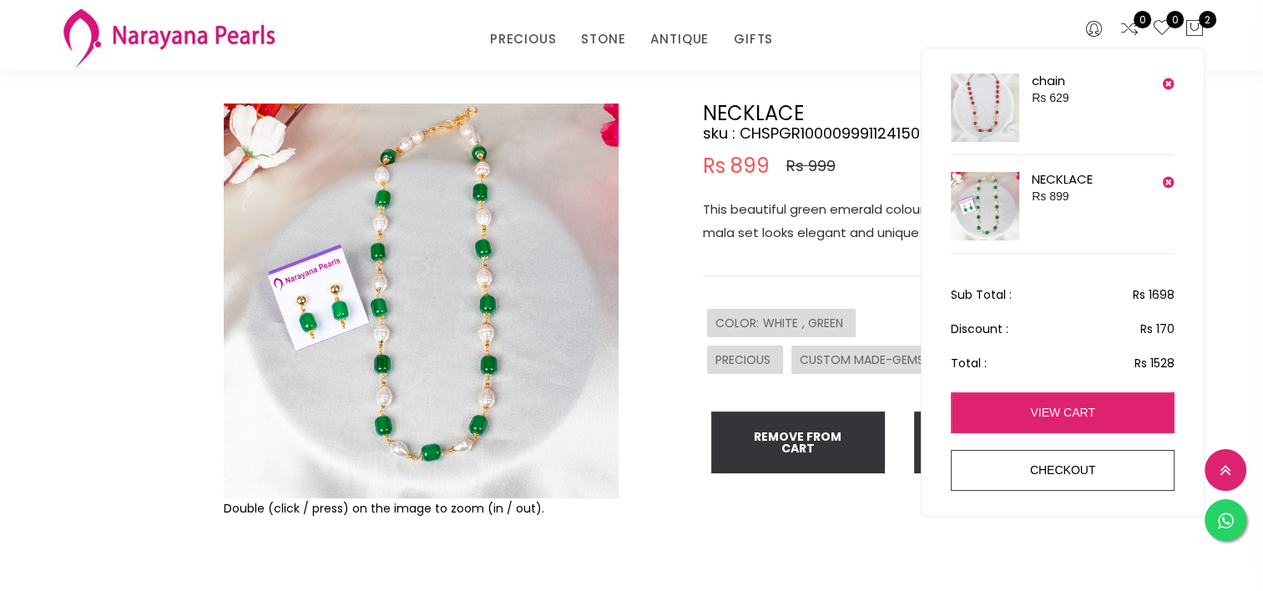
click at [1053, 406] on link "view cart" at bounding box center [1063, 412] width 224 height 41
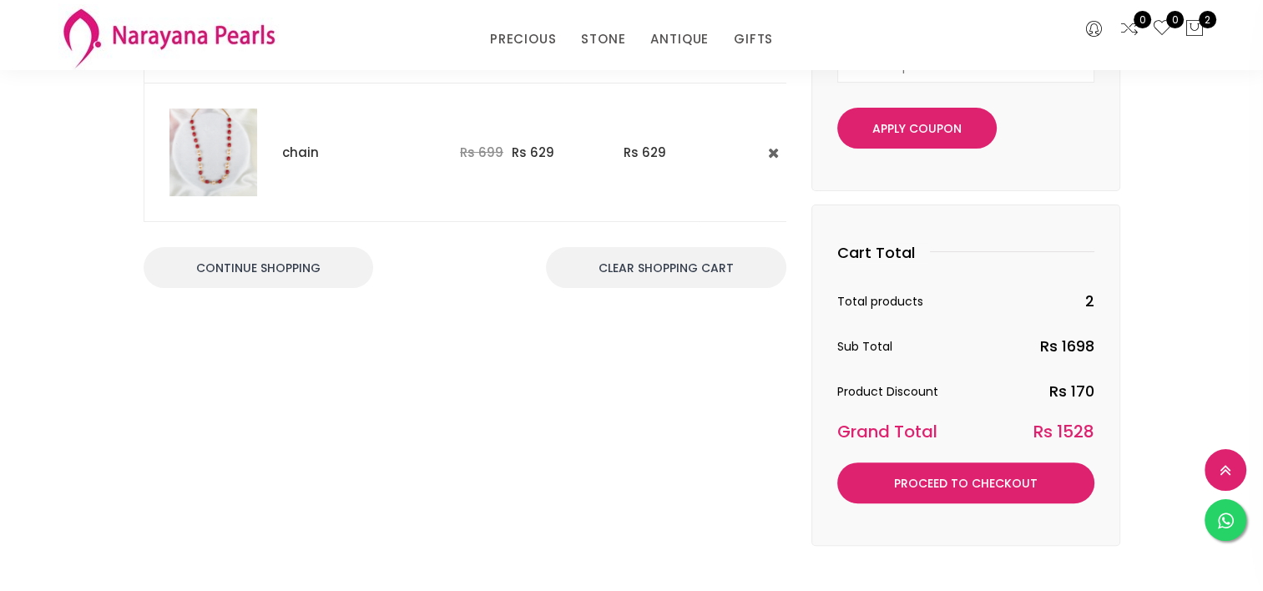
scroll to position [348, 0]
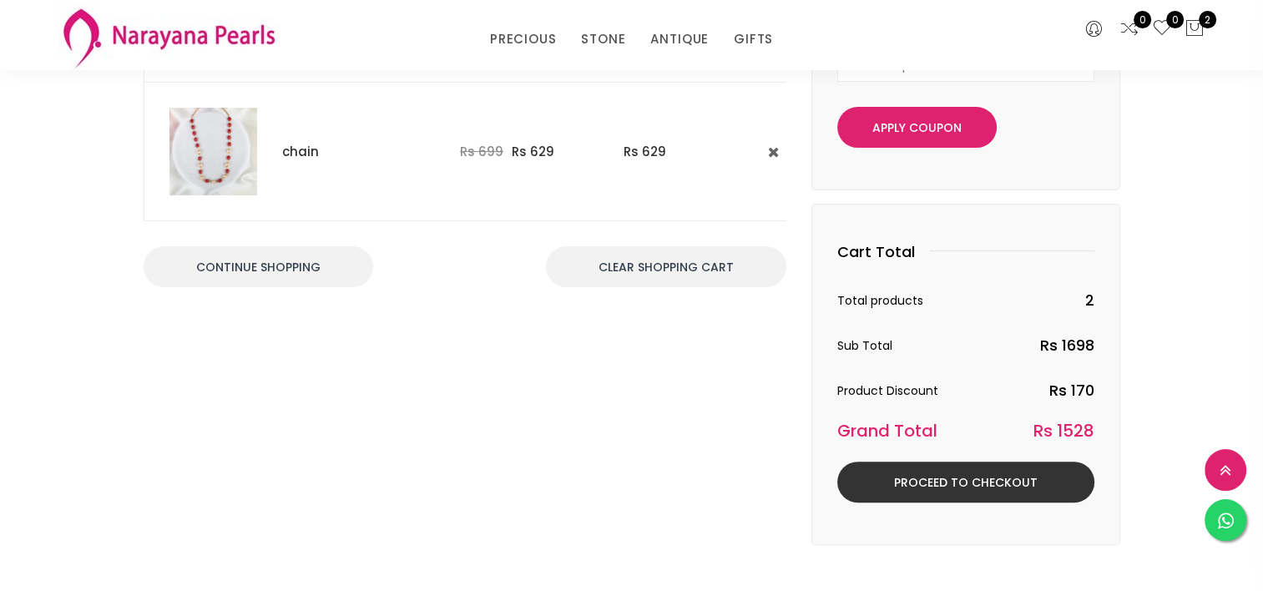
click at [971, 484] on link "Proceed to Checkout" at bounding box center [965, 481] width 257 height 41
select select "IN"
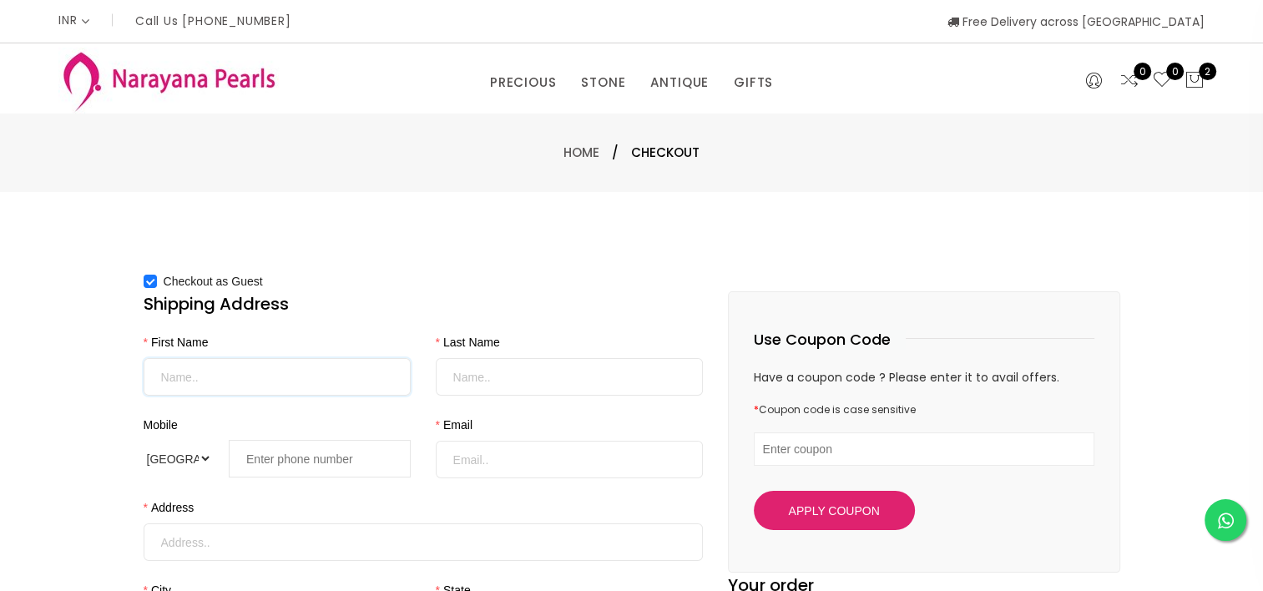
click at [340, 383] on input "First Name" at bounding box center [277, 377] width 267 height 38
type input "Usha"
click at [636, 358] on input "Mobile" at bounding box center [569, 377] width 267 height 38
type input "Subramanian"
click at [359, 471] on input "tel" at bounding box center [320, 459] width 182 height 38
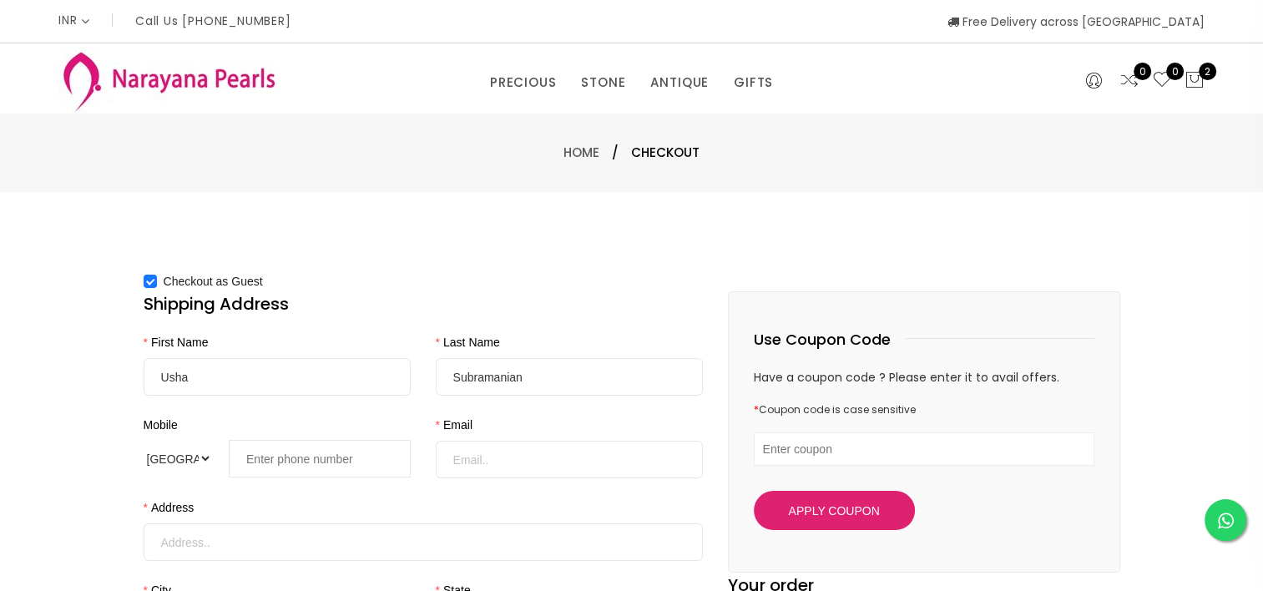
type input "+91 99161 70503"
select select "GB"
type input "anuradha.satheesh@weareams.com"
type input "Ananya Service Apartments, 214, Thirumalai Street"
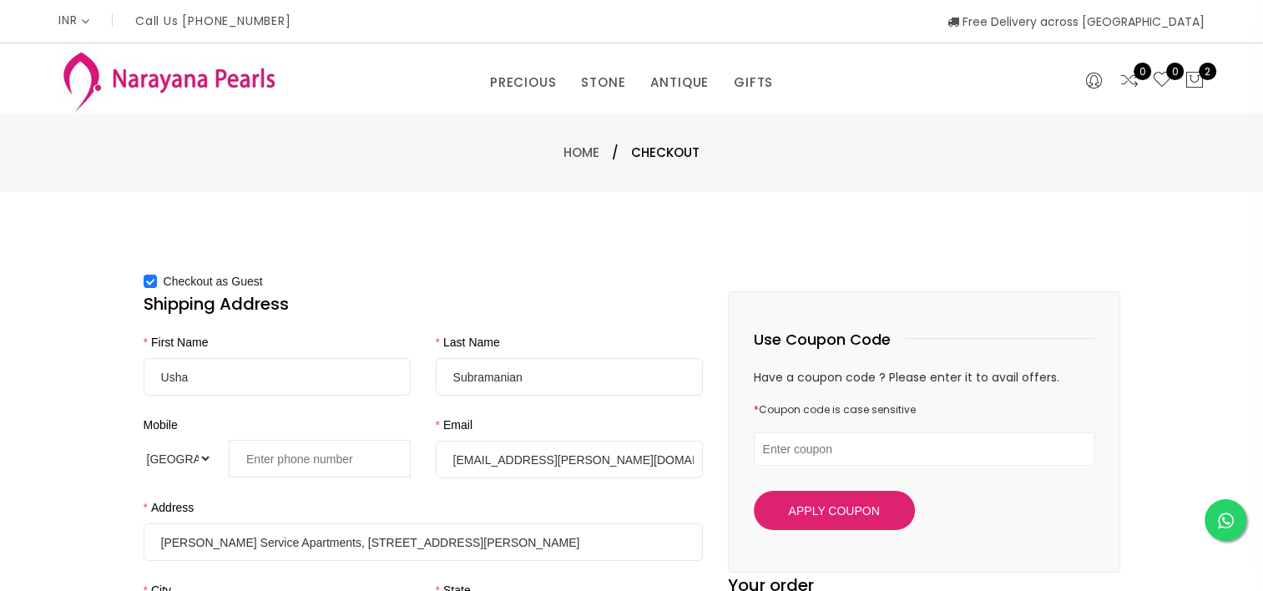
type input "CHENNAI"
type input "TAMIL NADU"
type input "600087"
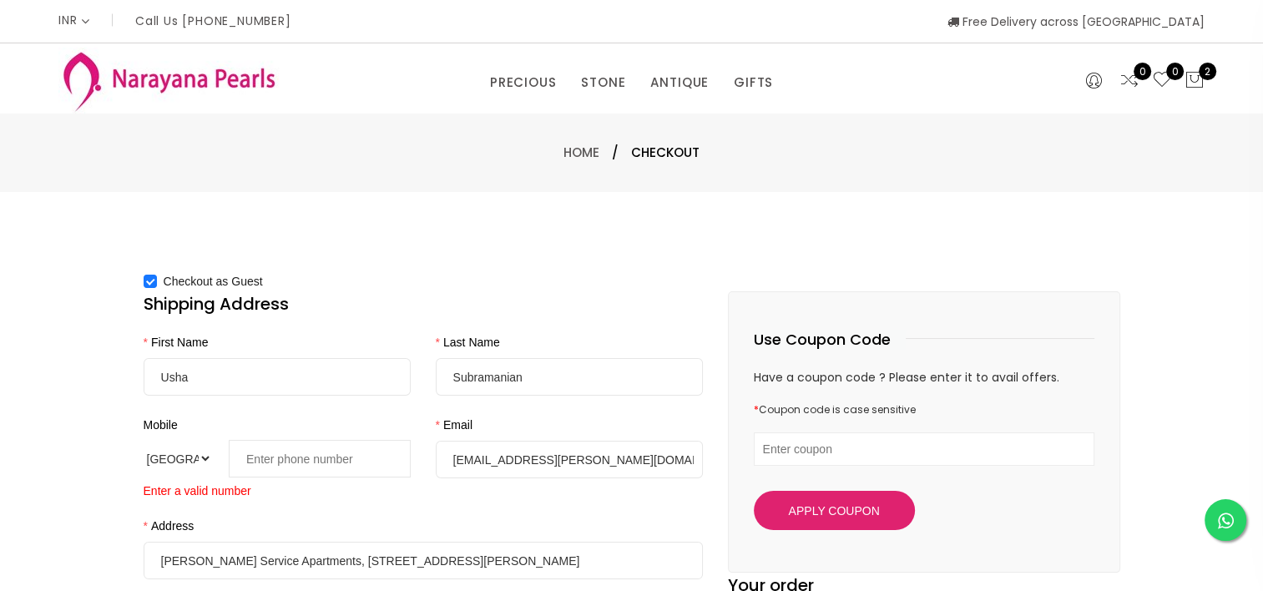
type input "+44 7424 639875"
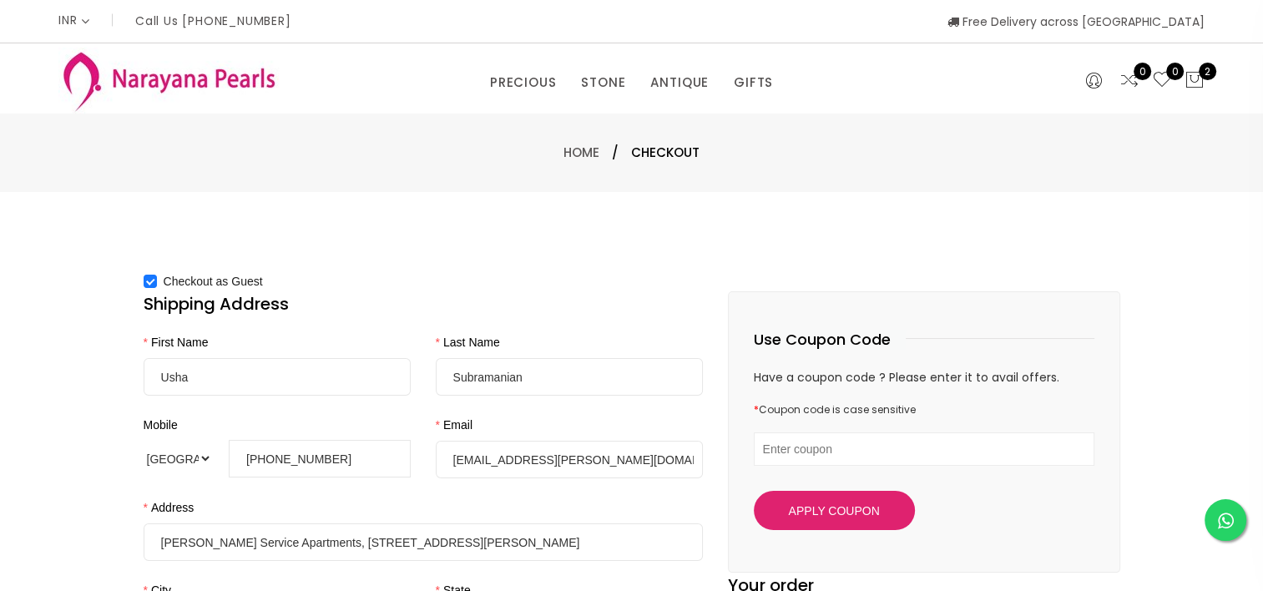
drag, startPoint x: 362, startPoint y: 471, endPoint x: 214, endPoint y: 468, distance: 148.6
click at [214, 468] on div "International Afghanistan Åland Islands Albania Algeria American Samoa Andorra …" at bounding box center [277, 459] width 267 height 38
select select "IN"
type input "99161 70503"
click at [611, 377] on input "Subramanian" at bounding box center [569, 377] width 267 height 38
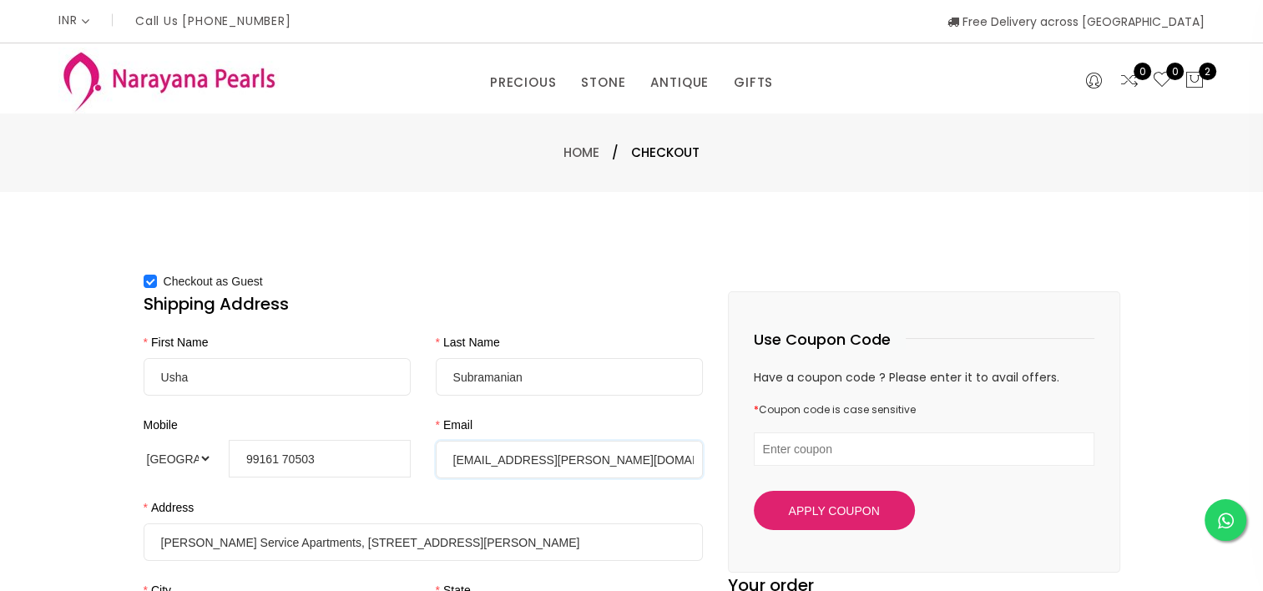
drag, startPoint x: 671, startPoint y: 463, endPoint x: 428, endPoint y: 439, distance: 244.0
click at [428, 439] on div "Email anuradha.satheesh@weareams.com" at bounding box center [569, 457] width 292 height 83
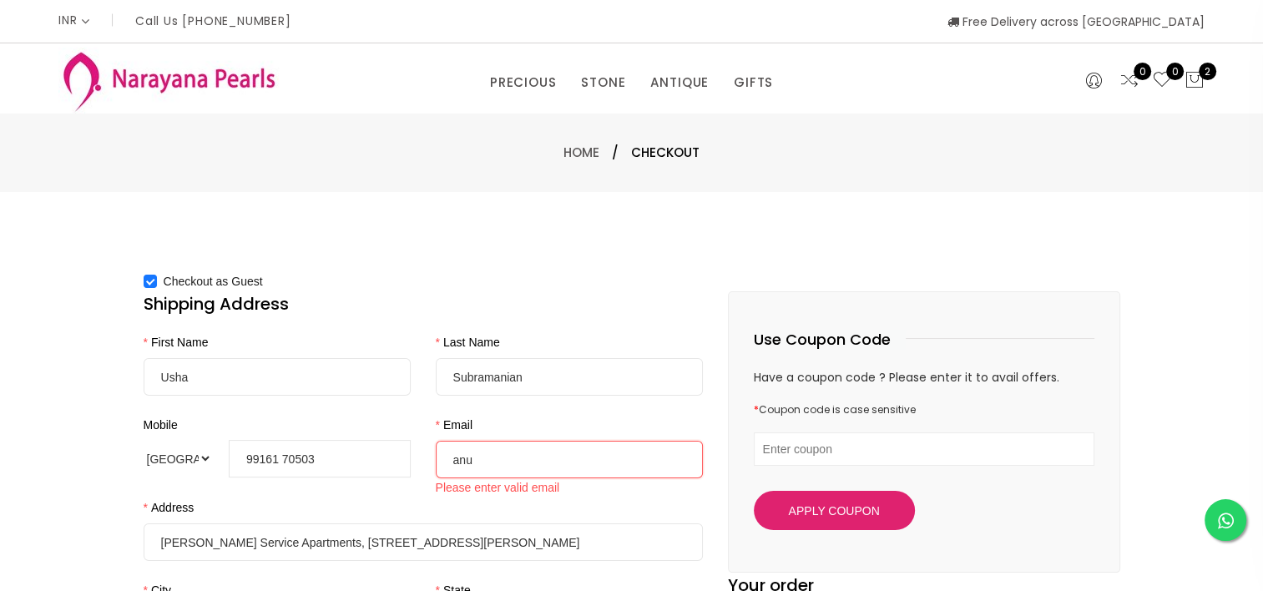
type input "[EMAIL_ADDRESS][DOMAIN_NAME]"
select select "GB"
type input "9916170503"
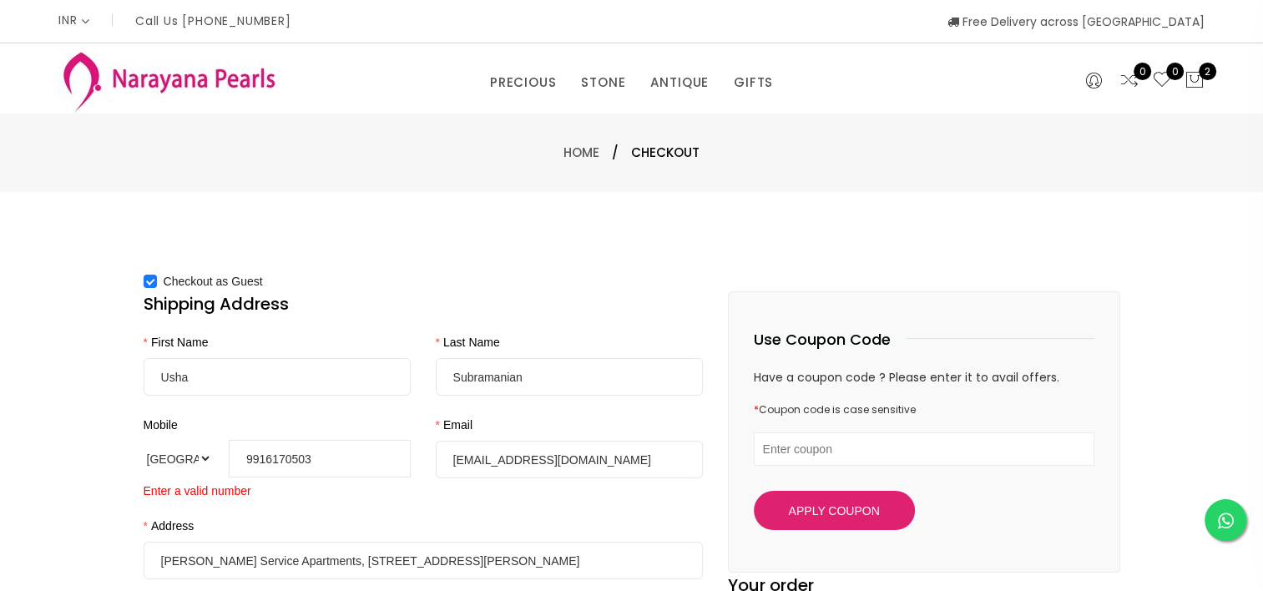
click at [189, 478] on div "Enter a valid number" at bounding box center [277, 488] width 267 height 23
click at [189, 462] on select "International Afghanistan Åland Islands Albania Algeria American Samoa Andorra …" at bounding box center [178, 459] width 68 height 38
select select "IN"
click at [144, 440] on select "International Afghanistan Åland Islands Albania Algeria American Samoa Andorra …" at bounding box center [178, 459] width 68 height 38
type input "99161 70503"
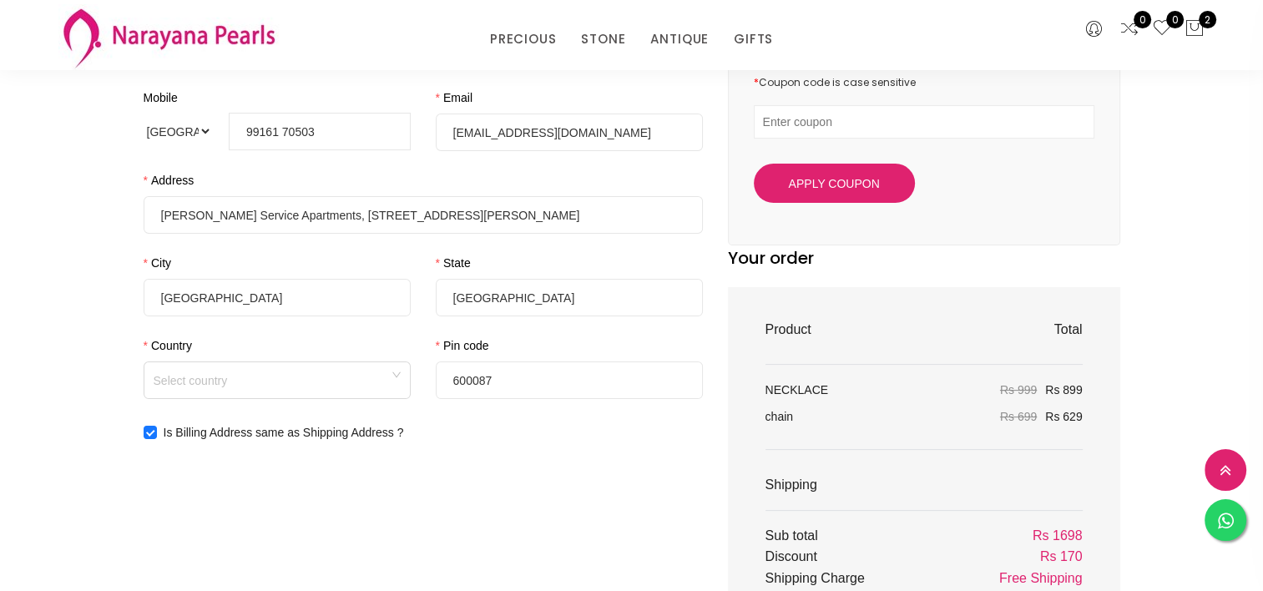
scroll to position [261, 0]
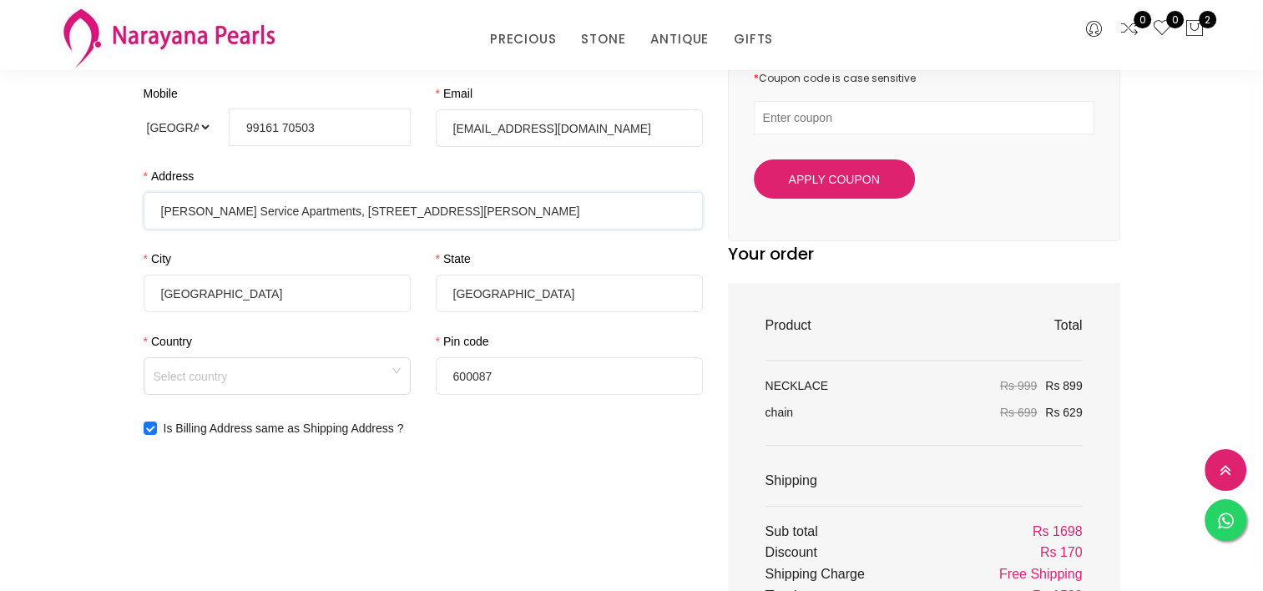
drag, startPoint x: 499, startPoint y: 225, endPoint x: 34, endPoint y: 238, distance: 465.0
click at [34, 238] on div "Checkout as Guest Shipping Address First Name Usha Last Name Subramanian Mobile…" at bounding box center [631, 389] width 1263 height 1056
type input "B3/148, Kendriya Vihar Apartments"
drag, startPoint x: 347, startPoint y: 308, endPoint x: 82, endPoint y: 309, distance: 265.4
click at [82, 309] on div "Checkout as Guest Shipping Address First Name Usha Last Name Subramanian Mobile…" at bounding box center [631, 389] width 1263 height 1056
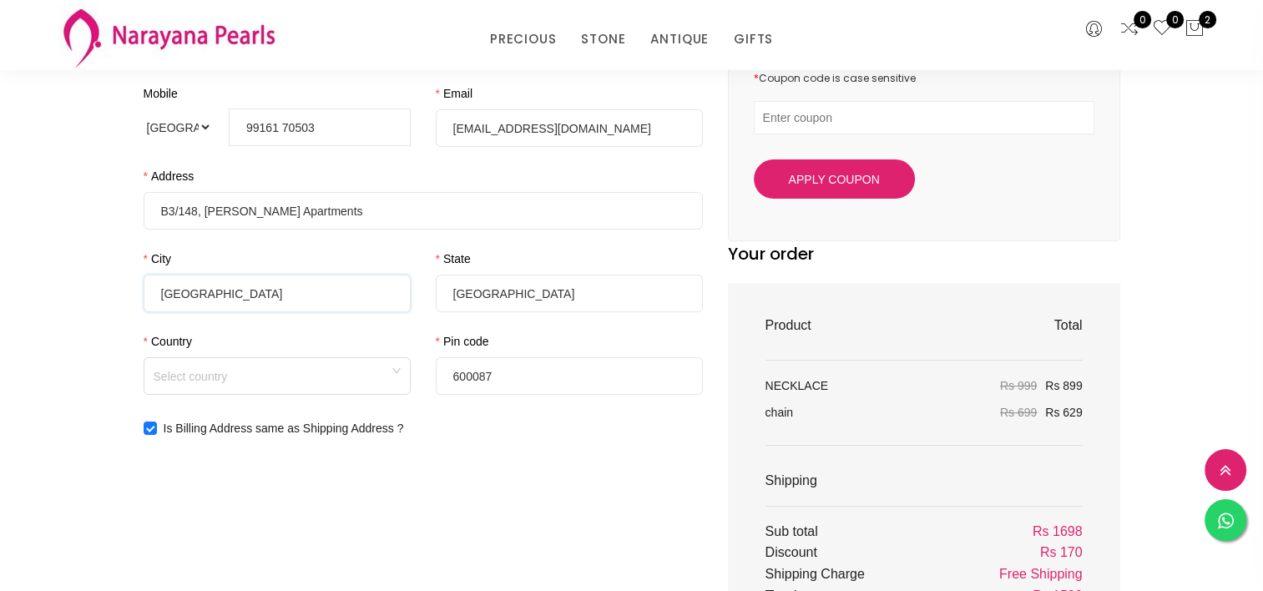
type input "[GEOGRAPHIC_DATA]"
click at [564, 305] on input "TAMIL NADU" at bounding box center [569, 294] width 267 height 38
type input "T"
type input "[GEOGRAPHIC_DATA]"
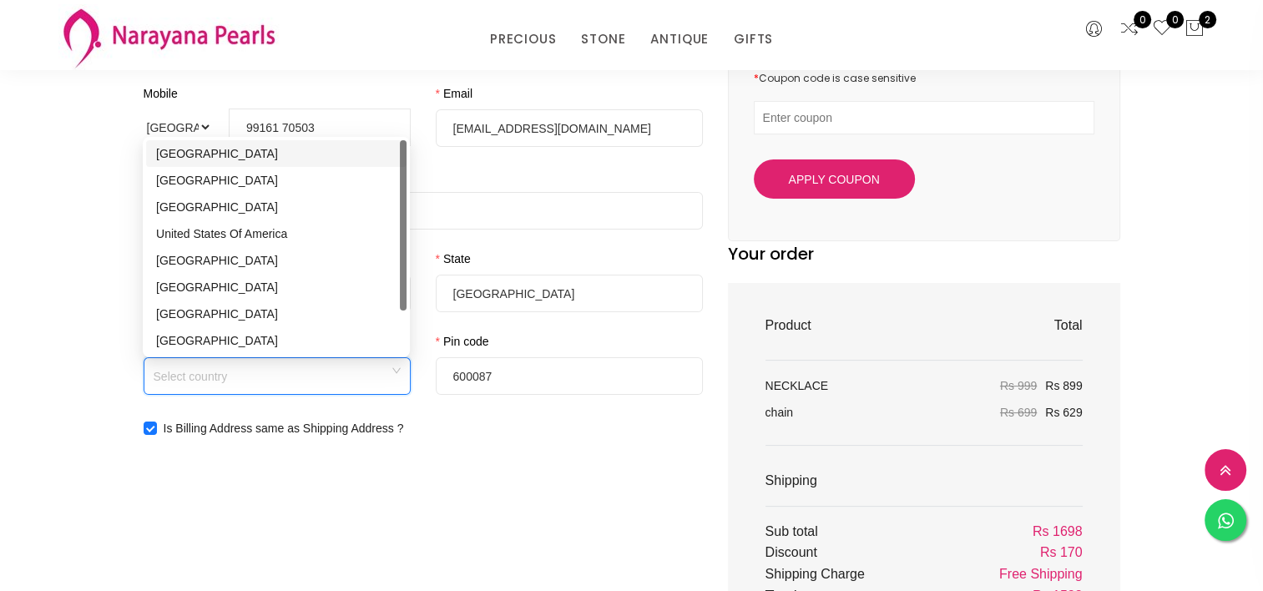
click at [327, 381] on input "Country" at bounding box center [277, 370] width 247 height 25
click at [248, 148] on div "[GEOGRAPHIC_DATA]" at bounding box center [276, 153] width 240 height 18
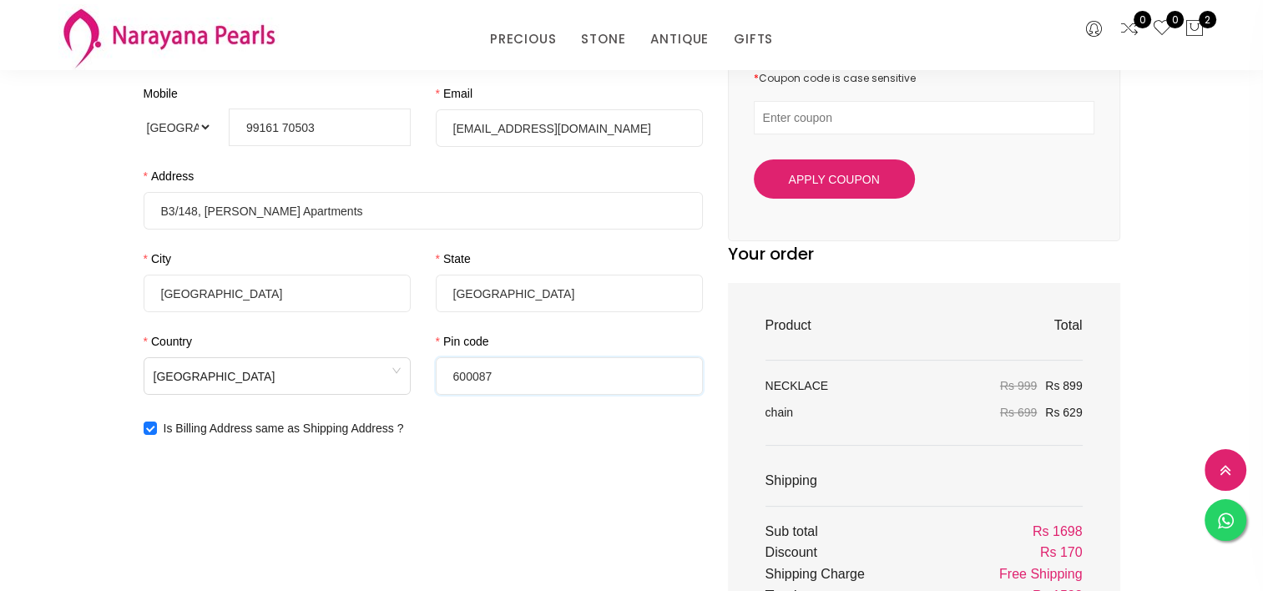
click at [557, 365] on input "600087" at bounding box center [569, 376] width 267 height 38
type input "6"
type input "560064"
click at [425, 464] on div "Shipping Address First Name Usha Last Name Subramanian Mobile International Afg…" at bounding box center [423, 396] width 584 height 873
click at [330, 303] on input "[GEOGRAPHIC_DATA]" at bounding box center [277, 294] width 267 height 38
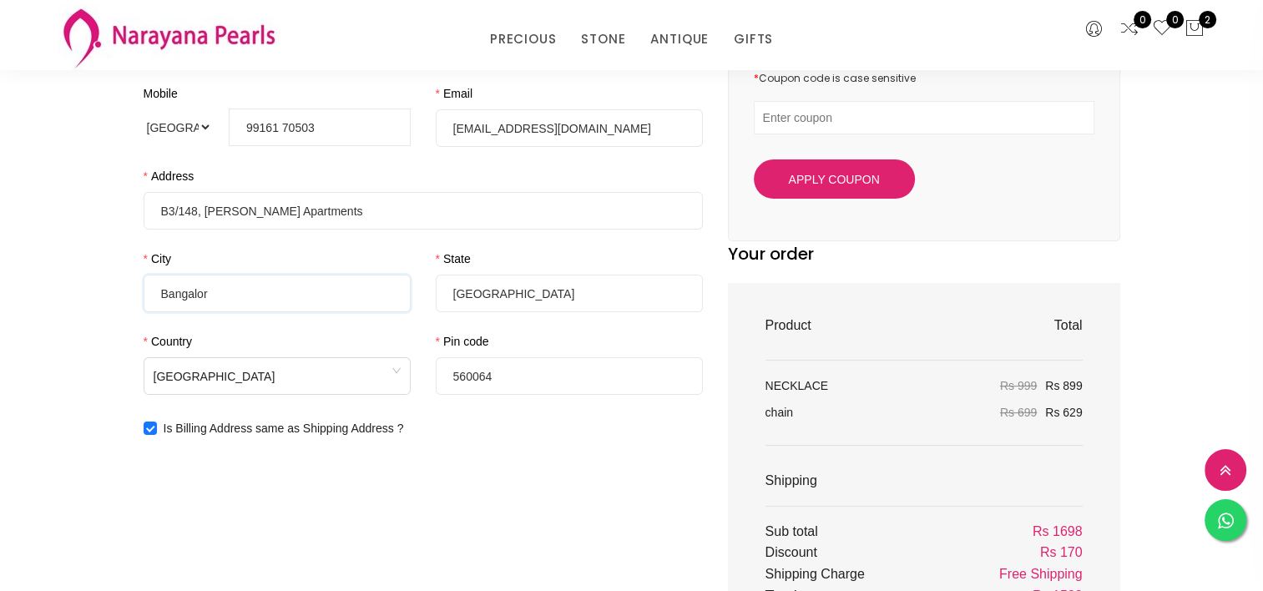
type input "[GEOGRAPHIC_DATA]"
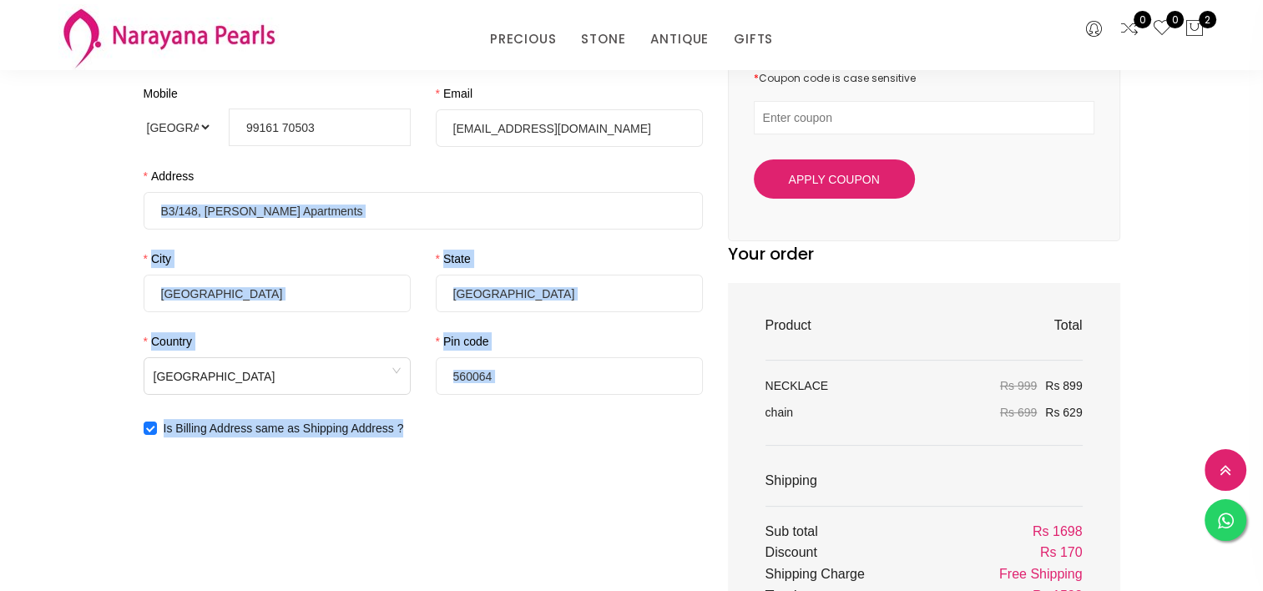
drag, startPoint x: 414, startPoint y: 490, endPoint x: 388, endPoint y: 209, distance: 281.6
click at [388, 209] on div "Shipping Address First Name Usha Last Name Subramanian Mobile International Afg…" at bounding box center [423, 396] width 584 height 873
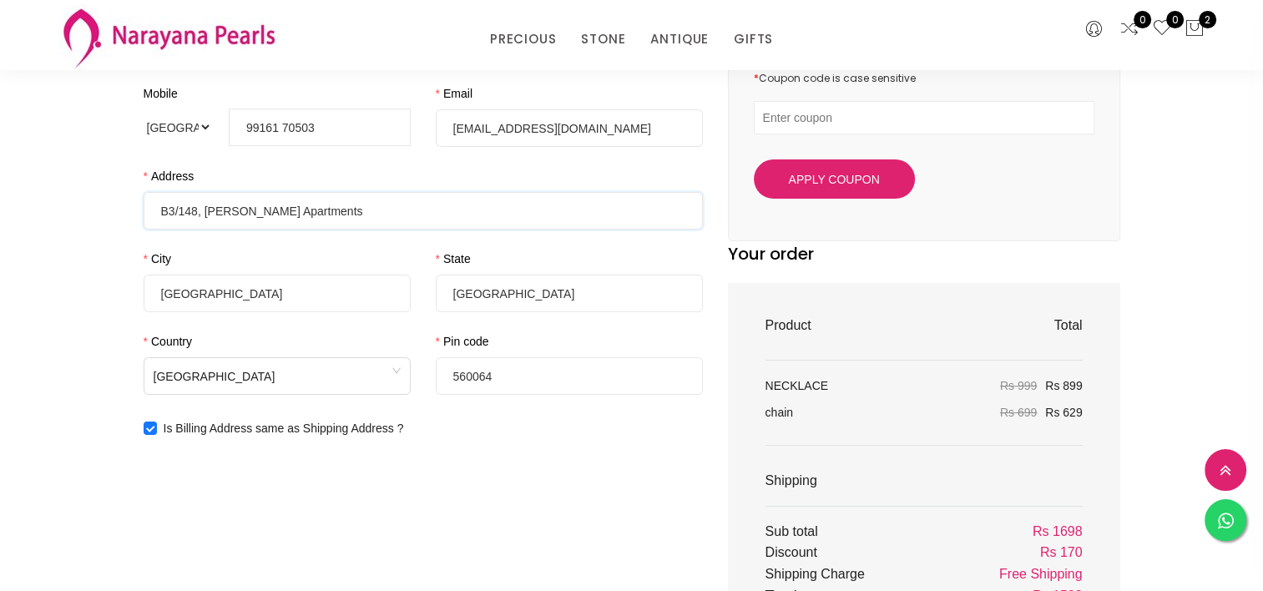
click at [388, 209] on input "B3/148, Kendriya Vihar Apartments" at bounding box center [423, 211] width 559 height 38
type input "[STREET_ADDRESS]"
click at [458, 427] on div "Is Billing Address same as Shipping Address ?" at bounding box center [423, 428] width 559 height 18
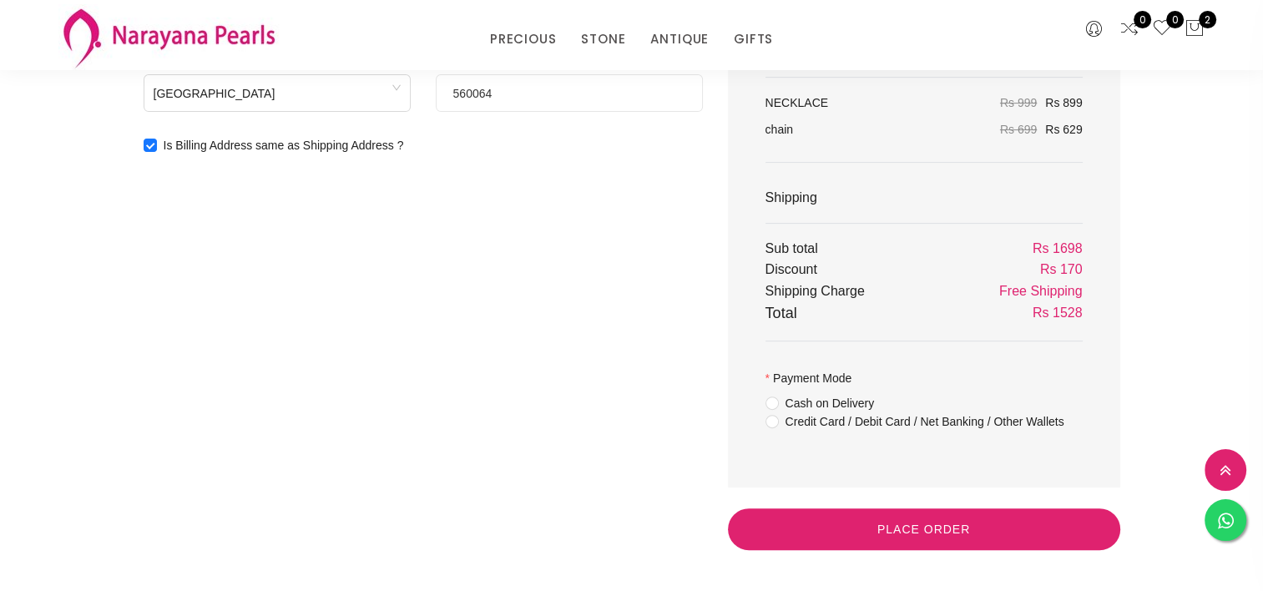
scroll to position [557, 0]
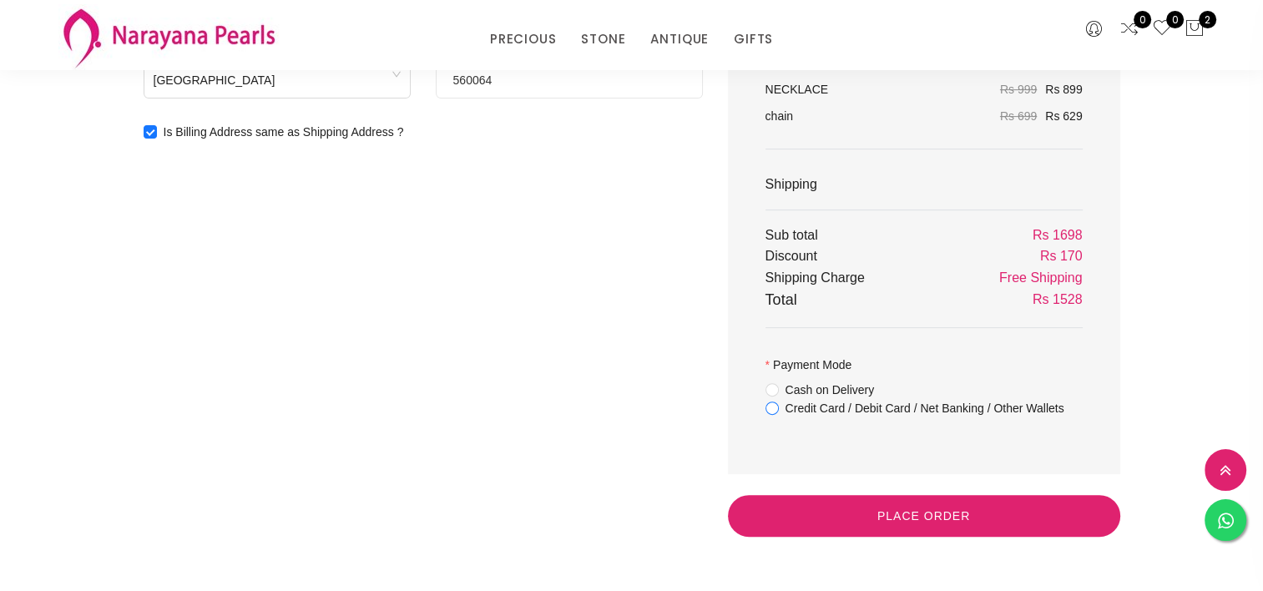
click at [888, 413] on span "Credit Card / Debit Card / Net Banking / Other Wallets" at bounding box center [925, 408] width 292 height 18
click at [779, 413] on input "Credit Card / Debit Card / Net Banking / Other Wallets" at bounding box center [771, 420] width 13 height 38
radio input "true"
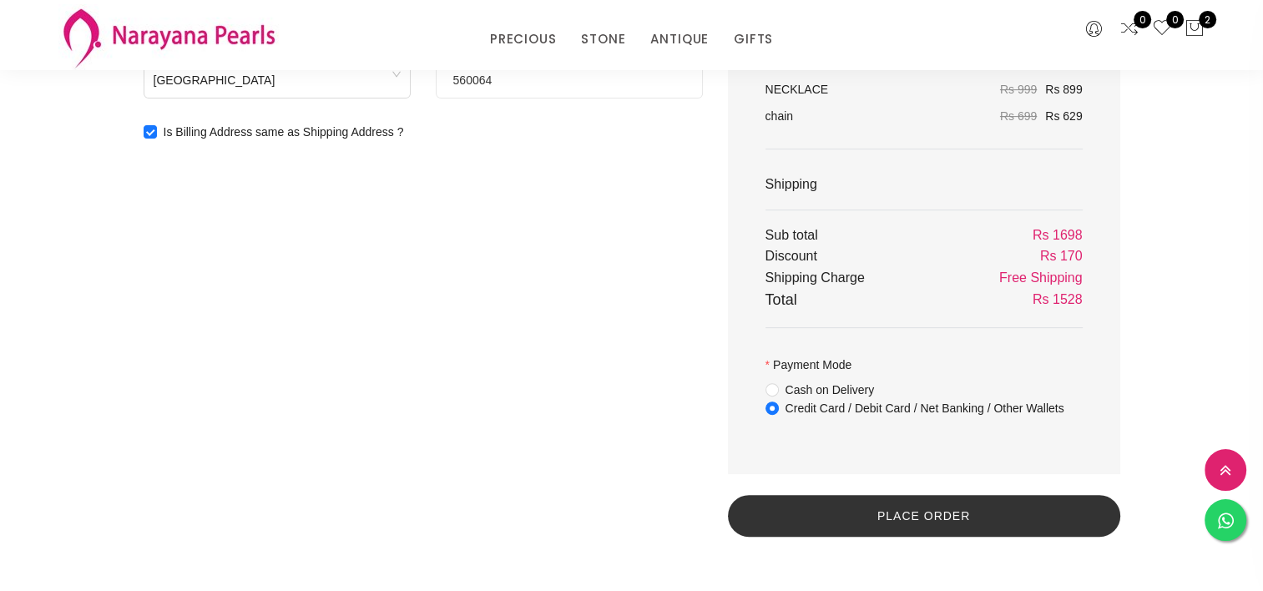
click at [926, 509] on button "Place Order" at bounding box center [924, 516] width 392 height 42
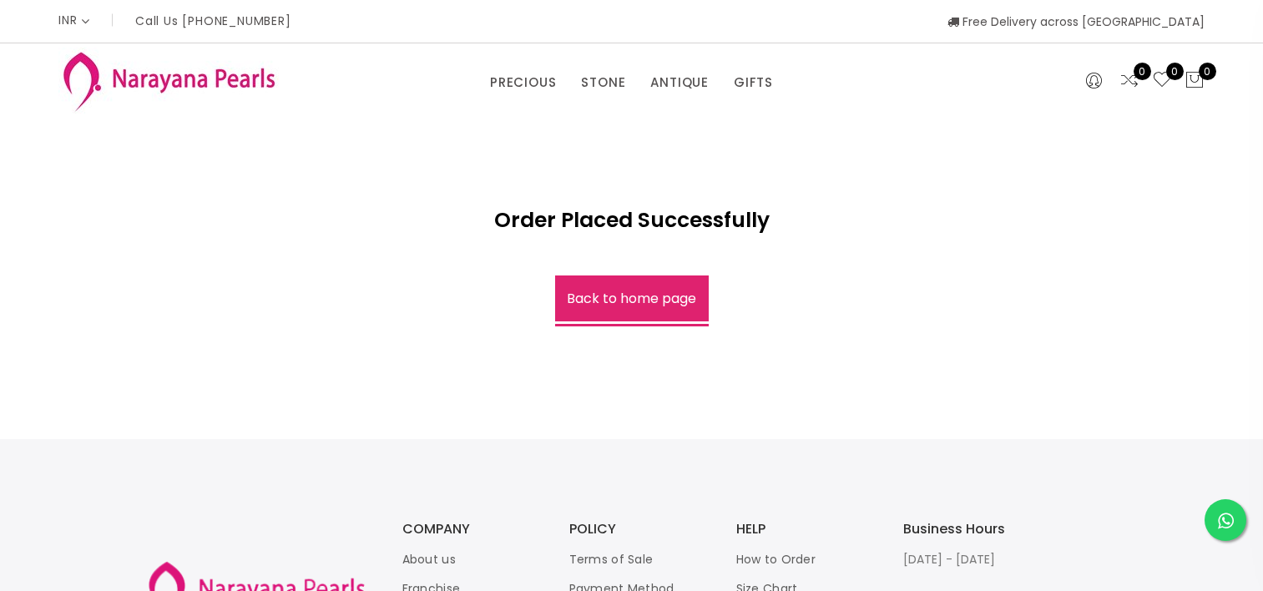
select select "INR"
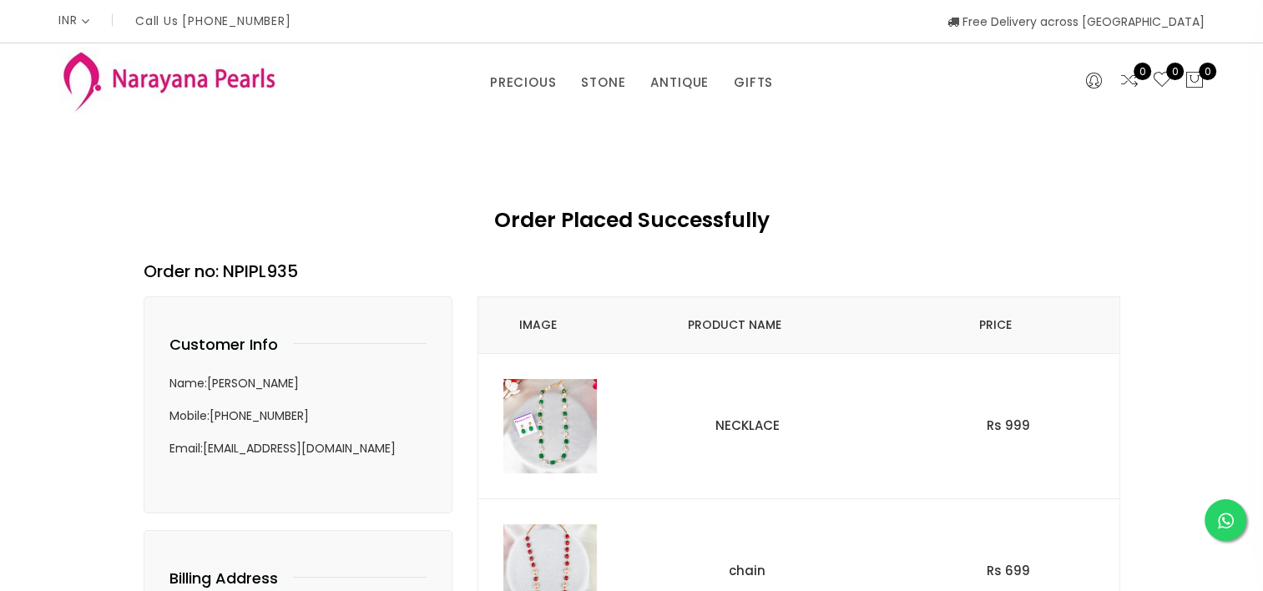
click at [562, 427] on img at bounding box center [550, 426] width 94 height 94
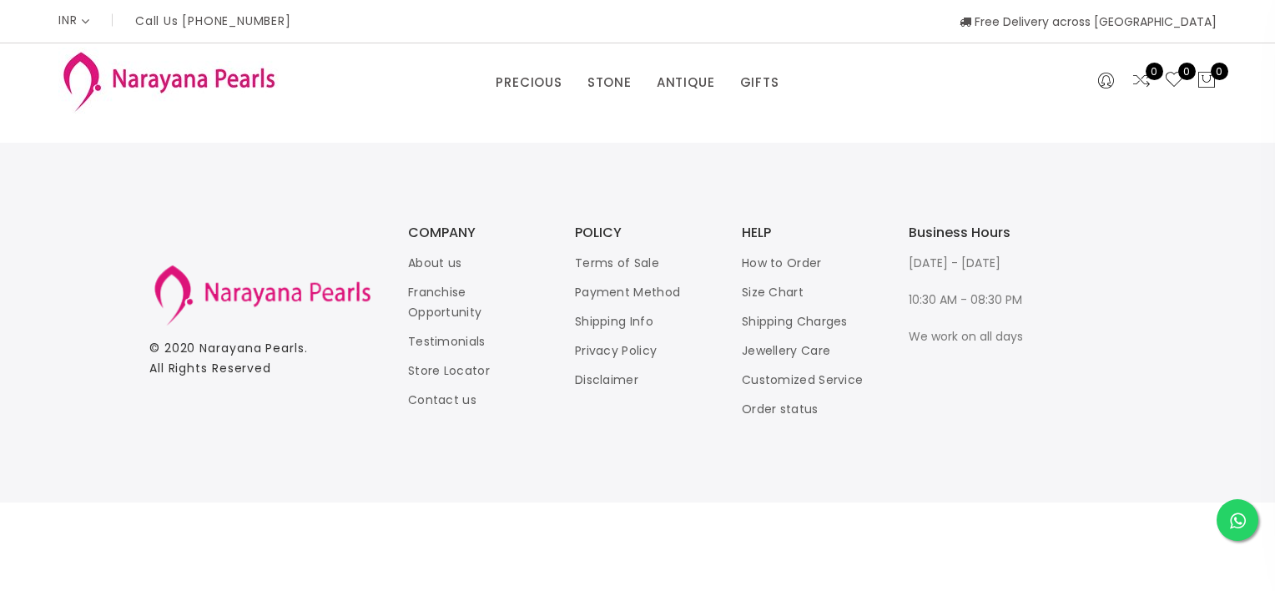
click at [850, 130] on div "INR CAD HKD GBP IDR INR JPY MYR USD MXN AUD Call Us +91 90949 50000 Free Delive…" at bounding box center [637, 251] width 1275 height 502
click at [1205, 77] on icon at bounding box center [1207, 80] width 20 height 20
click at [1202, 78] on icon at bounding box center [1207, 80] width 20 height 20
click at [1119, 18] on span "Free Delivery across [GEOGRAPHIC_DATA]" at bounding box center [1088, 21] width 257 height 17
click at [1107, 79] on icon at bounding box center [1106, 81] width 16 height 20
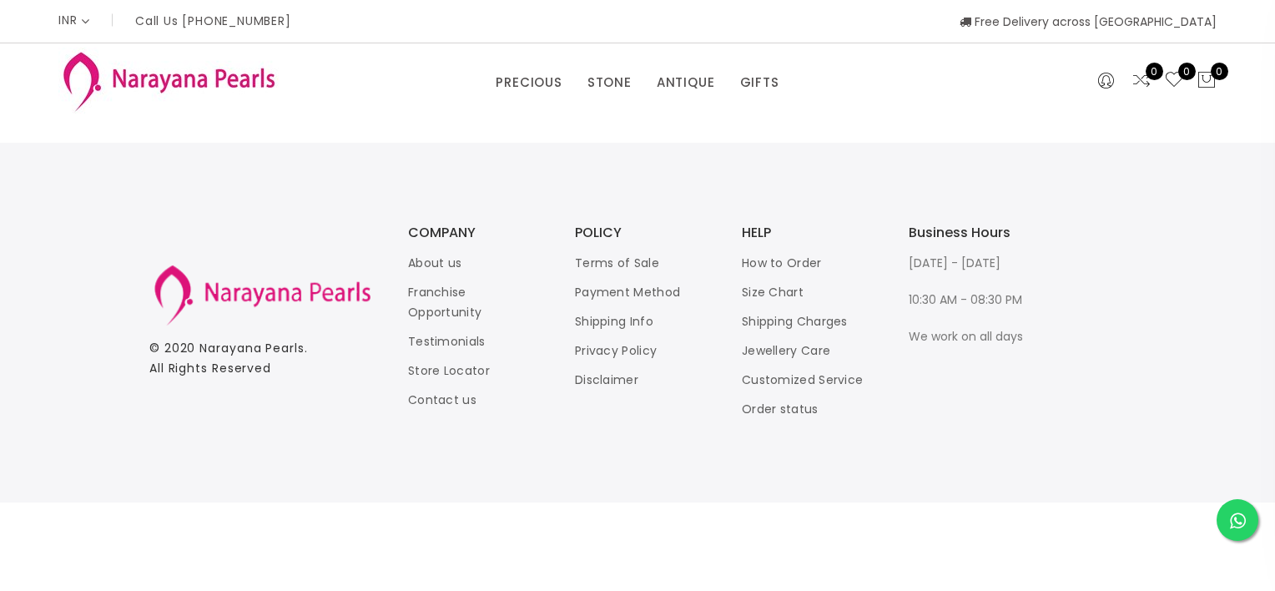
click at [319, 19] on div "INR CAD HKD GBP IDR INR JPY MYR USD MXN AUD Call Us +91 90949 50000 Free Delive…" at bounding box center [637, 21] width 1158 height 43
click at [803, 267] on link "How to Order" at bounding box center [782, 263] width 80 height 17
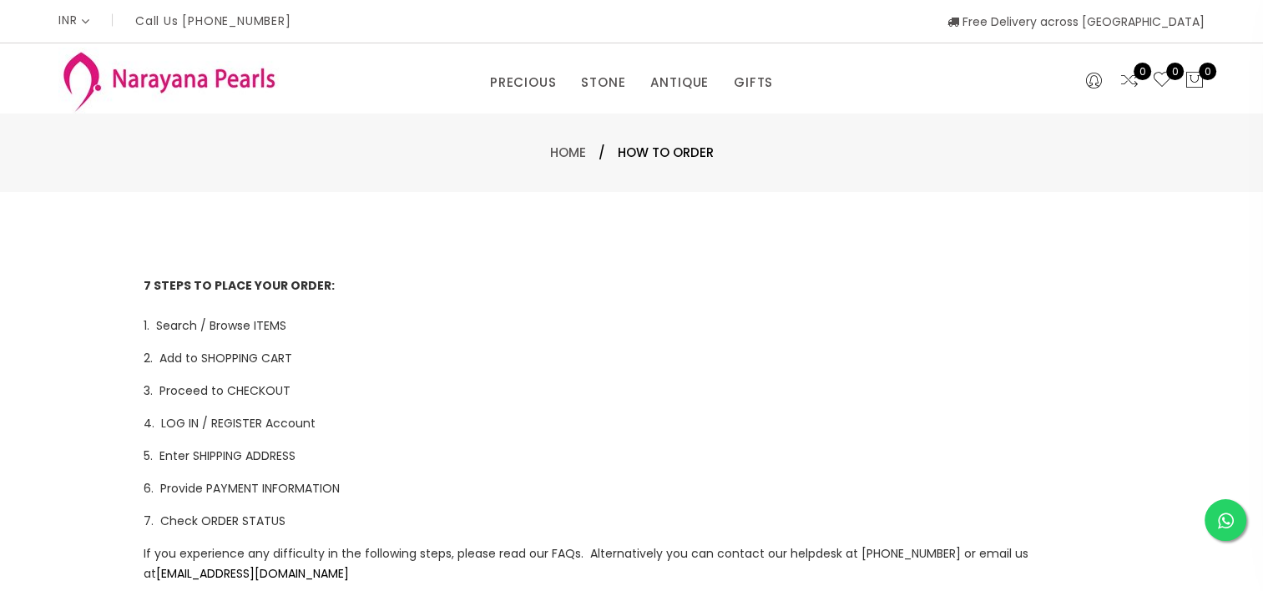
click at [209, 524] on span "7. Check ORDER STATUS" at bounding box center [215, 520] width 142 height 17
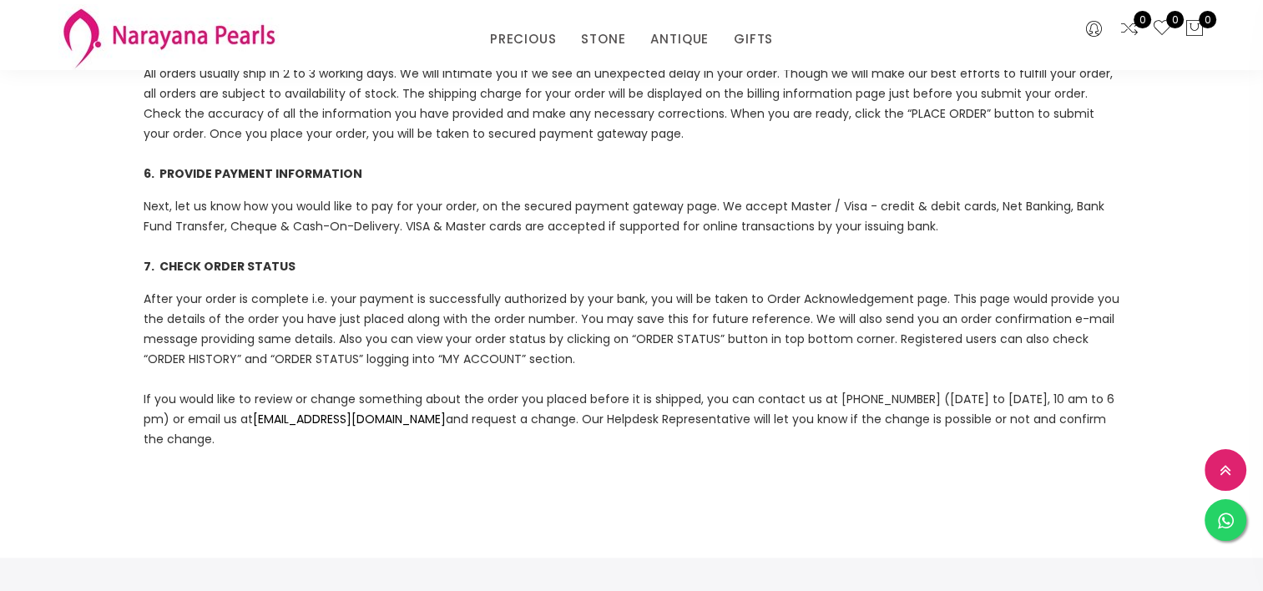
scroll to position [854, 0]
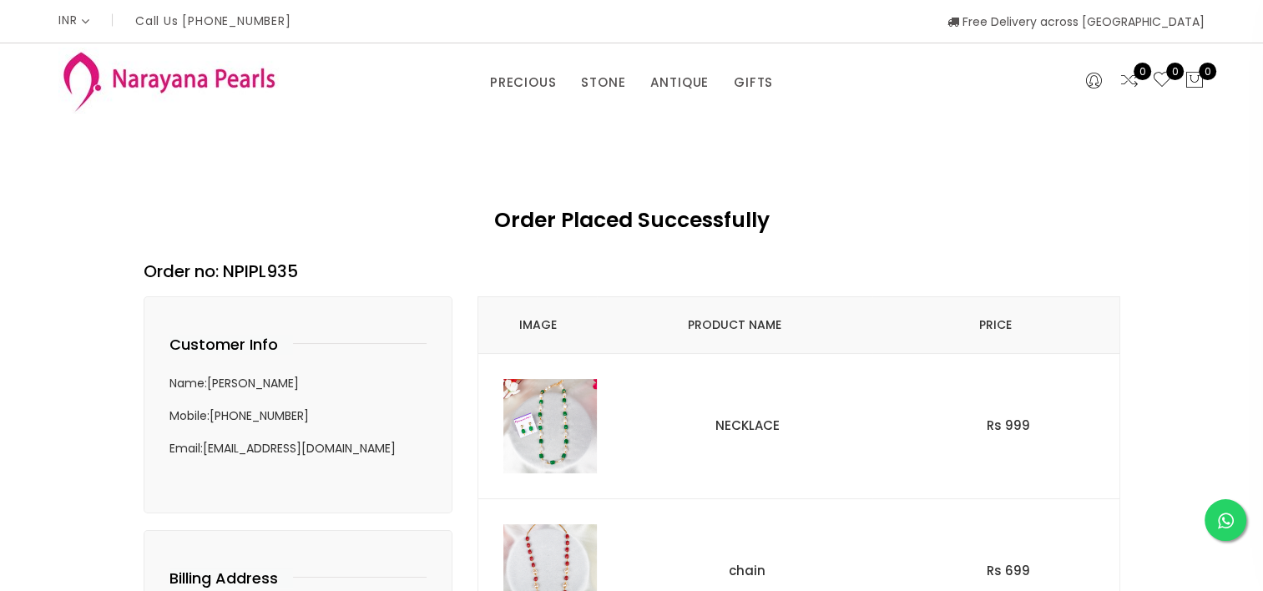
click at [548, 444] on img at bounding box center [550, 426] width 94 height 94
